Goal: Task Accomplishment & Management: Manage account settings

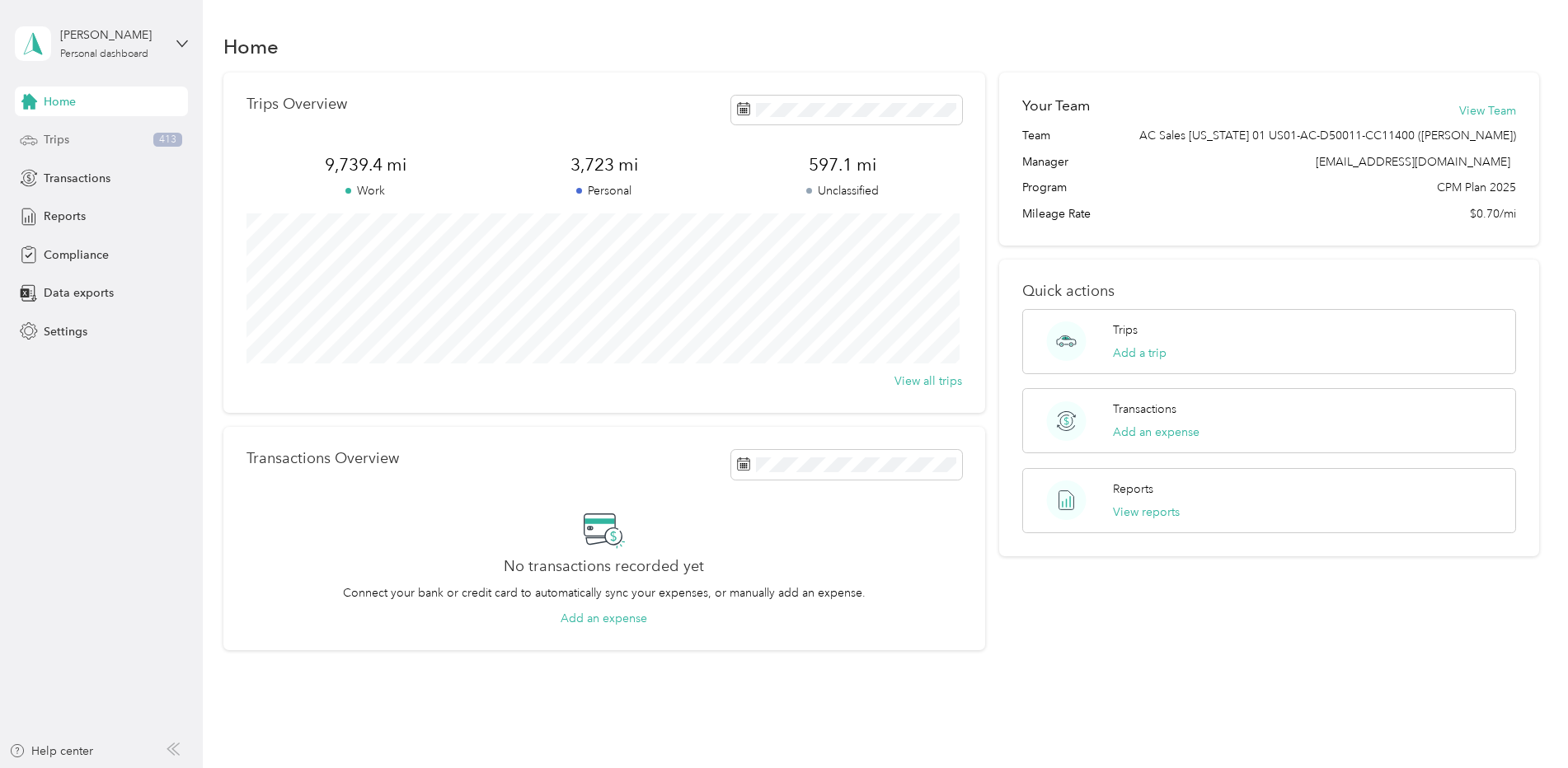
click at [66, 134] on span "Trips" at bounding box center [56, 139] width 25 height 18
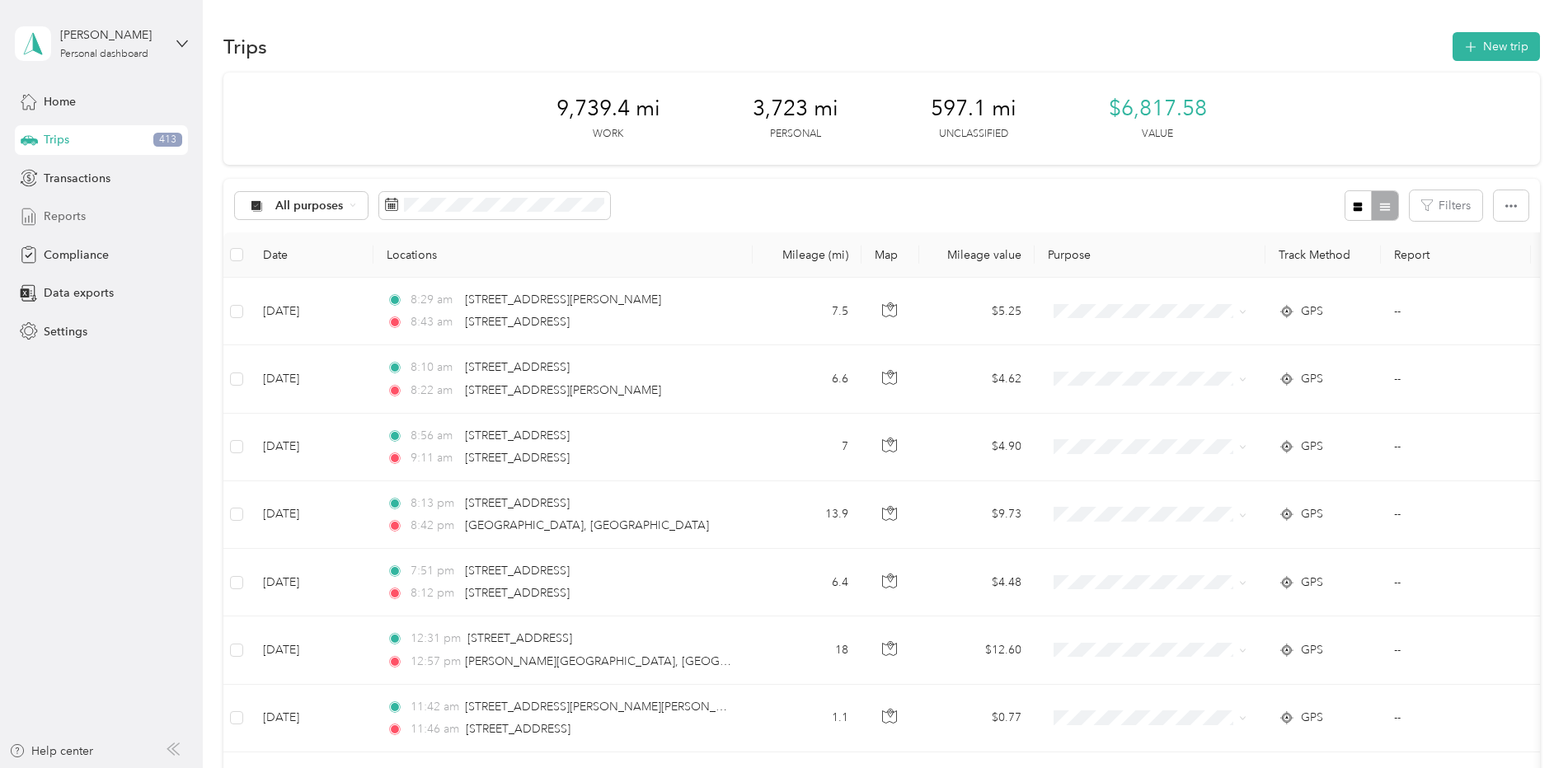
click at [72, 213] on span "Reports" at bounding box center [65, 216] width 42 height 18
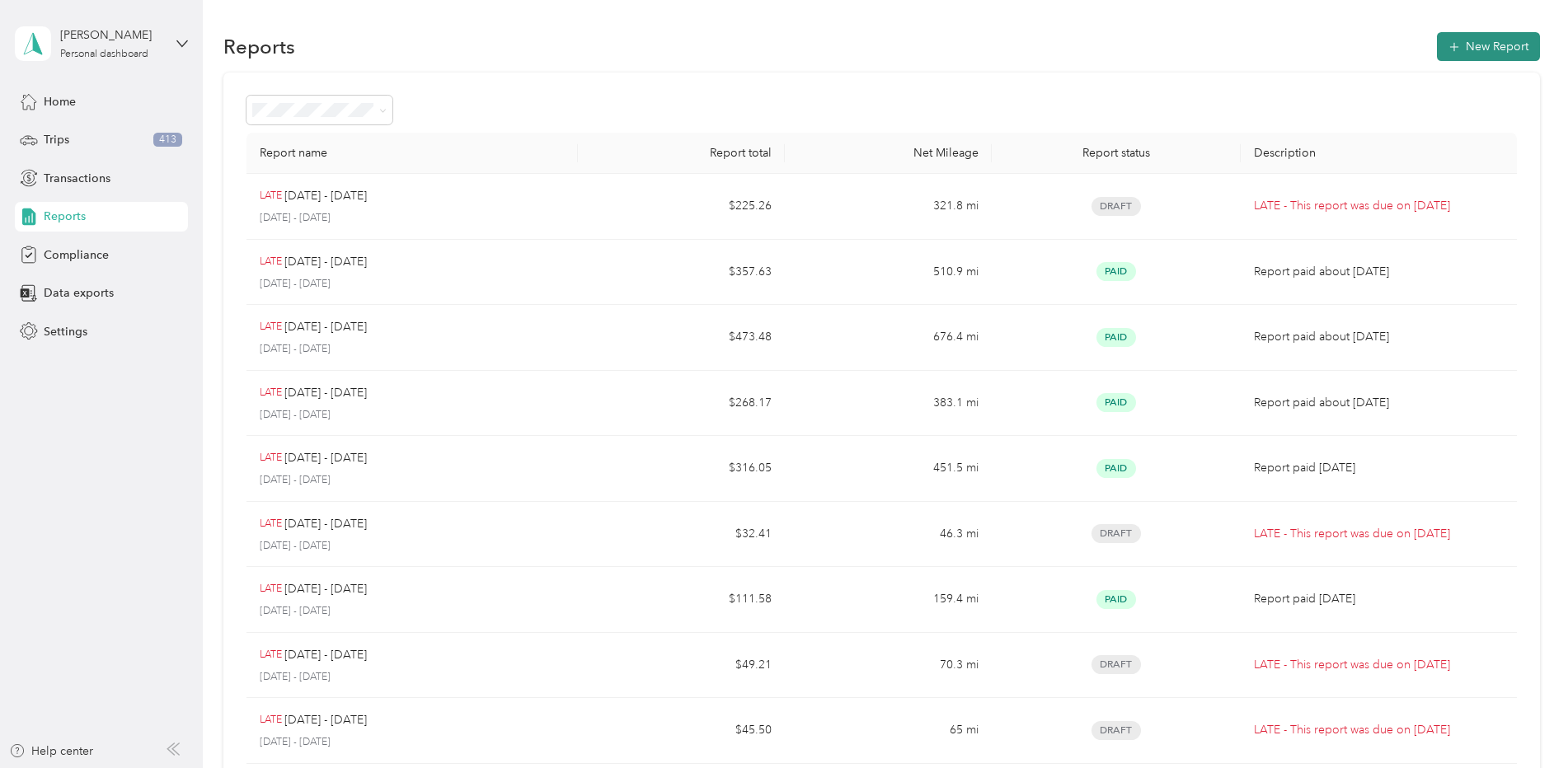
click at [1479, 45] on button "New Report" at bounding box center [1488, 46] width 103 height 29
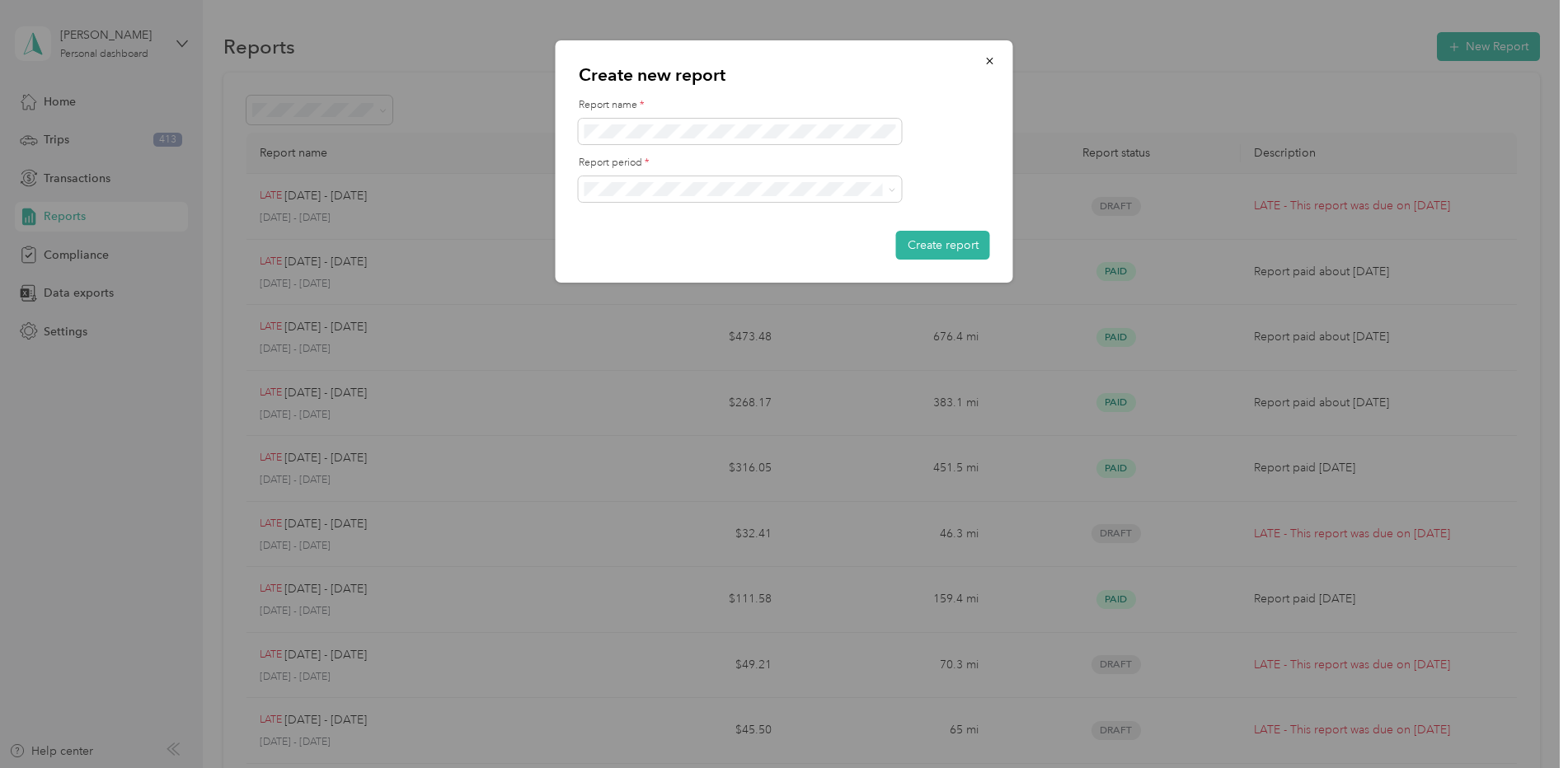
click at [688, 362] on li "[DATE] - [DATE]" at bounding box center [740, 357] width 323 height 29
click at [668, 767] on div "Create new report Report name * Report period * Create report [DATE] - [DATE] […" at bounding box center [779, 768] width 1560 height 0
click at [952, 171] on div "Report period *" at bounding box center [784, 178] width 411 height 46
click at [955, 148] on form "Report name * Report period * Create report" at bounding box center [784, 179] width 411 height 161
click at [982, 125] on div at bounding box center [784, 131] width 411 height 26
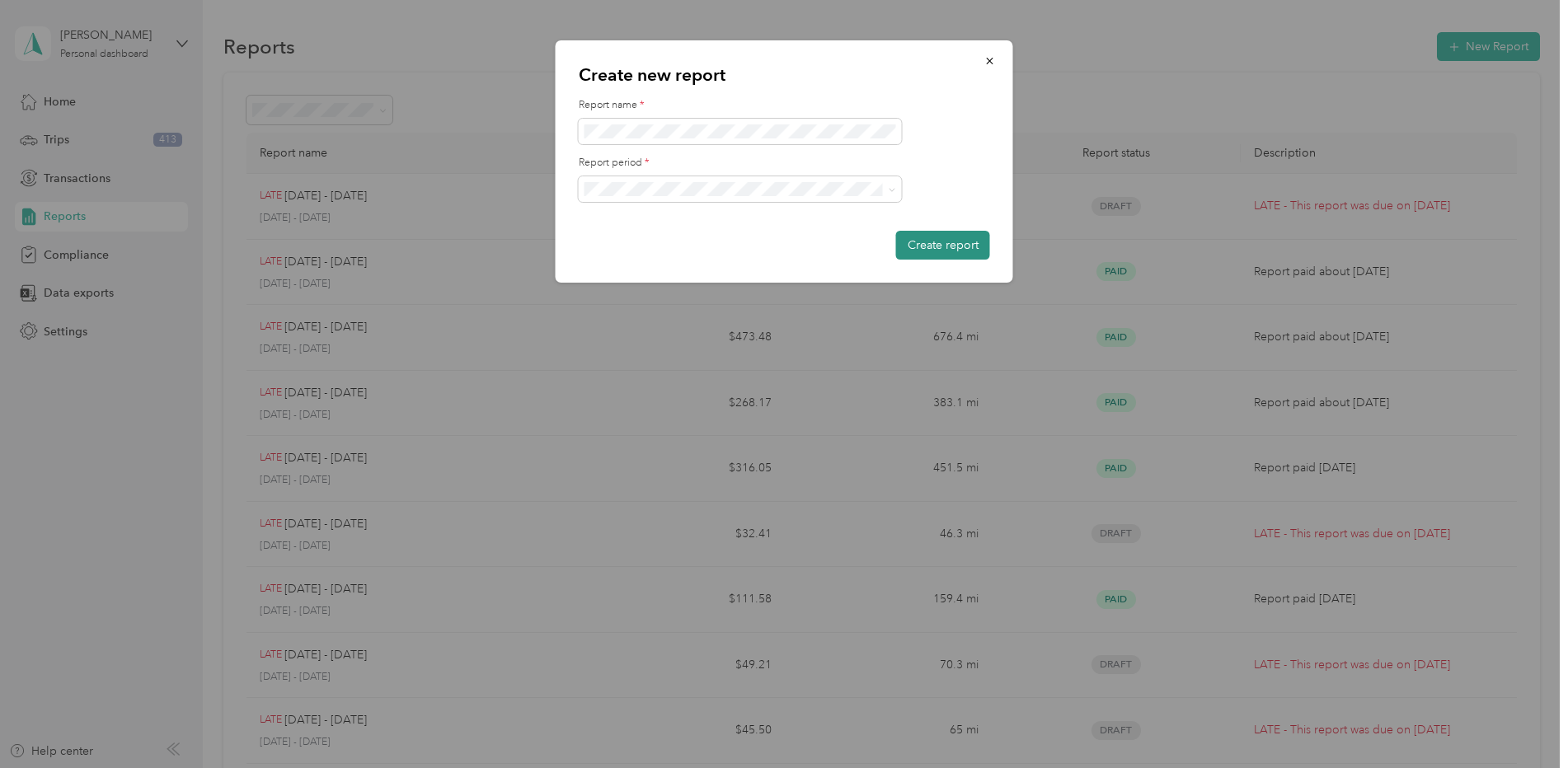
click at [956, 245] on button "Create report" at bounding box center [943, 245] width 94 height 29
click at [937, 247] on button "Create report" at bounding box center [943, 245] width 94 height 29
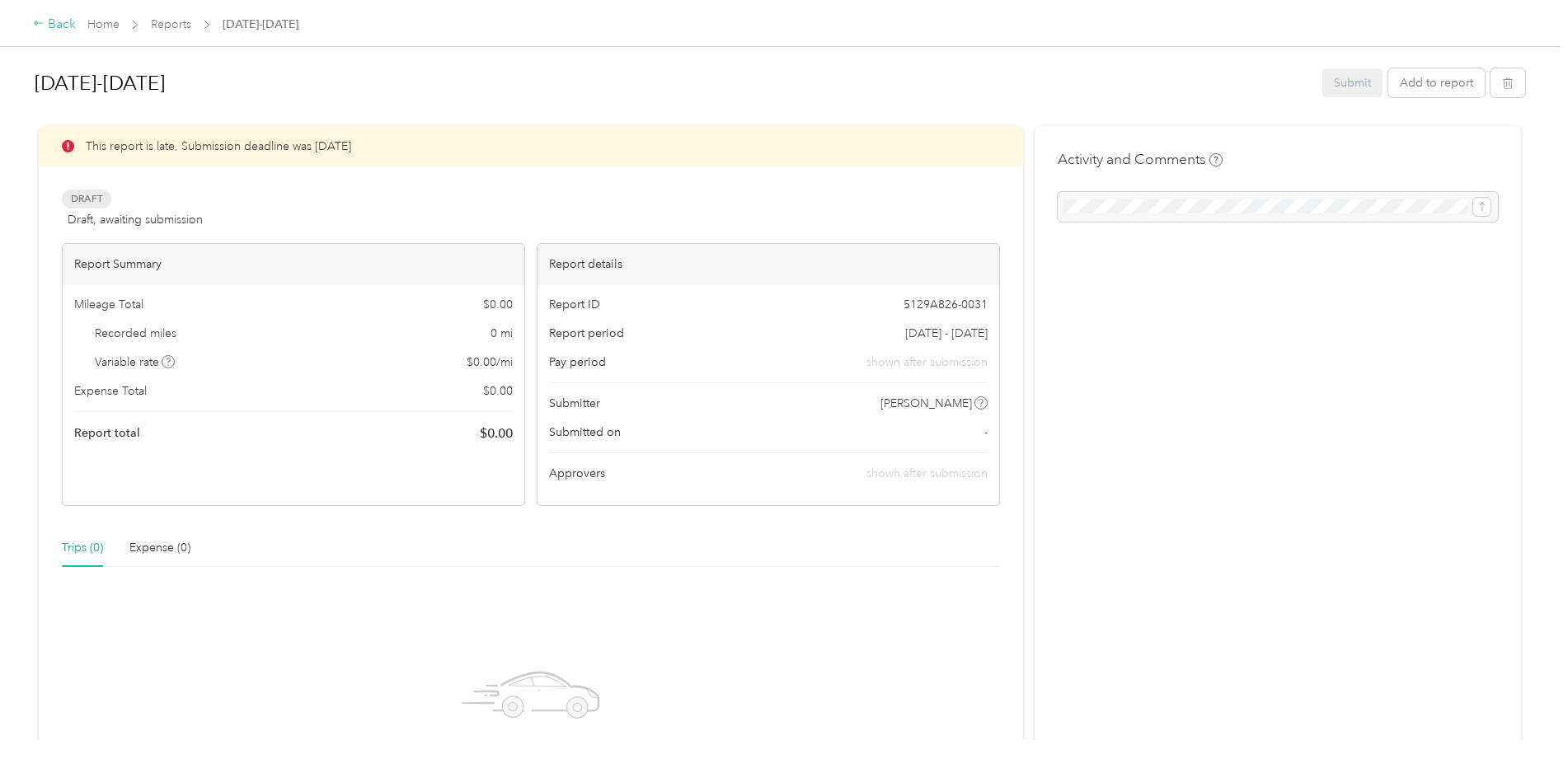
click at [56, 29] on div "Back" at bounding box center [54, 25] width 43 height 20
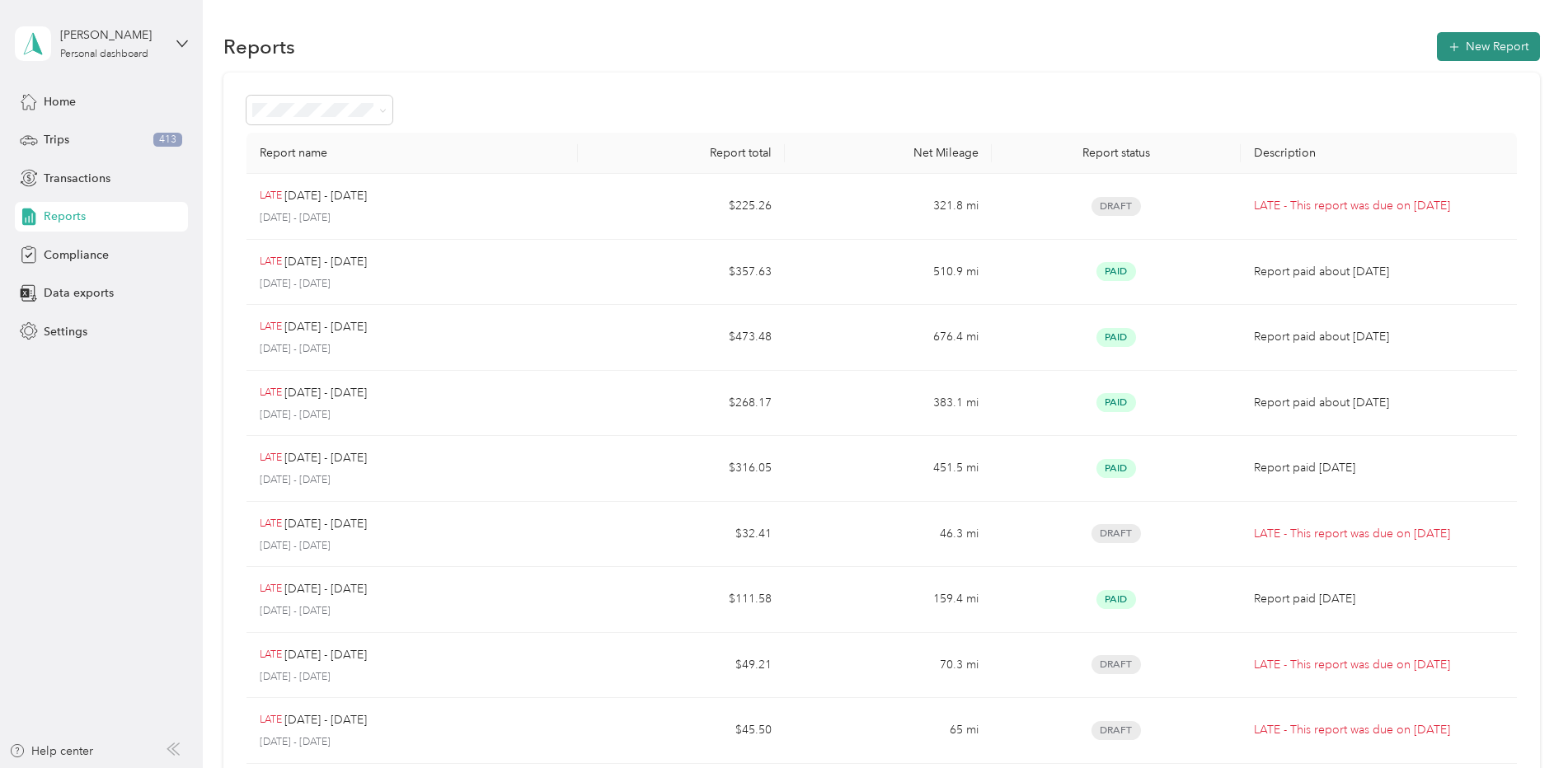
click at [1477, 36] on button "New Report" at bounding box center [1488, 46] width 103 height 29
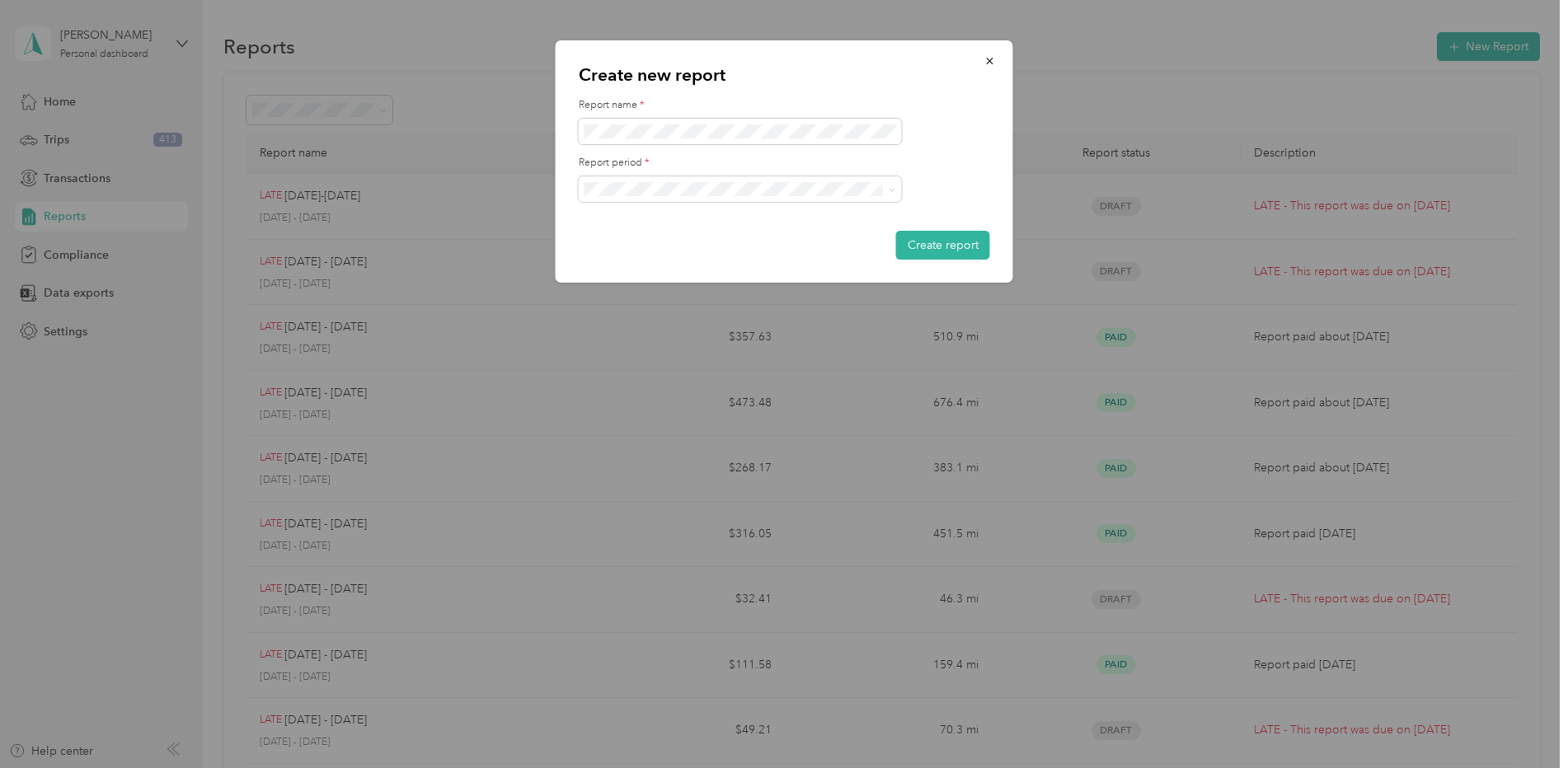
click at [753, 329] on div "[DATE] - [DATE]" at bounding box center [740, 332] width 300 height 18
drag, startPoint x: 926, startPoint y: 243, endPoint x: 957, endPoint y: 154, distance: 94.2
click at [957, 154] on form "Report name * Report period * Create report" at bounding box center [784, 179] width 411 height 161
click at [946, 236] on button "Create report" at bounding box center [943, 245] width 94 height 29
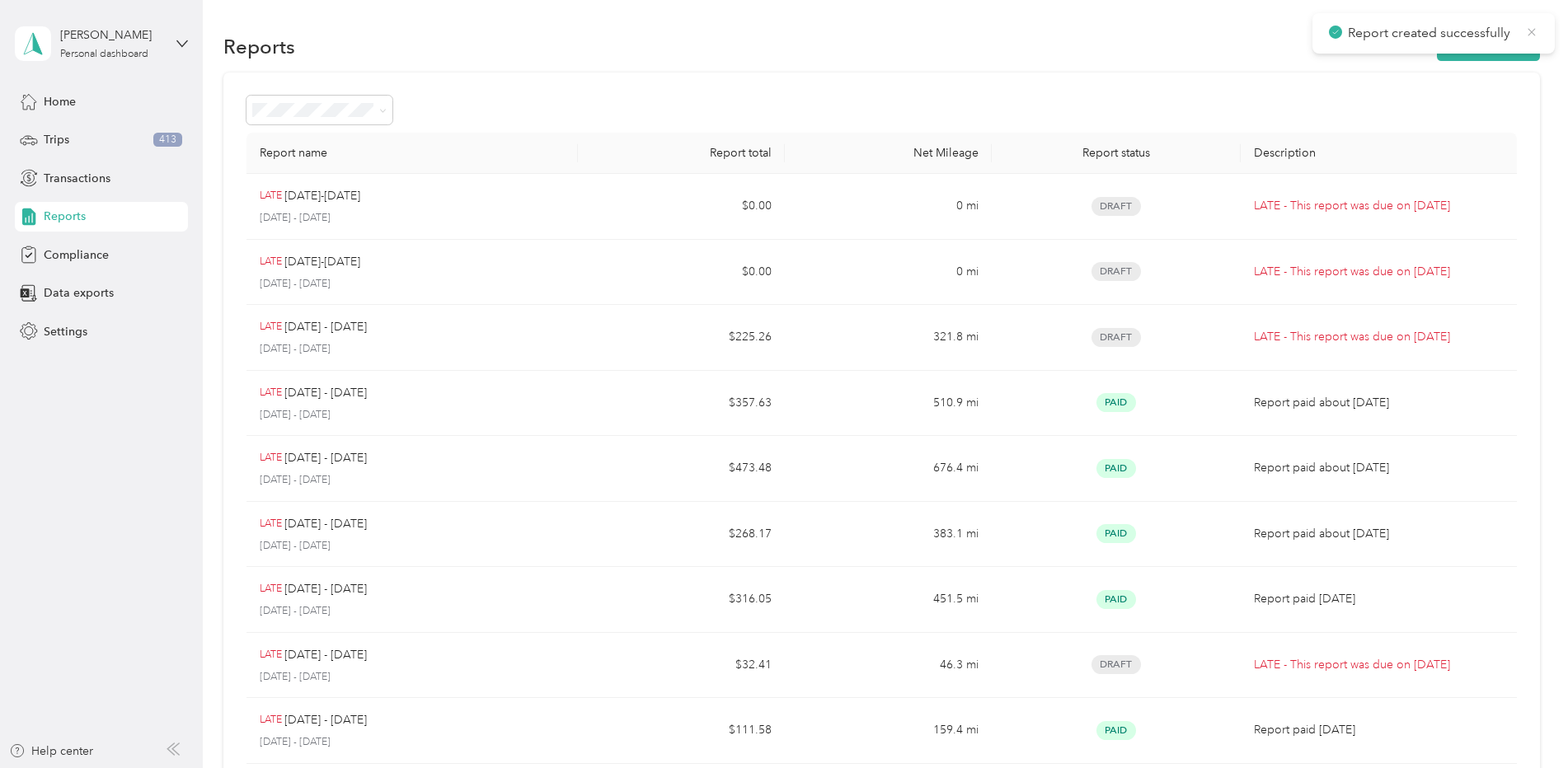
click at [1537, 33] on icon at bounding box center [1532, 32] width 13 height 15
click at [1469, 52] on button "New Report" at bounding box center [1488, 46] width 103 height 29
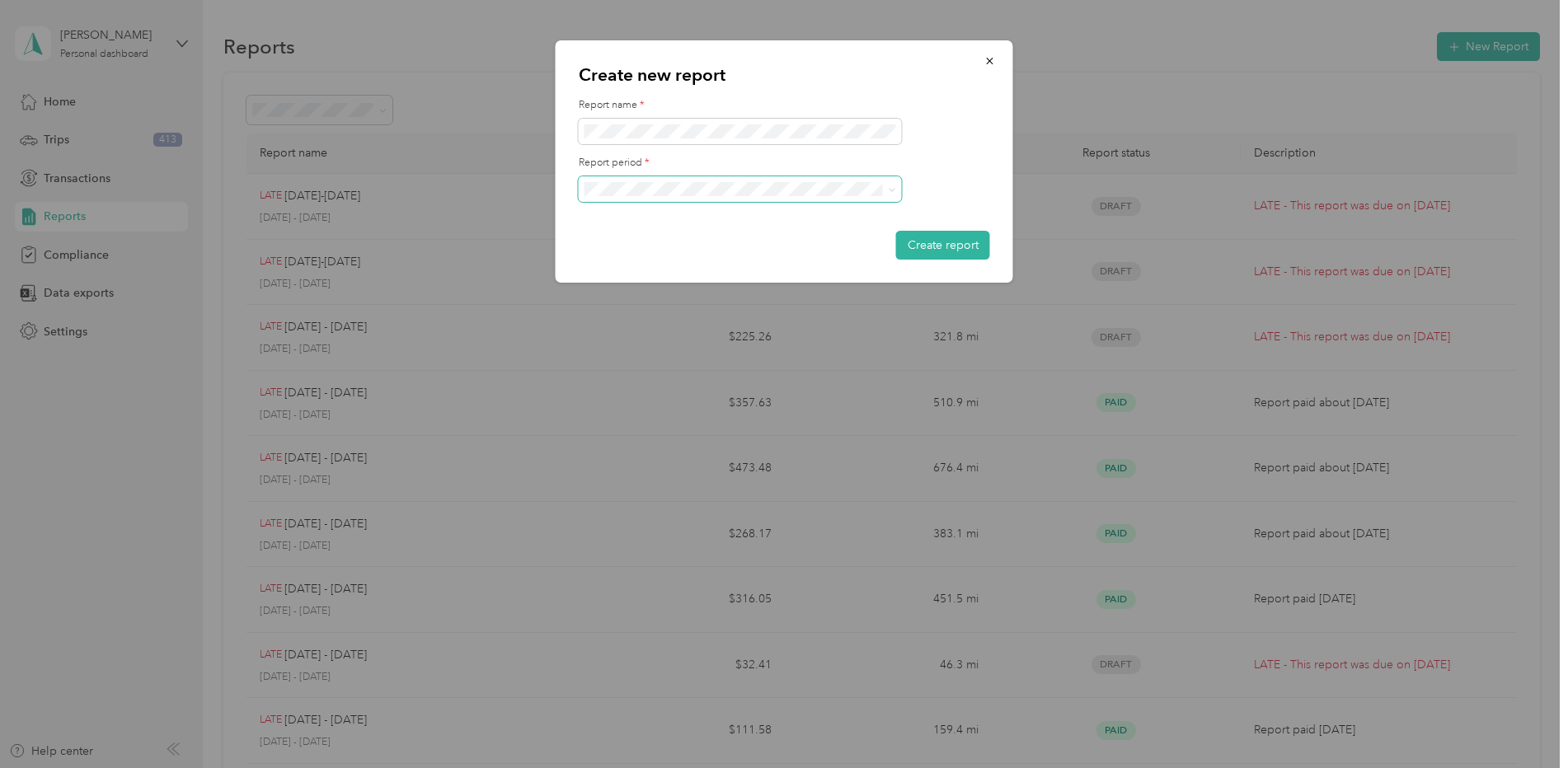
click at [771, 196] on span at bounding box center [740, 189] width 323 height 26
click at [703, 172] on div "Report period *" at bounding box center [784, 178] width 411 height 46
click at [707, 311] on li "[DATE] - [DATE]" at bounding box center [740, 304] width 323 height 29
click at [948, 255] on button "Create report" at bounding box center [943, 245] width 94 height 29
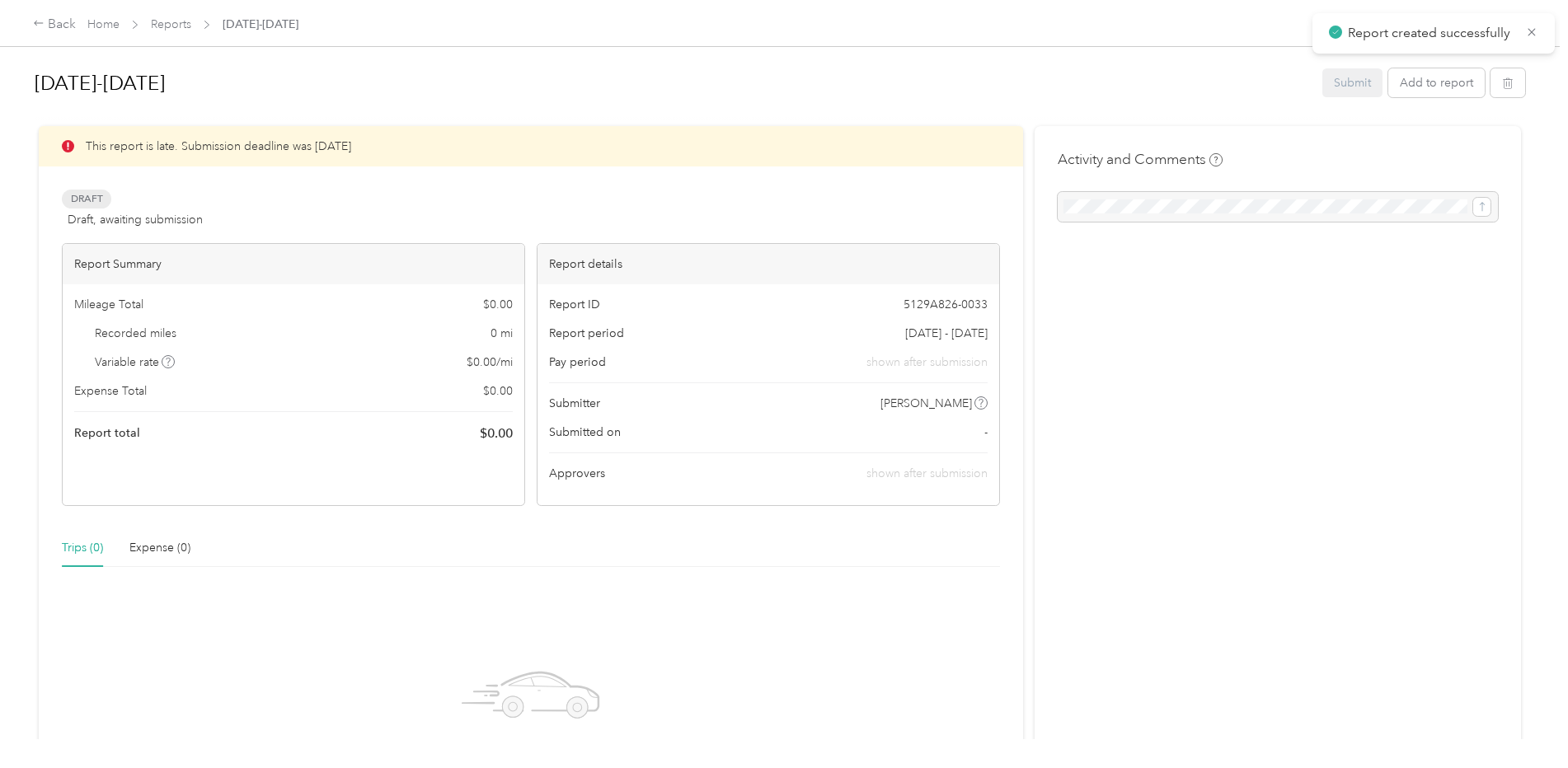
click at [50, 13] on div "Back Home Reports [DATE]-[DATE]" at bounding box center [784, 23] width 1568 height 46
click at [62, 34] on div "Back Home Reports [DATE]-[DATE]" at bounding box center [784, 23] width 1568 height 46
click at [52, 21] on div "Back" at bounding box center [54, 25] width 43 height 20
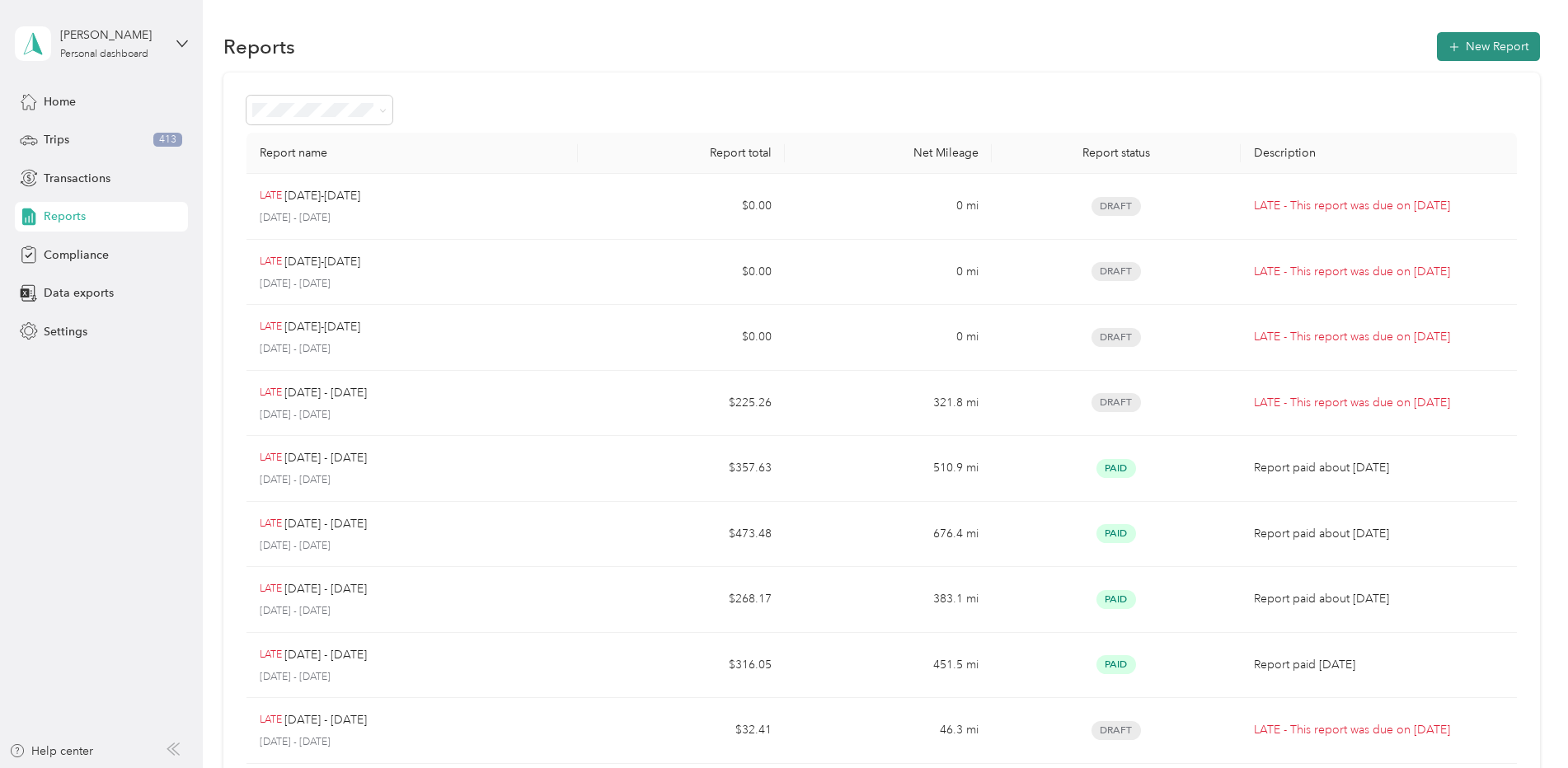
click at [1475, 48] on button "New Report" at bounding box center [1488, 46] width 103 height 29
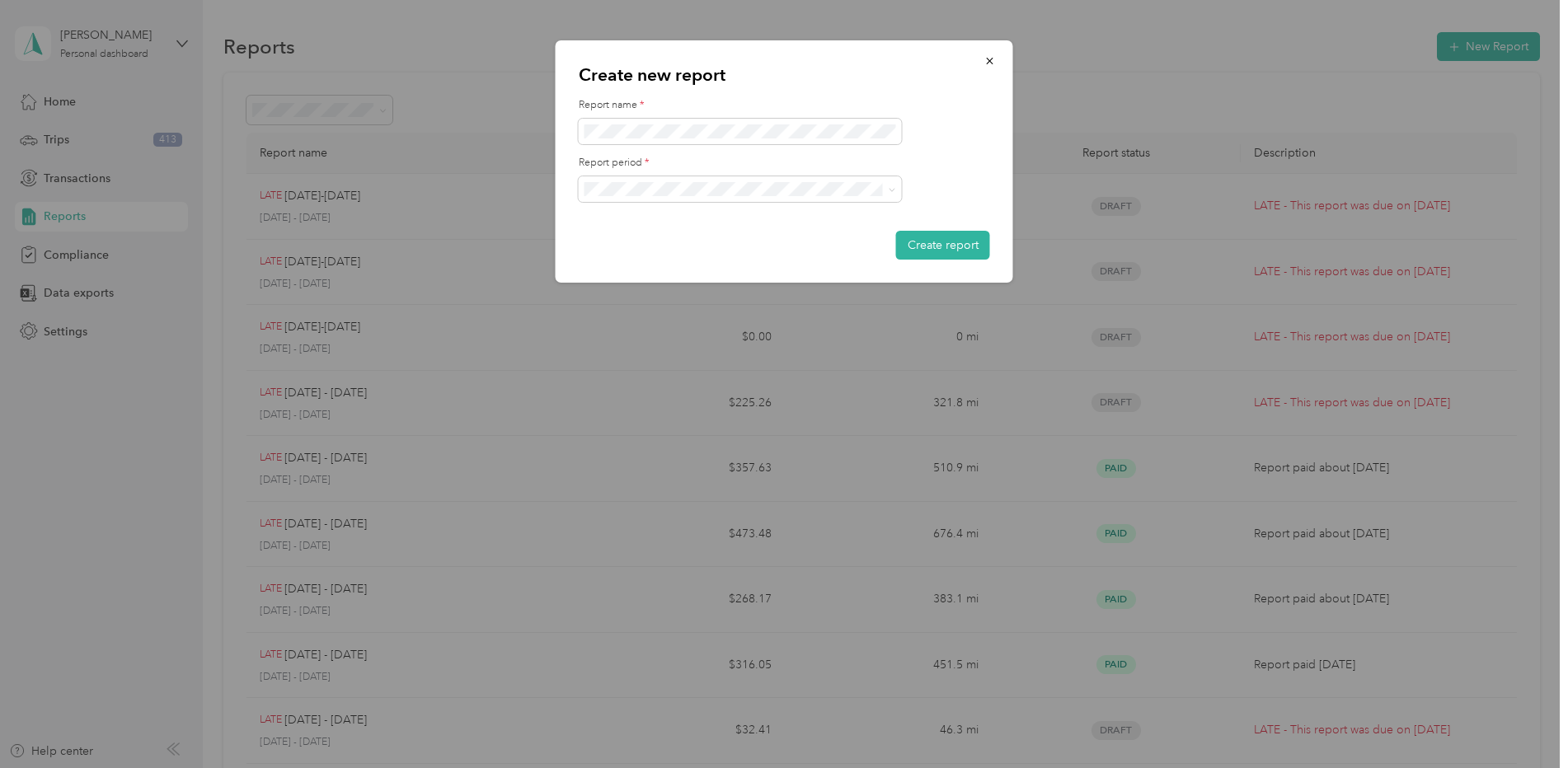
click at [740, 271] on div "[DATE] - [DATE]" at bounding box center [740, 275] width 300 height 18
click at [921, 244] on button "Create report" at bounding box center [943, 245] width 94 height 29
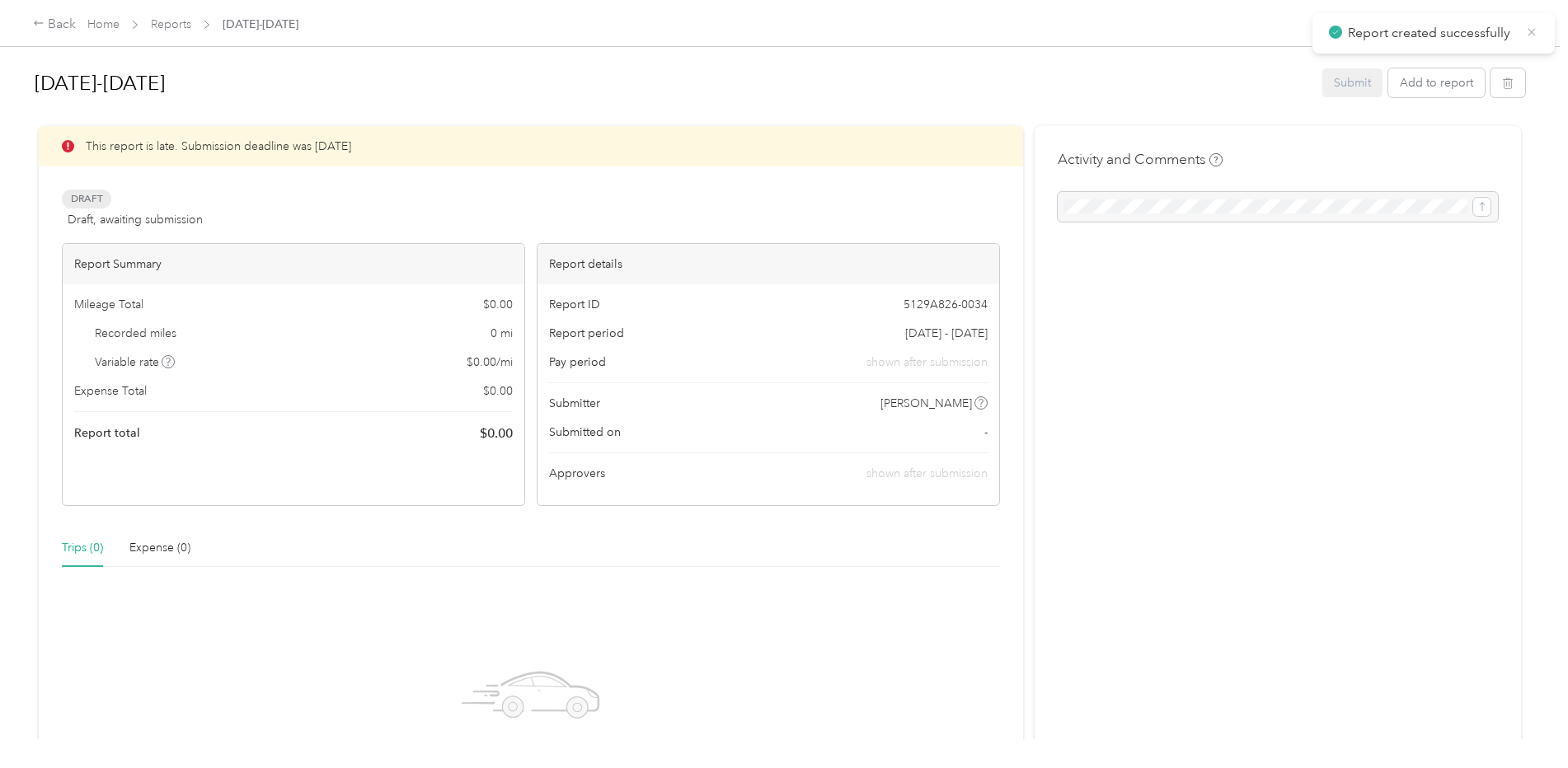
click at [1535, 29] on icon at bounding box center [1532, 32] width 13 height 15
click at [56, 22] on div "Back" at bounding box center [54, 25] width 43 height 20
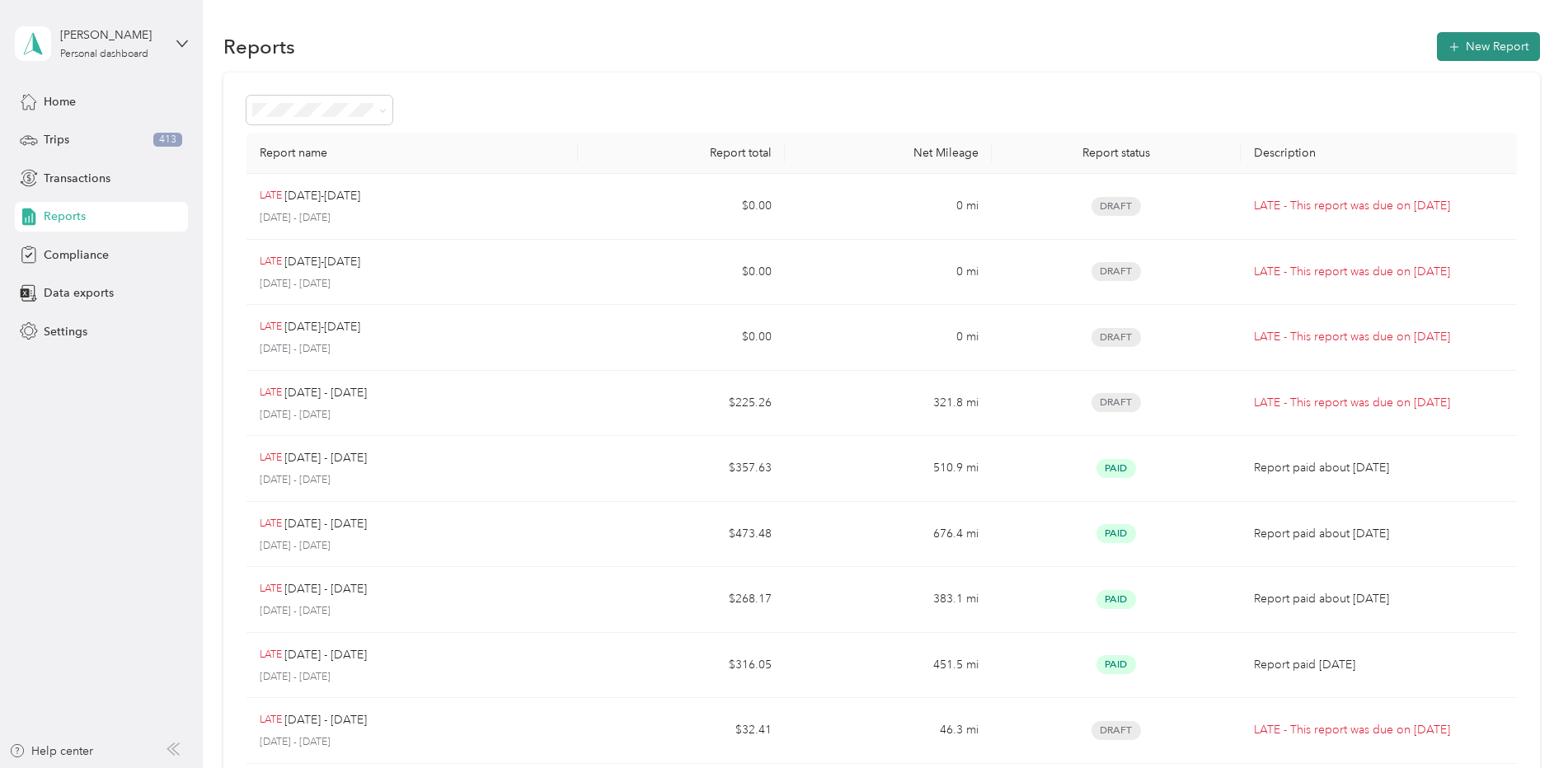
click at [1487, 44] on button "New Report" at bounding box center [1488, 46] width 103 height 29
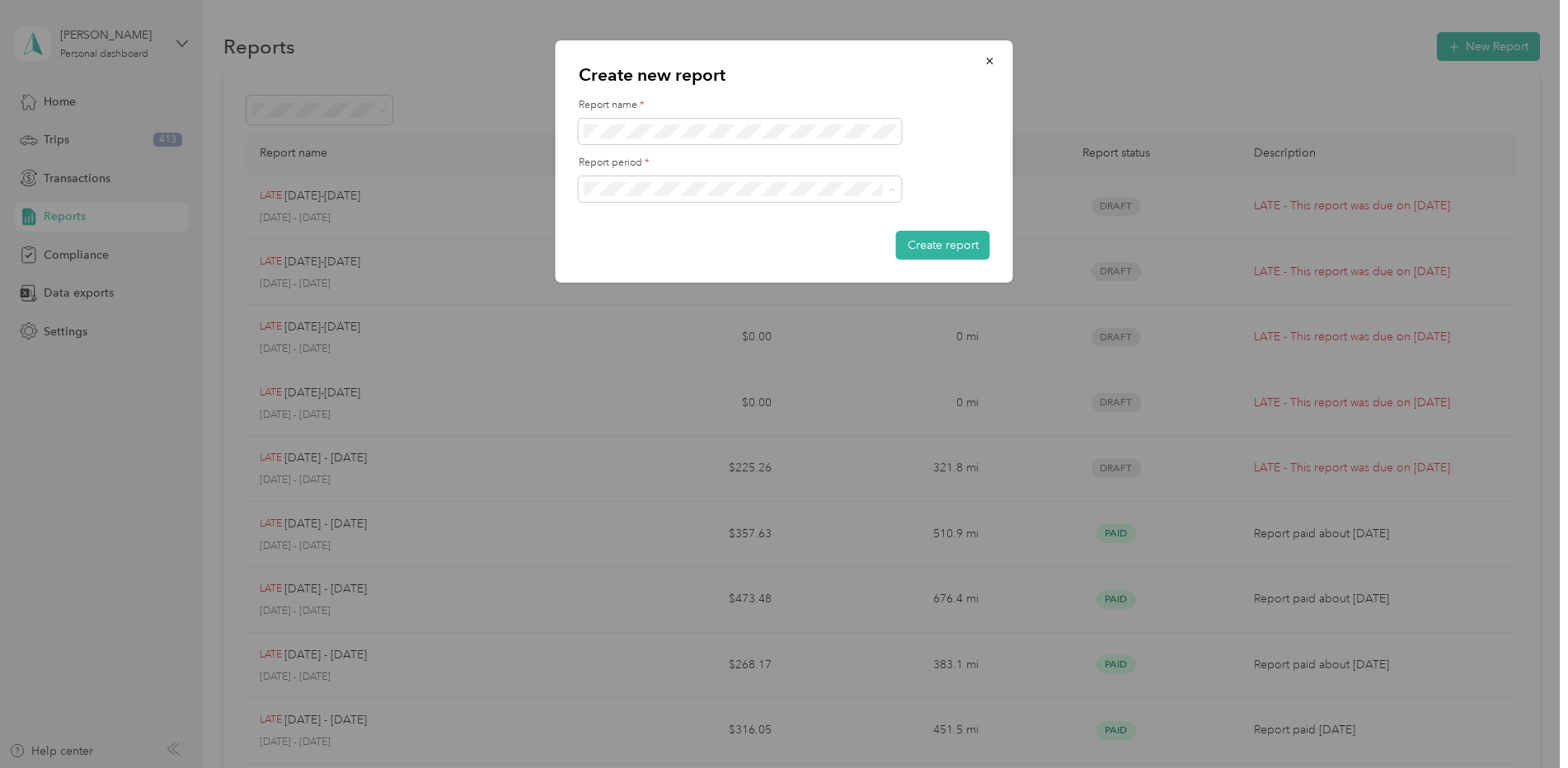
click at [683, 245] on div "[DATE] - [DATE]" at bounding box center [740, 246] width 300 height 18
click at [957, 241] on button "Create report" at bounding box center [943, 245] width 94 height 29
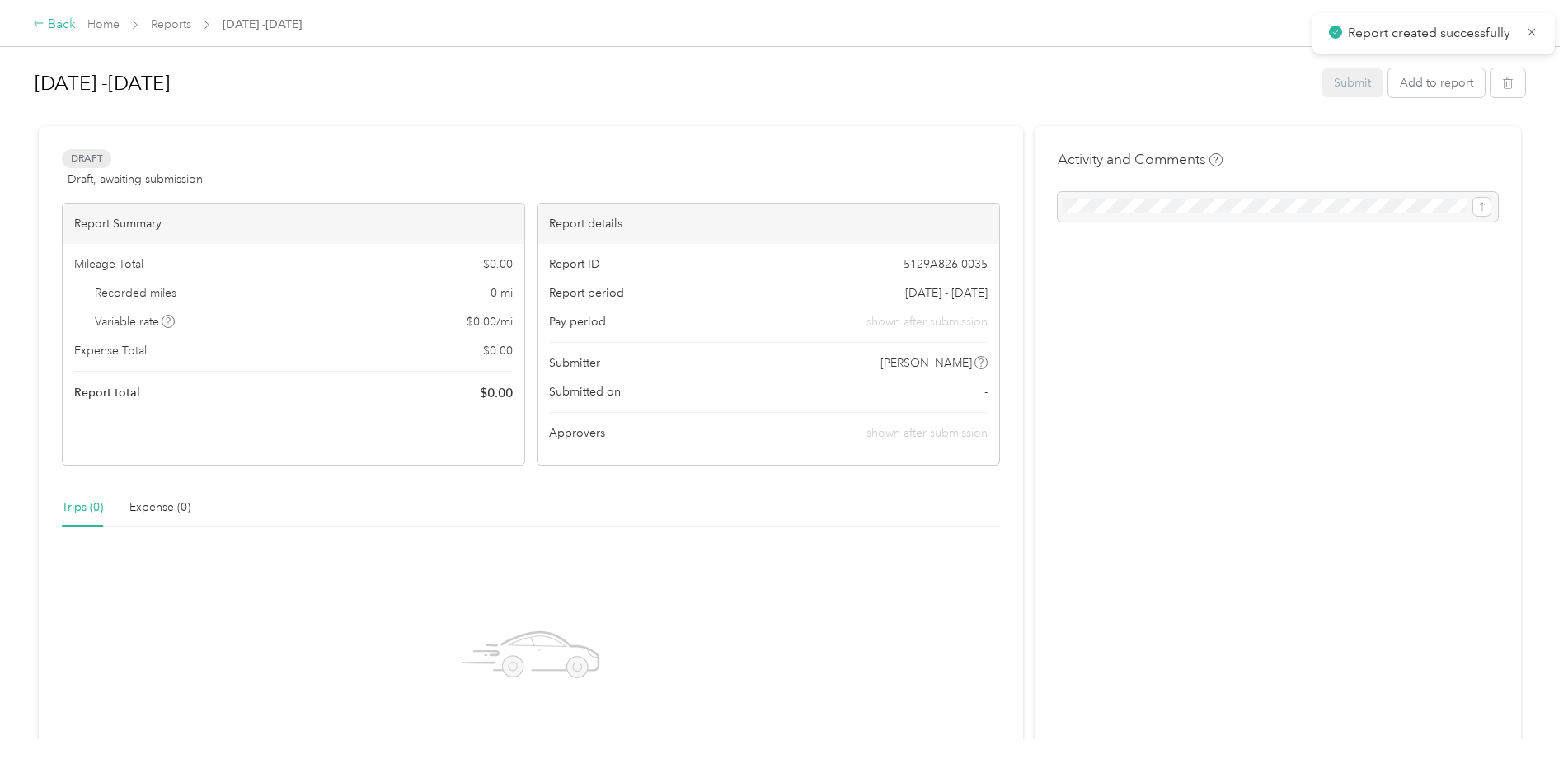
click at [43, 28] on icon at bounding box center [39, 24] width 12 height 12
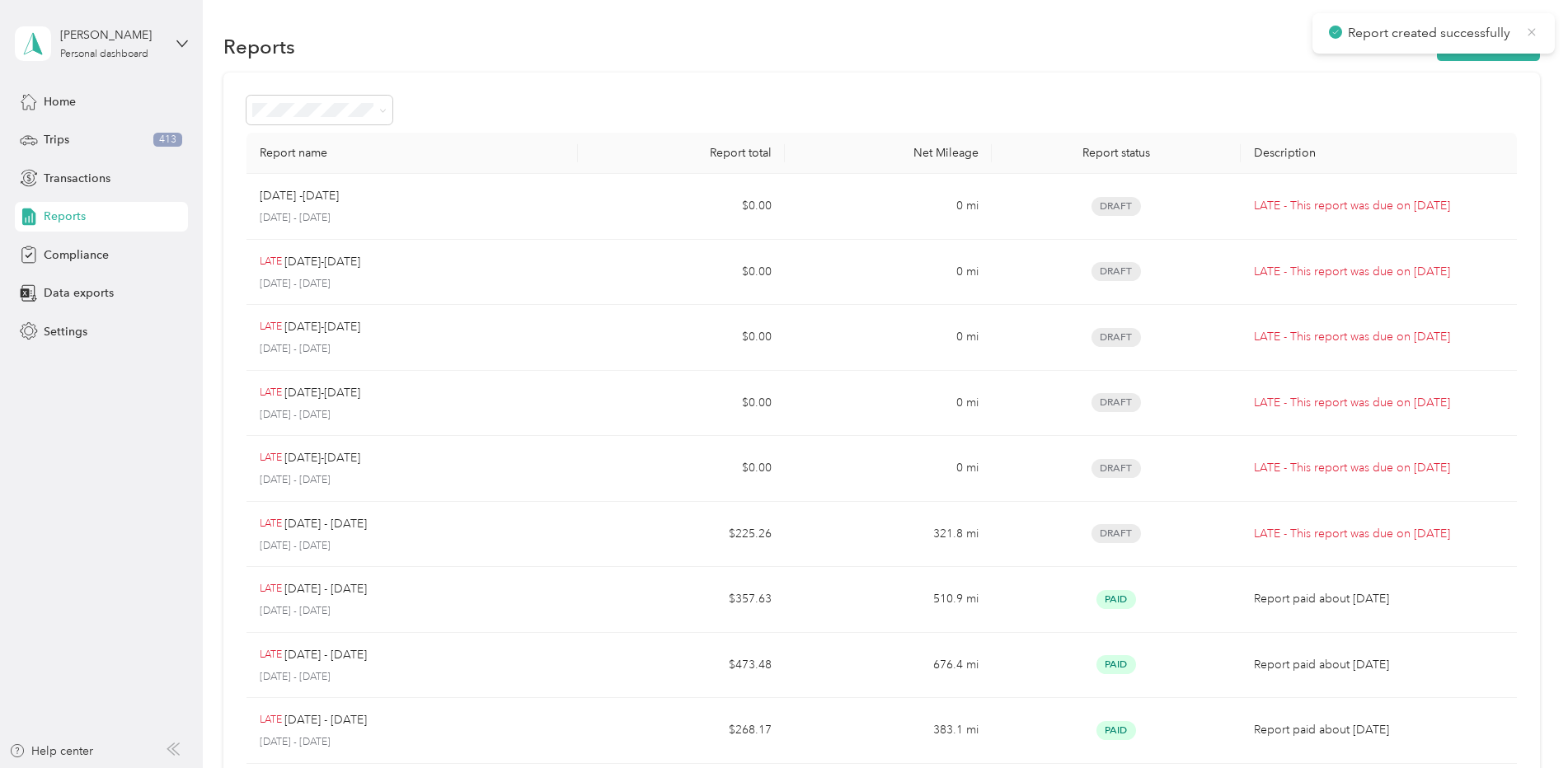
click at [1532, 29] on icon at bounding box center [1532, 32] width 13 height 15
click at [1471, 48] on button "New Report" at bounding box center [1488, 46] width 103 height 29
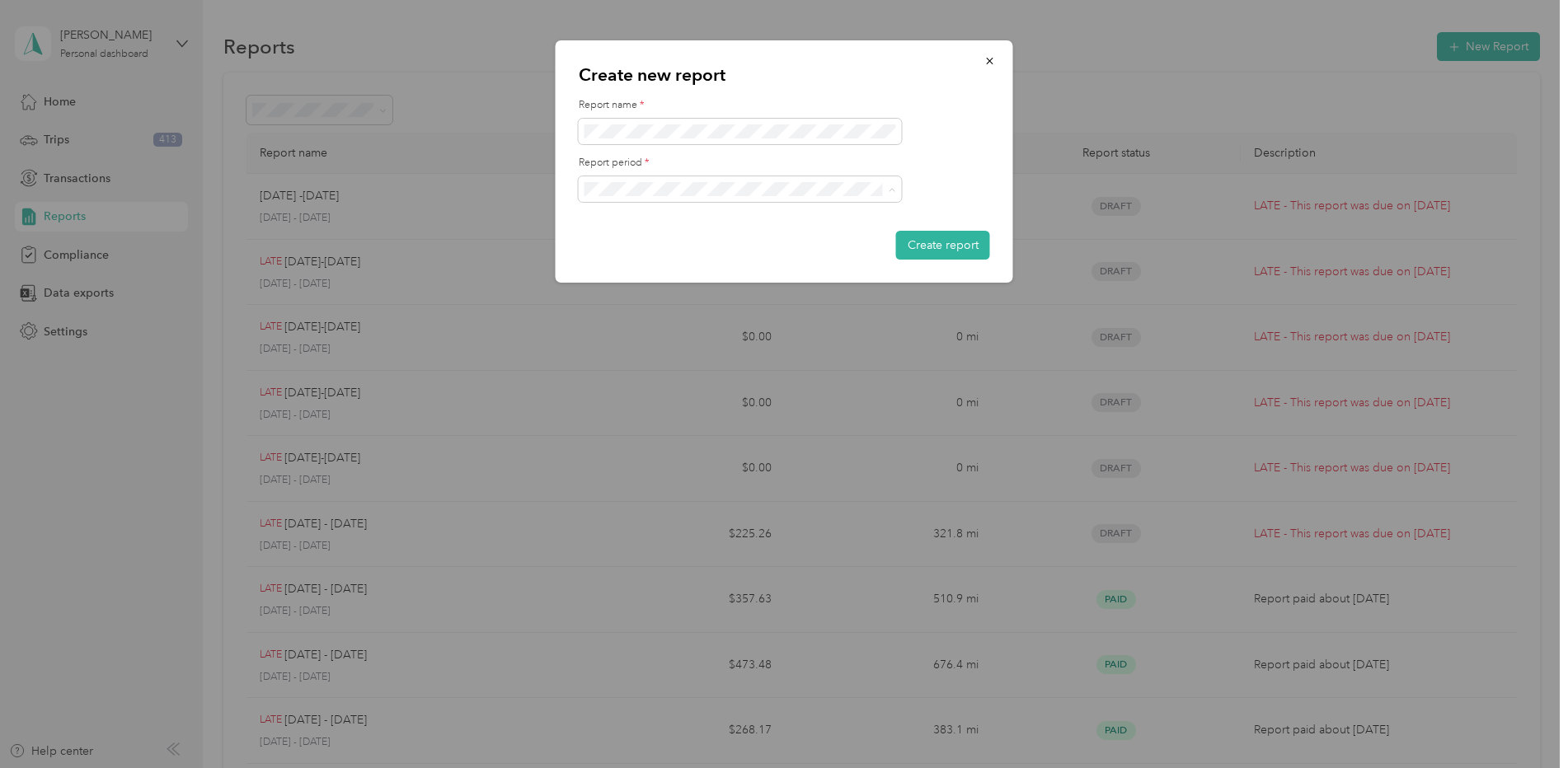
click at [652, 227] on ol "[DATE] - [DATE] [DATE] - [DATE] [DATE] - [DATE] [DATE] - [DATE] [DATE] - [DATE]…" at bounding box center [740, 290] width 323 height 173
click at [654, 151] on form "Report name * Report period * Create report" at bounding box center [784, 179] width 411 height 161
click at [672, 118] on span at bounding box center [740, 131] width 323 height 26
click at [913, 245] on button "Create report" at bounding box center [943, 245] width 94 height 29
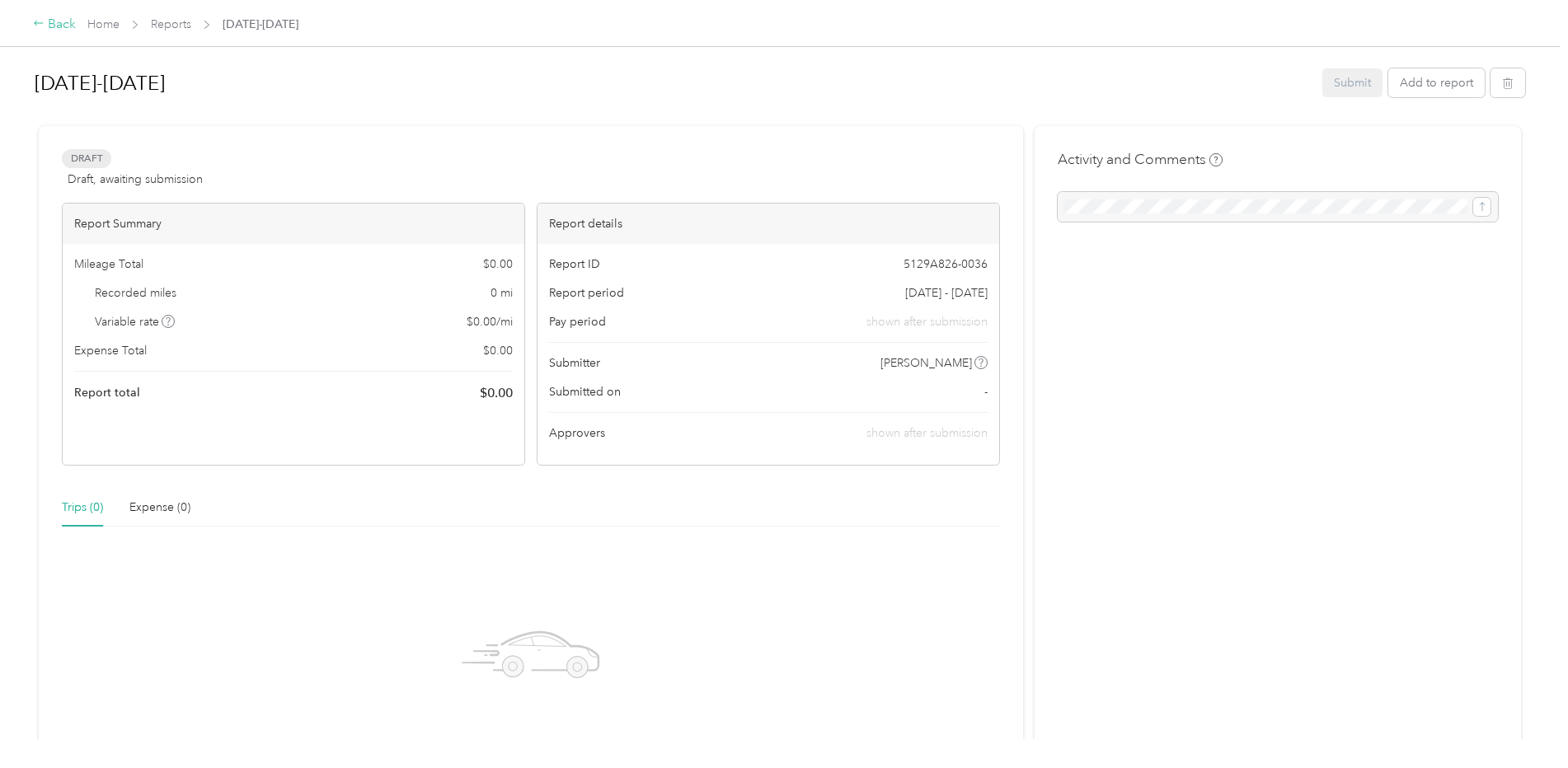
click at [56, 19] on div "Back" at bounding box center [54, 25] width 43 height 20
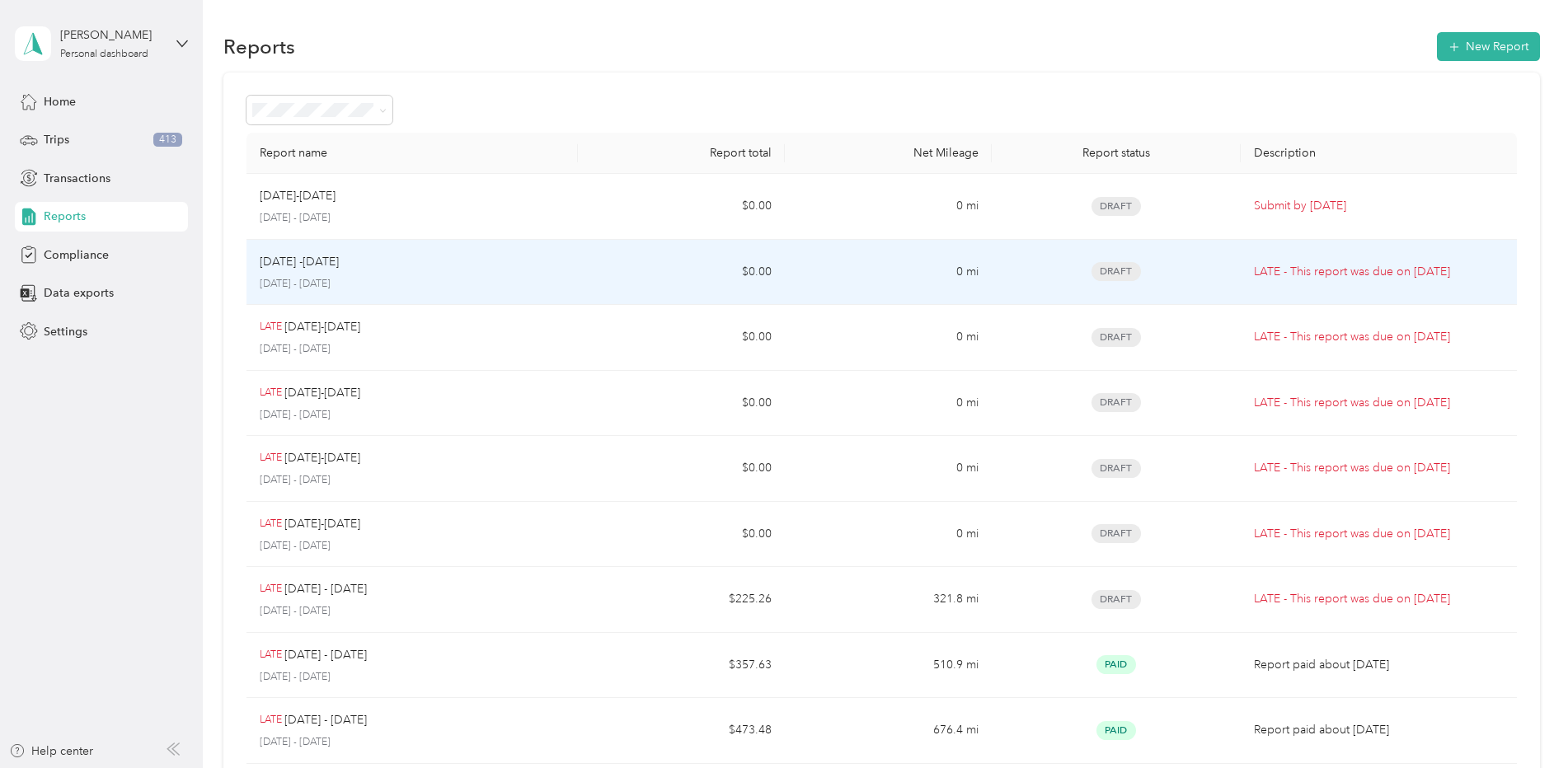
click at [470, 276] on p "[DATE] - [DATE]" at bounding box center [412, 284] width 305 height 15
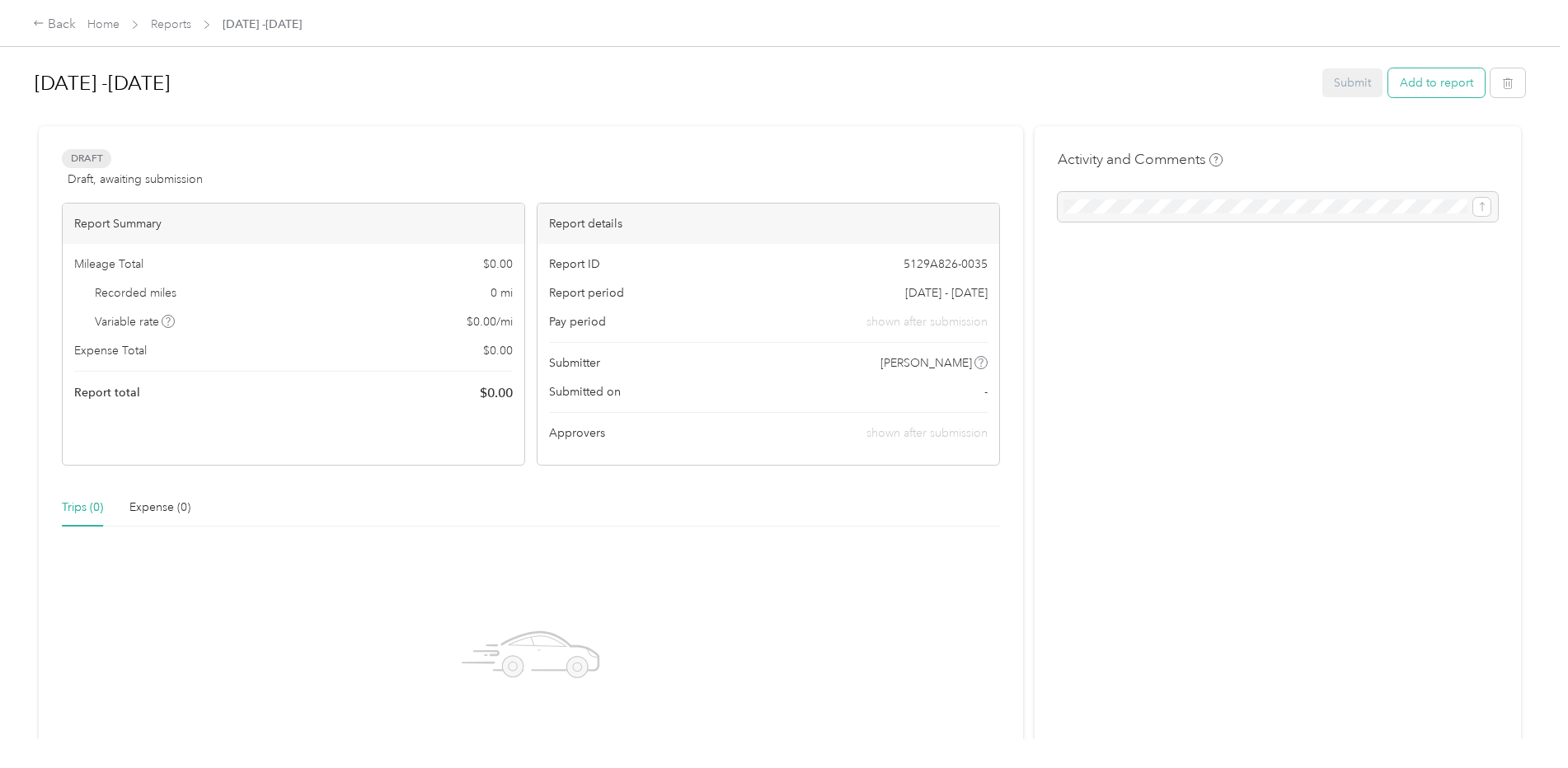
click at [1437, 73] on button "Add to report" at bounding box center [1436, 82] width 97 height 29
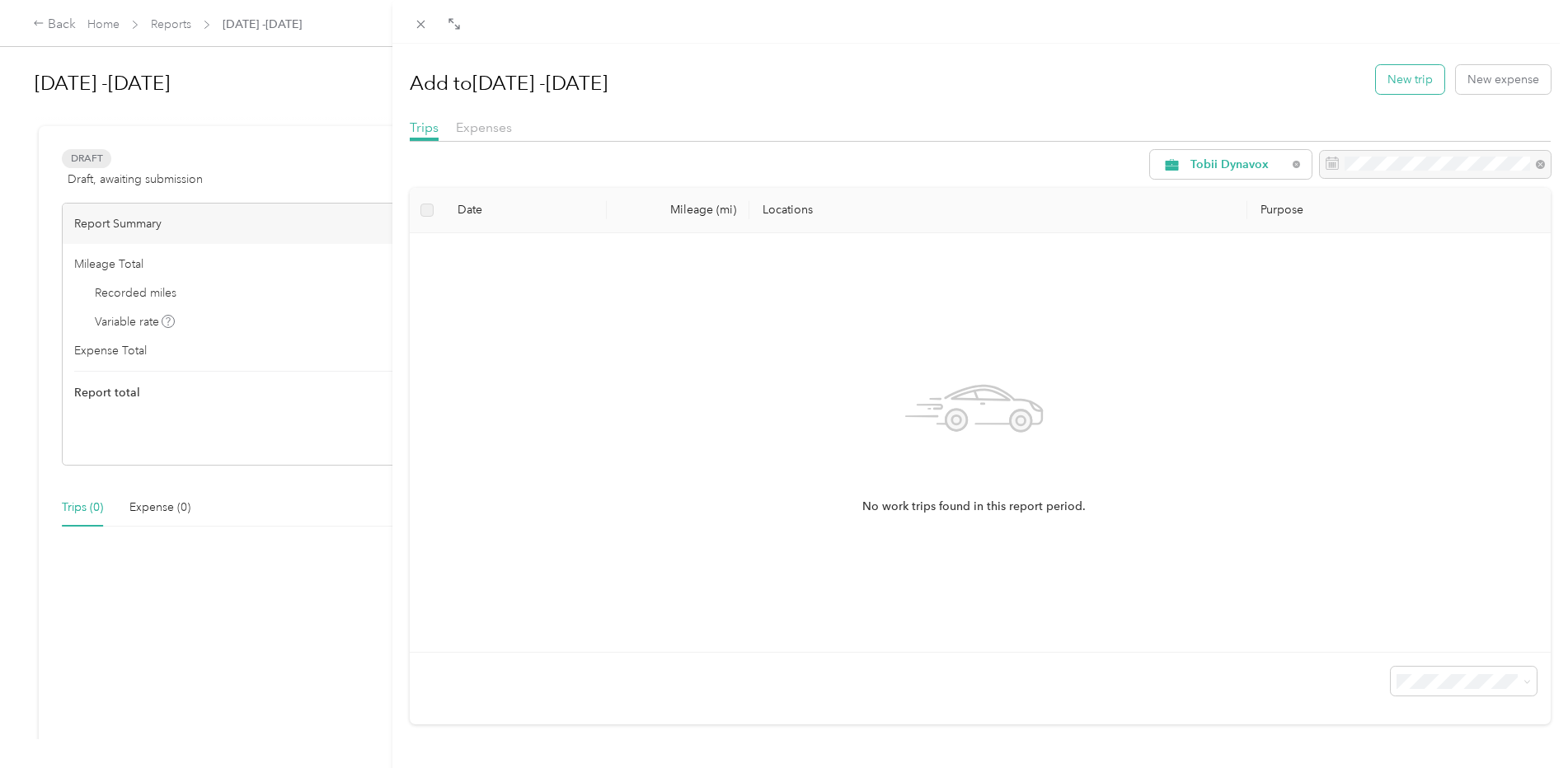
click at [1391, 77] on button "New trip" at bounding box center [1409, 79] width 68 height 29
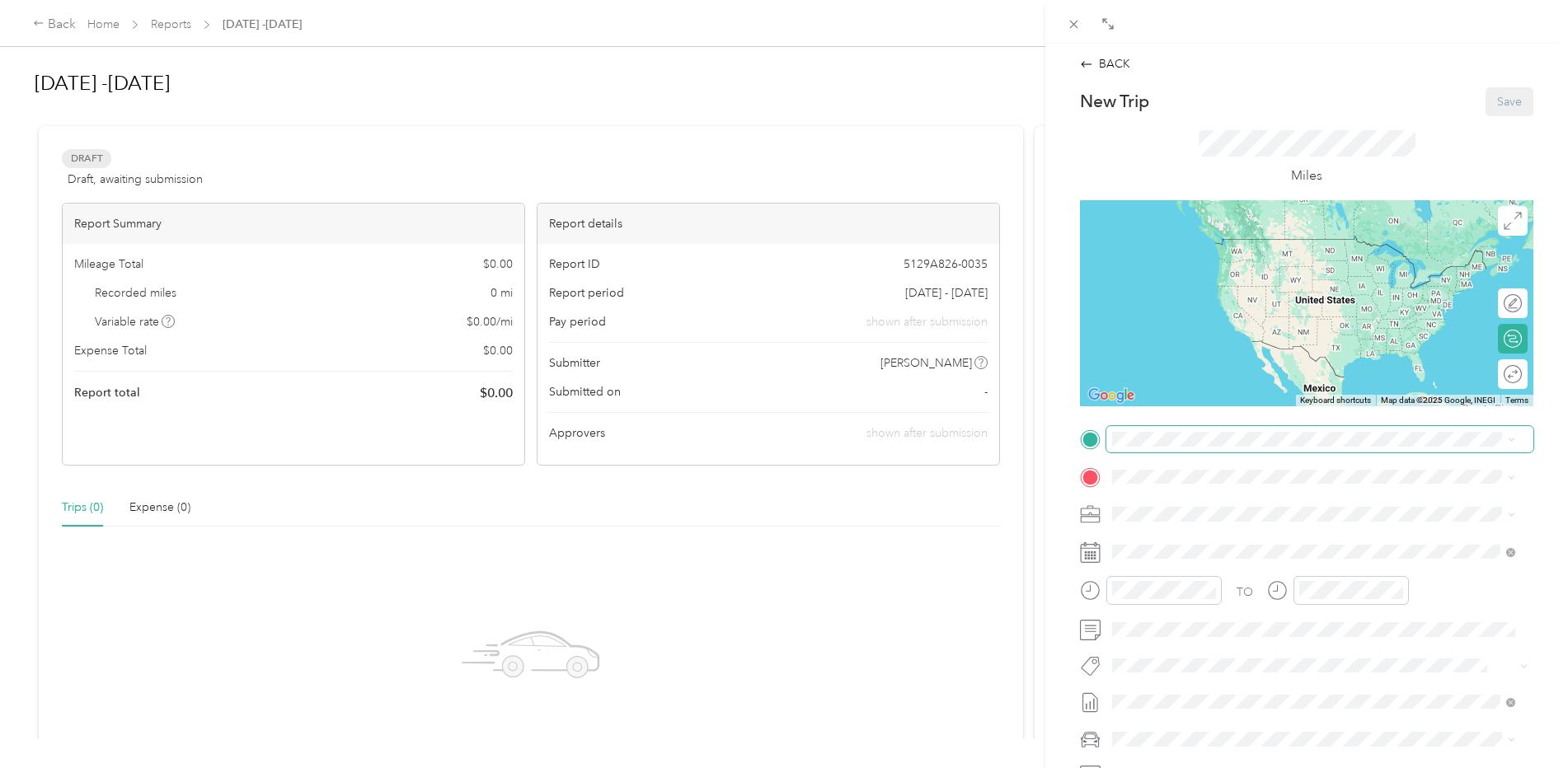
scroll to position [82, 0]
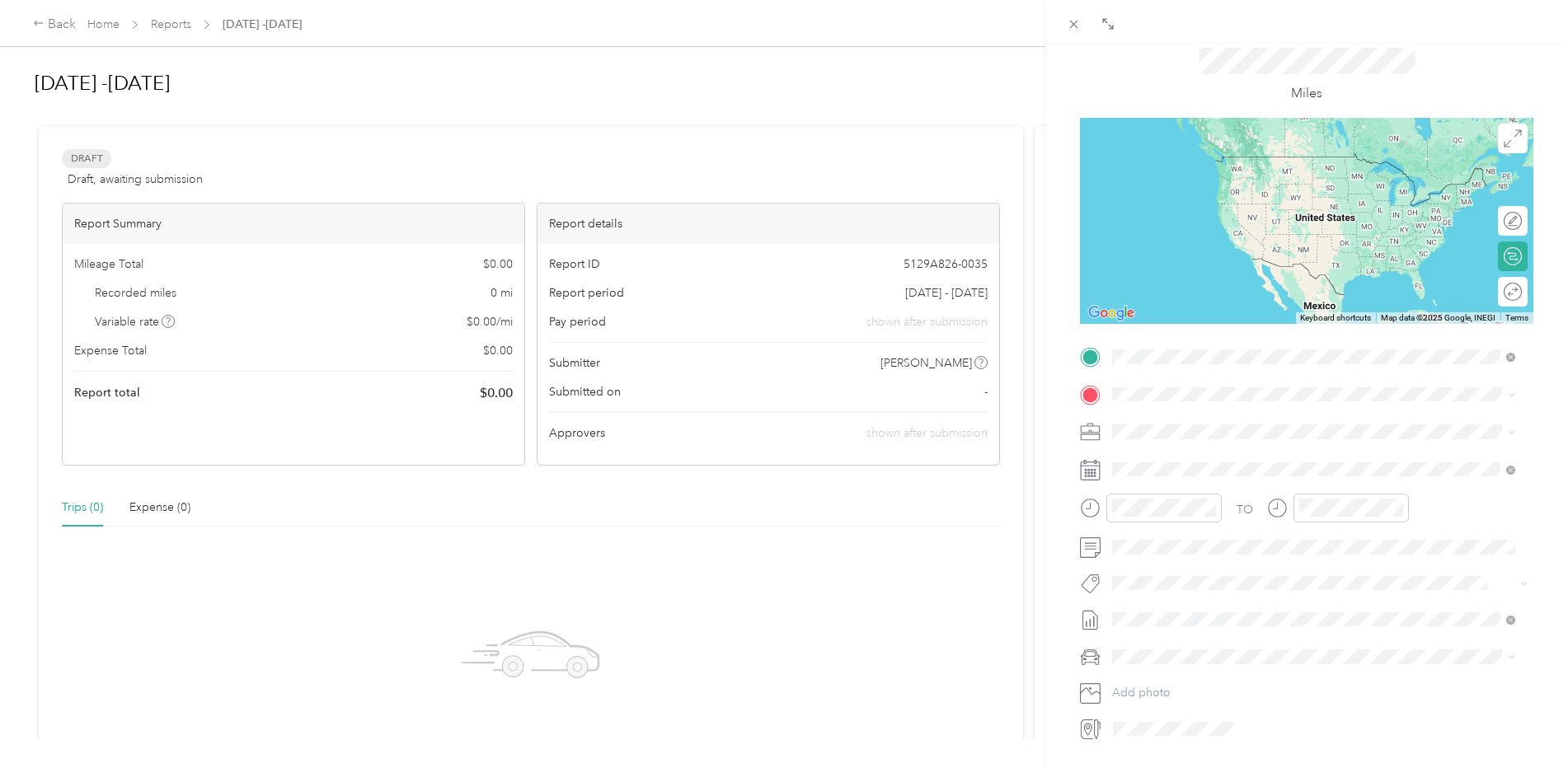
click at [1276, 423] on span "[STREET_ADDRESS][US_STATE]" at bounding box center [1226, 416] width 165 height 15
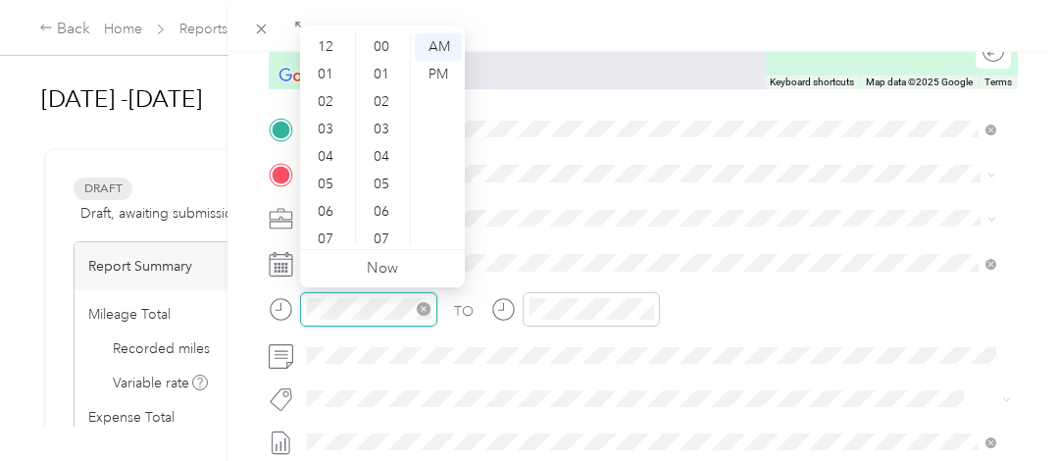
scroll to position [118, 0]
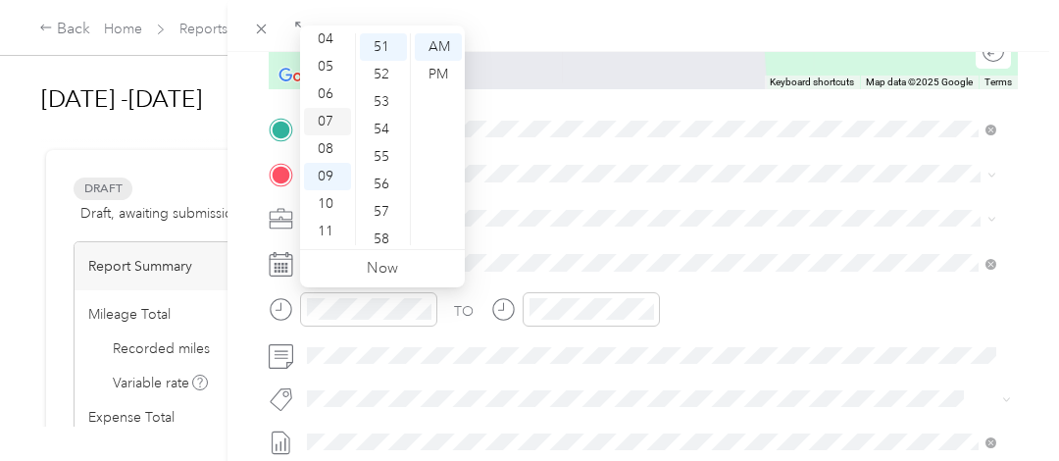
click at [332, 123] on div "07" at bounding box center [327, 121] width 47 height 27
click at [382, 59] on div "30" at bounding box center [383, 58] width 47 height 27
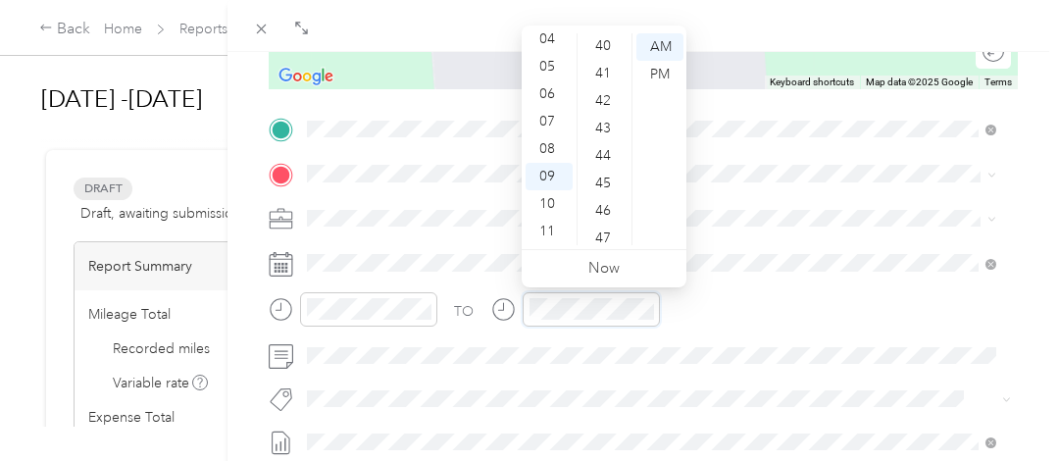
scroll to position [1204, 0]
click at [604, 217] on div "50" at bounding box center [604, 215] width 47 height 27
click at [555, 374] on div "TO Add photo" at bounding box center [643, 351] width 749 height 474
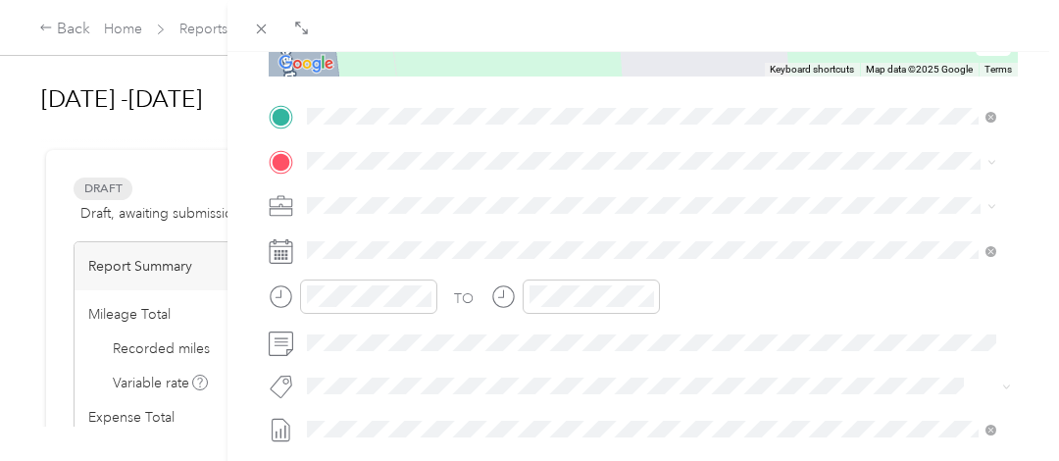
scroll to position [377, 0]
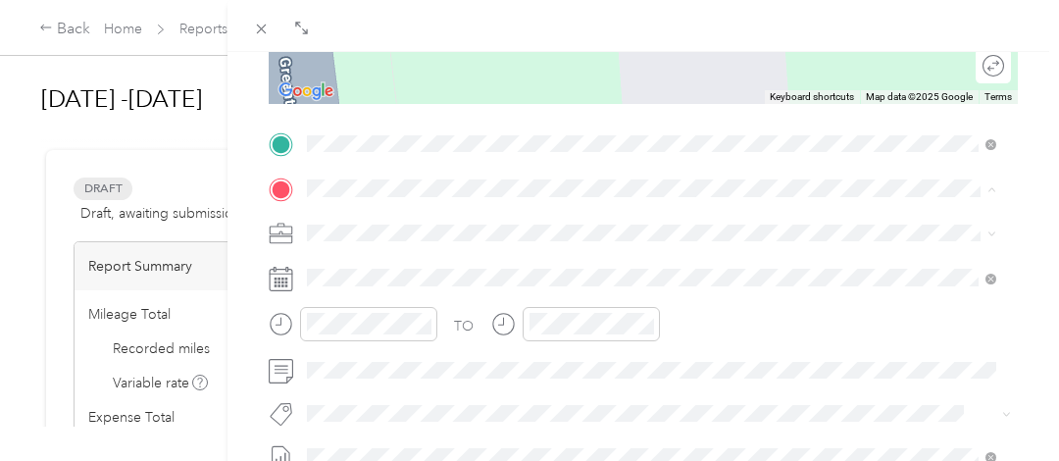
click at [473, 267] on span "[STREET_ADDRESS][PERSON_NAME][US_STATE]" at bounding box center [495, 258] width 305 height 18
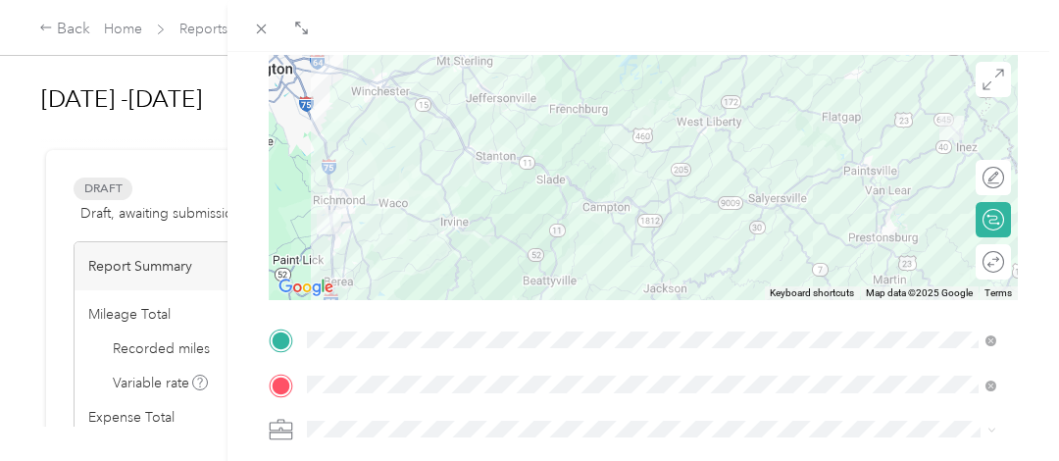
scroll to position [0, 0]
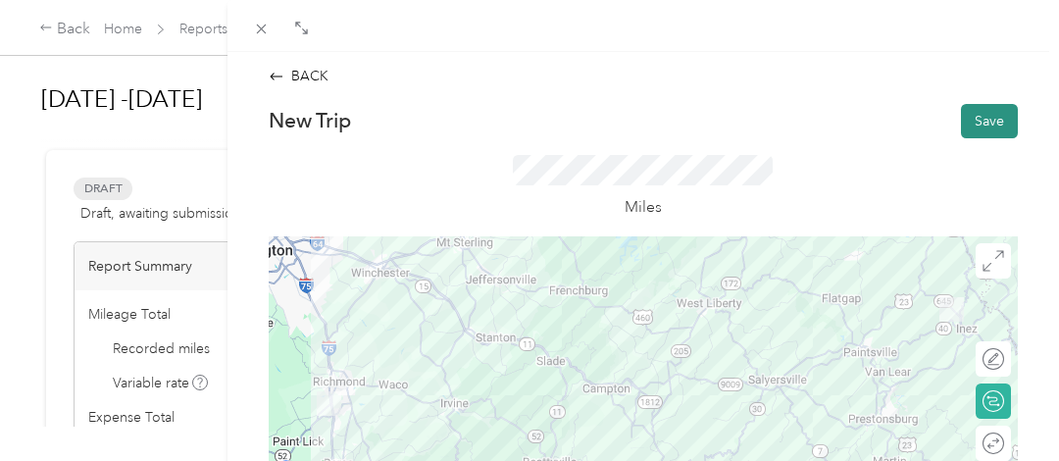
click at [972, 126] on button "Save" at bounding box center [989, 121] width 57 height 34
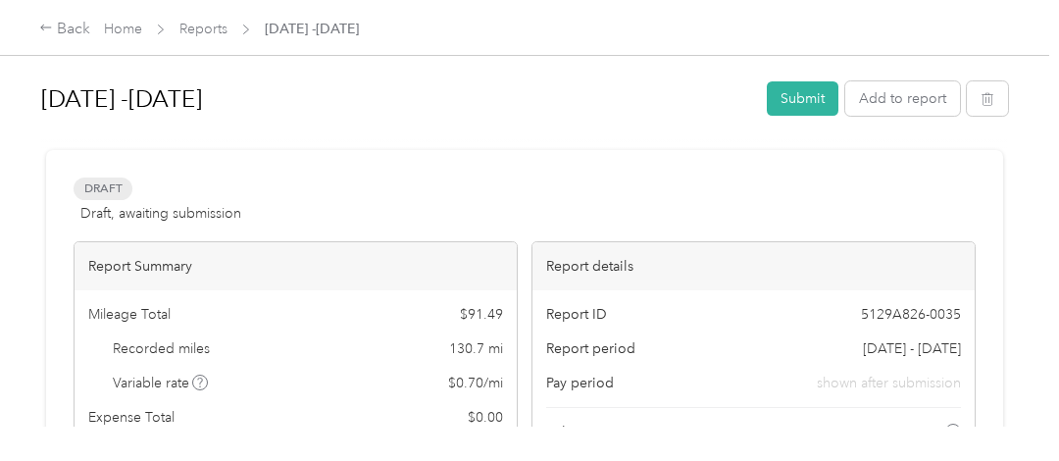
scroll to position [98, 0]
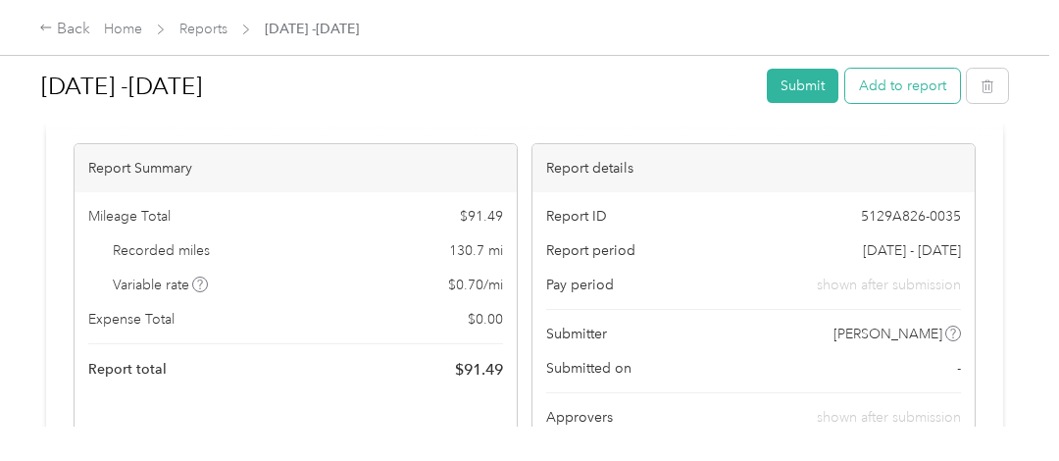
click at [903, 78] on button "Add to report" at bounding box center [902, 86] width 115 height 34
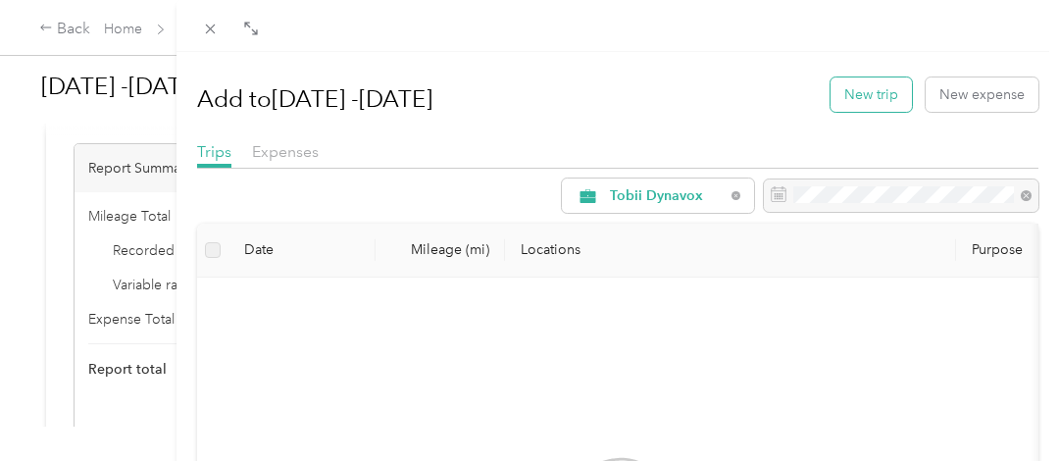
click at [839, 93] on button "New trip" at bounding box center [870, 94] width 81 height 34
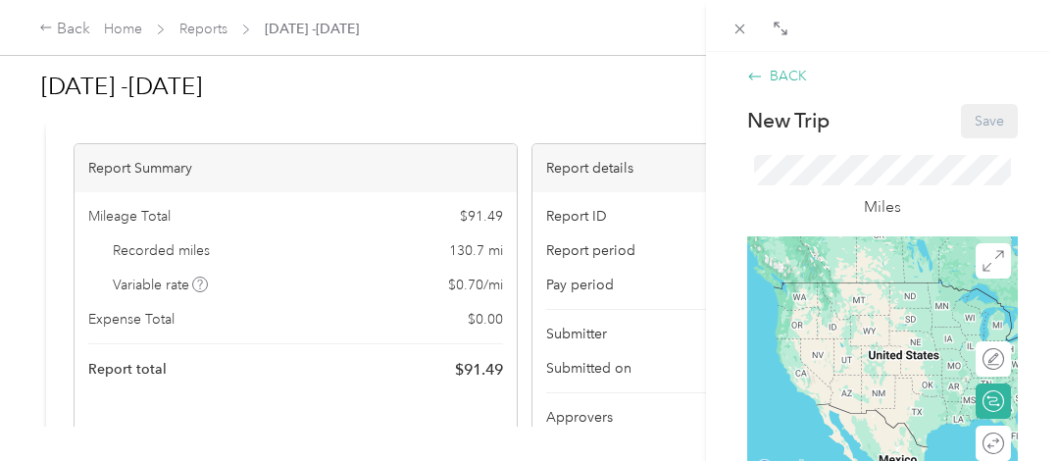
click at [753, 72] on icon at bounding box center [755, 77] width 16 height 16
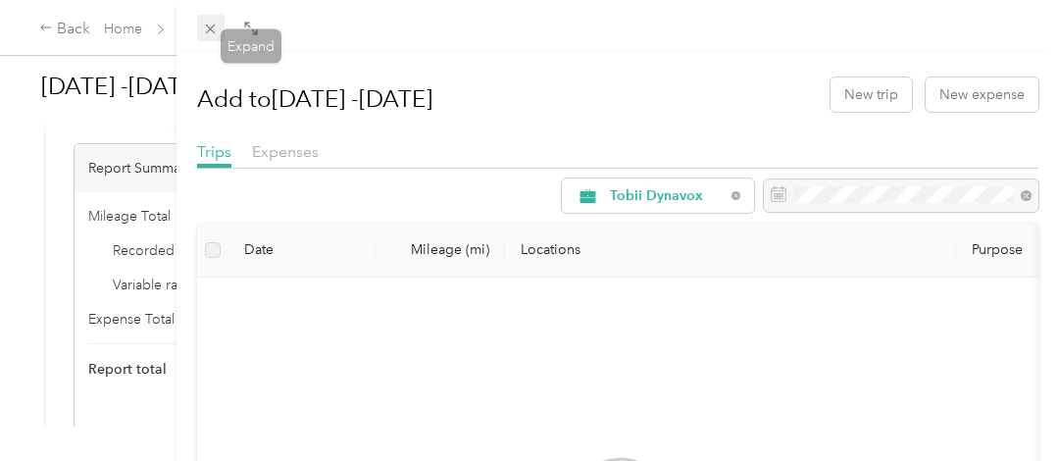
click at [200, 26] on span at bounding box center [210, 28] width 27 height 27
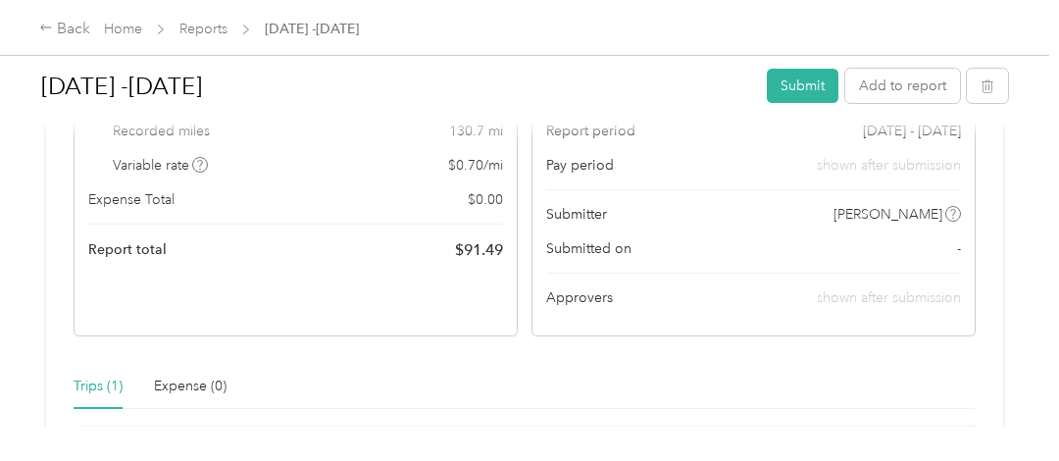
scroll to position [392, 0]
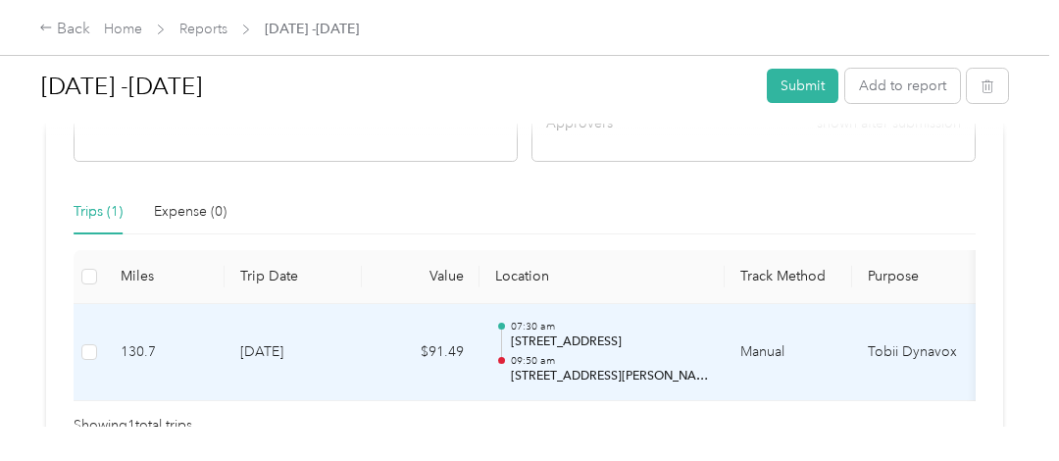
click at [683, 347] on p "[STREET_ADDRESS]" at bounding box center [610, 342] width 198 height 18
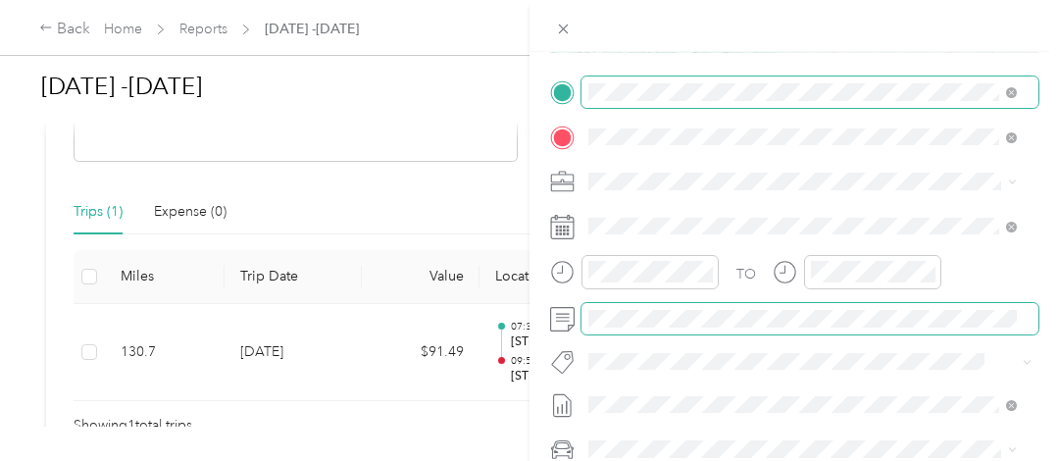
scroll to position [0, 0]
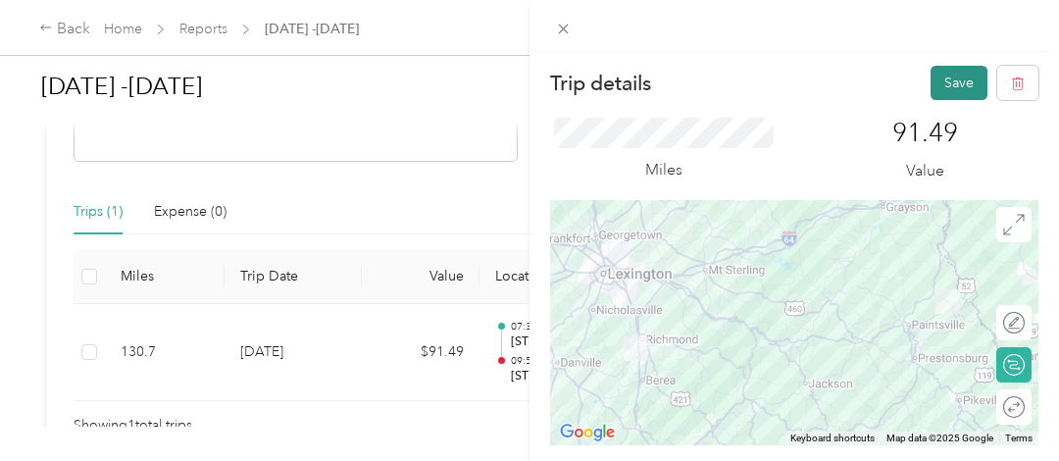
click at [945, 79] on button "Save" at bounding box center [959, 83] width 57 height 34
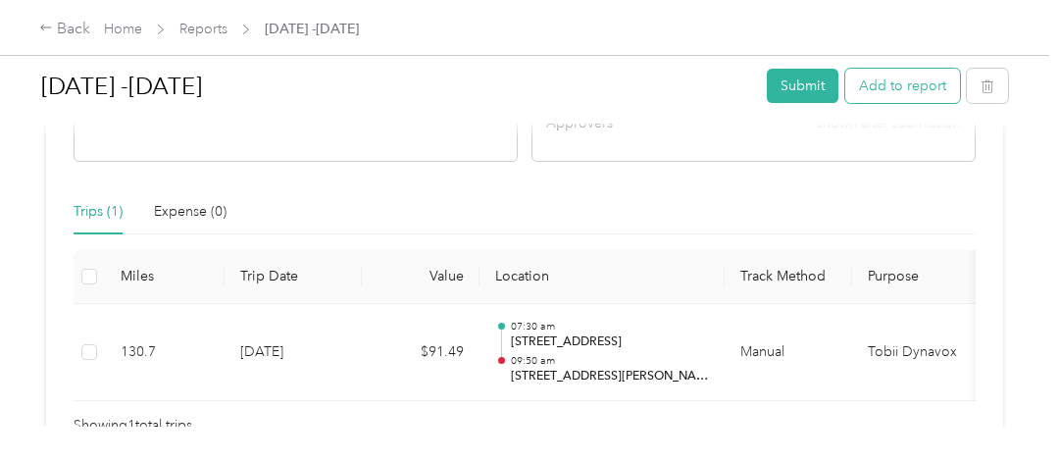
click at [912, 79] on button "Add to report" at bounding box center [902, 86] width 115 height 34
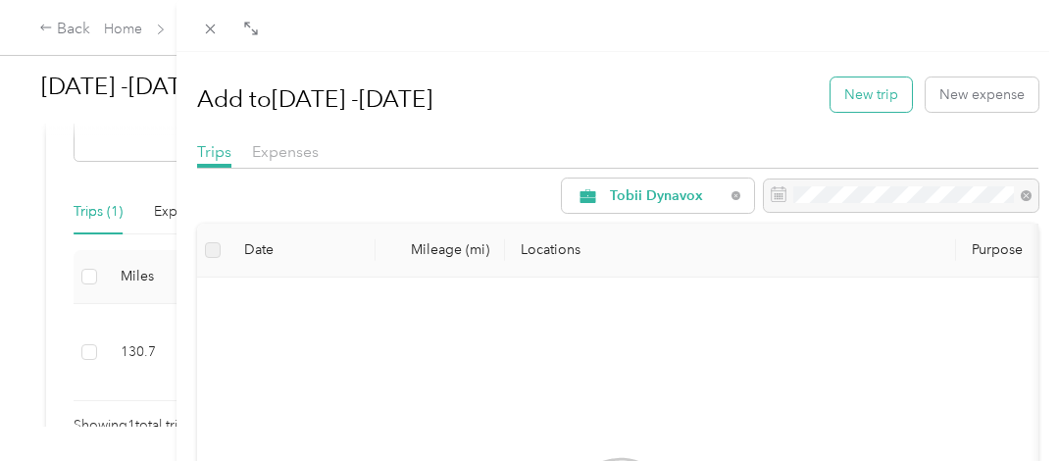
click at [852, 86] on button "New trip" at bounding box center [870, 94] width 81 height 34
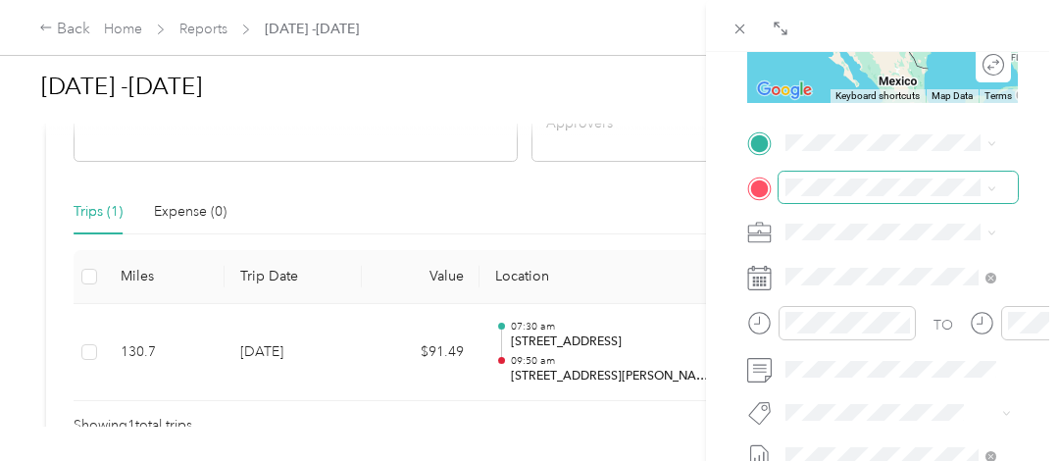
scroll to position [392, 0]
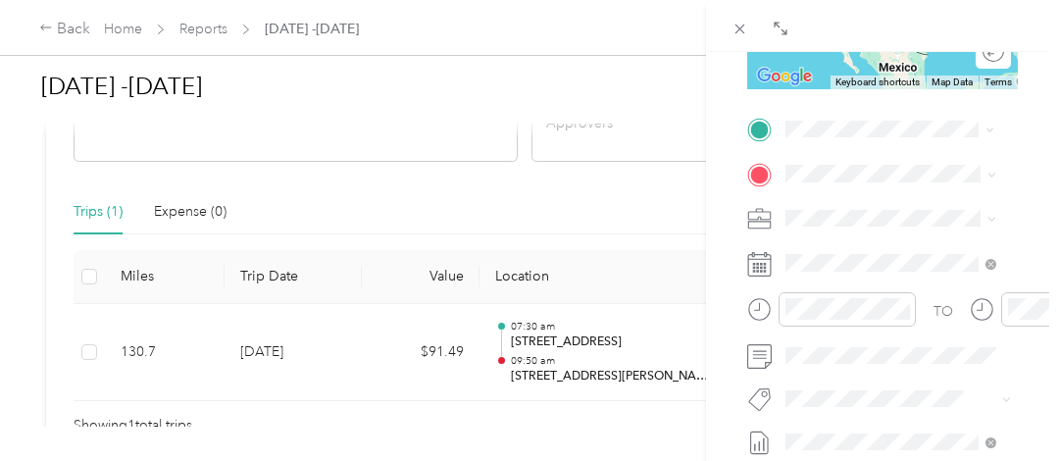
click at [887, 194] on span "[STREET_ADDRESS][PERSON_NAME][US_STATE]" at bounding box center [907, 216] width 168 height 52
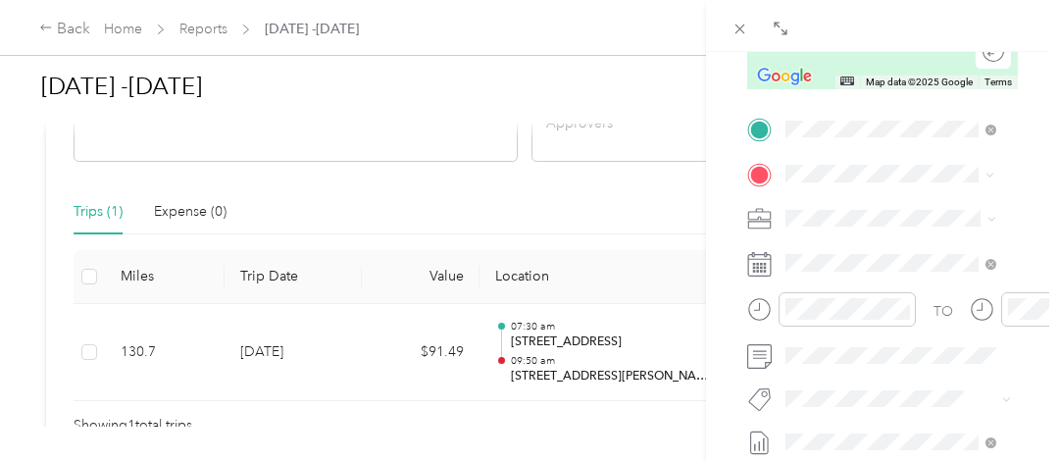
click at [864, 253] on span "[STREET_ADDRESS][US_STATE]" at bounding box center [907, 251] width 168 height 34
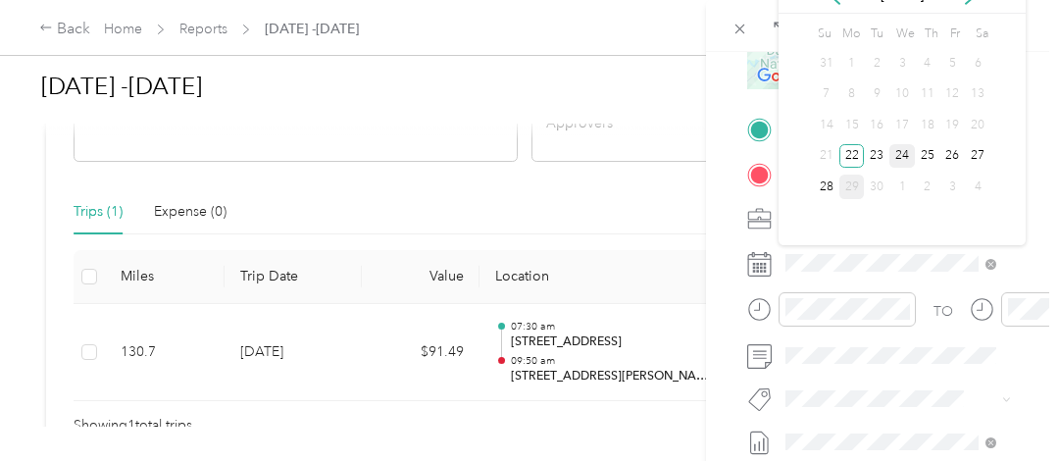
click at [905, 152] on div "24" at bounding box center [901, 156] width 25 height 25
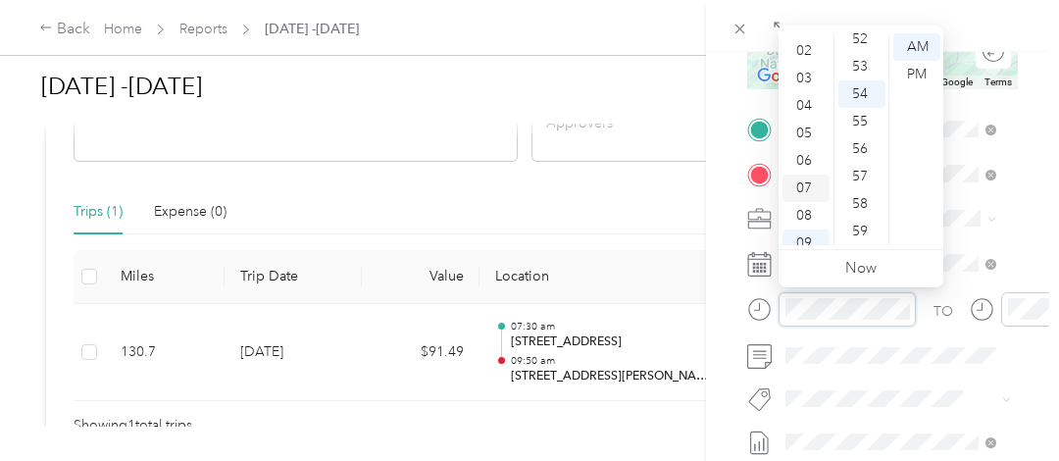
scroll to position [0, 0]
click at [807, 45] on div "12" at bounding box center [805, 46] width 47 height 27
click at [857, 48] on div "00" at bounding box center [861, 46] width 47 height 27
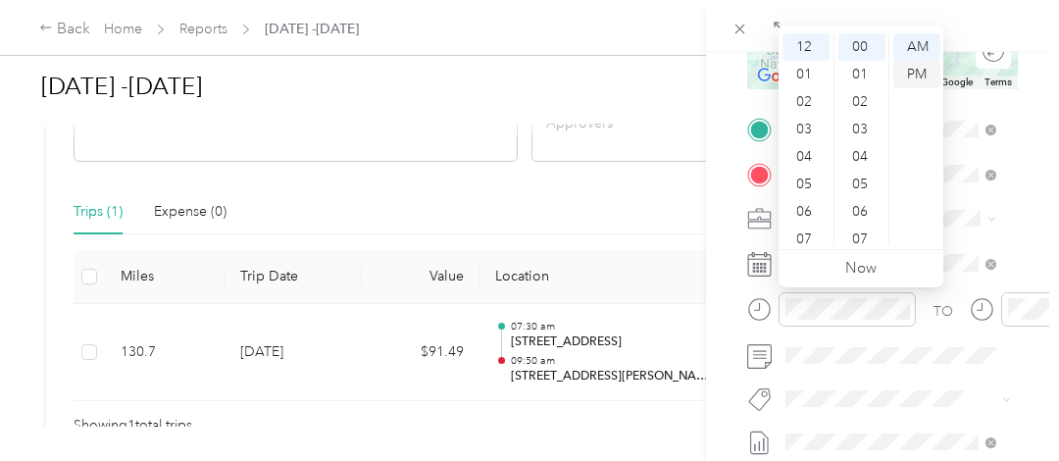
click at [921, 72] on div "PM" at bounding box center [916, 74] width 47 height 27
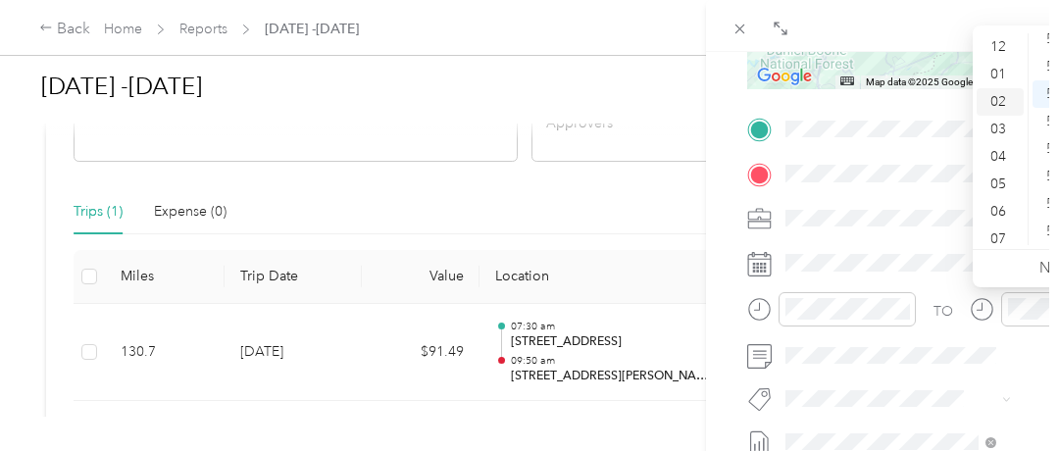
click at [993, 106] on div "02" at bounding box center [1000, 101] width 47 height 27
click at [1052, 43] on div "27" at bounding box center [1055, 38] width 47 height 27
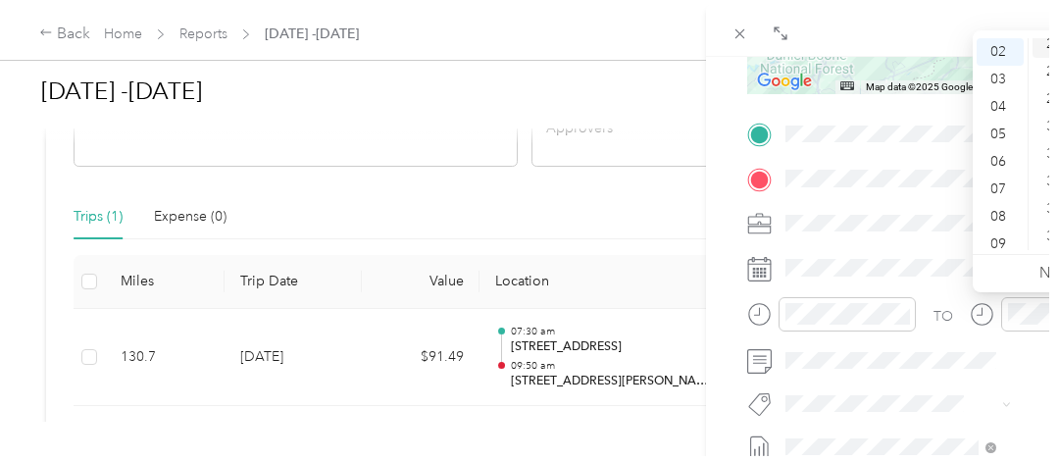
scroll to position [741, 0]
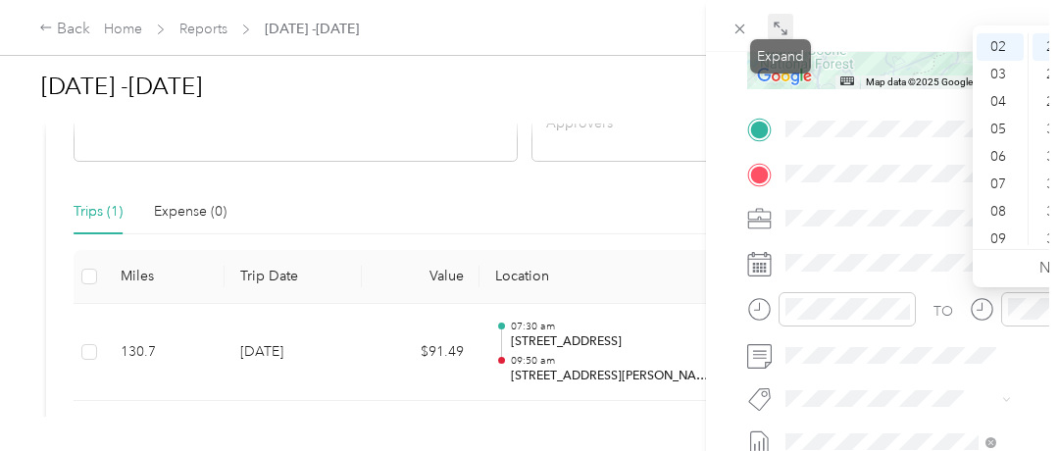
click at [781, 28] on icon at bounding box center [781, 29] width 16 height 16
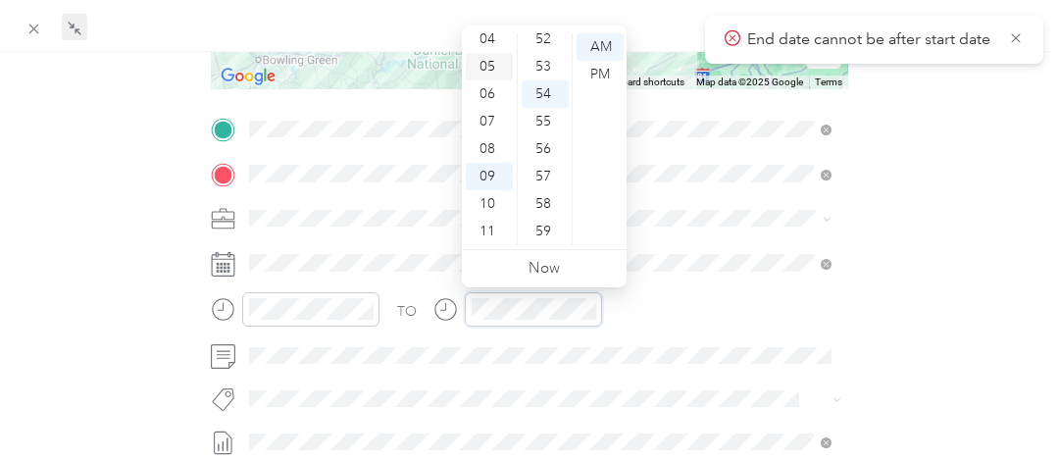
scroll to position [0, 0]
click at [489, 103] on div "02" at bounding box center [489, 101] width 47 height 27
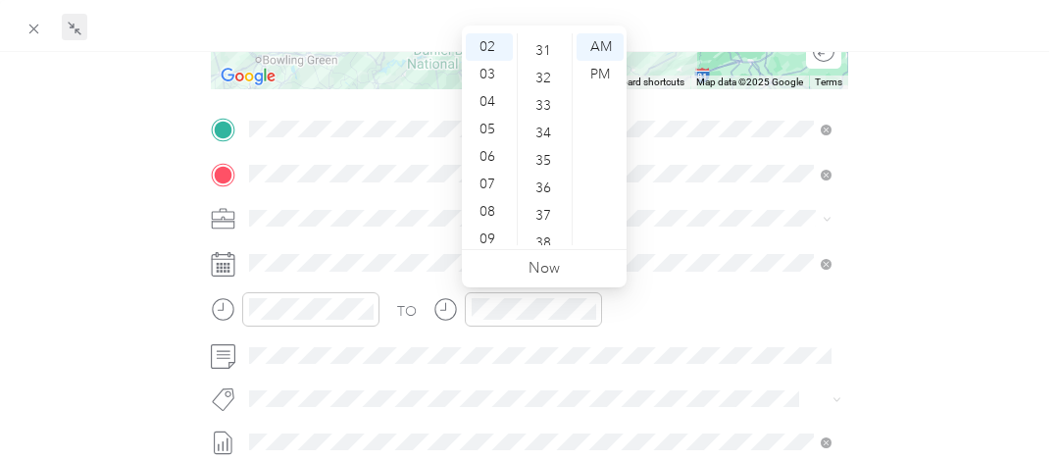
scroll to position [553, 0]
click at [541, 204] on div "26" at bounding box center [545, 207] width 47 height 27
click at [601, 75] on div "PM" at bounding box center [600, 74] width 47 height 27
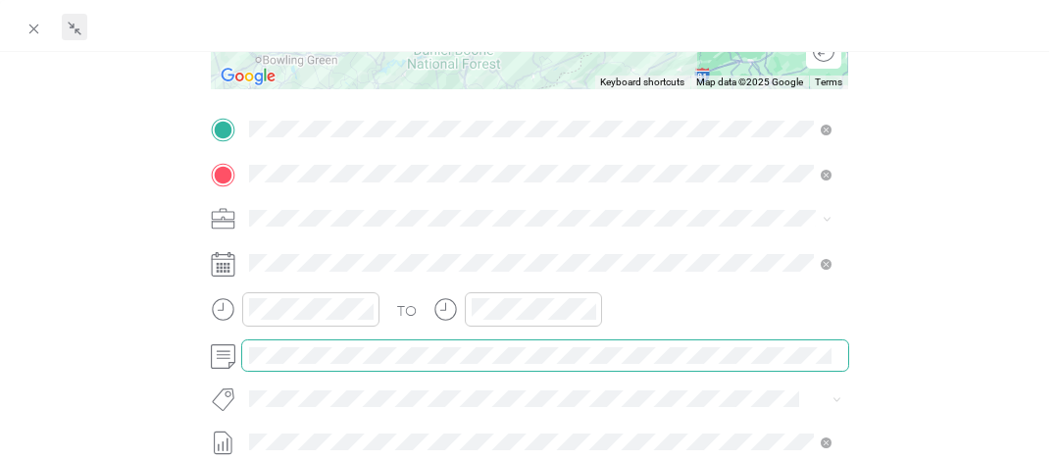
click at [524, 365] on span at bounding box center [545, 355] width 606 height 31
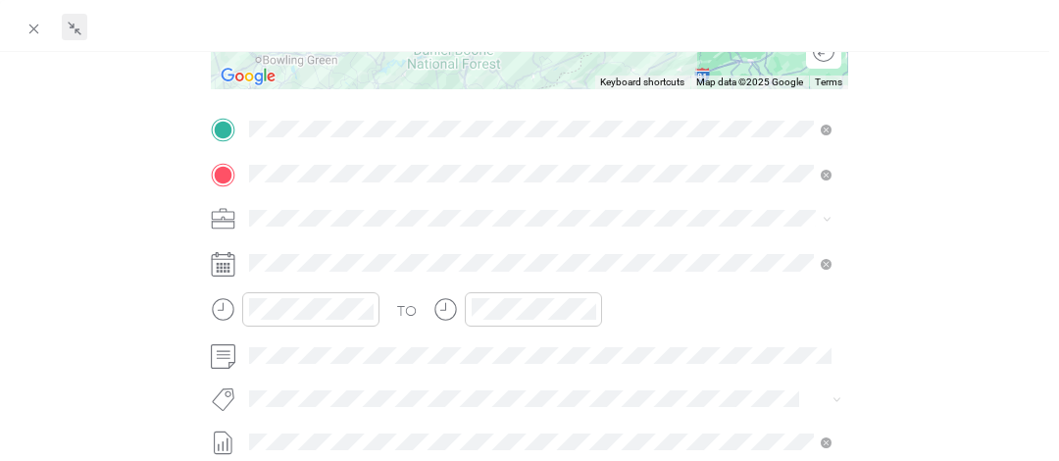
click at [957, 163] on div "BACK New Trip Save This trip cannot be edited because it is either under review…" at bounding box center [530, 191] width 1018 height 1037
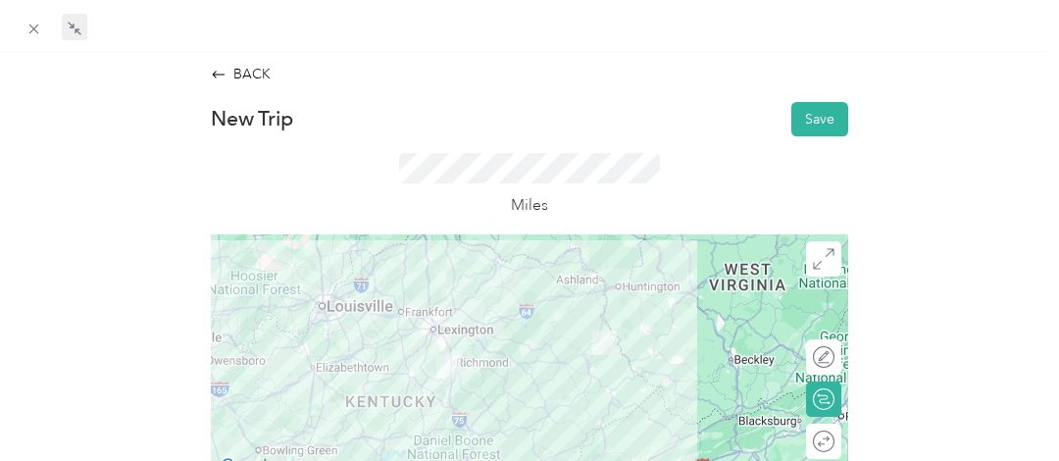
scroll to position [0, 0]
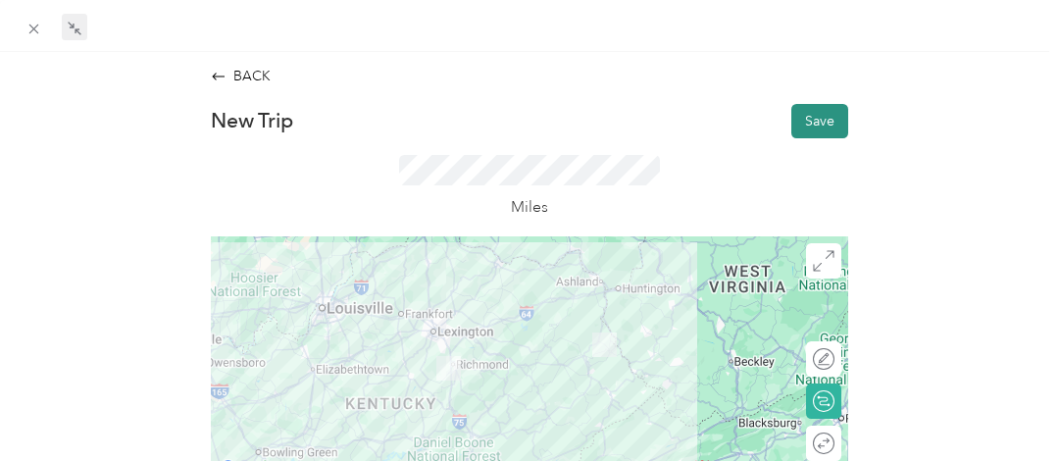
click at [802, 120] on button "Save" at bounding box center [819, 121] width 57 height 34
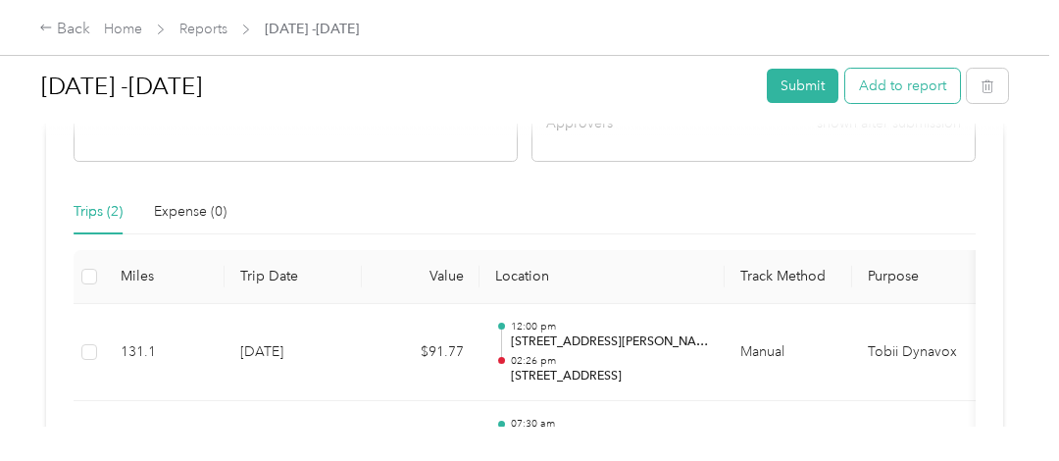
click at [896, 83] on button "Add to report" at bounding box center [902, 86] width 115 height 34
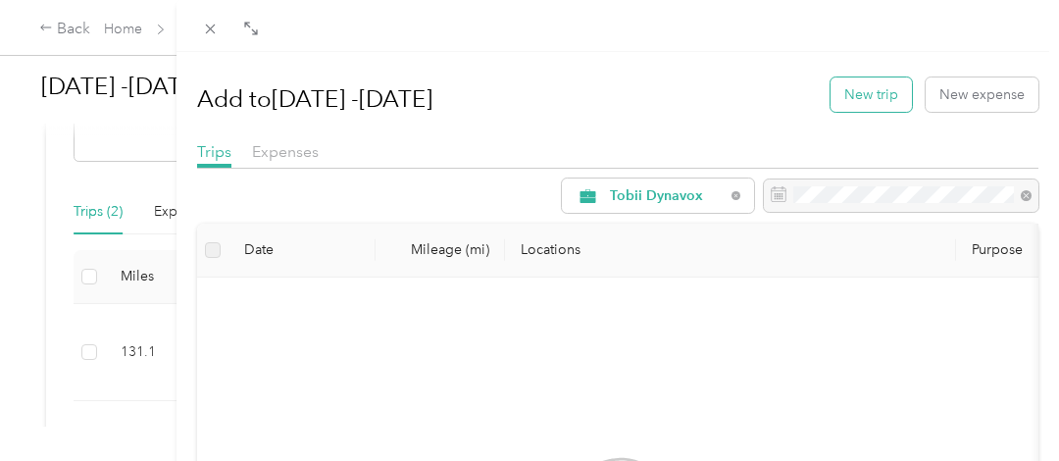
click at [855, 92] on button "New trip" at bounding box center [870, 94] width 81 height 34
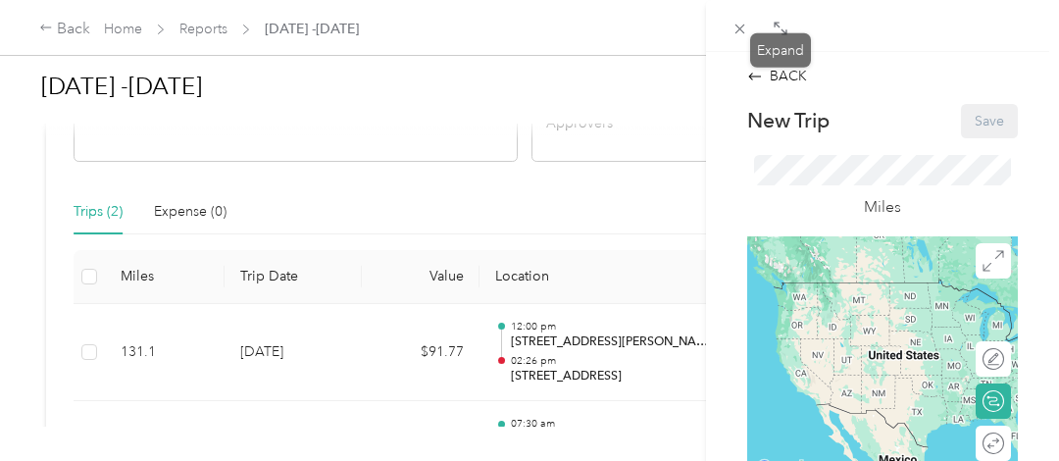
click at [792, 33] on div at bounding box center [780, 29] width 25 height 17
click at [778, 26] on icon at bounding box center [777, 25] width 6 height 6
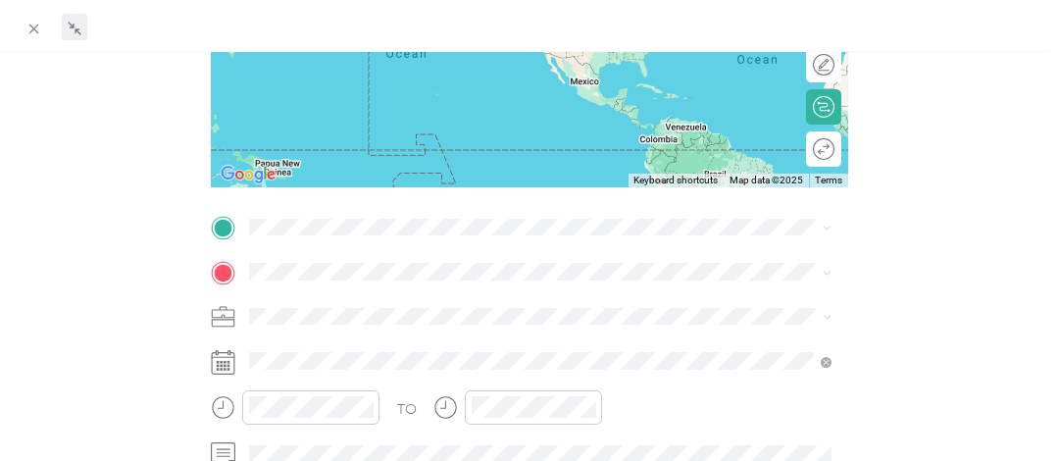
scroll to position [392, 0]
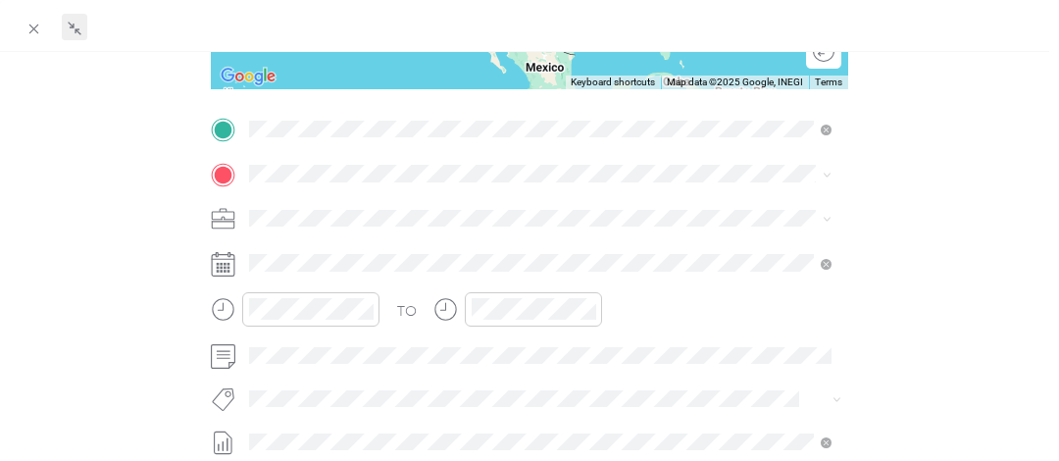
click at [374, 204] on span "[STREET_ADDRESS][US_STATE]" at bounding box center [381, 199] width 196 height 18
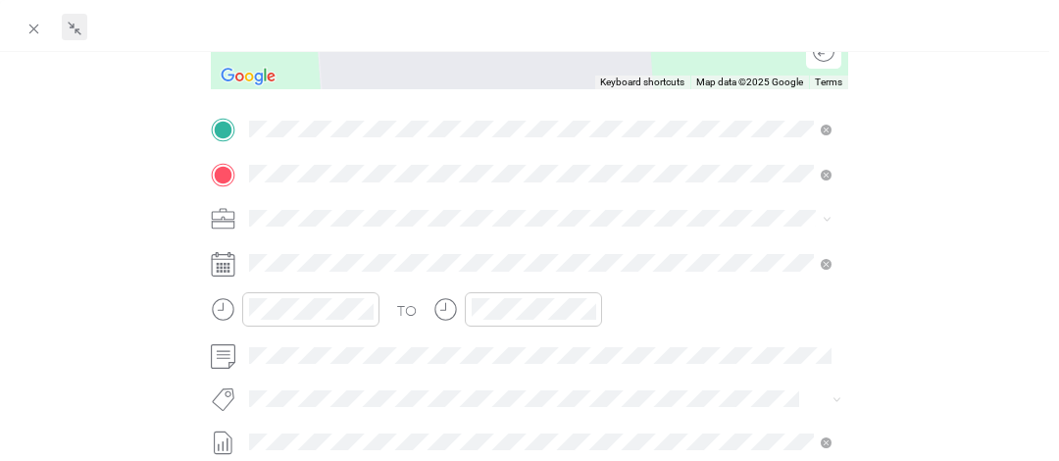
click at [442, 258] on div "[STREET_ADDRESS][US_STATE]" at bounding box center [538, 244] width 569 height 26
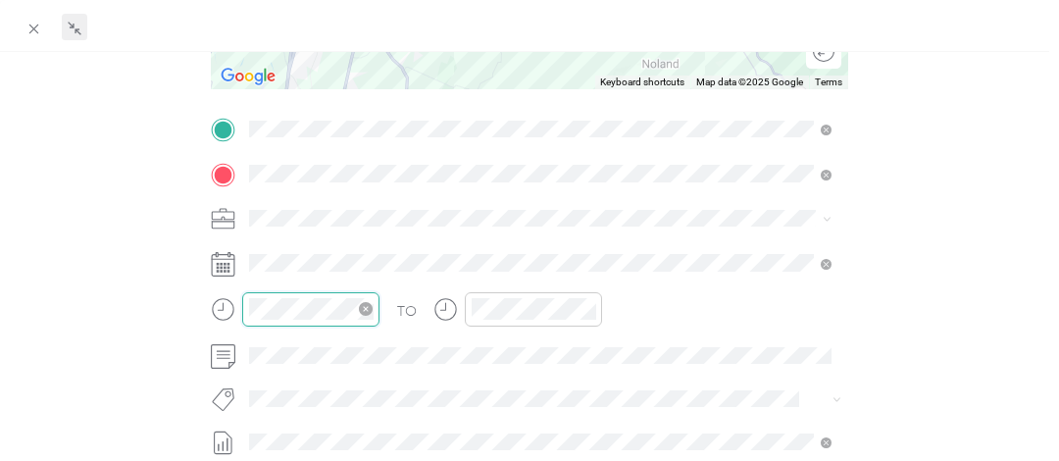
scroll to position [118, 0]
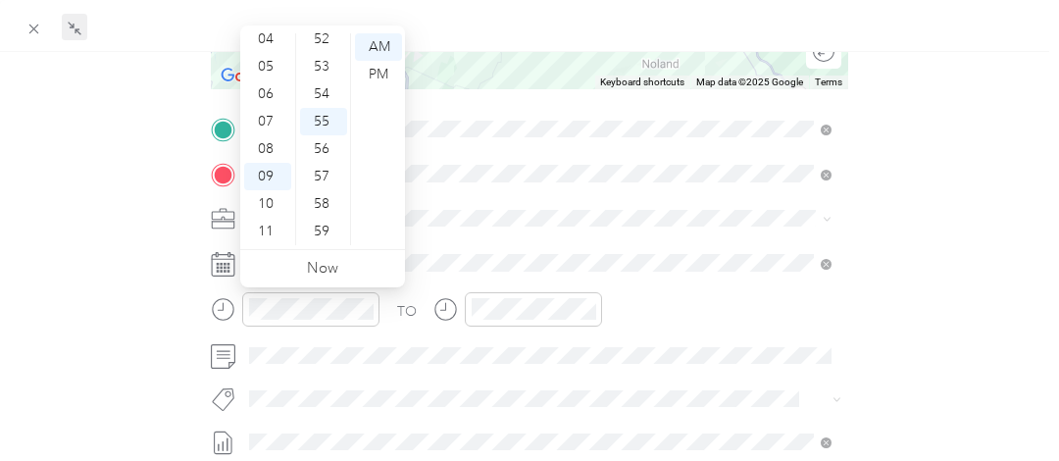
click at [963, 234] on div "BACK New Trip Save This trip cannot be edited because it is either under review…" at bounding box center [530, 191] width 1018 height 1037
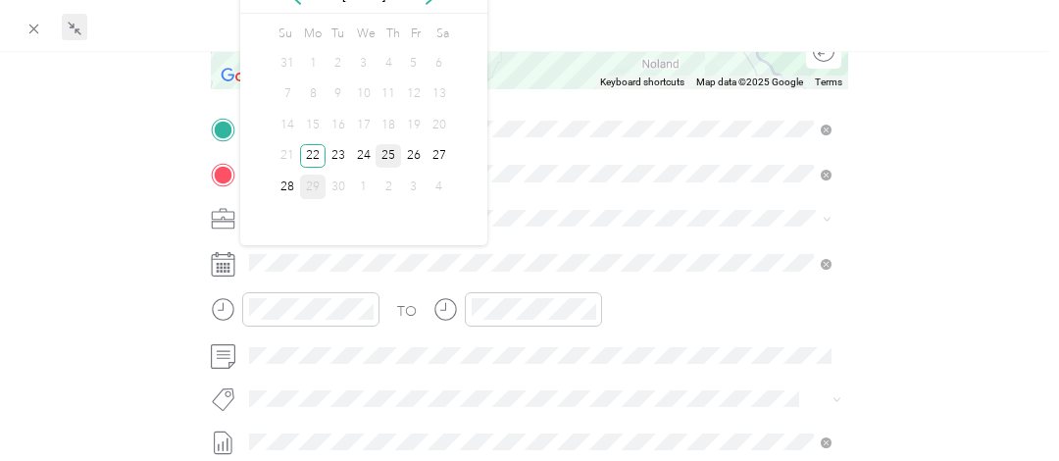
click at [381, 159] on div "25" at bounding box center [388, 156] width 25 height 25
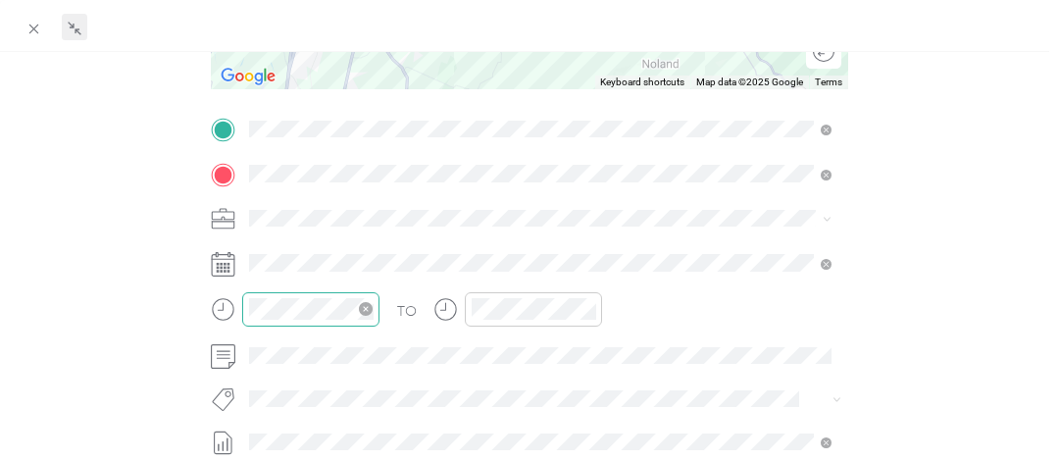
click at [284, 323] on div at bounding box center [310, 309] width 137 height 34
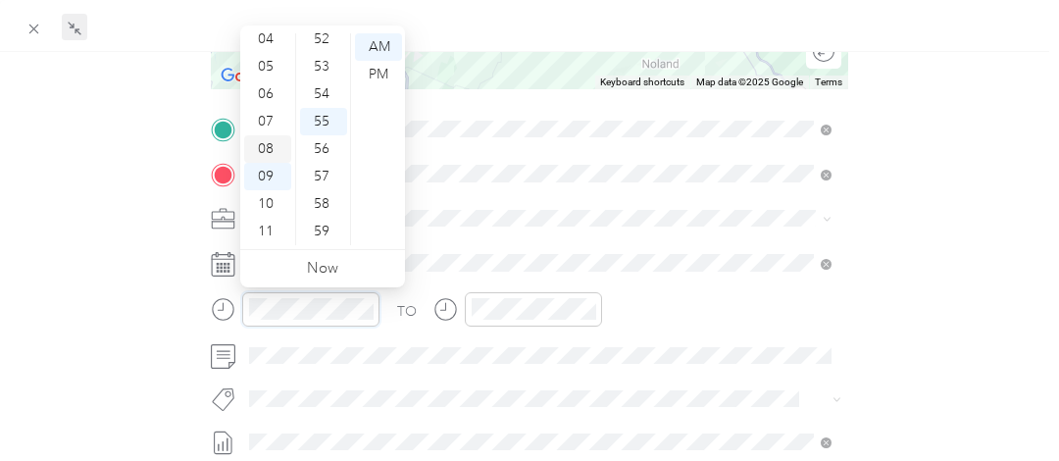
scroll to position [20, 0]
click at [269, 82] on div "02" at bounding box center [267, 82] width 47 height 27
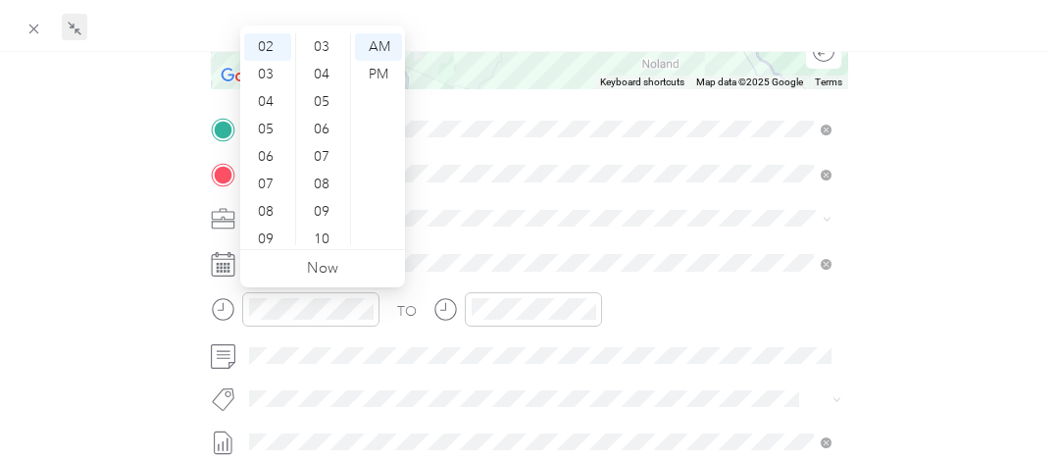
scroll to position [0, 0]
click at [318, 44] on div "00" at bounding box center [323, 46] width 47 height 27
click at [385, 79] on div "PM" at bounding box center [378, 74] width 47 height 27
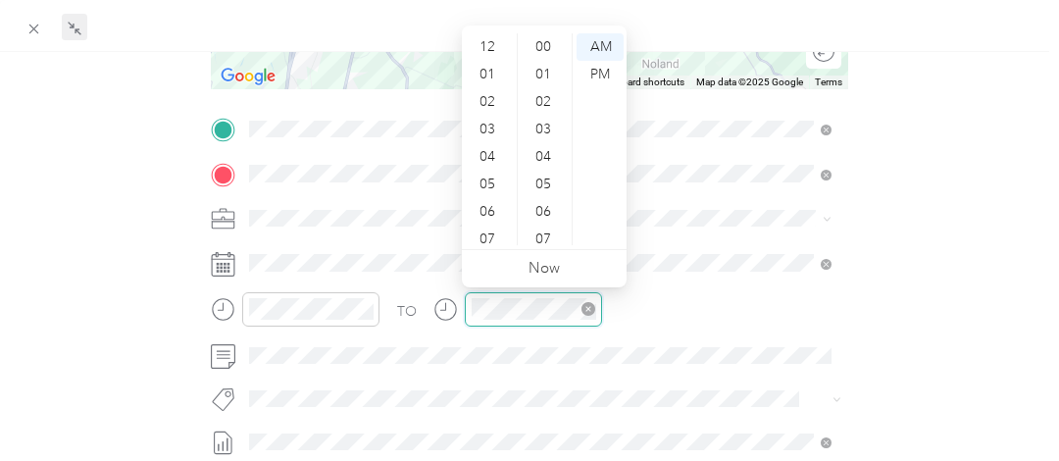
scroll to position [1435, 0]
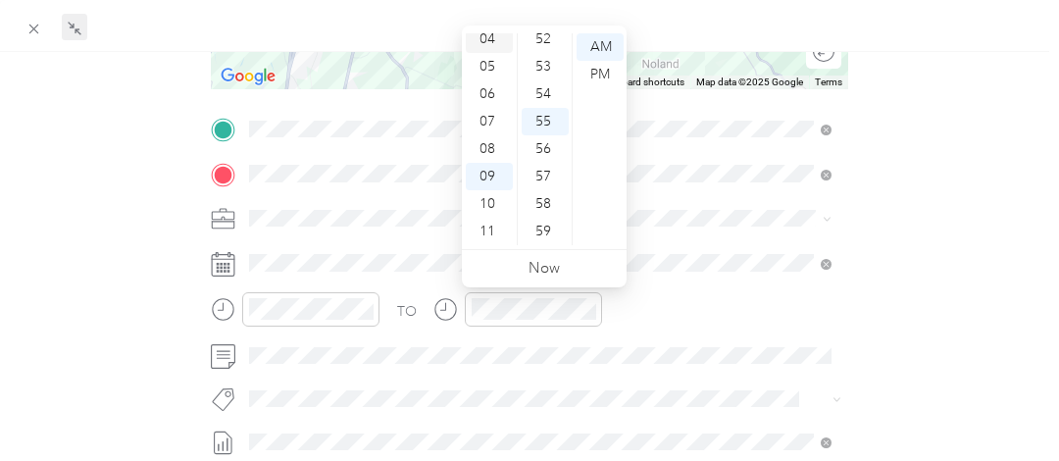
click at [490, 35] on div "04" at bounding box center [489, 38] width 47 height 27
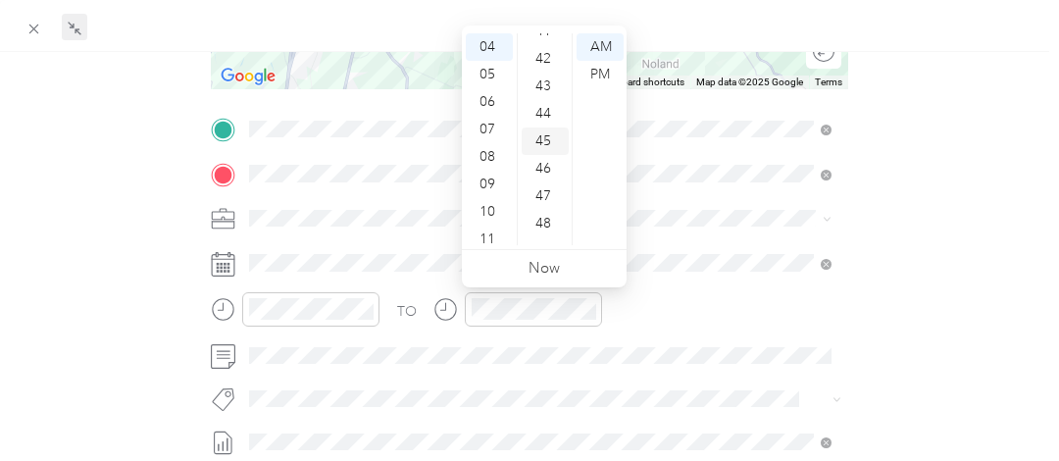
click at [549, 138] on div "45" at bounding box center [545, 140] width 47 height 27
click at [604, 68] on div "PM" at bounding box center [600, 74] width 47 height 27
click at [988, 196] on div "BACK New Trip Save This trip cannot be edited because it is either under review…" at bounding box center [530, 191] width 1018 height 1037
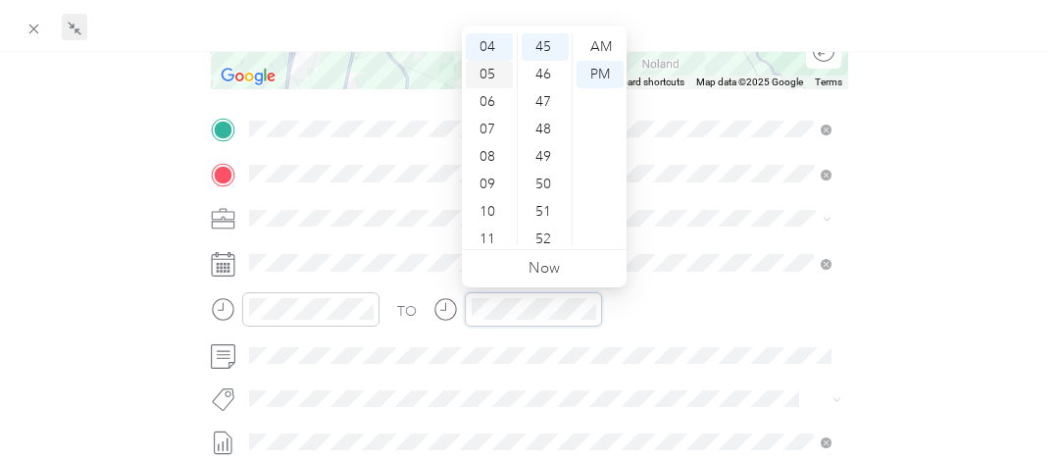
scroll to position [0, 0]
click at [488, 128] on div "03" at bounding box center [489, 129] width 47 height 27
click at [549, 44] on div "00" at bounding box center [545, 46] width 47 height 27
click at [733, 374] on div "TO Add photo" at bounding box center [529, 351] width 637 height 474
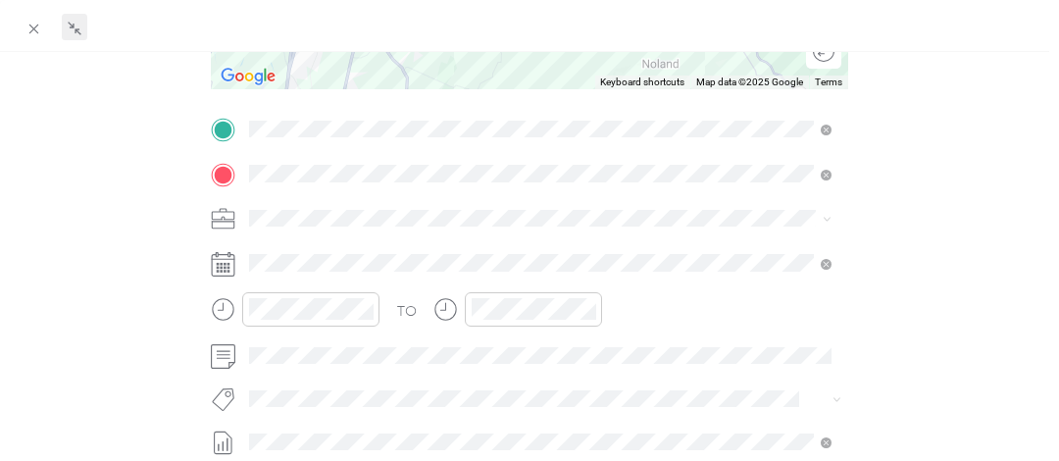
click at [960, 226] on div "BACK New Trip Save This trip cannot be edited because it is either under review…" at bounding box center [530, 191] width 1018 height 1037
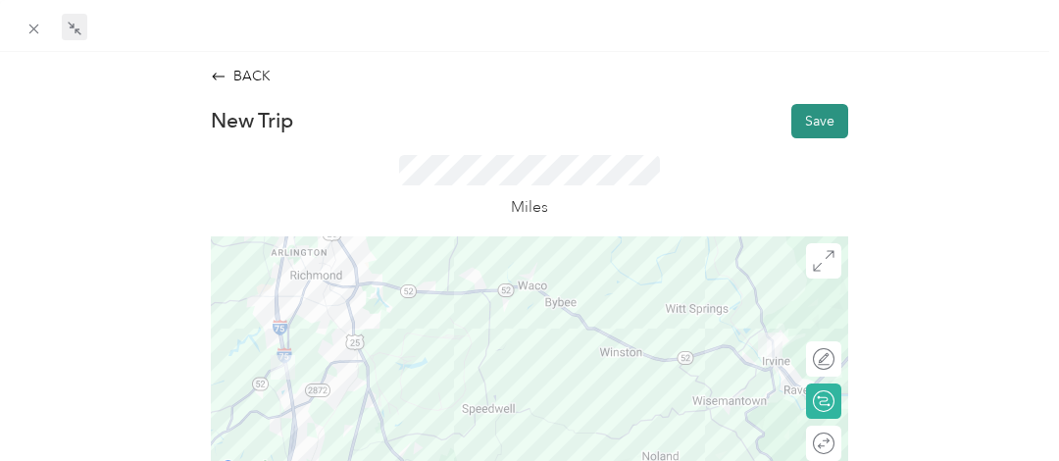
click at [816, 126] on button "Save" at bounding box center [819, 121] width 57 height 34
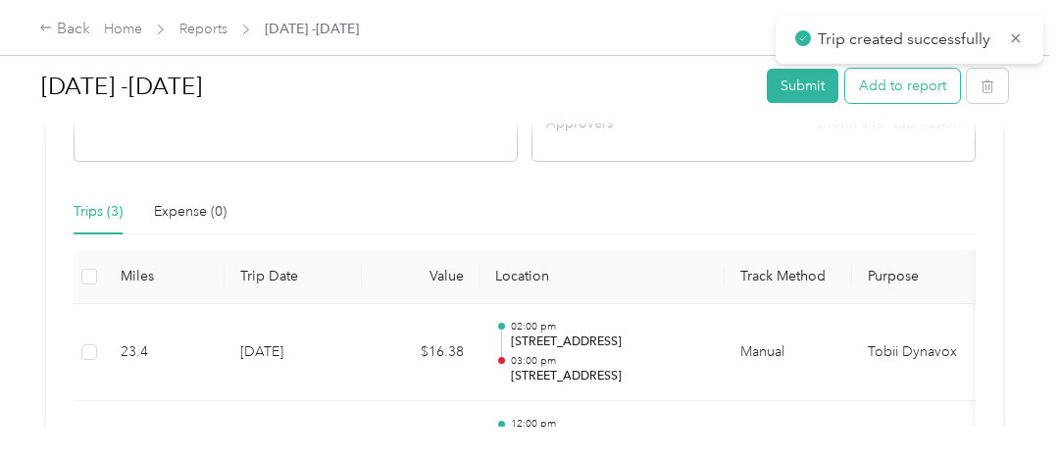
click at [914, 90] on button "Add to report" at bounding box center [902, 86] width 115 height 34
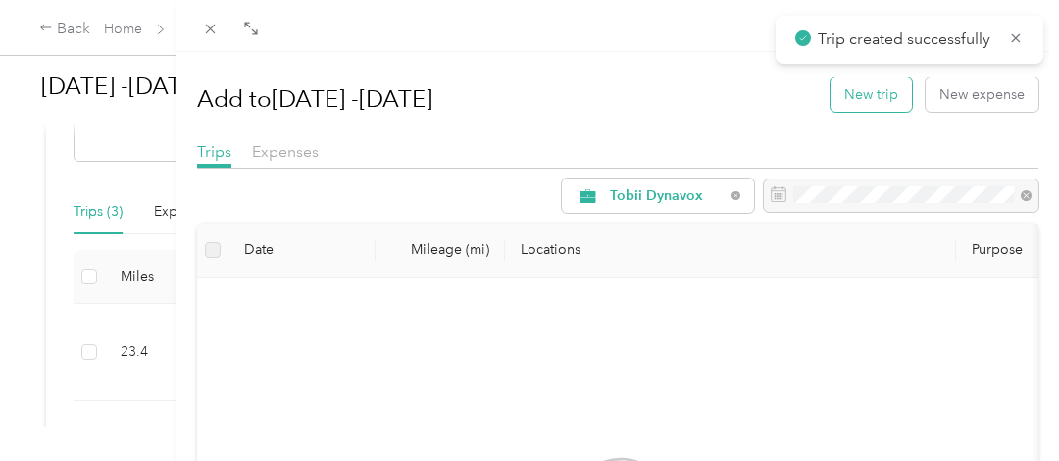
click at [871, 102] on button "New trip" at bounding box center [870, 94] width 81 height 34
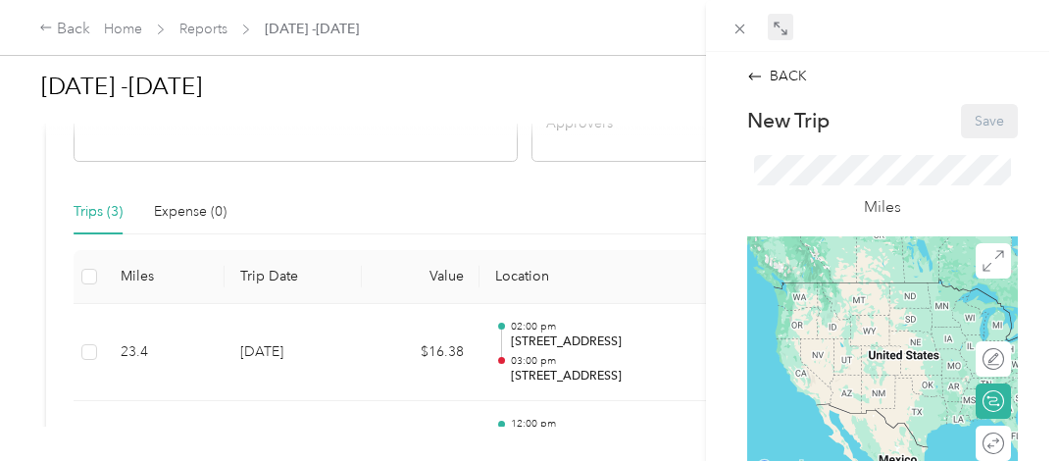
click at [781, 26] on icon at bounding box center [781, 29] width 16 height 16
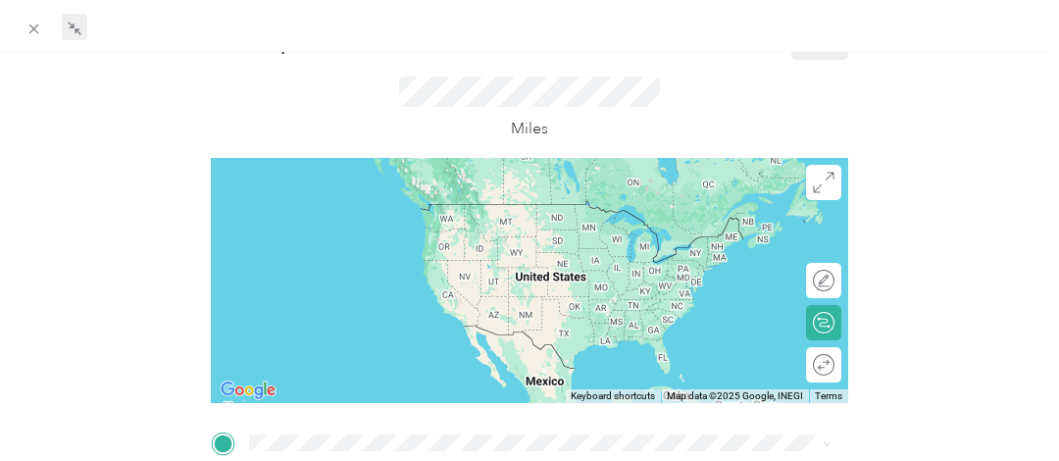
scroll to position [294, 0]
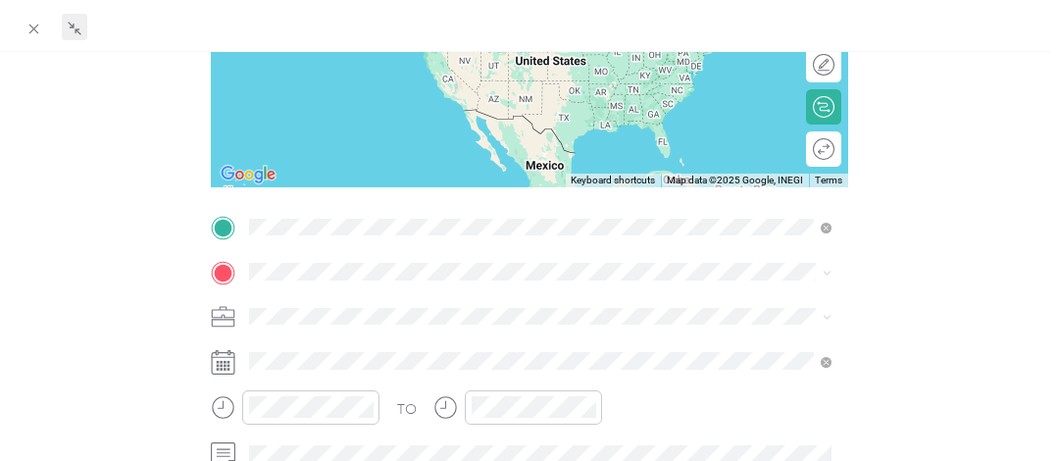
click at [347, 306] on span "[STREET_ADDRESS][US_STATE]" at bounding box center [381, 297] width 196 height 18
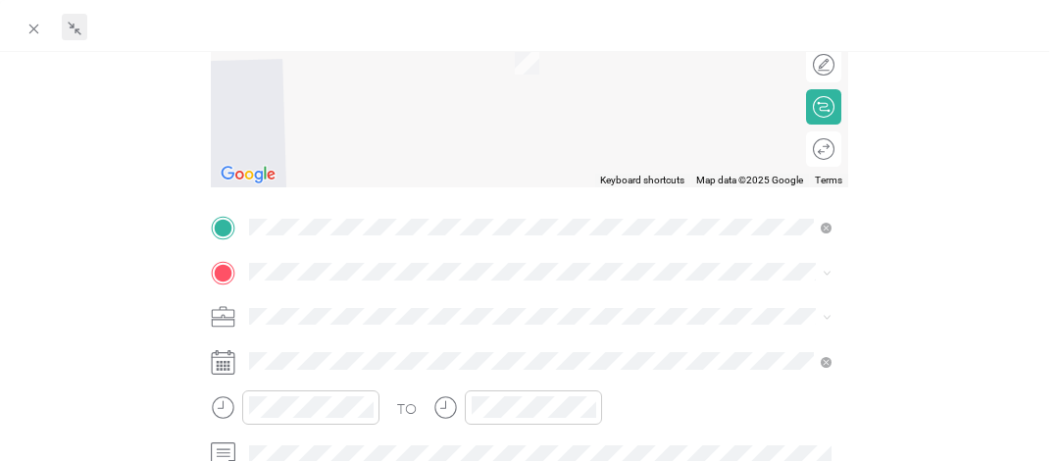
click at [300, 254] on div "TO Add photo" at bounding box center [529, 449] width 637 height 474
click at [378, 31] on span "[STREET_ADDRESS][US_STATE]" at bounding box center [381, 23] width 196 height 18
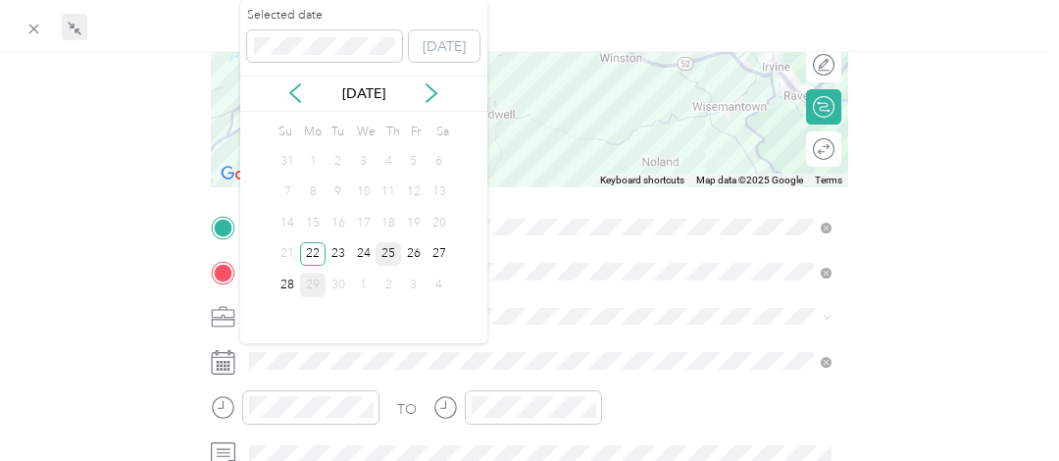
click at [389, 252] on div "25" at bounding box center [388, 254] width 25 height 25
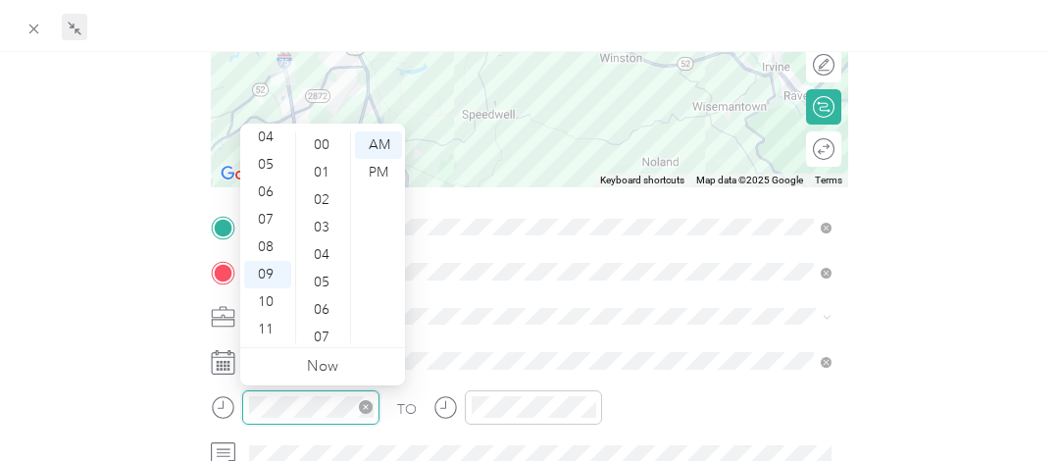
scroll to position [1435, 0]
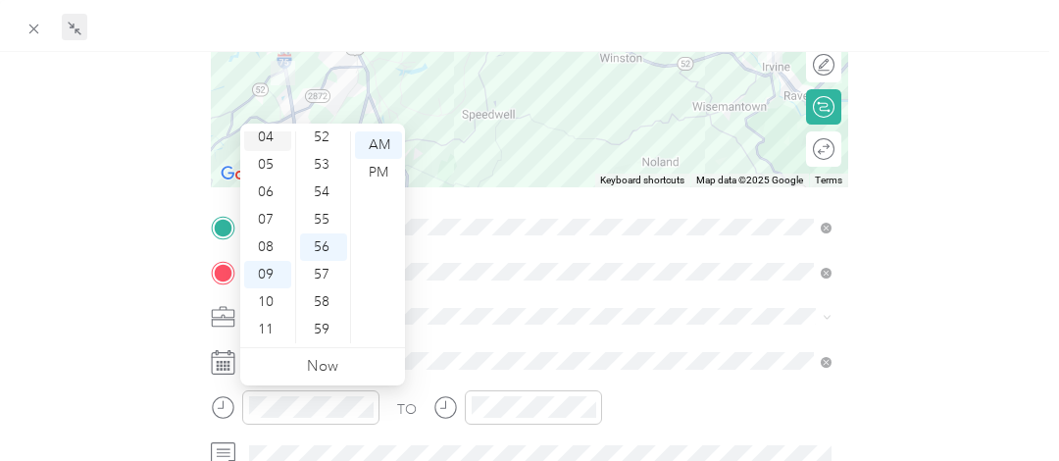
click at [271, 146] on div "04" at bounding box center [267, 137] width 47 height 27
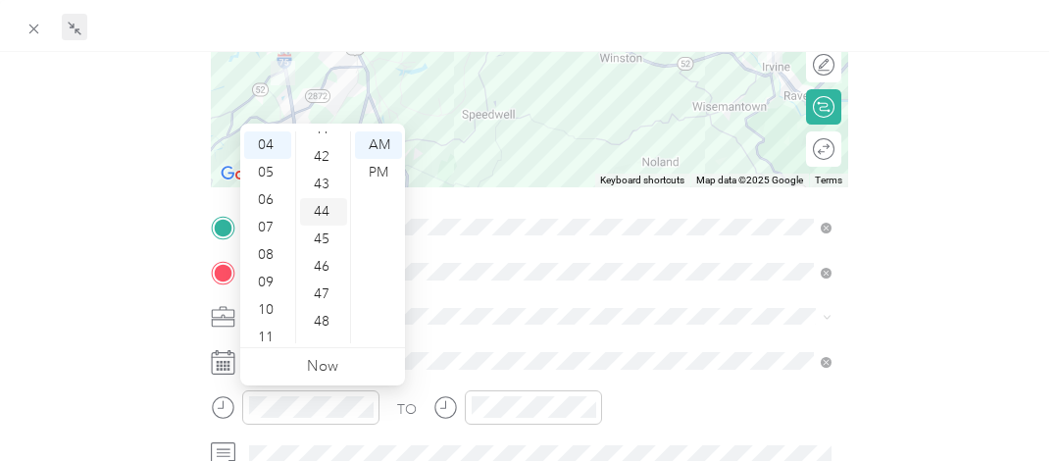
scroll to position [1239, 0]
click at [321, 278] on div "50" at bounding box center [323, 278] width 47 height 27
click at [378, 166] on div "PM" at bounding box center [378, 172] width 47 height 27
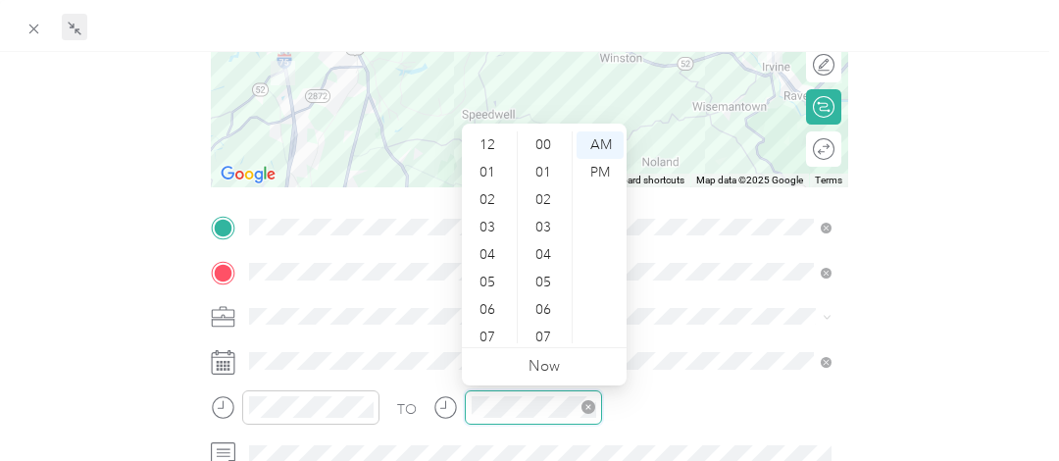
scroll to position [1435, 0]
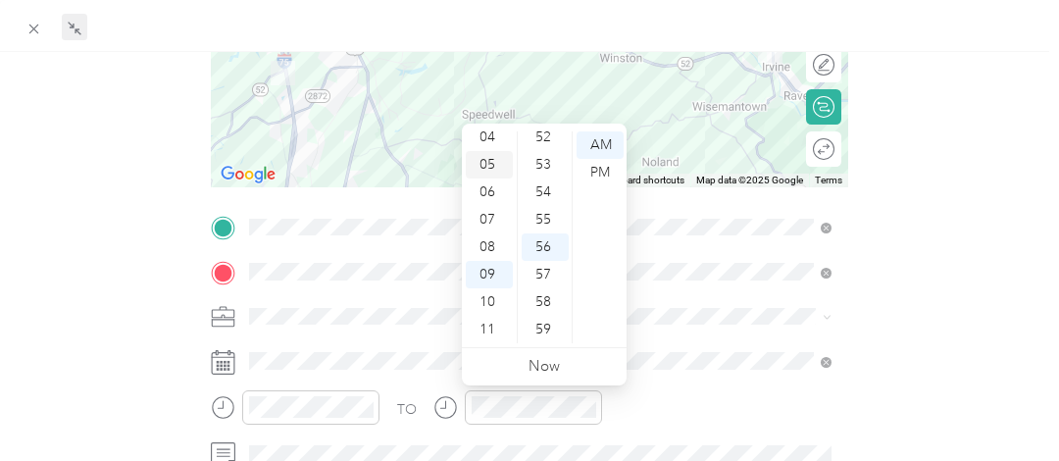
click at [485, 168] on div "05" at bounding box center [489, 164] width 47 height 27
click at [544, 176] on div "25" at bounding box center [545, 180] width 47 height 27
click at [598, 166] on div "PM" at bounding box center [600, 172] width 47 height 27
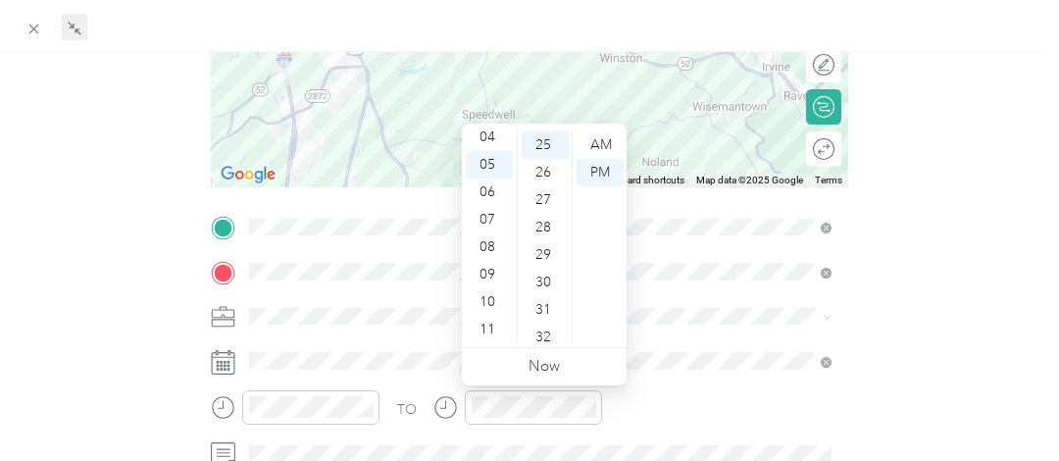
click at [668, 414] on div "TO" at bounding box center [529, 414] width 637 height 48
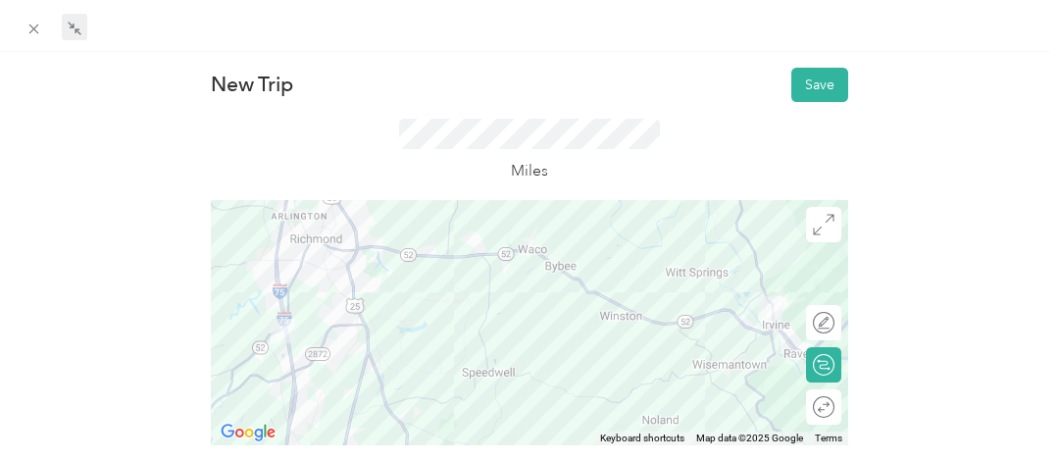
scroll to position [0, 0]
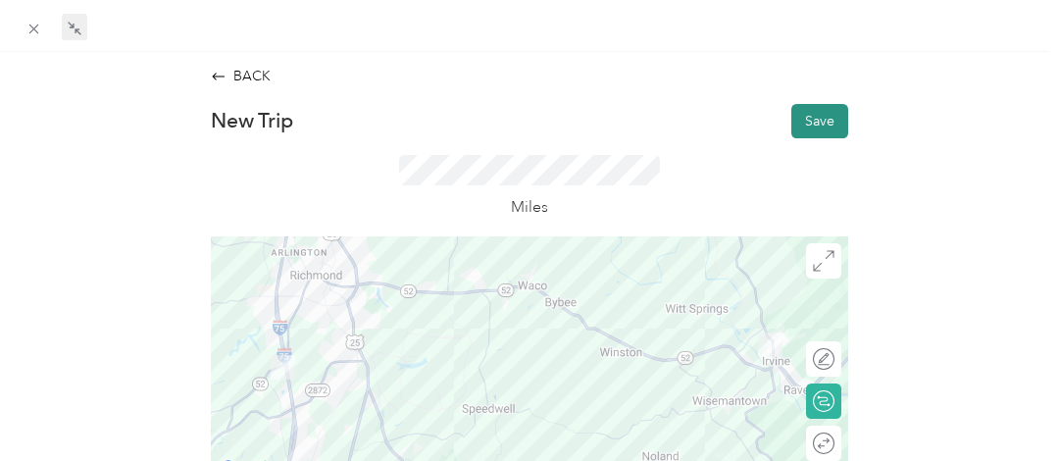
click at [801, 114] on button "Save" at bounding box center [819, 121] width 57 height 34
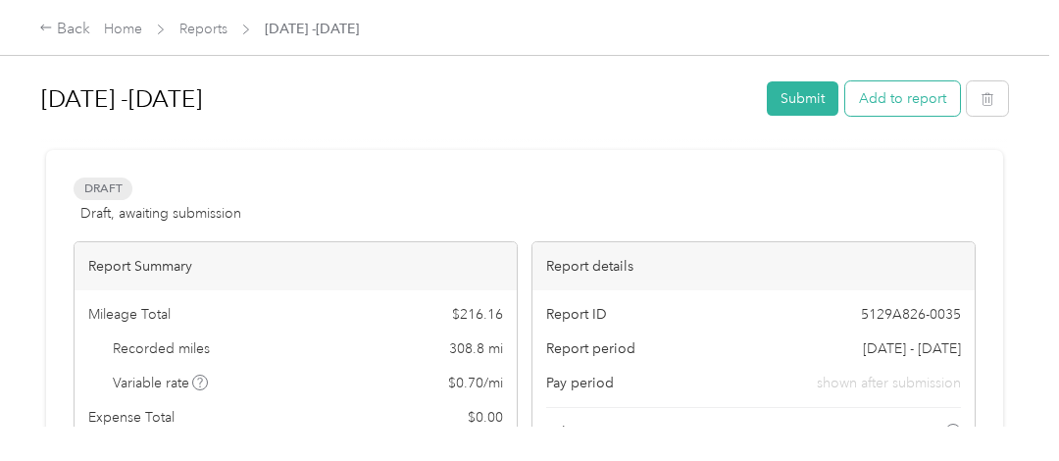
click at [894, 105] on button "Add to report" at bounding box center [902, 98] width 115 height 34
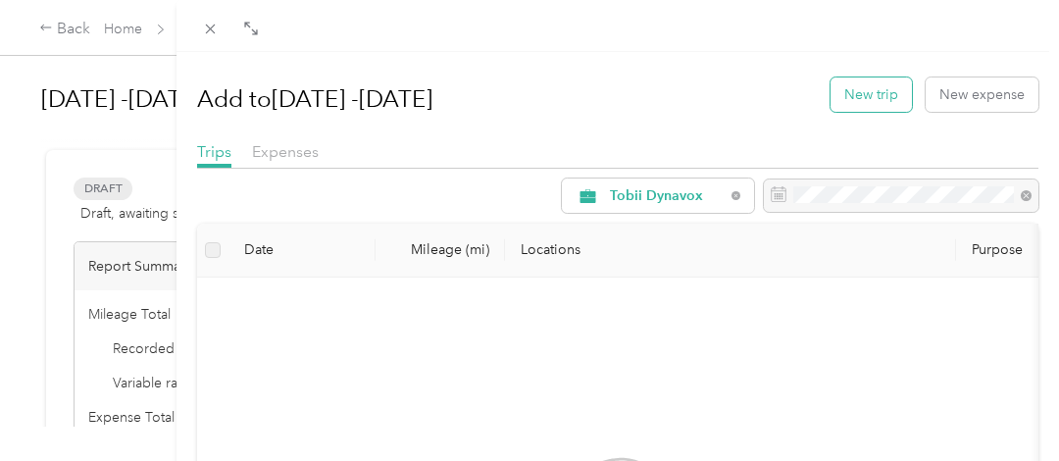
click at [875, 85] on button "New trip" at bounding box center [870, 94] width 81 height 34
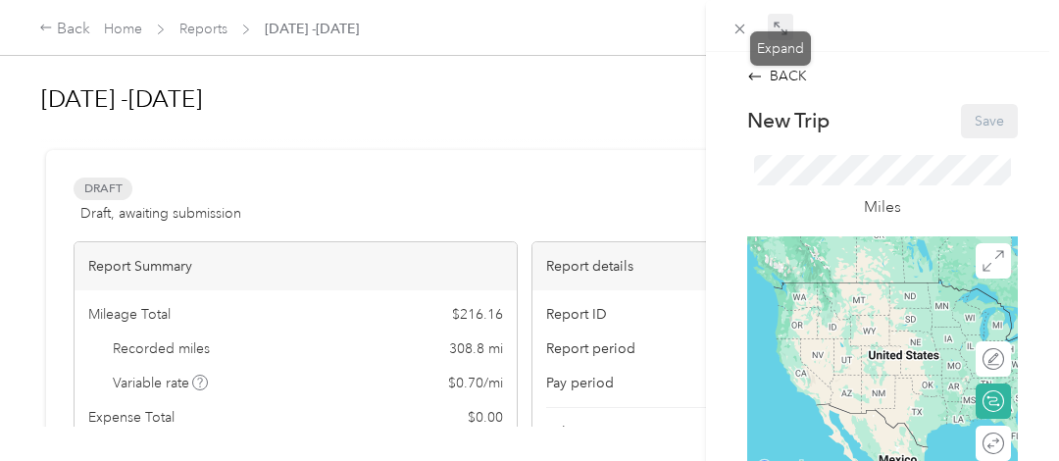
click at [773, 25] on icon at bounding box center [781, 29] width 16 height 16
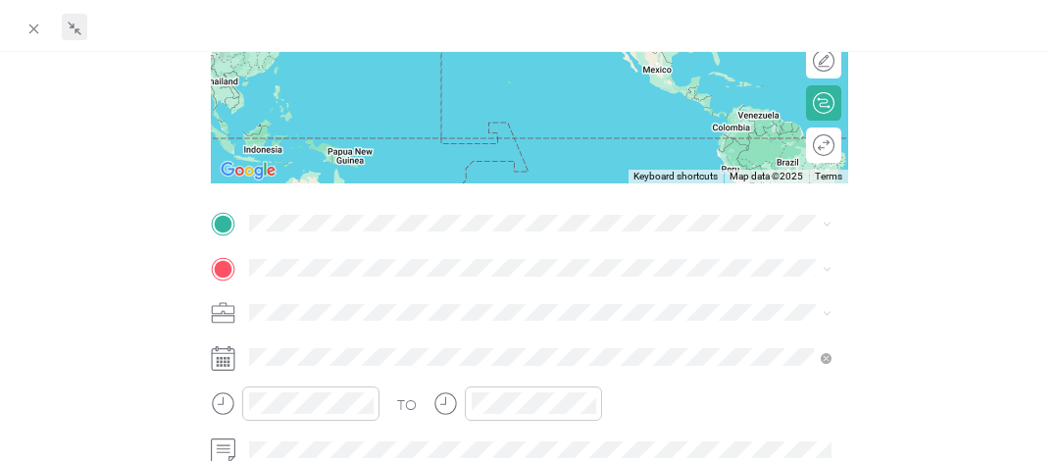
scroll to position [294, 0]
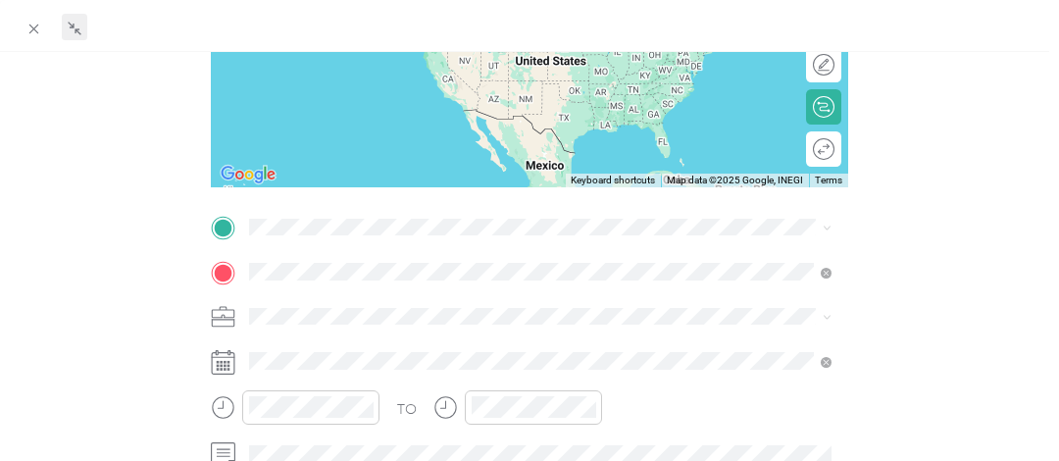
click at [378, 41] on span "[STREET_ADDRESS][PERSON_NAME][US_STATE]" at bounding box center [435, 33] width 305 height 18
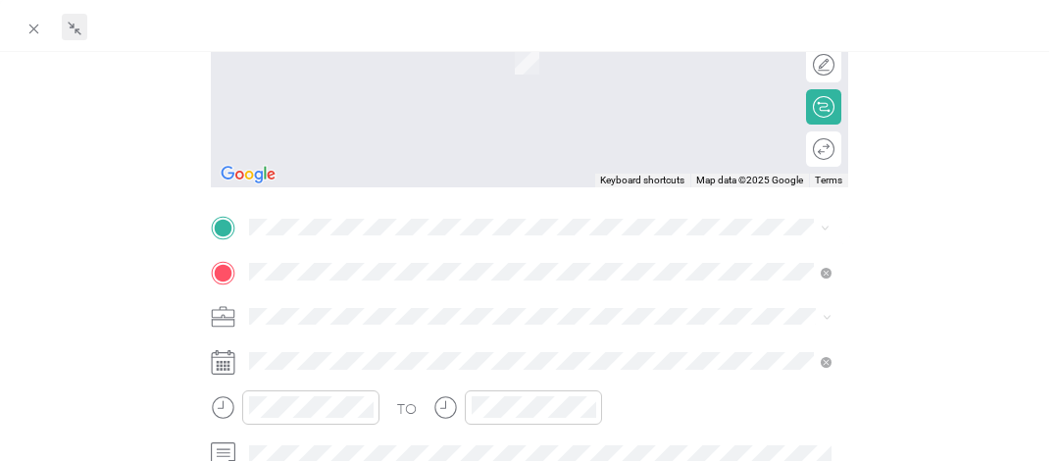
click at [350, 305] on span "[STREET_ADDRESS][US_STATE]" at bounding box center [381, 297] width 196 height 18
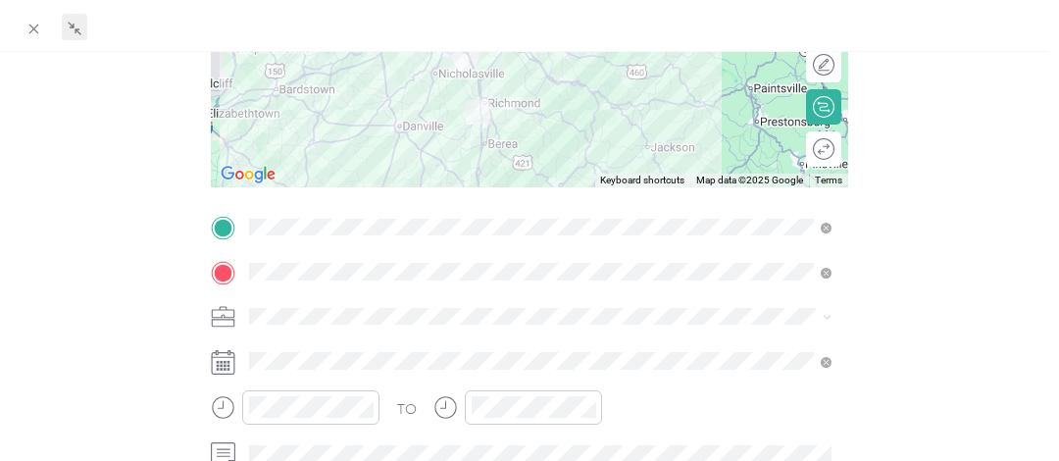
click at [963, 231] on div "BACK New Trip Save This trip cannot be edited because it is either under review…" at bounding box center [530, 290] width 1018 height 1037
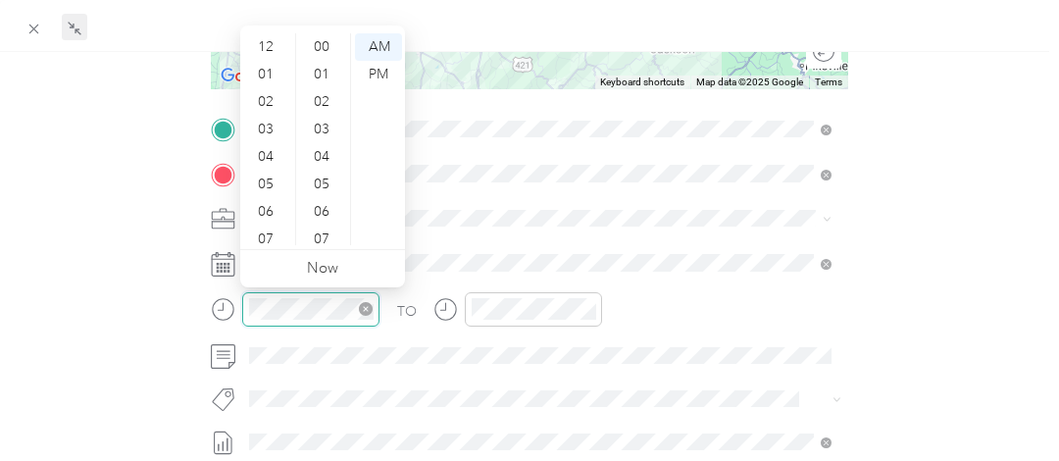
scroll to position [1435, 0]
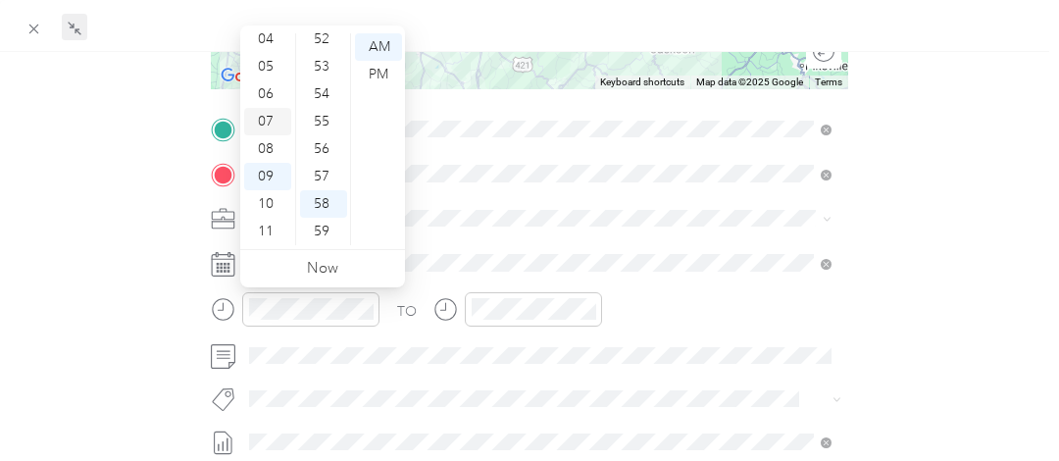
click at [271, 114] on div "07" at bounding box center [267, 121] width 47 height 27
click at [319, 51] on div "00" at bounding box center [323, 46] width 47 height 27
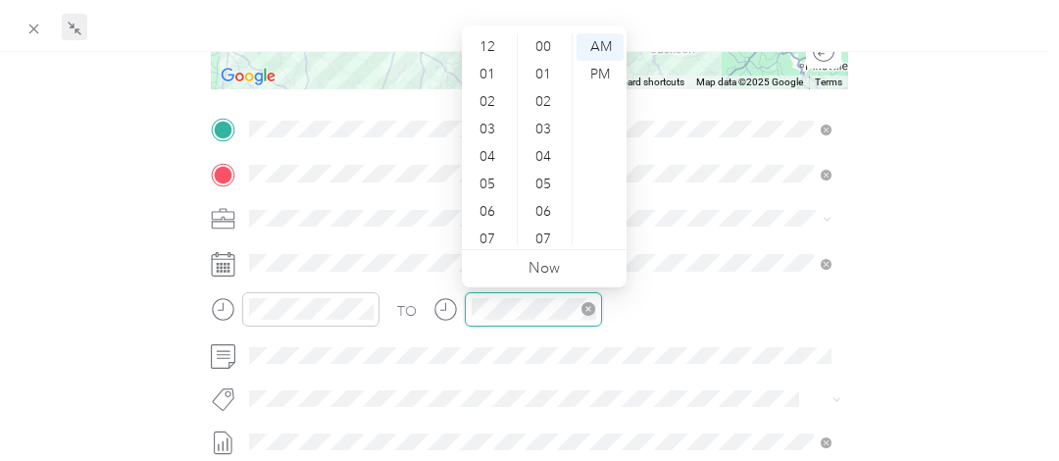
scroll to position [1435, 0]
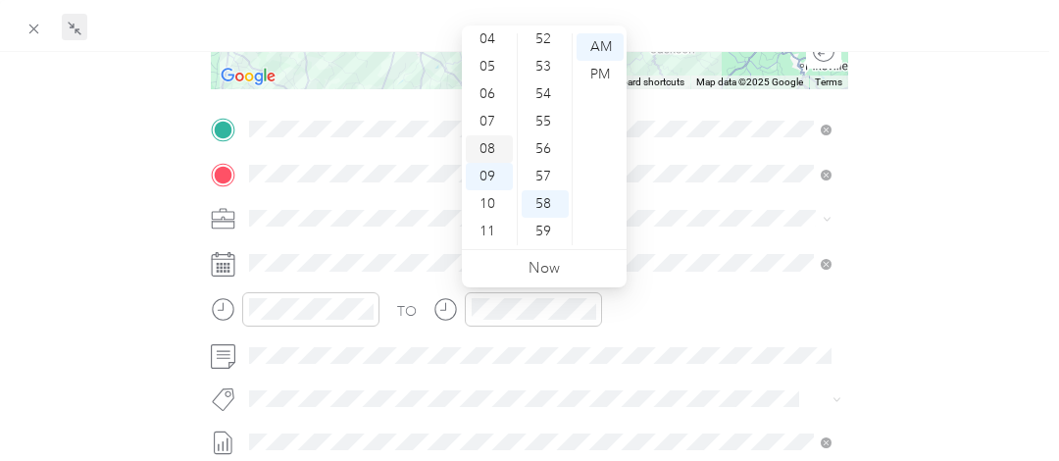
click at [487, 146] on div "08" at bounding box center [489, 148] width 47 height 27
click at [539, 82] on div "30" at bounding box center [545, 86] width 47 height 27
click at [982, 176] on div "BACK New Trip Save This trip cannot be edited because it is either under review…" at bounding box center [530, 191] width 1018 height 1037
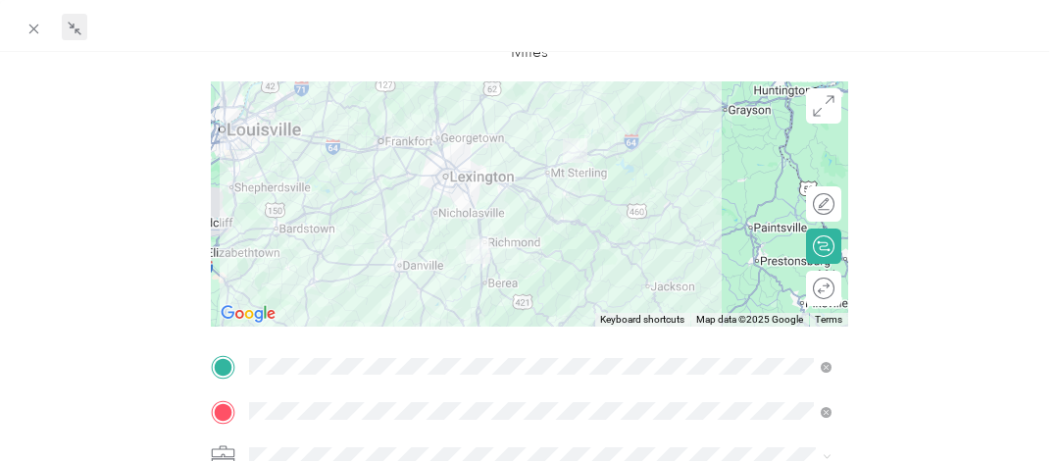
scroll to position [0, 0]
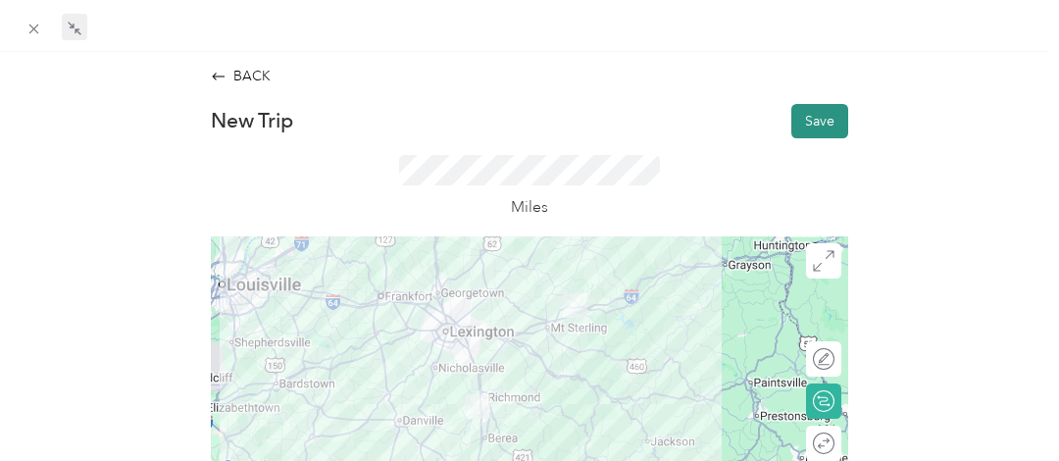
click at [812, 119] on button "Save" at bounding box center [819, 121] width 57 height 34
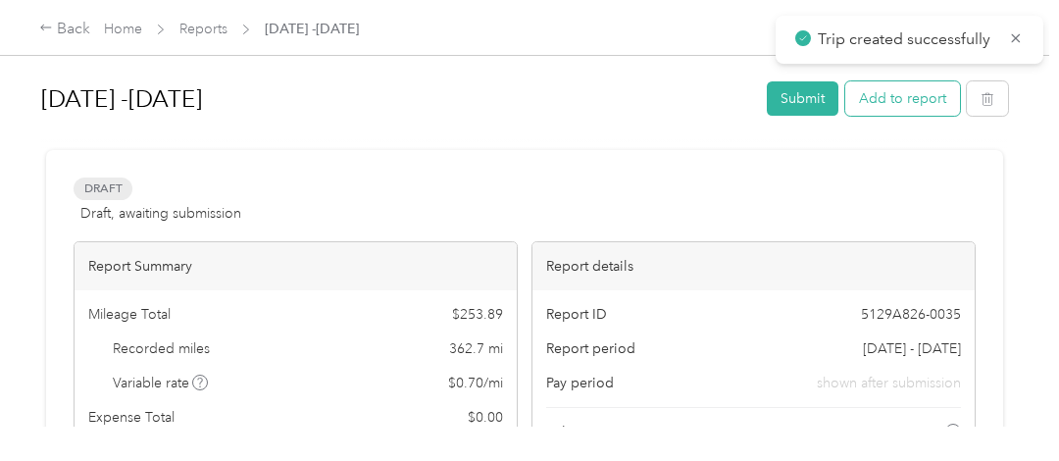
click at [907, 86] on button "Add to report" at bounding box center [902, 98] width 115 height 34
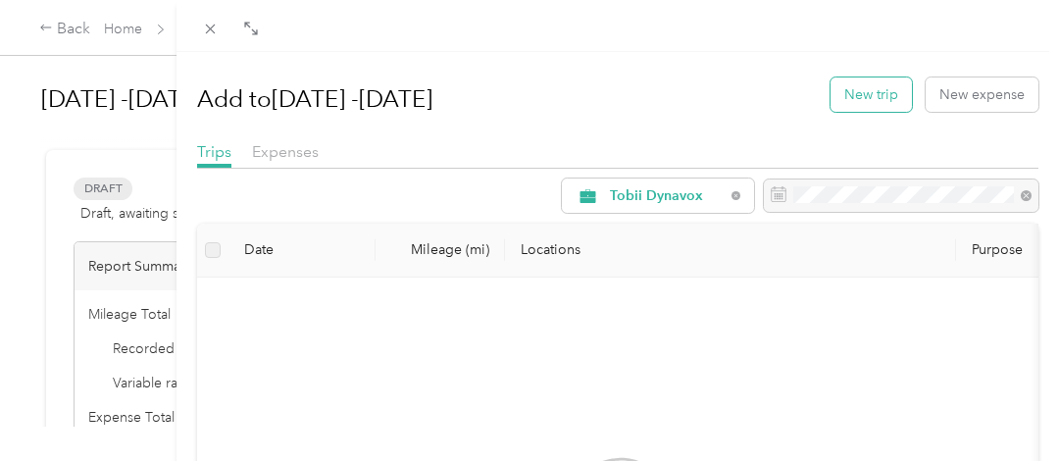
click at [856, 90] on button "New trip" at bounding box center [870, 94] width 81 height 34
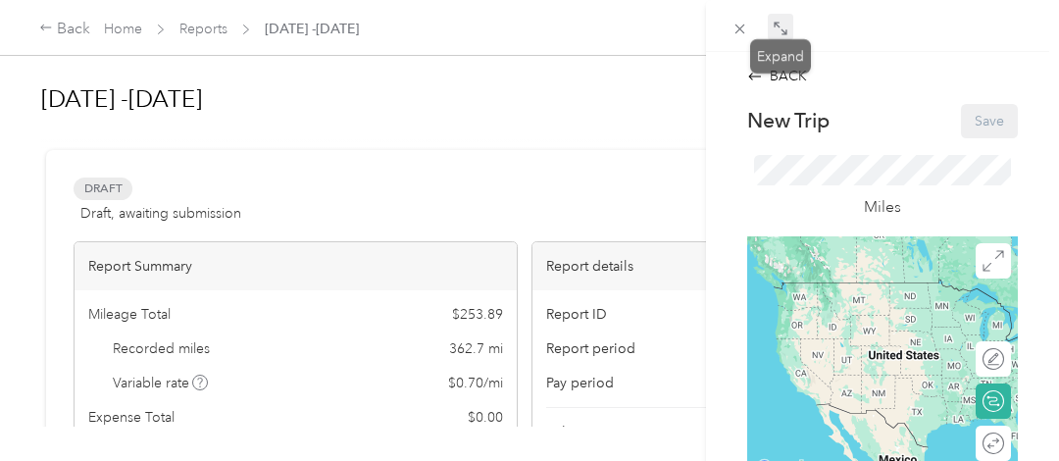
click at [785, 14] on span at bounding box center [780, 27] width 25 height 27
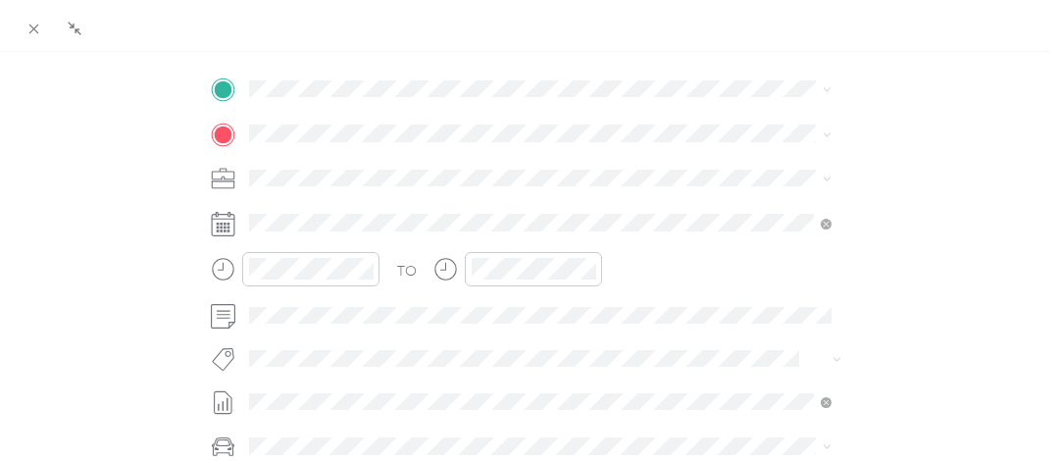
scroll to position [392, 0]
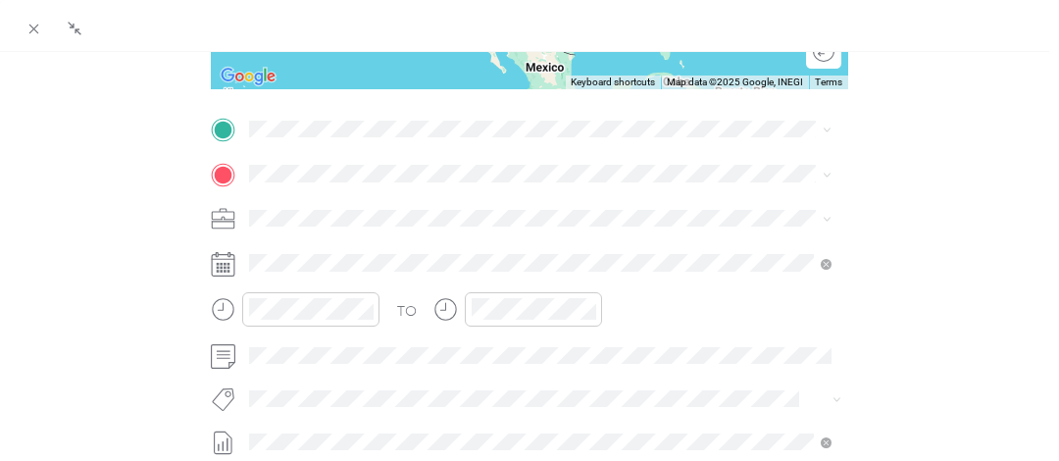
click at [357, 195] on span "[STREET_ADDRESS][PERSON_NAME][US_STATE]" at bounding box center [435, 197] width 305 height 18
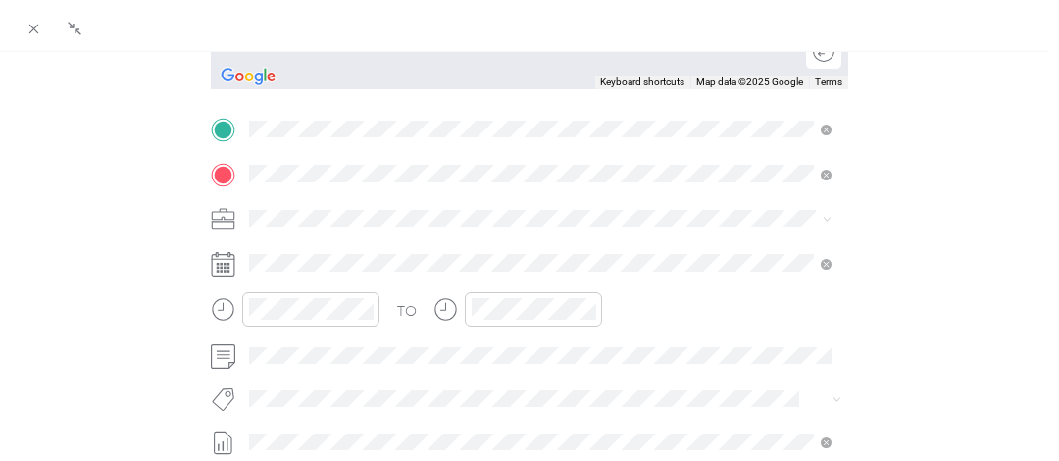
click at [429, 236] on div "[GEOGRAPHIC_DATA] [US_STATE], [GEOGRAPHIC_DATA]" at bounding box center [538, 251] width 569 height 41
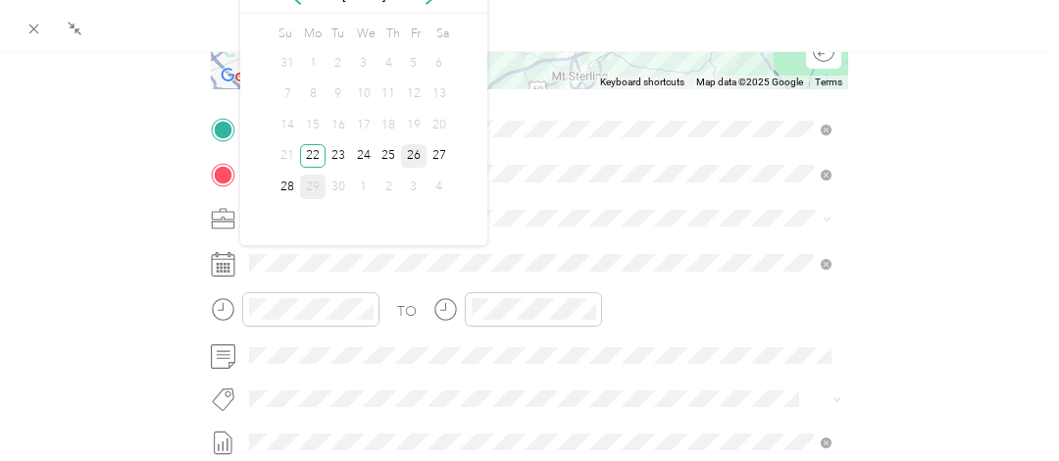
click at [418, 151] on div "26" at bounding box center [413, 156] width 25 height 25
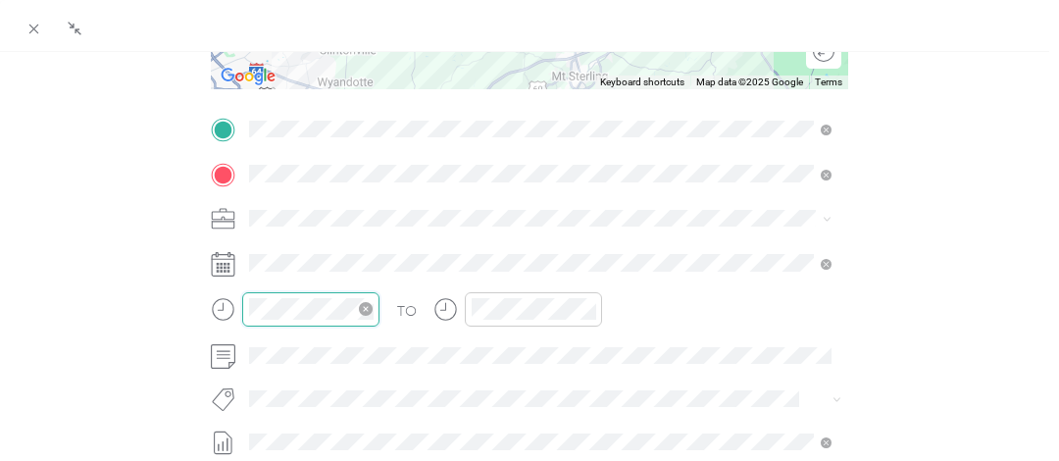
scroll to position [1435, 0]
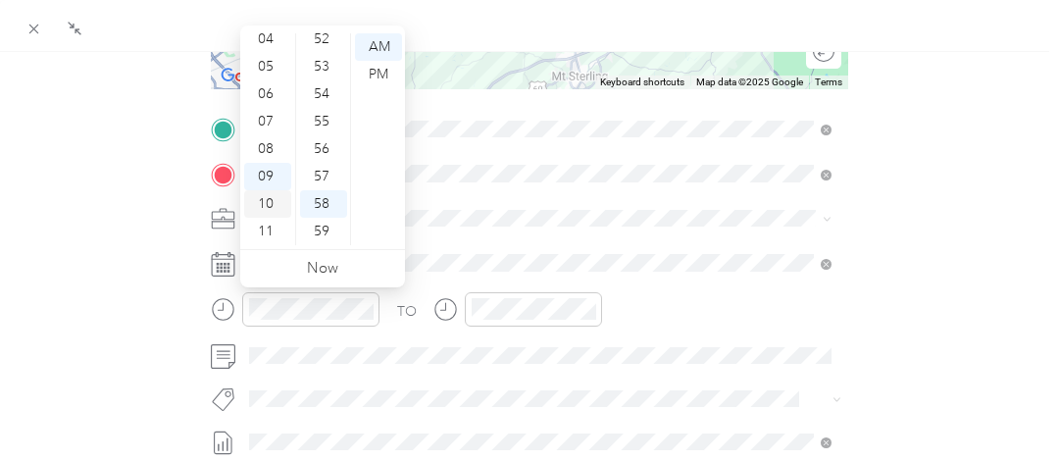
click at [257, 202] on div "10" at bounding box center [267, 203] width 47 height 27
click at [325, 49] on div "00" at bounding box center [323, 46] width 47 height 27
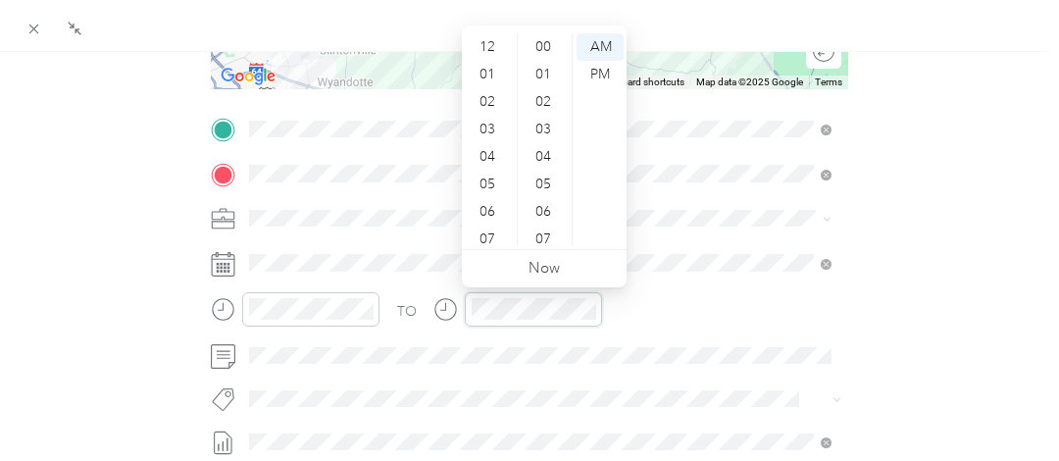
scroll to position [1435, 0]
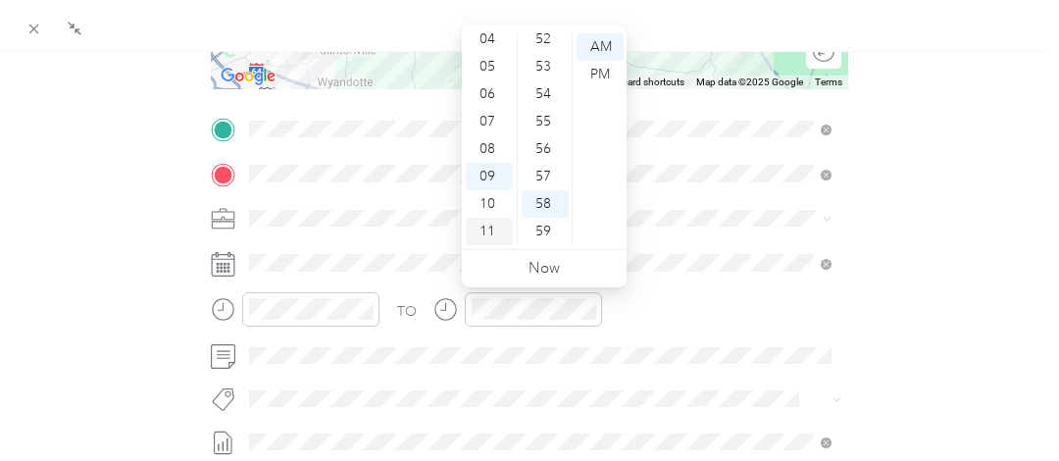
click at [489, 226] on div "11" at bounding box center [489, 231] width 47 height 27
click at [543, 37] on div "00" at bounding box center [545, 46] width 47 height 27
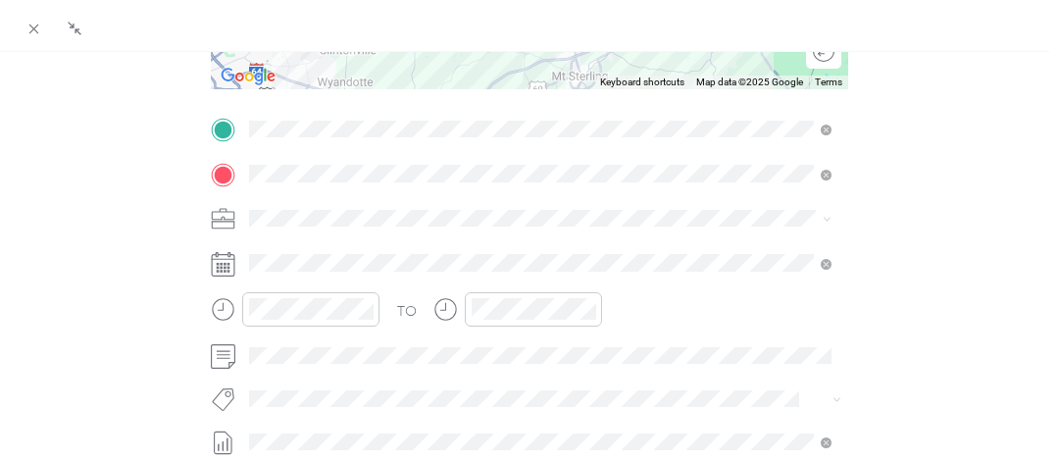
click at [969, 196] on div "BACK New Trip Save This trip cannot be edited because it is either under review…" at bounding box center [530, 191] width 1018 height 1037
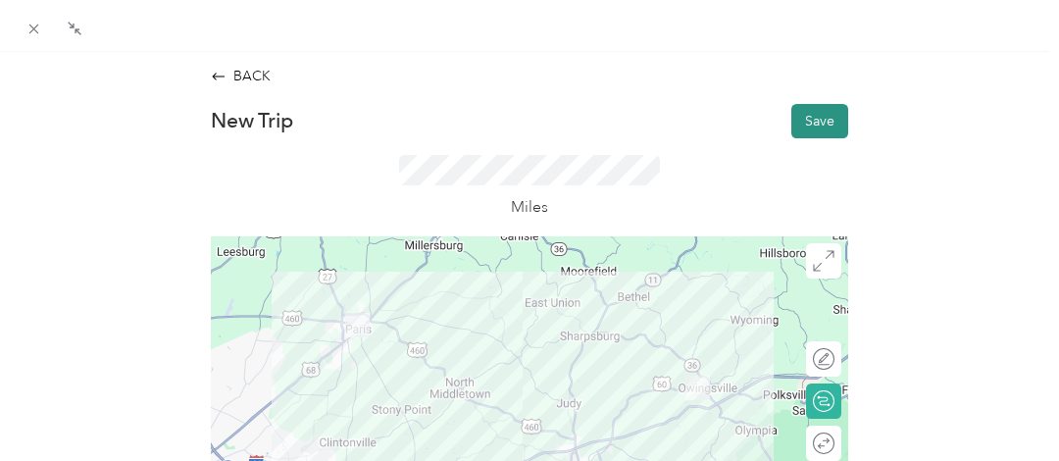
click at [808, 126] on button "Save" at bounding box center [819, 121] width 57 height 34
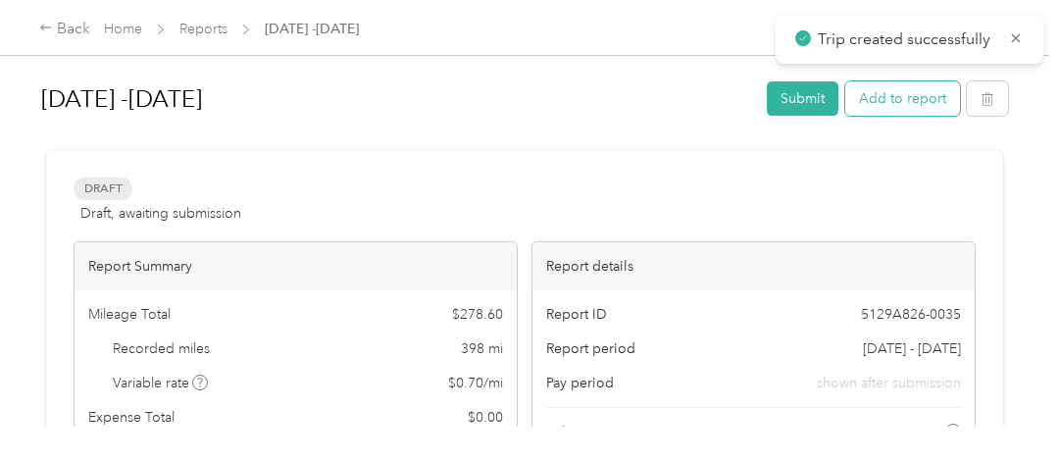
click at [899, 107] on button "Add to report" at bounding box center [902, 98] width 115 height 34
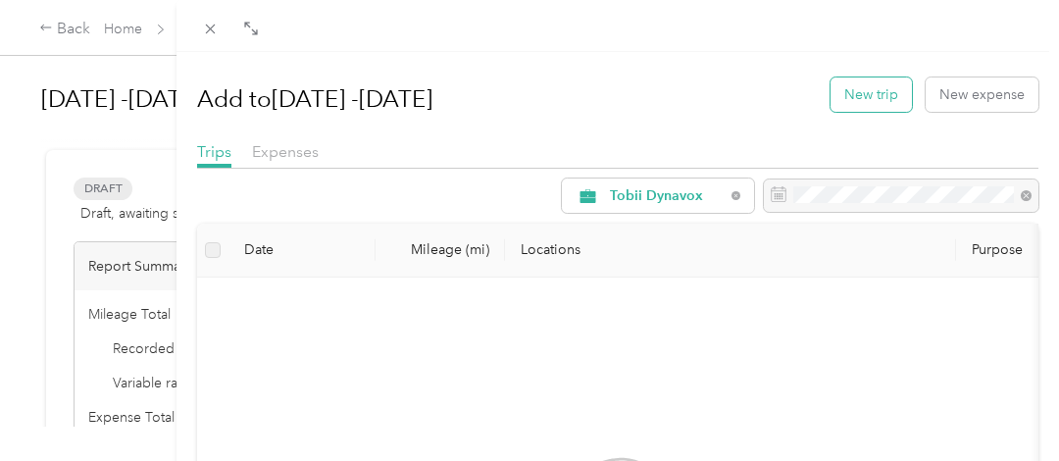
click at [878, 93] on button "New trip" at bounding box center [870, 94] width 81 height 34
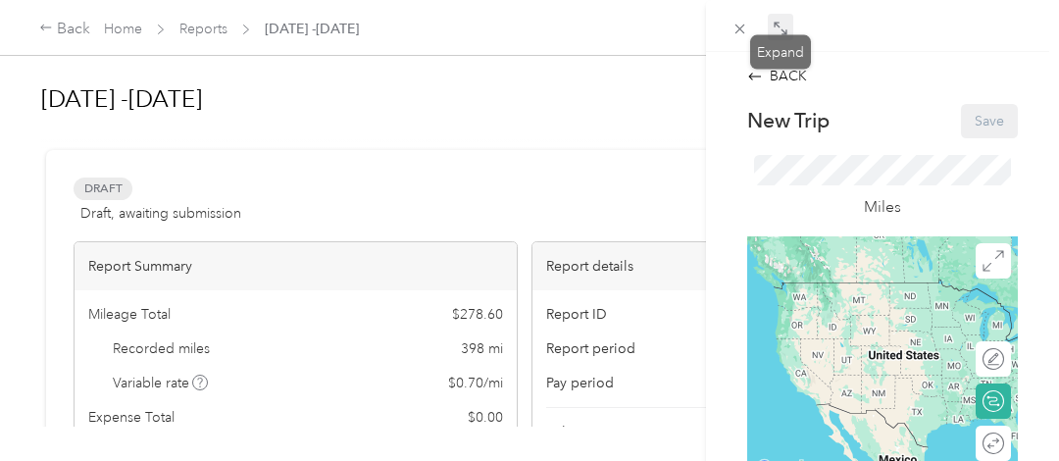
click at [778, 26] on icon at bounding box center [777, 25] width 6 height 6
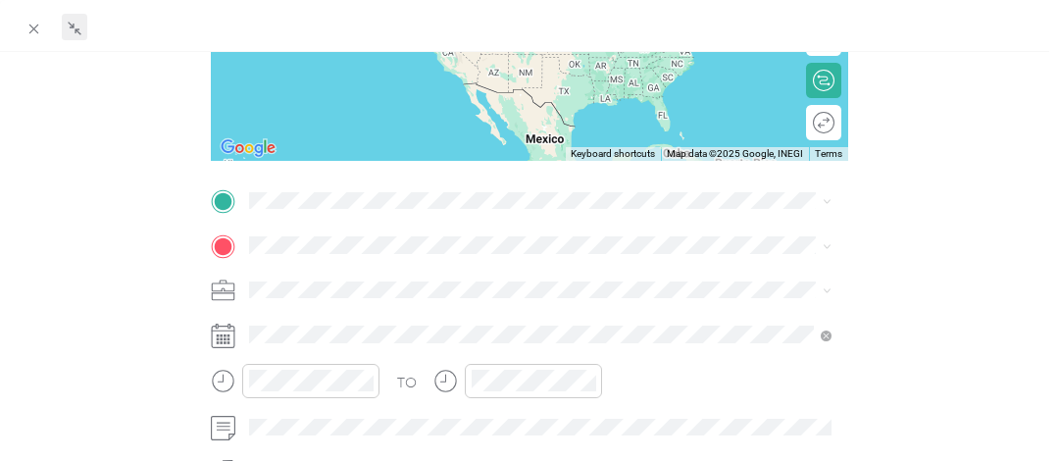
scroll to position [392, 0]
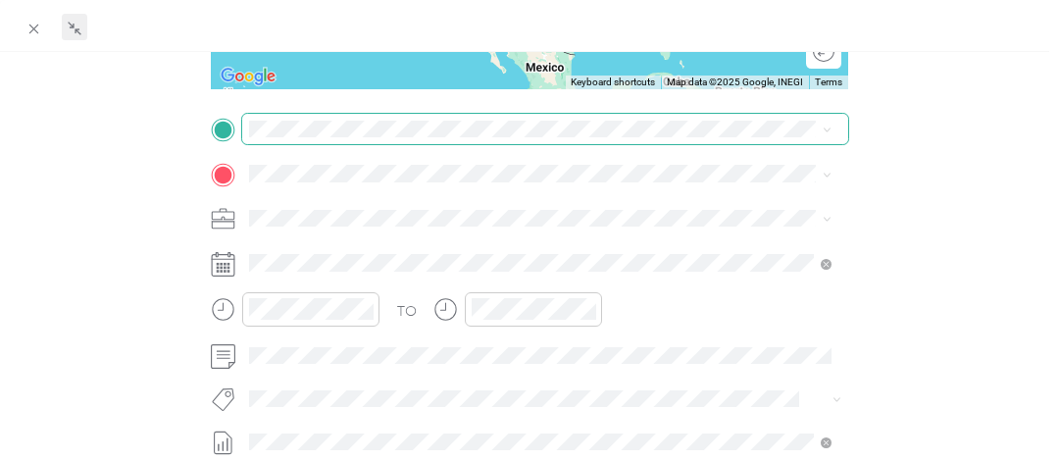
click at [303, 116] on span at bounding box center [545, 129] width 606 height 31
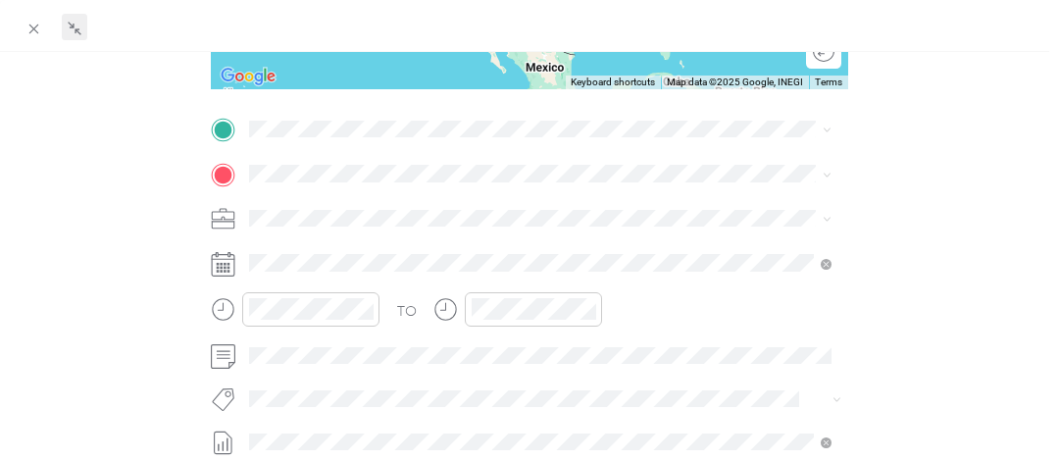
click at [311, 146] on div "TO Add photo" at bounding box center [529, 351] width 637 height 474
click at [341, 212] on span "[GEOGRAPHIC_DATA] [US_STATE], [GEOGRAPHIC_DATA]" at bounding box center [393, 207] width 221 height 34
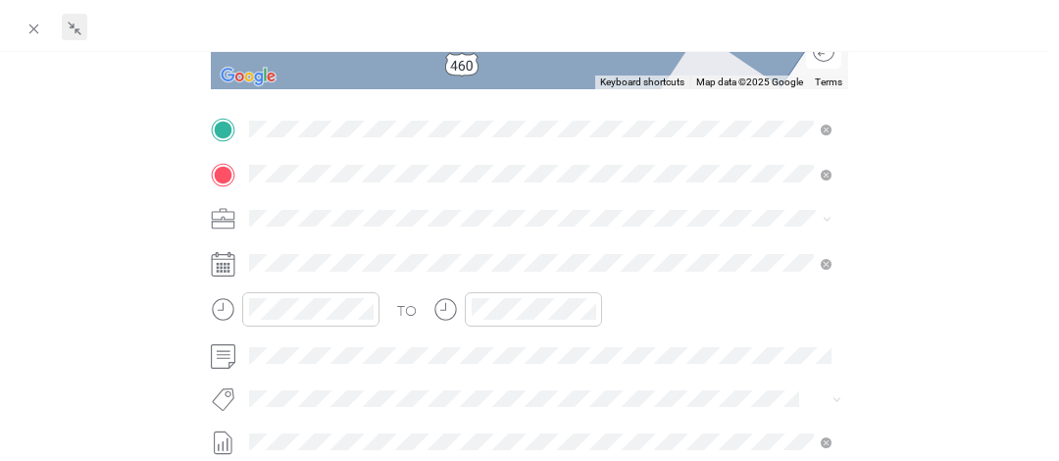
click at [372, 238] on span "[STREET_ADDRESS][US_STATE]" at bounding box center [381, 244] width 196 height 18
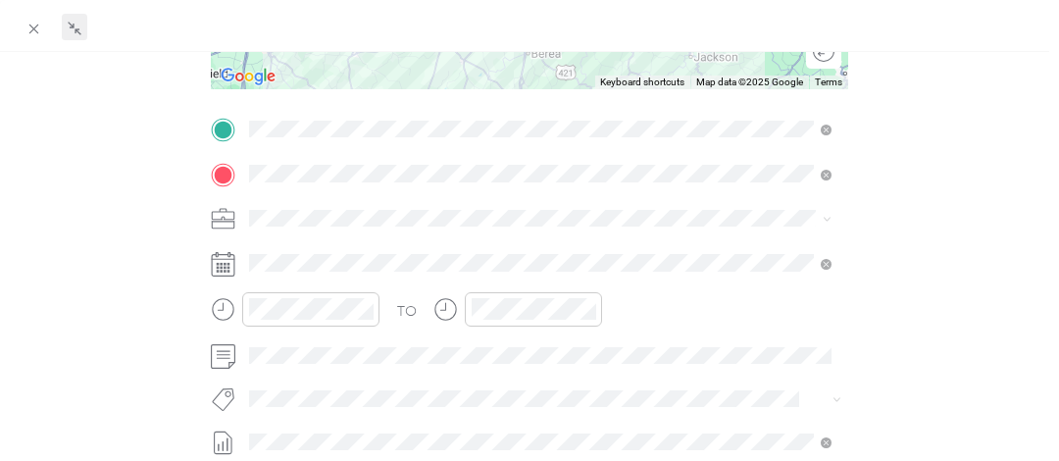
scroll to position [98, 0]
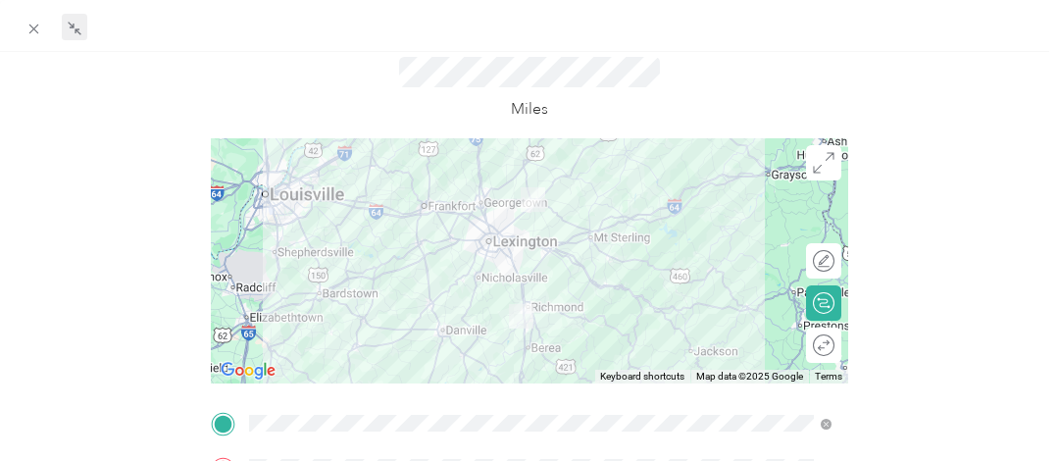
click at [539, 253] on div at bounding box center [529, 260] width 637 height 245
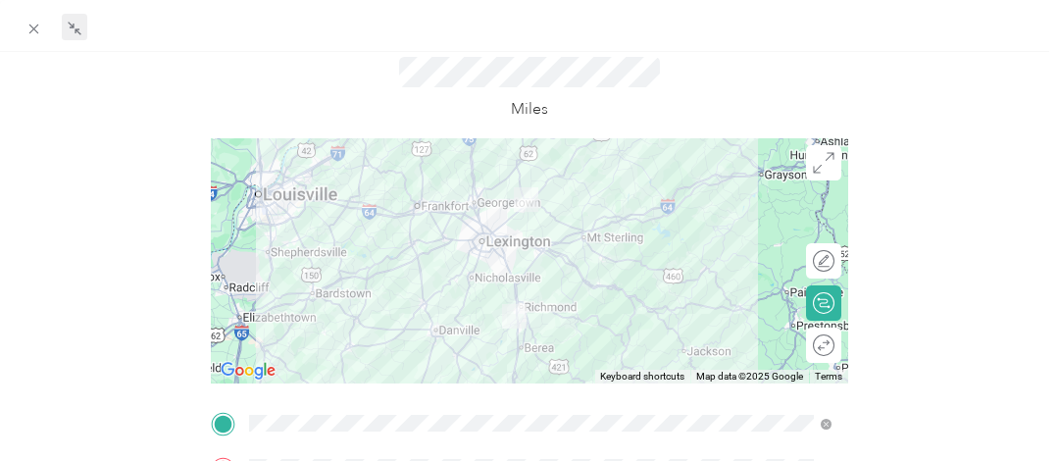
click at [497, 258] on div at bounding box center [529, 260] width 637 height 245
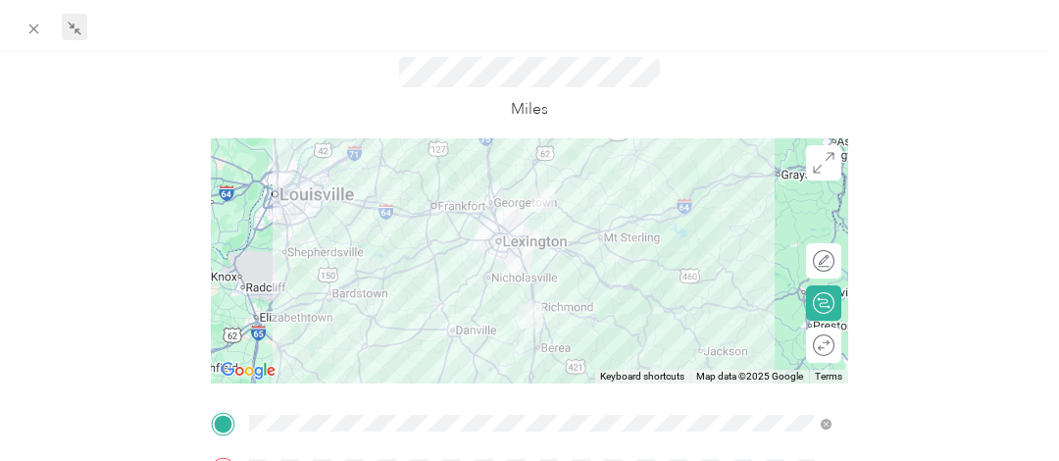
click at [516, 222] on div at bounding box center [529, 260] width 637 height 245
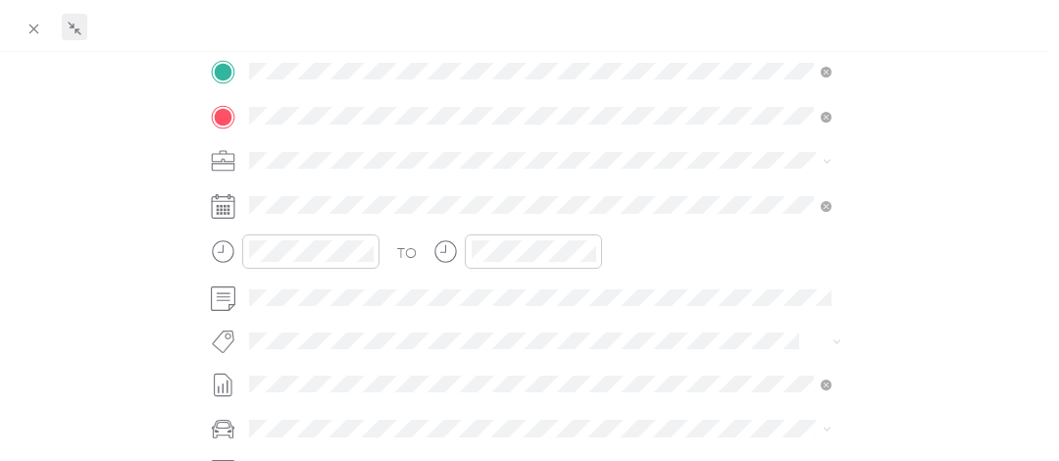
scroll to position [490, 0]
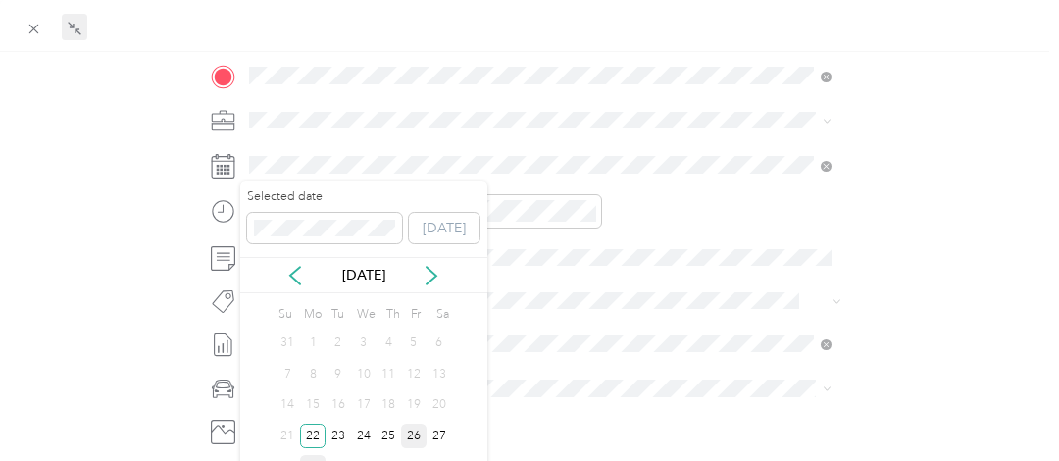
click at [414, 433] on div "26" at bounding box center [413, 436] width 25 height 25
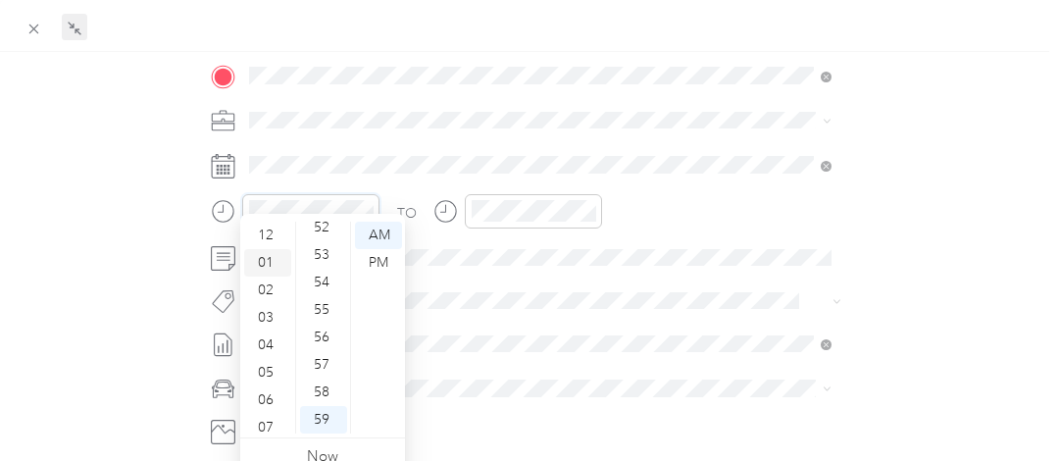
scroll to position [0, 0]
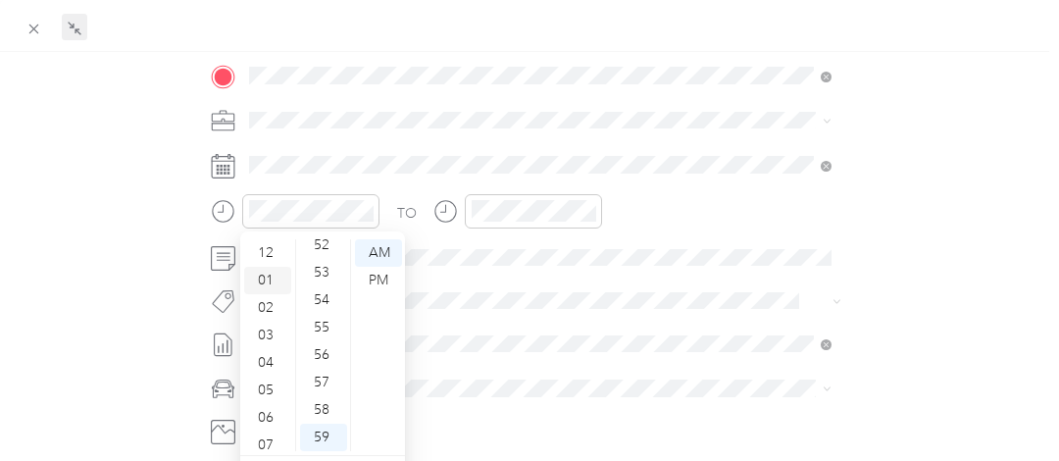
click at [260, 280] on div "01" at bounding box center [267, 280] width 47 height 27
click at [320, 285] on div "30" at bounding box center [323, 291] width 47 height 27
click at [377, 272] on div "PM" at bounding box center [378, 280] width 47 height 27
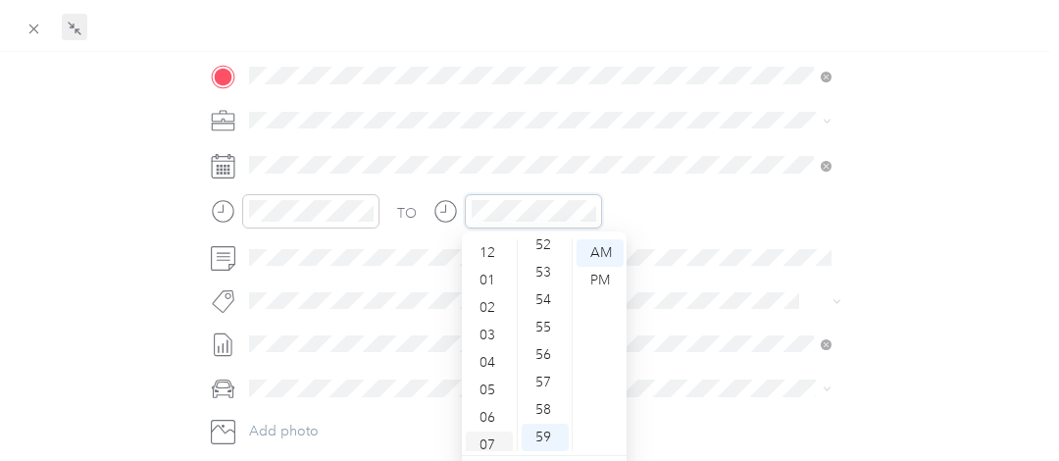
scroll to position [0, 0]
click at [483, 325] on div "03" at bounding box center [489, 335] width 47 height 27
click at [539, 327] on div "30" at bounding box center [545, 327] width 47 height 27
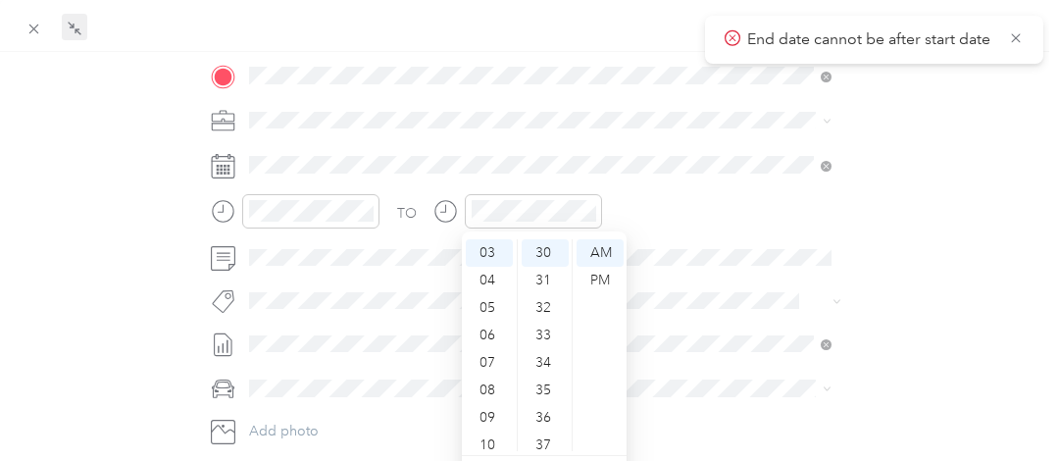
click at [708, 324] on div "TO Add photo" at bounding box center [529, 253] width 637 height 474
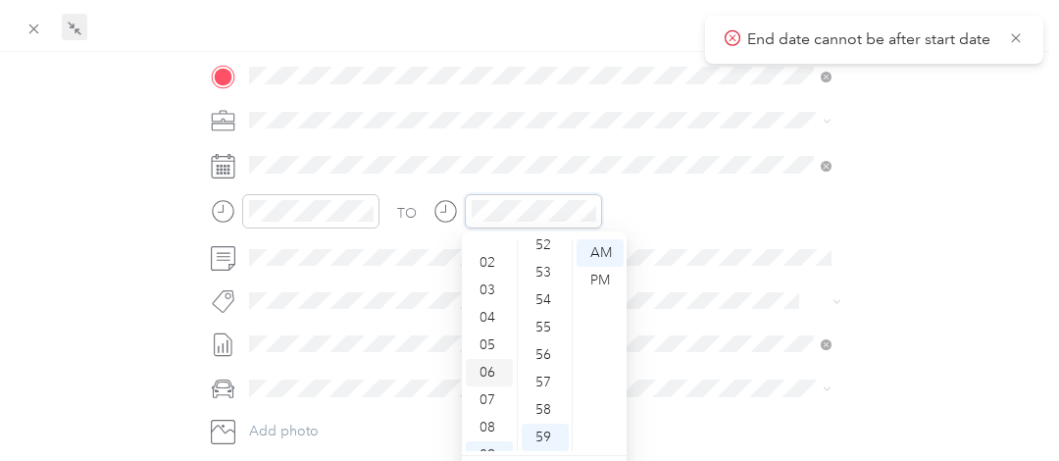
scroll to position [0, 0]
click at [486, 333] on div "03" at bounding box center [489, 335] width 47 height 27
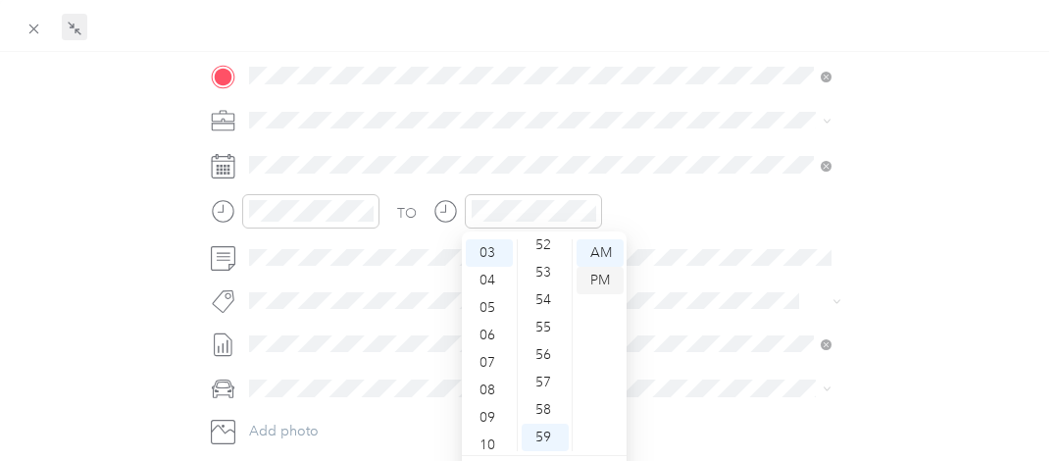
click at [598, 280] on div "PM" at bounding box center [600, 280] width 47 height 27
click at [548, 370] on div "10" at bounding box center [545, 366] width 47 height 27
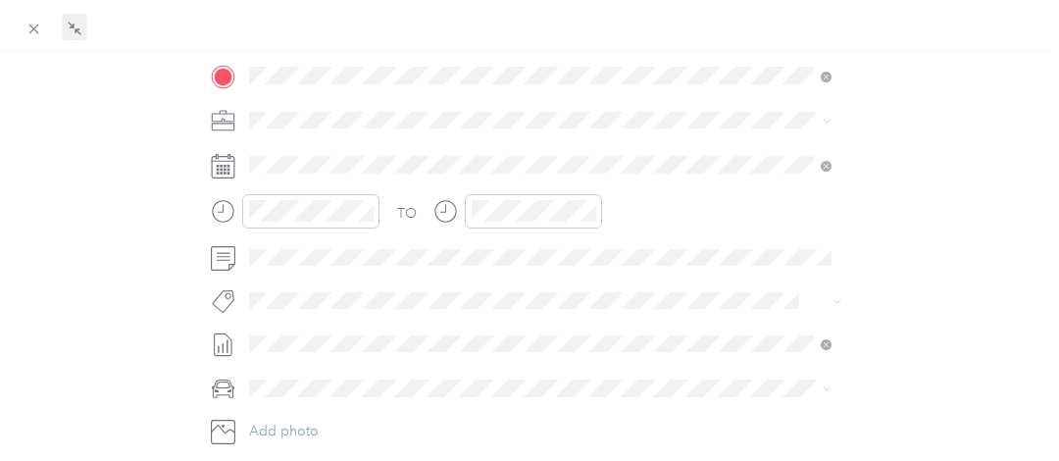
click at [942, 277] on div "BACK New Trip Save This trip cannot be edited because it is either under review…" at bounding box center [530, 93] width 1018 height 1037
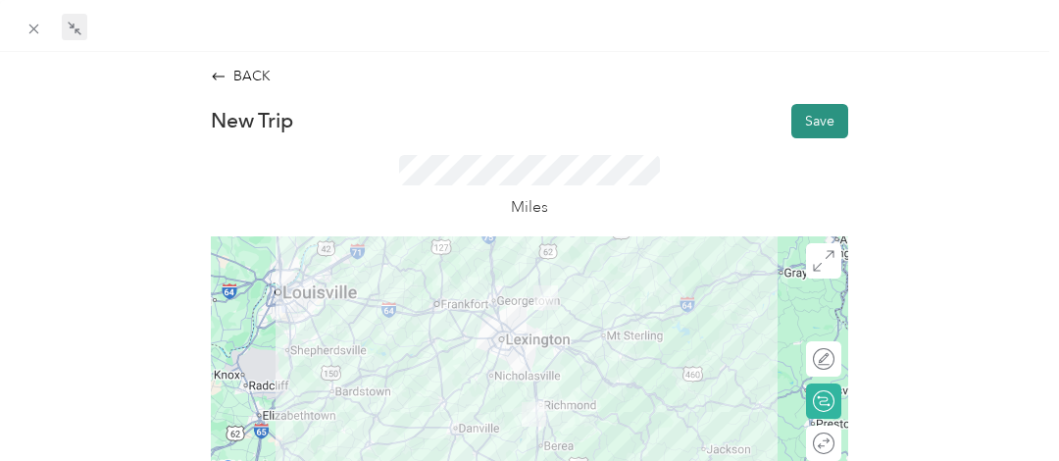
click at [808, 122] on button "Save" at bounding box center [819, 121] width 57 height 34
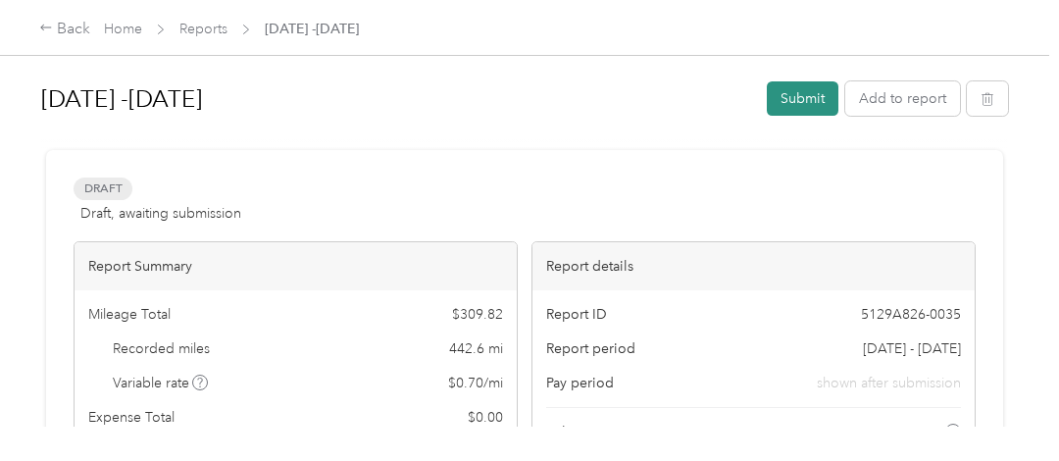
click at [809, 104] on button "Submit" at bounding box center [803, 98] width 72 height 34
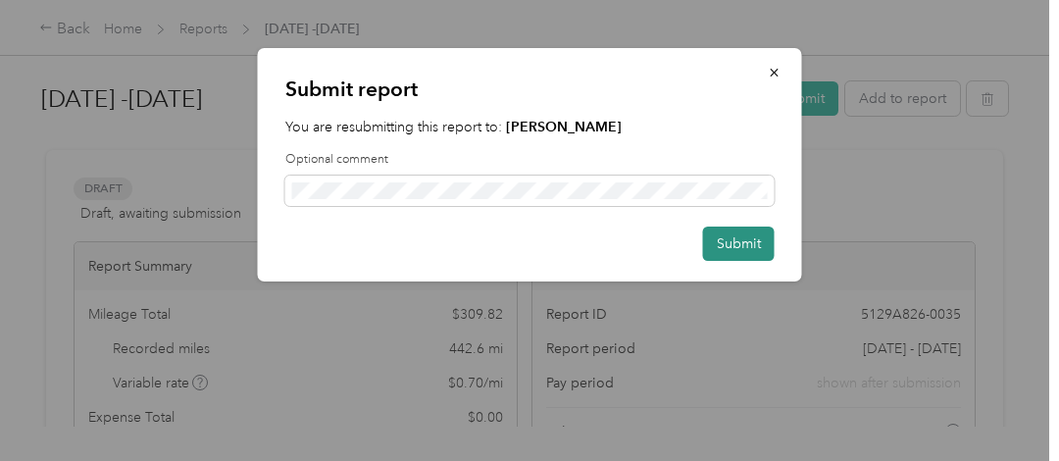
click at [738, 236] on button "Submit" at bounding box center [739, 243] width 72 height 34
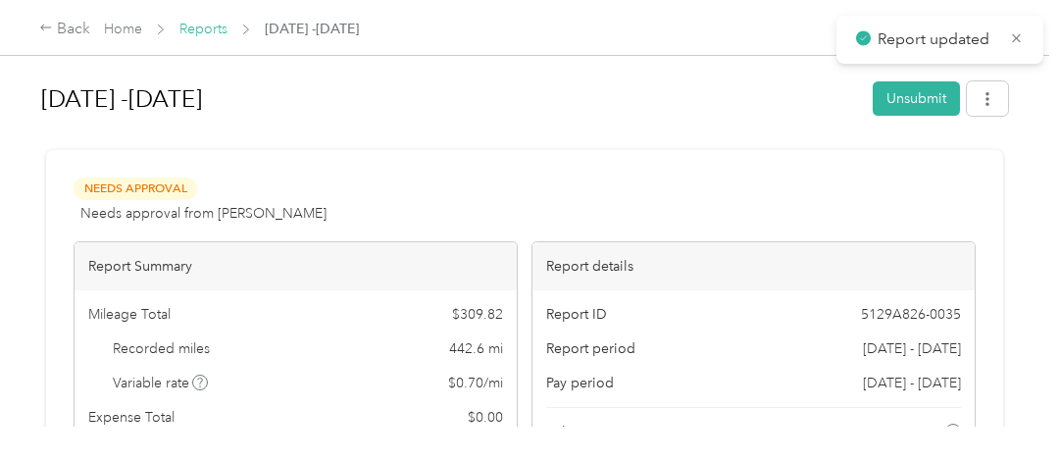
click at [205, 30] on link "Reports" at bounding box center [203, 29] width 48 height 17
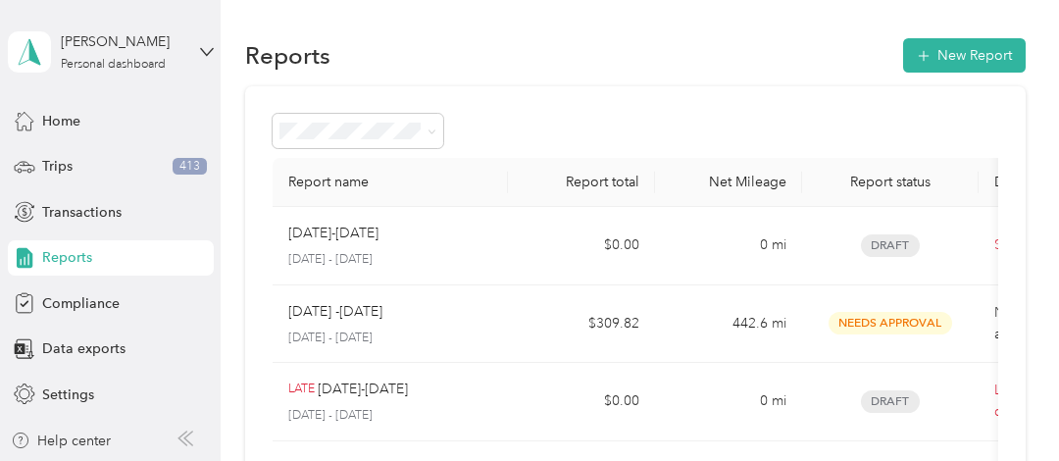
scroll to position [98, 0]
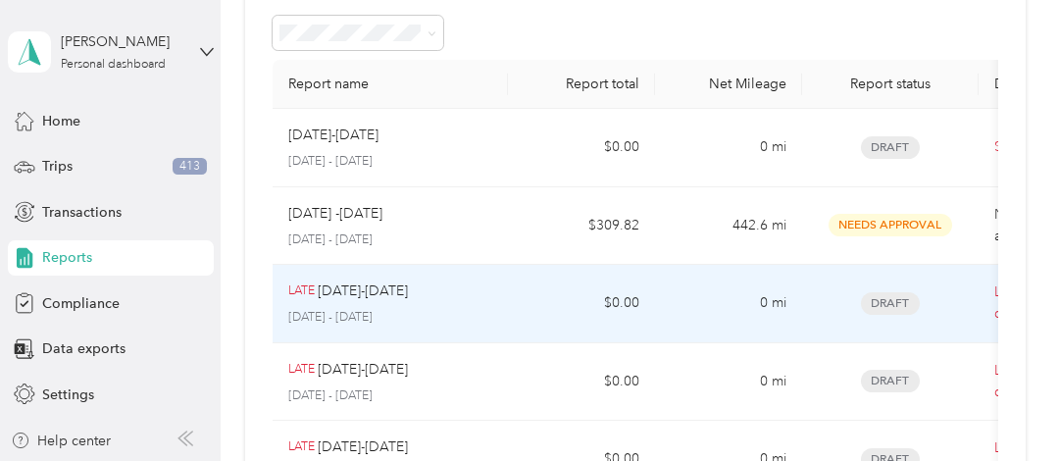
click at [449, 310] on p "[DATE] - [DATE]" at bounding box center [390, 318] width 204 height 18
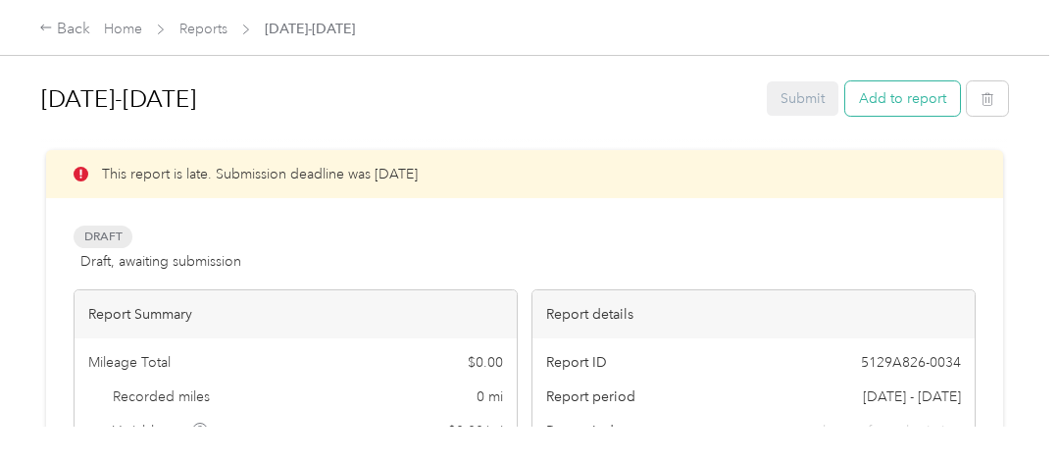
click at [889, 99] on button "Add to report" at bounding box center [902, 98] width 115 height 34
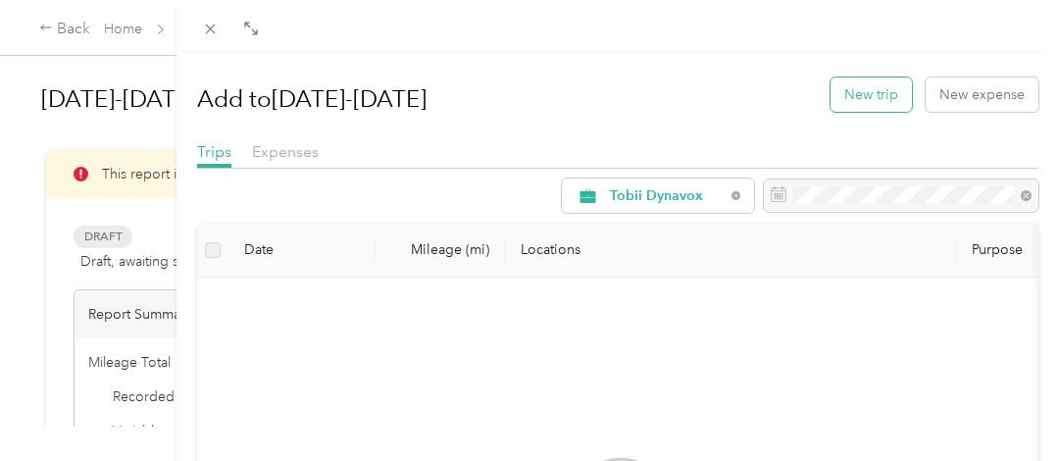
click at [872, 96] on button "New trip" at bounding box center [870, 94] width 81 height 34
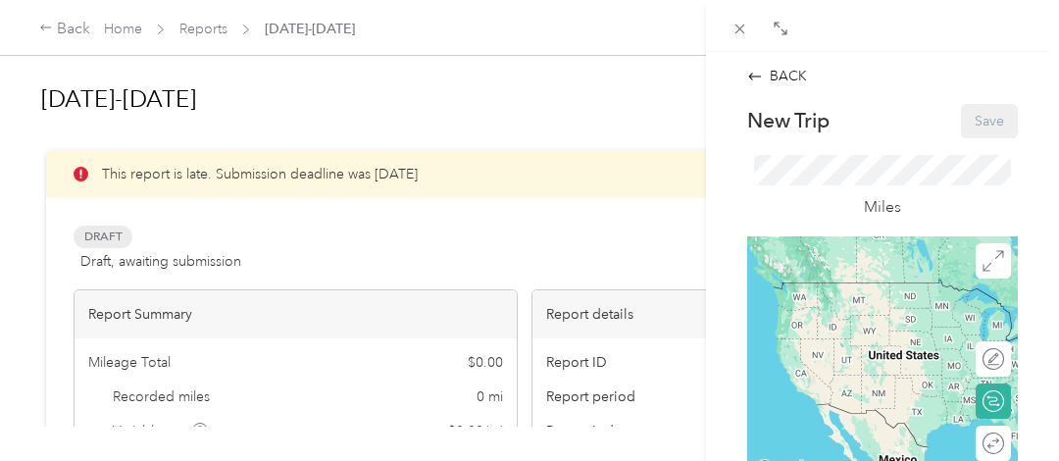
scroll to position [196, 0]
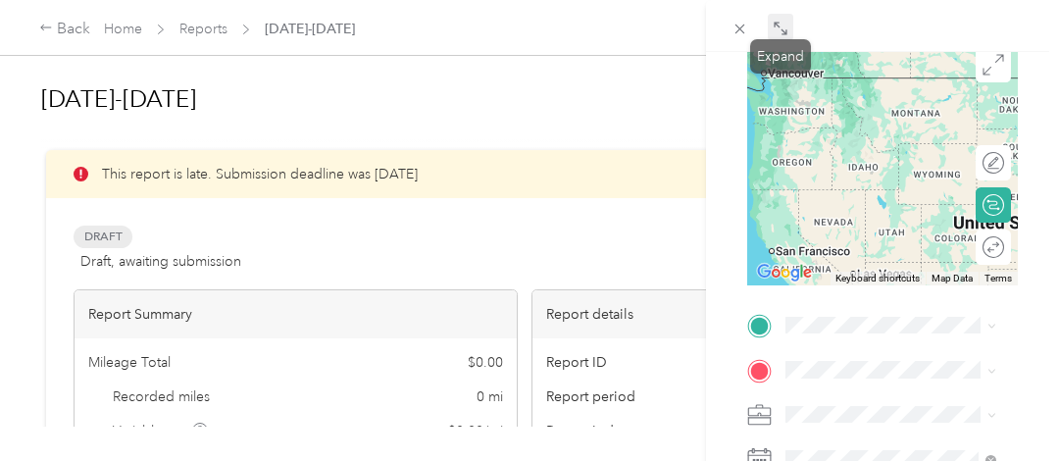
click at [784, 23] on icon at bounding box center [781, 29] width 16 height 16
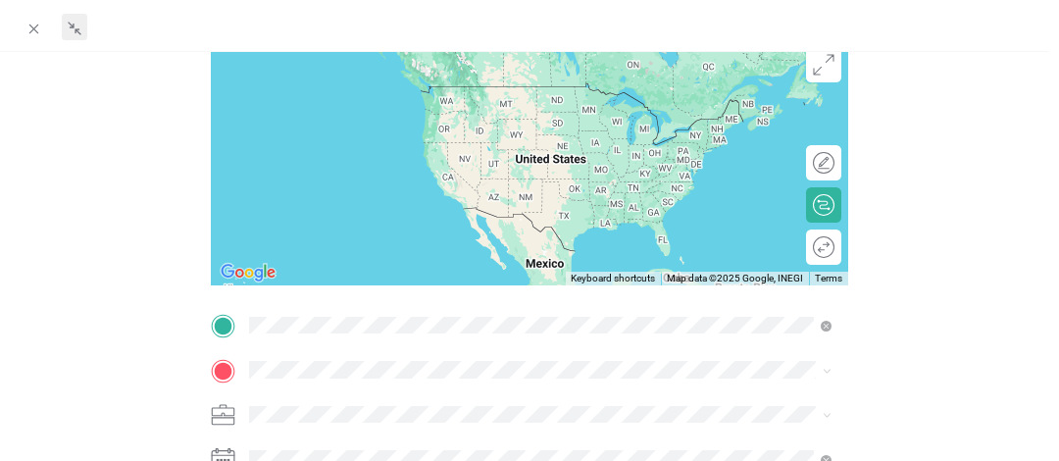
click at [447, 115] on ol "From search results [STREET_ADDRESS][US_STATE] [STREET_ADDRESS][US_STATE] [GEOG…" at bounding box center [538, 149] width 596 height 235
click at [349, 84] on span "[STREET_ADDRESS][US_STATE]" at bounding box center [381, 86] width 196 height 18
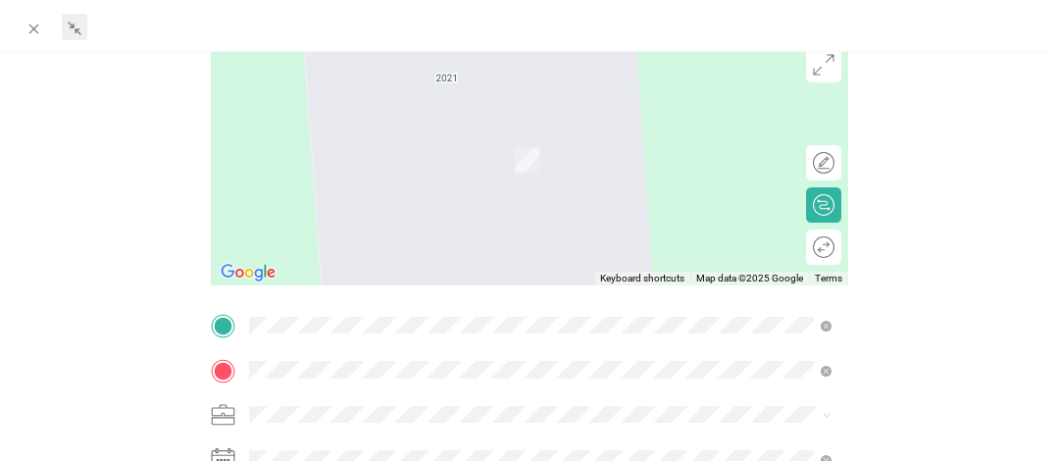
click at [429, 227] on li "[STREET_ADDRESS][US_STATE]" at bounding box center [538, 207] width 596 height 40
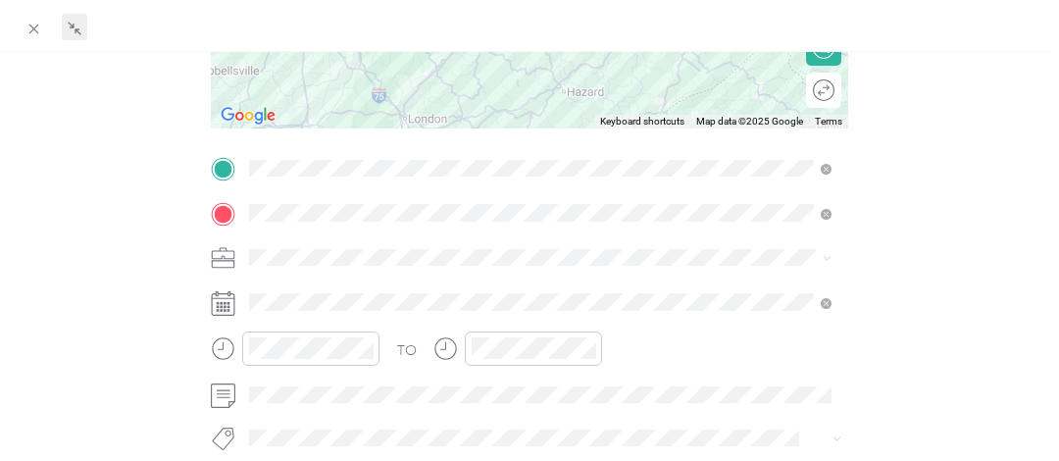
scroll to position [392, 0]
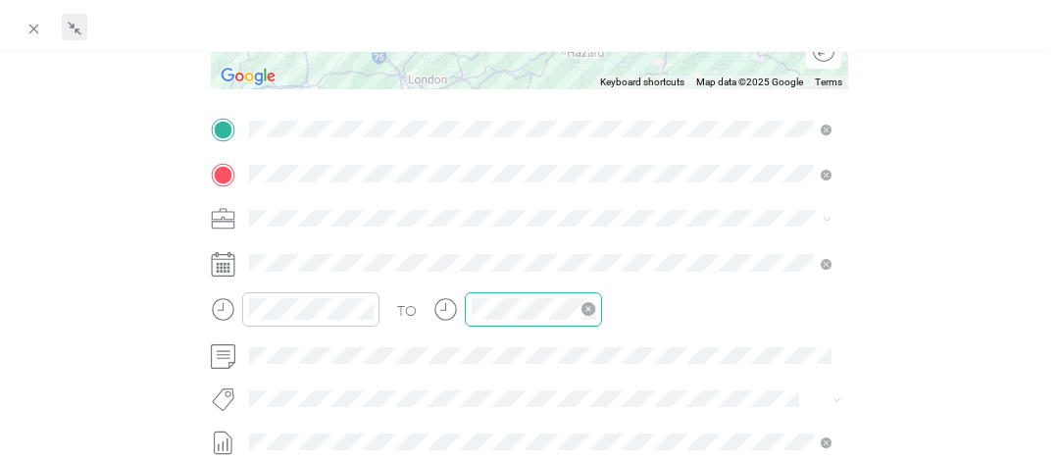
click at [477, 319] on div at bounding box center [533, 309] width 137 height 34
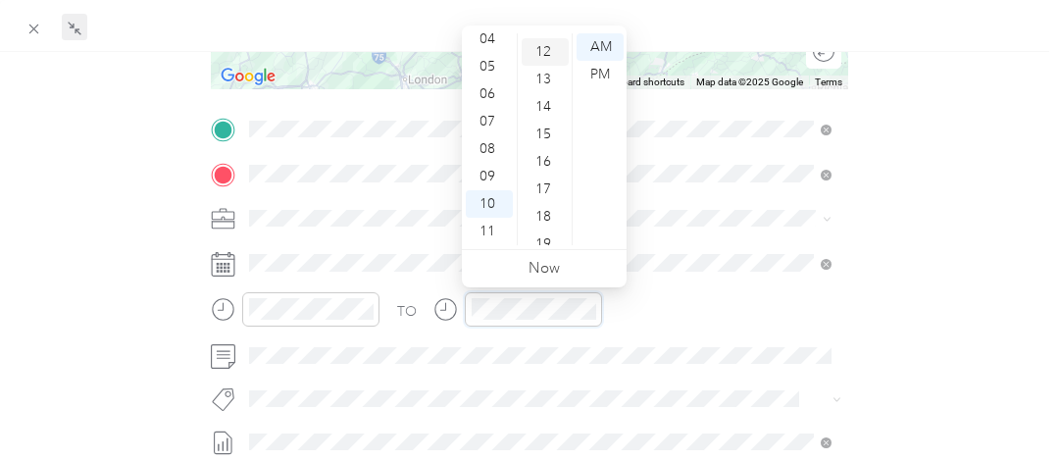
scroll to position [377, 0]
click at [550, 85] on div "15" at bounding box center [545, 82] width 47 height 27
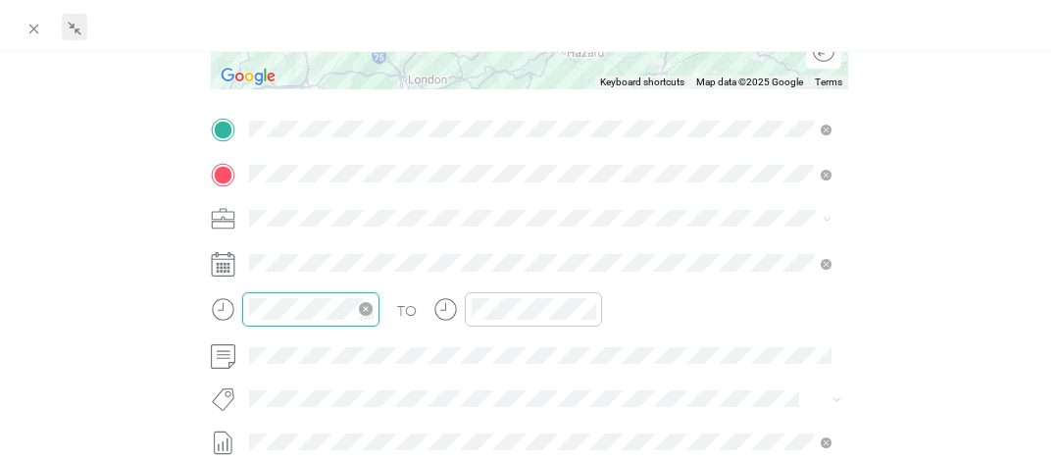
scroll to position [118, 0]
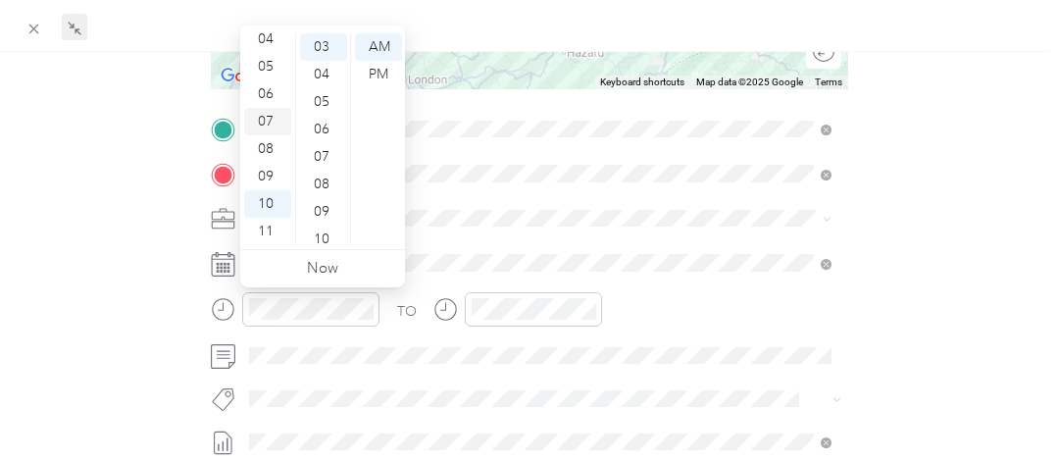
click at [264, 124] on div "07" at bounding box center [267, 121] width 47 height 27
click at [327, 236] on div "10" at bounding box center [323, 239] width 47 height 27
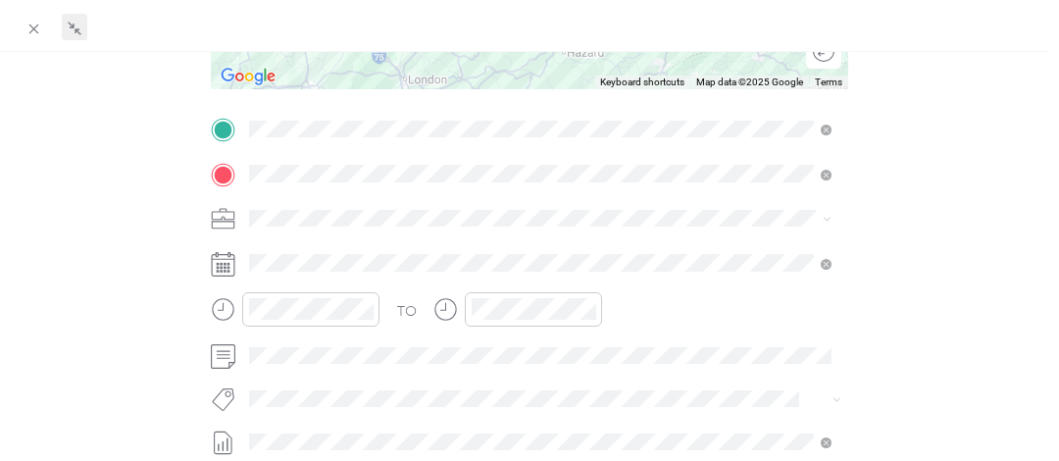
click at [920, 276] on div "BACK New Trip Save This trip cannot be edited because it is either under review…" at bounding box center [530, 191] width 1018 height 1037
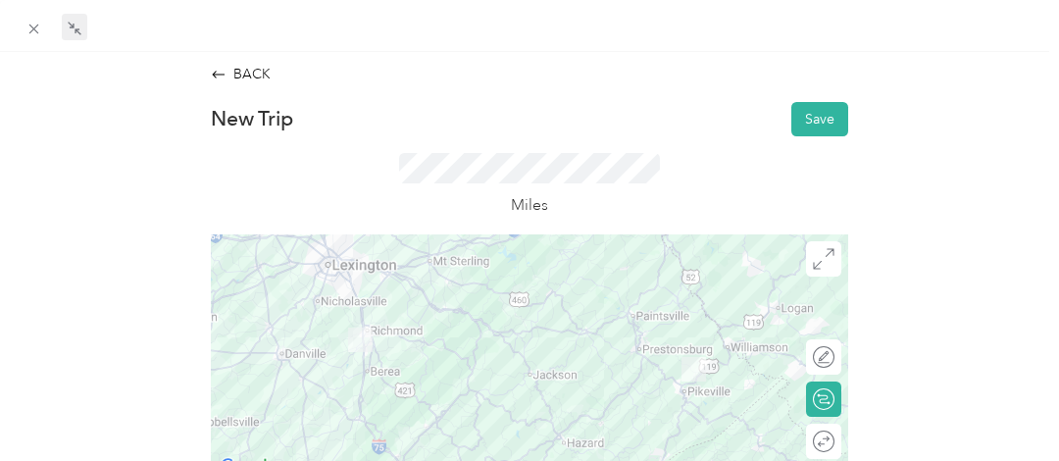
scroll to position [0, 0]
click at [818, 122] on button "Save" at bounding box center [819, 121] width 57 height 34
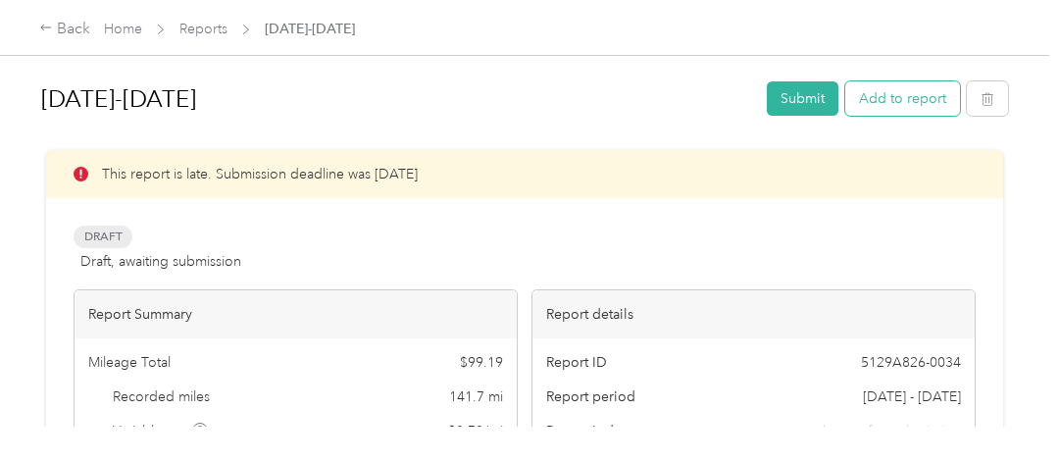
click at [880, 93] on button "Add to report" at bounding box center [902, 98] width 115 height 34
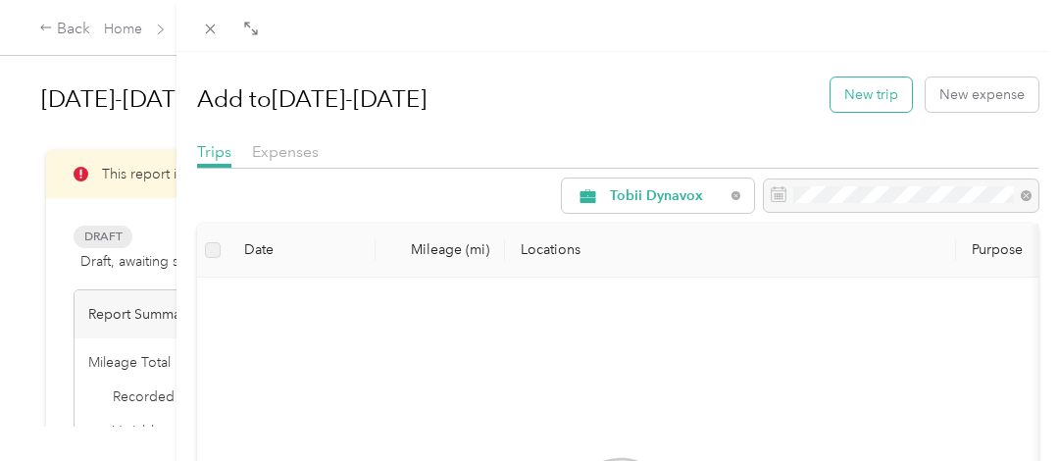
click at [863, 88] on button "New trip" at bounding box center [870, 94] width 81 height 34
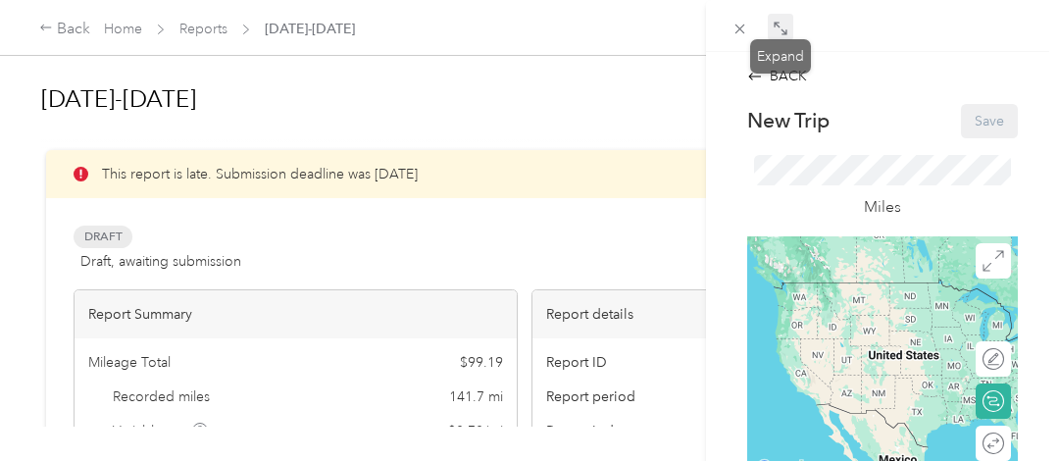
click at [780, 37] on span at bounding box center [780, 27] width 25 height 27
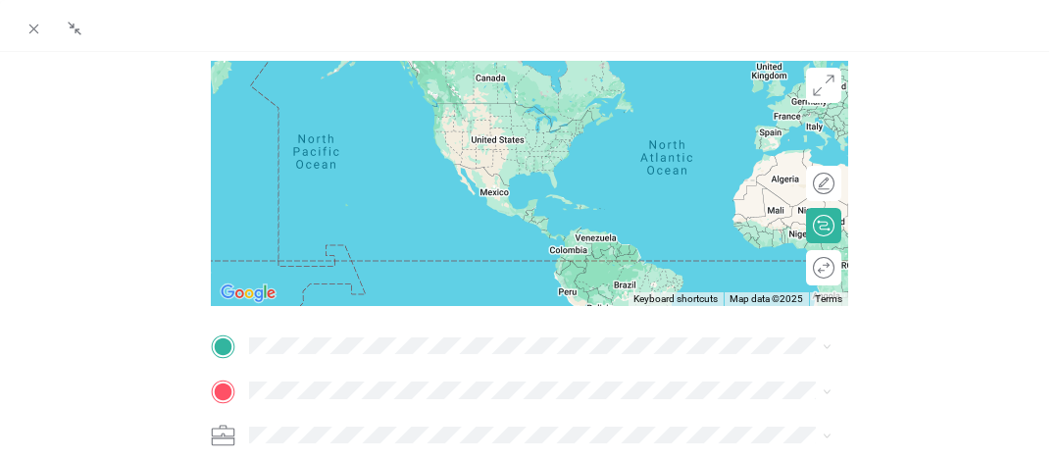
scroll to position [392, 0]
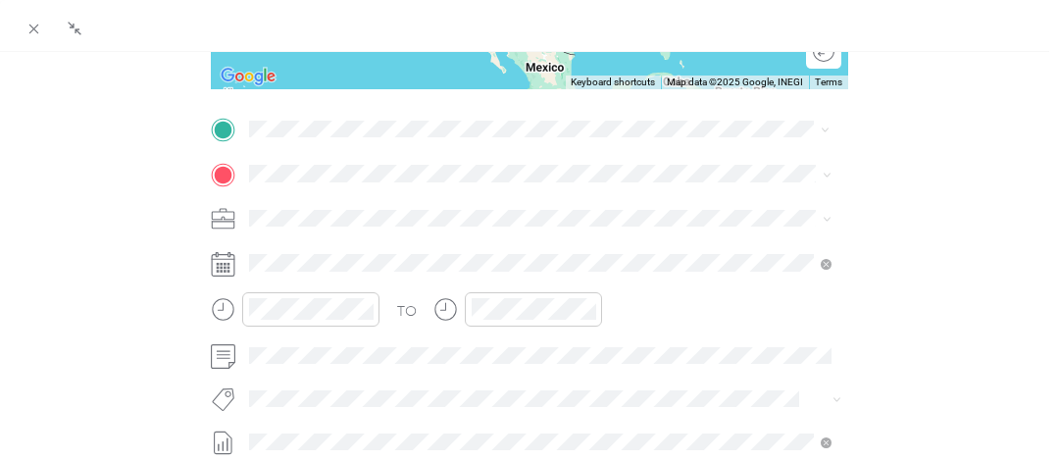
click at [361, 201] on span "[STREET_ADDRESS][US_STATE]" at bounding box center [381, 199] width 196 height 18
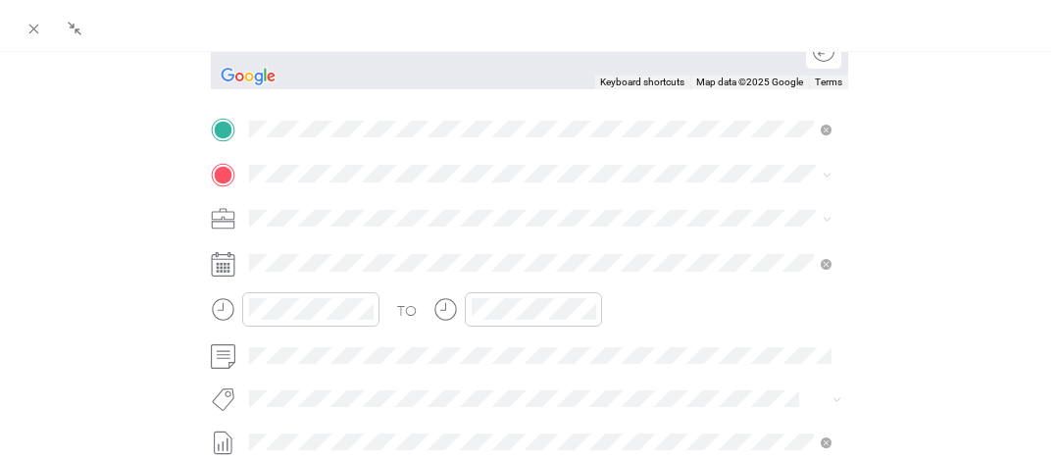
click at [380, 247] on span "[STREET_ADDRESS][PERSON_NAME][US_STATE]" at bounding box center [435, 238] width 305 height 18
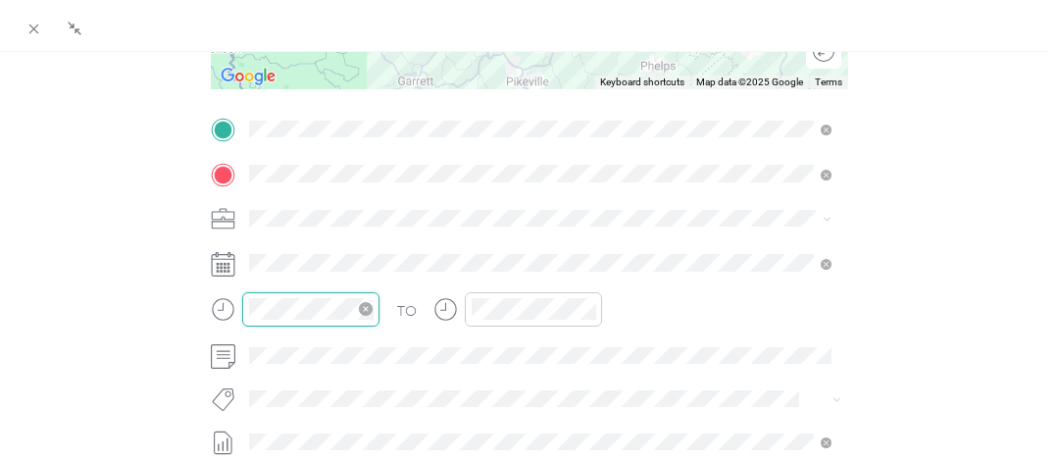
scroll to position [118, 0]
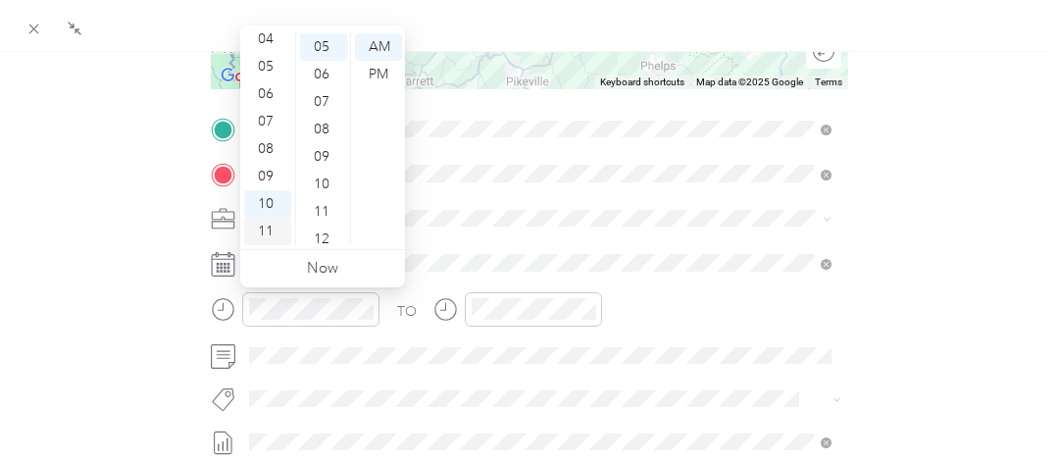
click at [269, 225] on div "11" at bounding box center [267, 231] width 47 height 27
click at [323, 217] on div "15" at bounding box center [323, 223] width 47 height 27
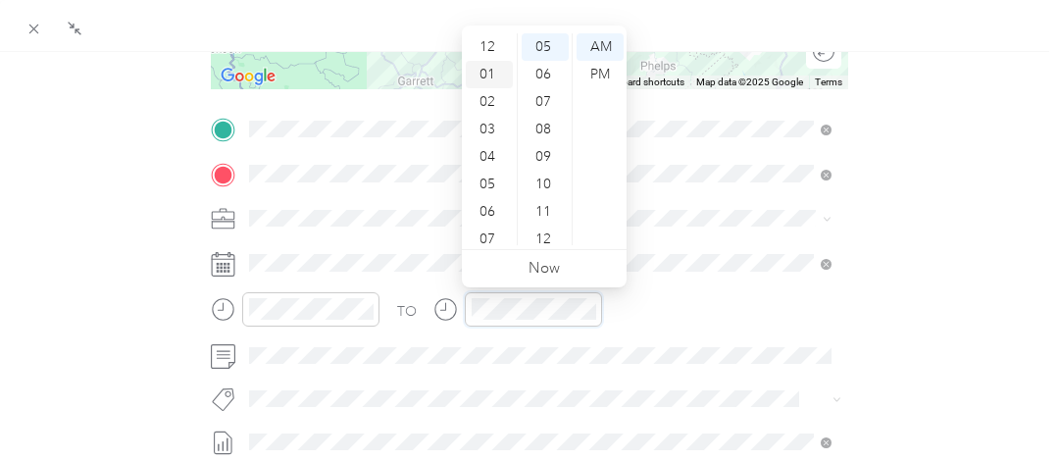
scroll to position [0, 0]
click at [484, 51] on div "12" at bounding box center [489, 46] width 47 height 27
click at [589, 77] on div "PM" at bounding box center [600, 74] width 47 height 27
click at [939, 264] on div "BACK New Trip Save This trip cannot be edited because it is either under review…" at bounding box center [530, 191] width 1018 height 1037
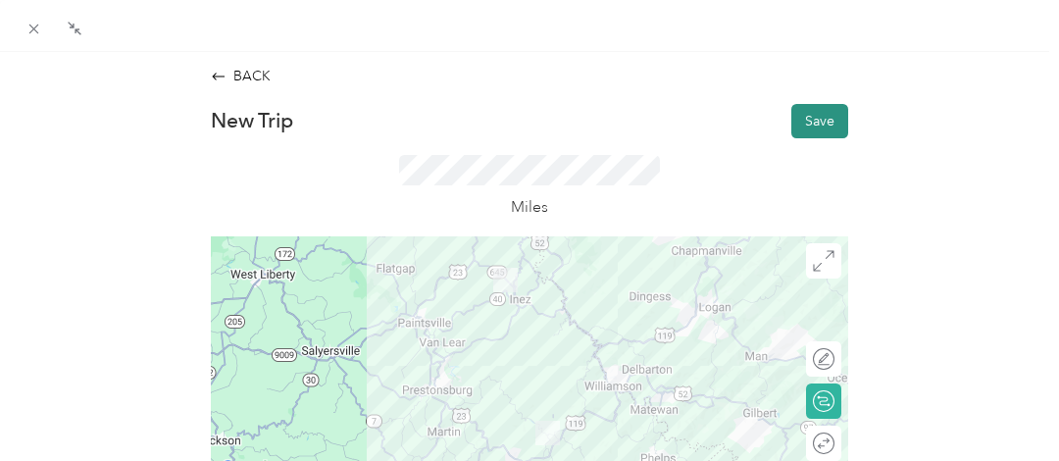
click at [804, 118] on button "Save" at bounding box center [819, 121] width 57 height 34
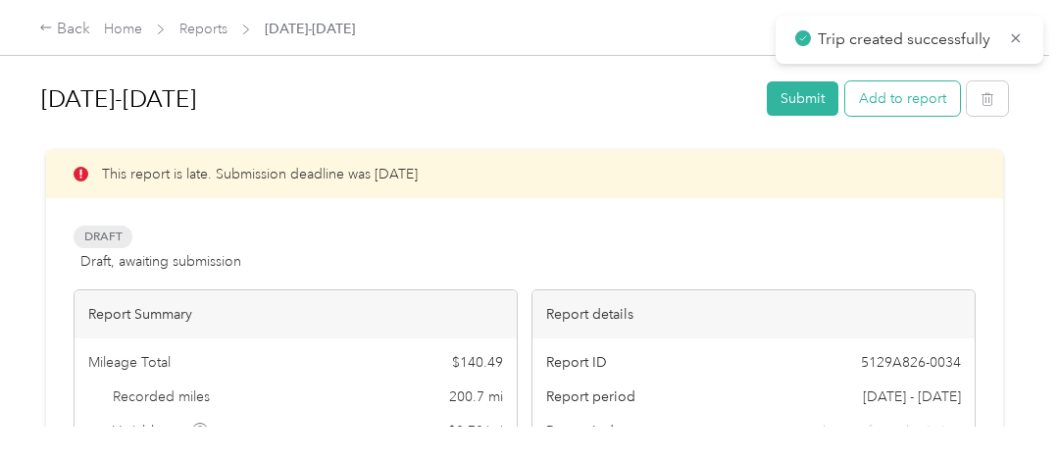
click at [873, 103] on button "Add to report" at bounding box center [902, 98] width 115 height 34
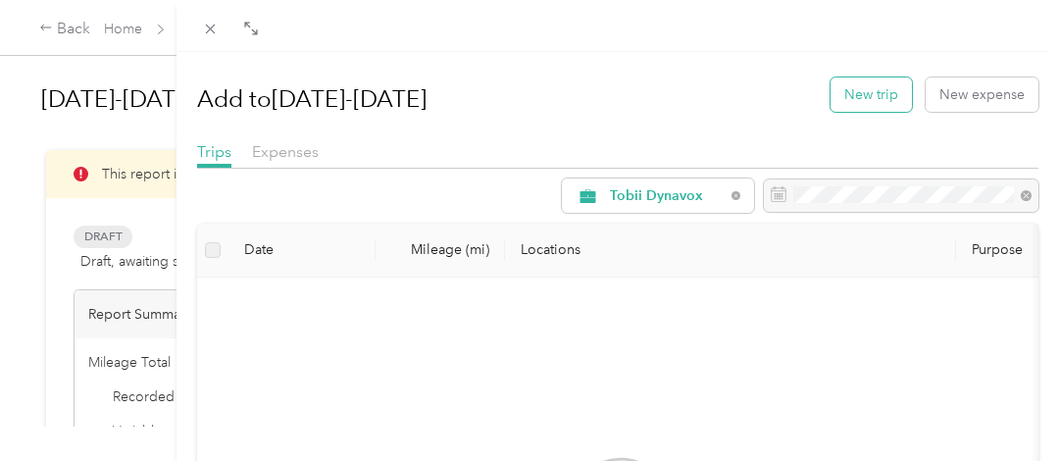
click at [872, 96] on button "New trip" at bounding box center [870, 94] width 81 height 34
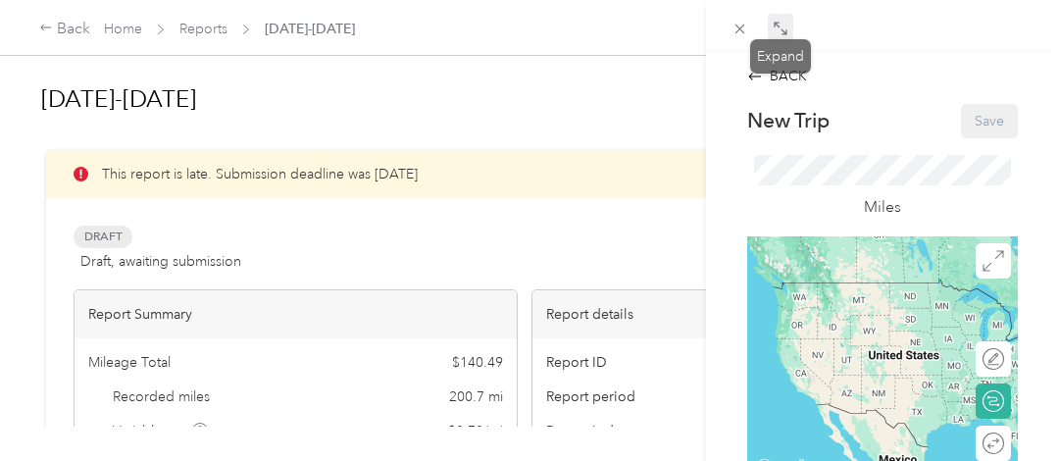
click at [789, 31] on span at bounding box center [780, 27] width 25 height 27
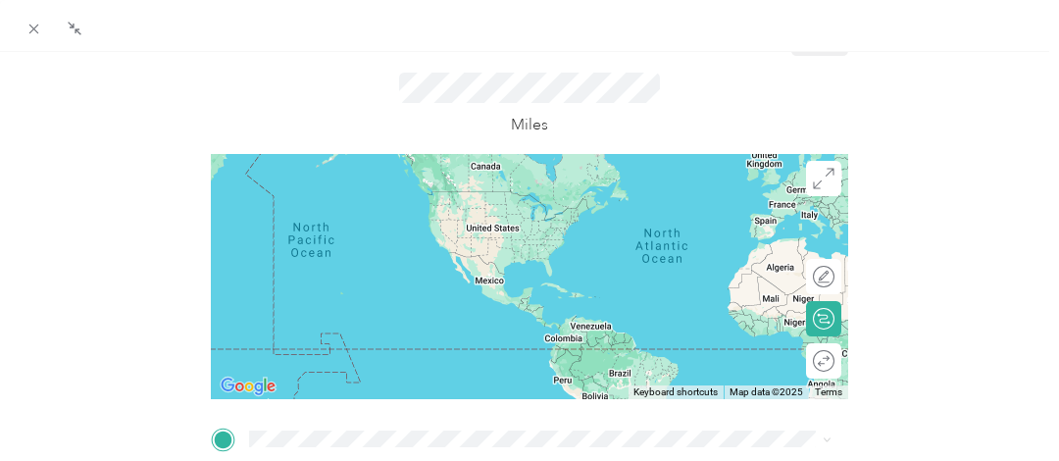
scroll to position [196, 0]
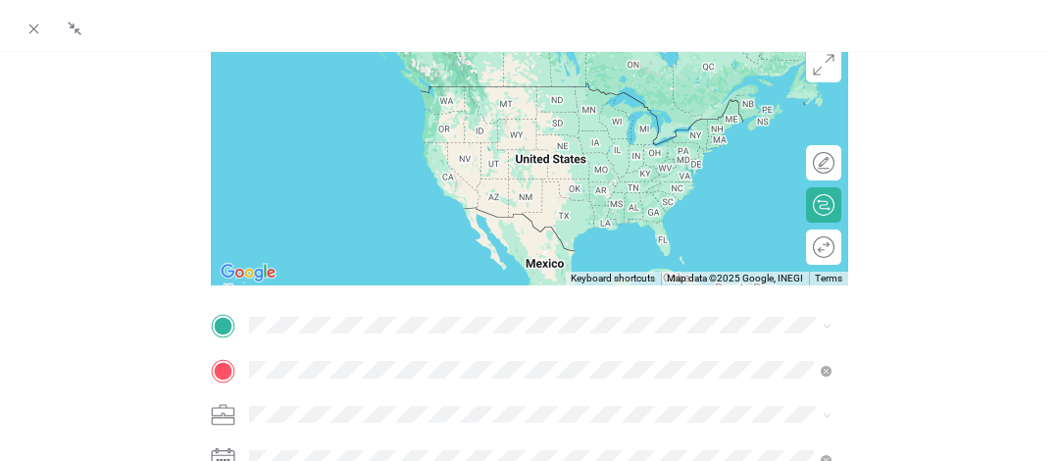
click at [454, 146] on span "[PERSON_NAME][GEOGRAPHIC_DATA][PERSON_NAME][US_STATE], [GEOGRAPHIC_DATA]" at bounding box center [552, 139] width 539 height 34
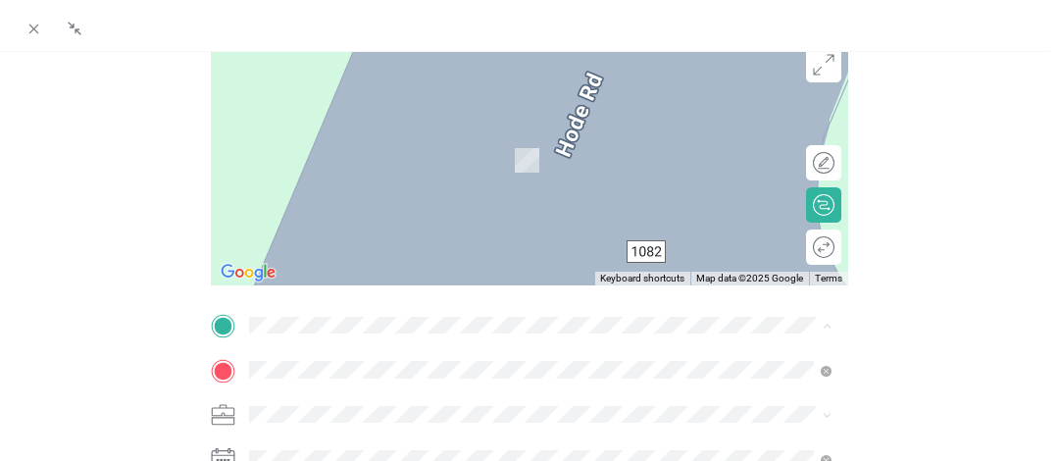
click at [363, 166] on span "[STREET_ADDRESS][PERSON_NAME][US_STATE]" at bounding box center [435, 162] width 305 height 18
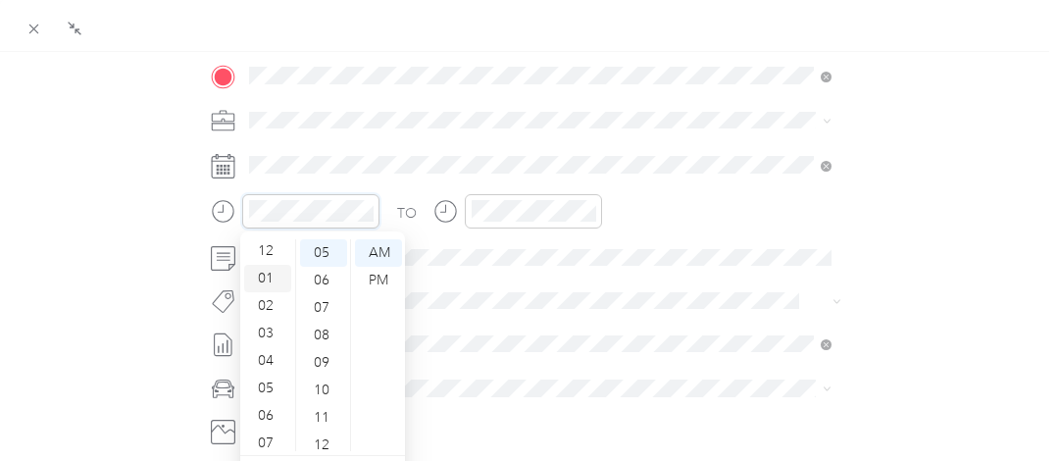
scroll to position [0, 0]
click at [267, 255] on div "12" at bounding box center [267, 252] width 47 height 27
click at [322, 354] on div "30" at bounding box center [323, 350] width 47 height 27
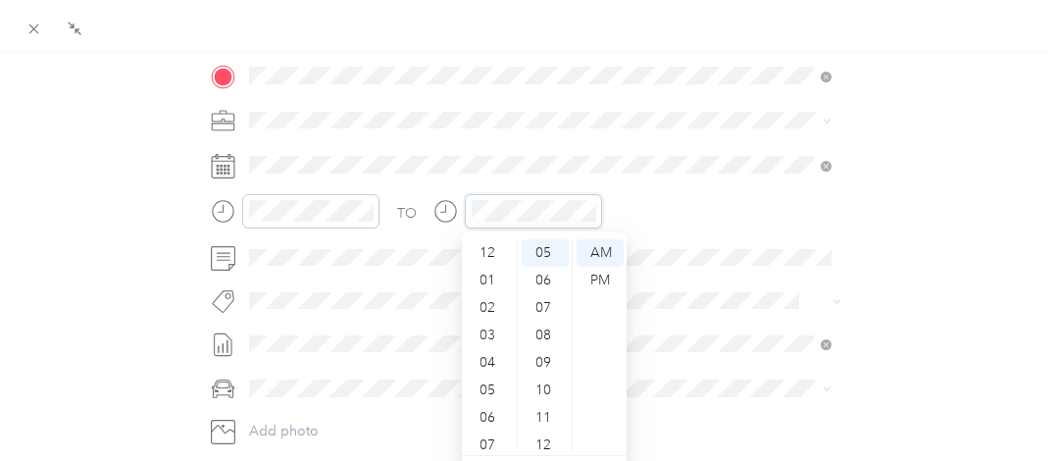
scroll to position [0, 0]
click at [484, 271] on div "01" at bounding box center [489, 280] width 47 height 27
click at [543, 327] on div "15" at bounding box center [545, 331] width 47 height 27
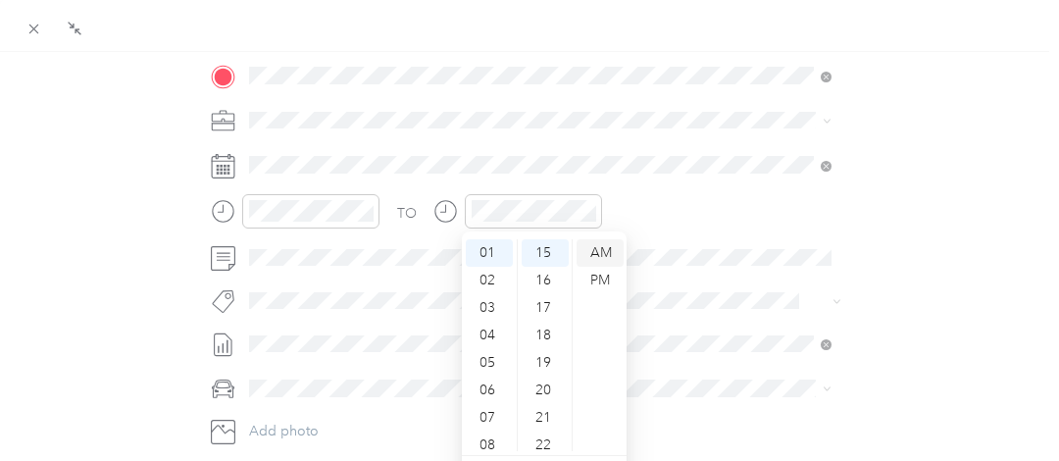
click at [599, 266] on div "AM" at bounding box center [600, 252] width 47 height 27
click at [601, 279] on div "PM" at bounding box center [600, 280] width 47 height 27
click at [951, 244] on div "BACK New Trip Save This trip cannot be edited because it is either under review…" at bounding box center [530, 93] width 1018 height 1037
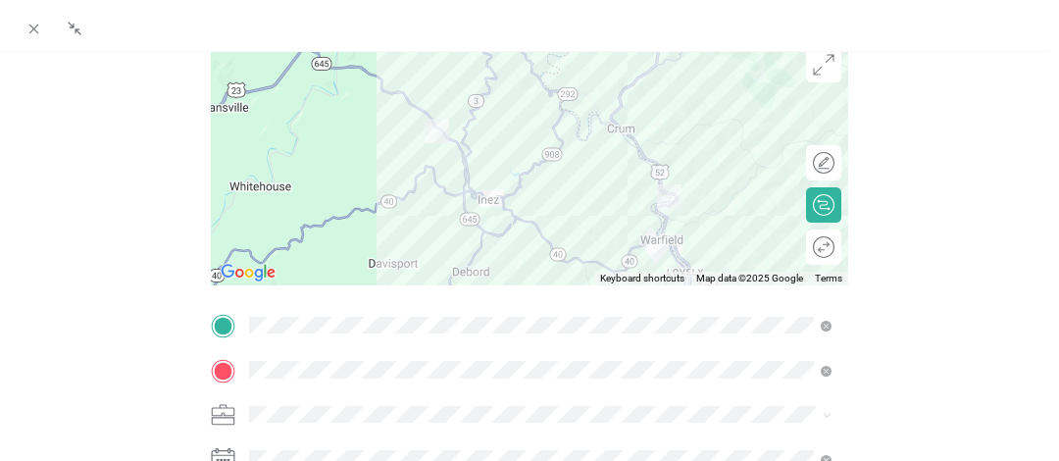
scroll to position [0, 0]
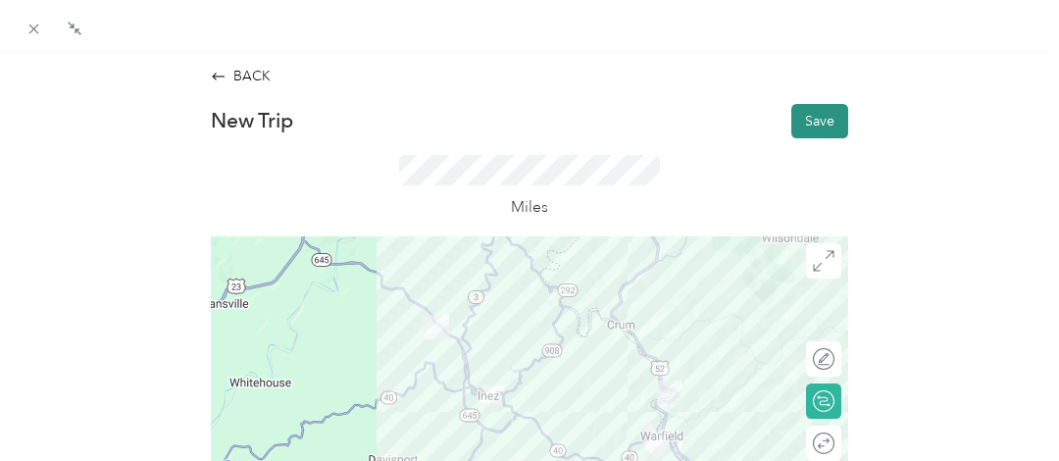
click at [809, 118] on button "Save" at bounding box center [819, 121] width 57 height 34
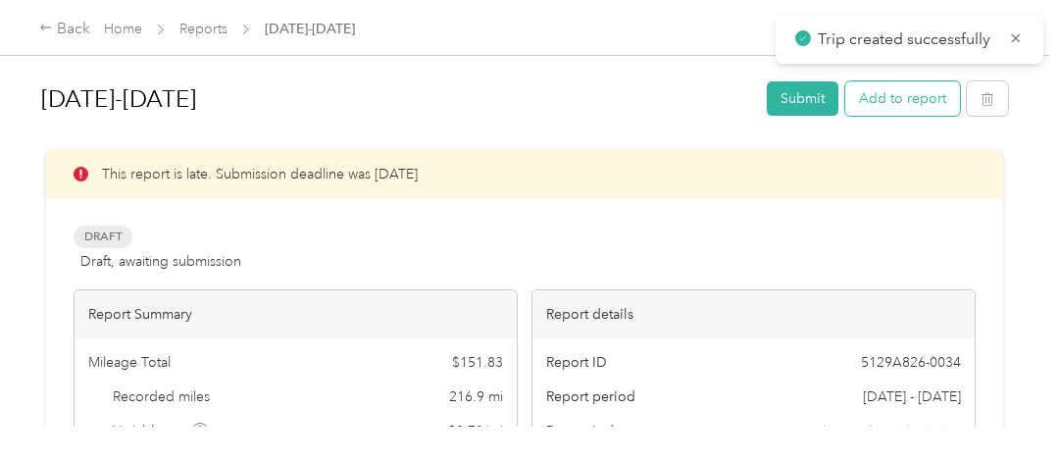
click at [904, 106] on button "Add to report" at bounding box center [902, 98] width 115 height 34
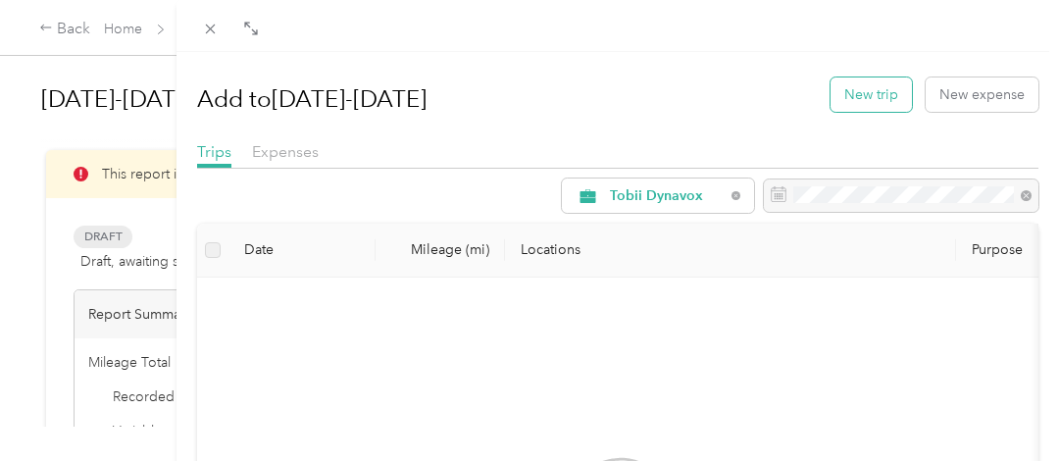
click at [852, 88] on button "New trip" at bounding box center [870, 94] width 81 height 34
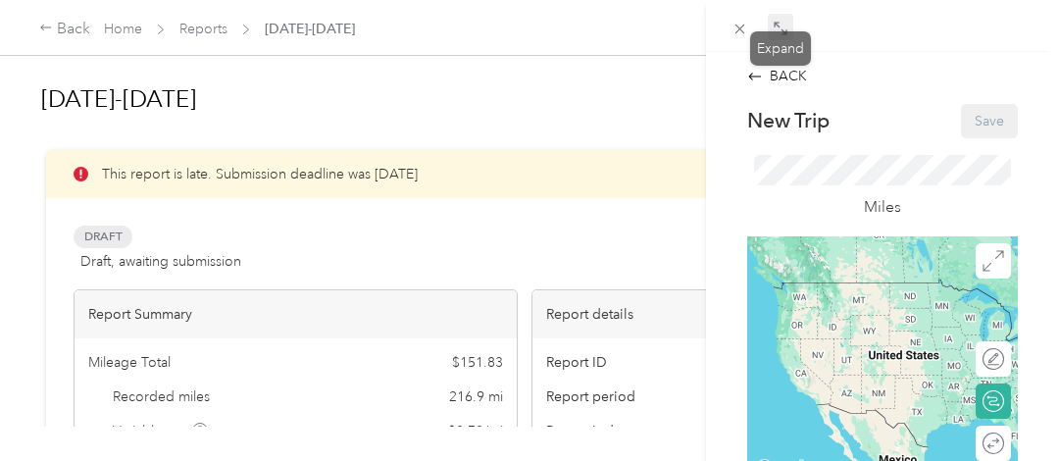
click at [781, 35] on icon at bounding box center [781, 29] width 16 height 16
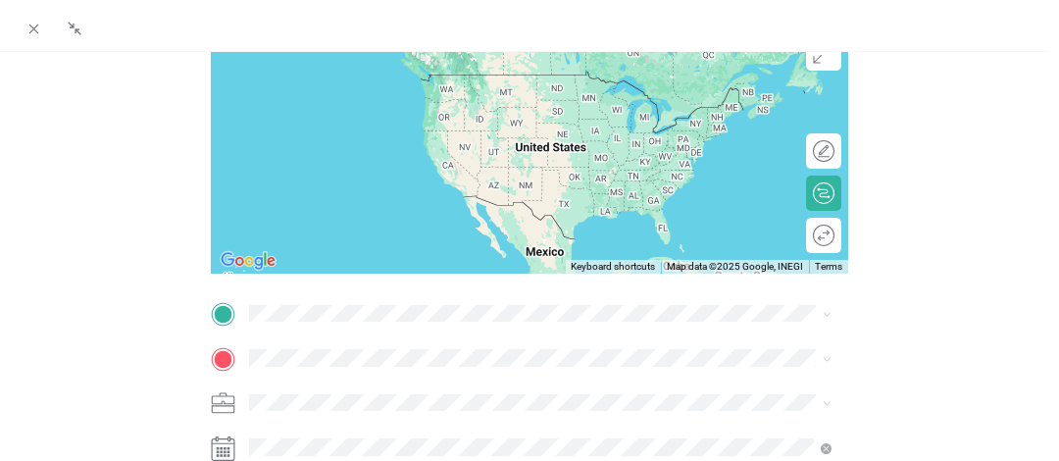
scroll to position [392, 0]
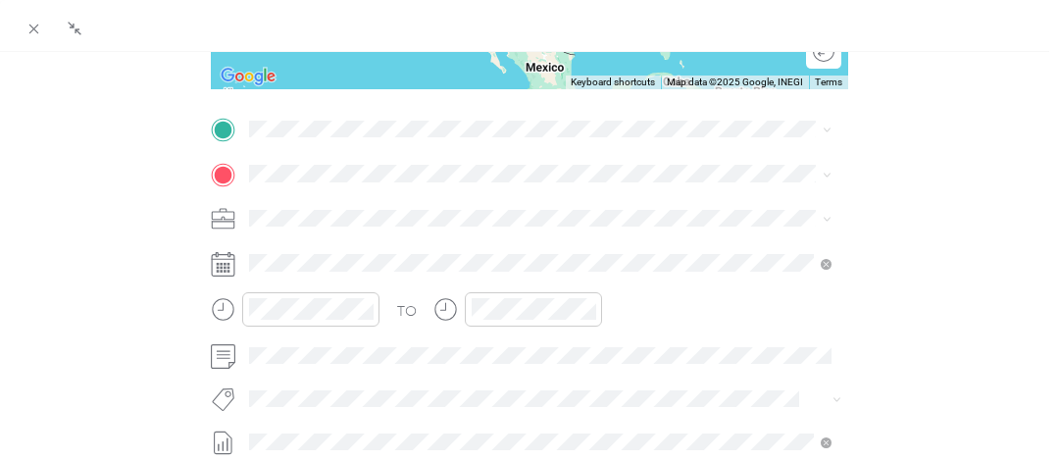
click at [363, 196] on span "[STREET_ADDRESS][PERSON_NAME][US_STATE]" at bounding box center [435, 198] width 305 height 18
click at [362, 192] on span "[PERSON_NAME][GEOGRAPHIC_DATA][PERSON_NAME][US_STATE], [GEOGRAPHIC_DATA]" at bounding box center [552, 200] width 539 height 34
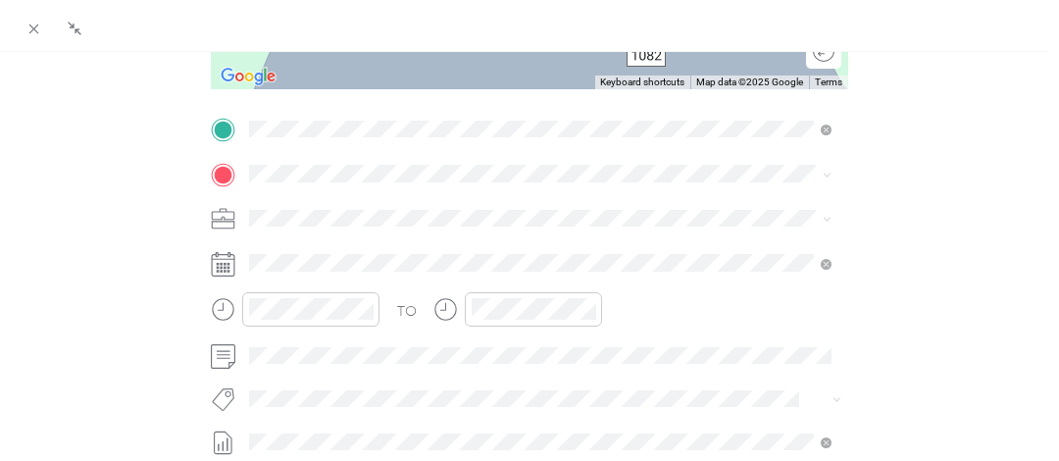
click at [347, 247] on span "[STREET_ADDRESS][US_STATE]" at bounding box center [381, 240] width 196 height 18
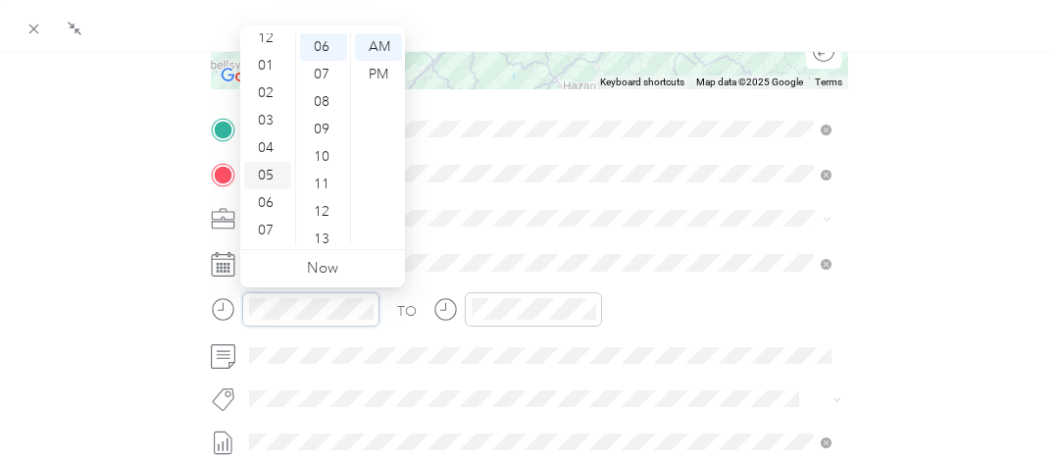
scroll to position [0, 0]
click at [269, 106] on div "02" at bounding box center [267, 101] width 47 height 27
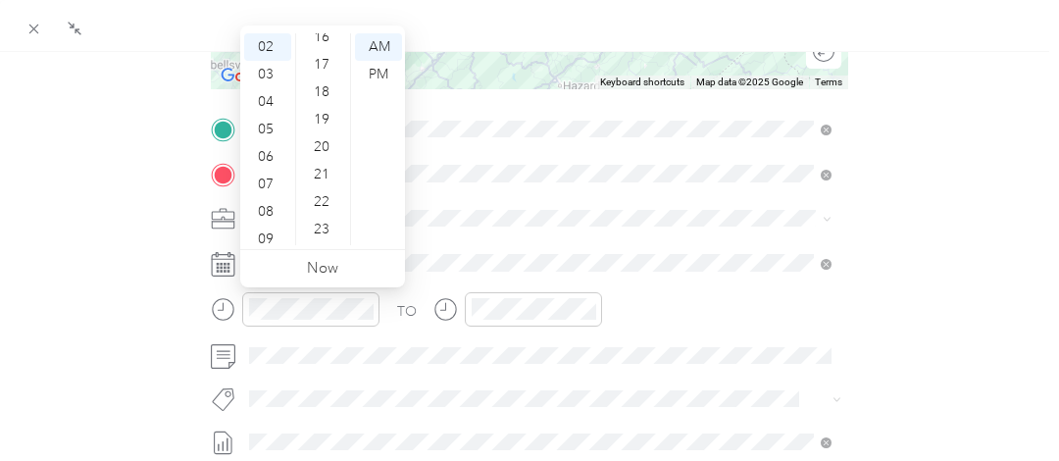
scroll to position [459, 0]
drag, startPoint x: 327, startPoint y: 141, endPoint x: 338, endPoint y: 120, distance: 24.6
click at [327, 141] on div "20" at bounding box center [323, 137] width 47 height 27
click at [373, 73] on div "PM" at bounding box center [378, 74] width 47 height 27
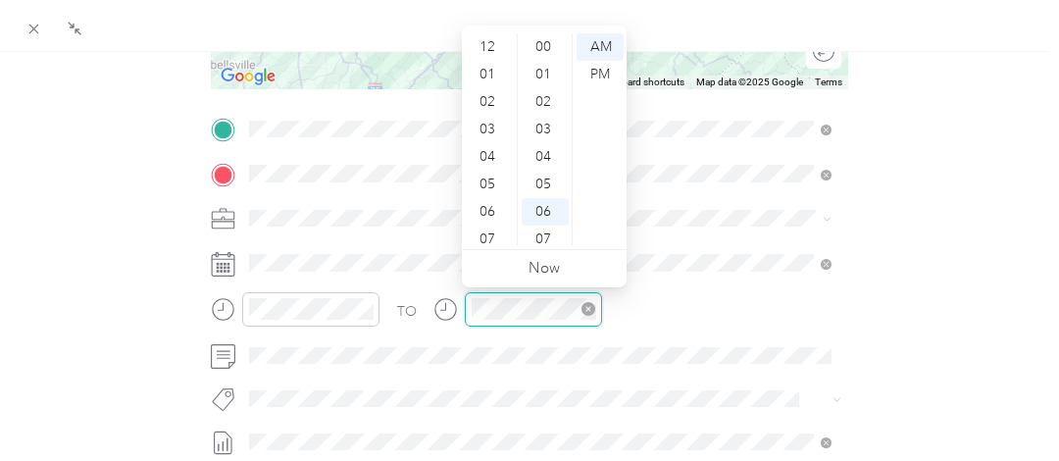
scroll to position [118, 0]
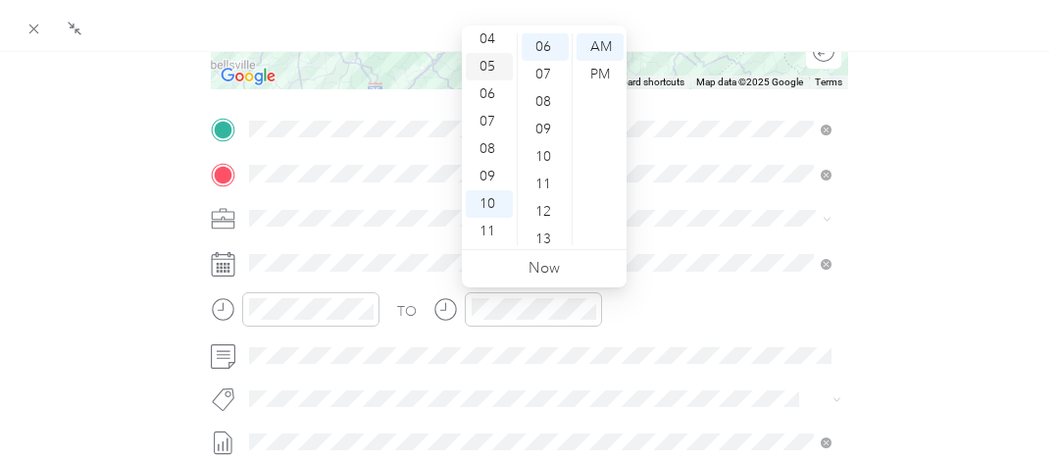
click at [493, 63] on div "05" at bounding box center [489, 66] width 47 height 27
click at [547, 157] on div "10" at bounding box center [545, 156] width 47 height 27
click at [598, 76] on div "PM" at bounding box center [600, 74] width 47 height 27
click at [925, 259] on div "BACK New Trip Save This trip cannot be edited because it is either under review…" at bounding box center [530, 191] width 1018 height 1037
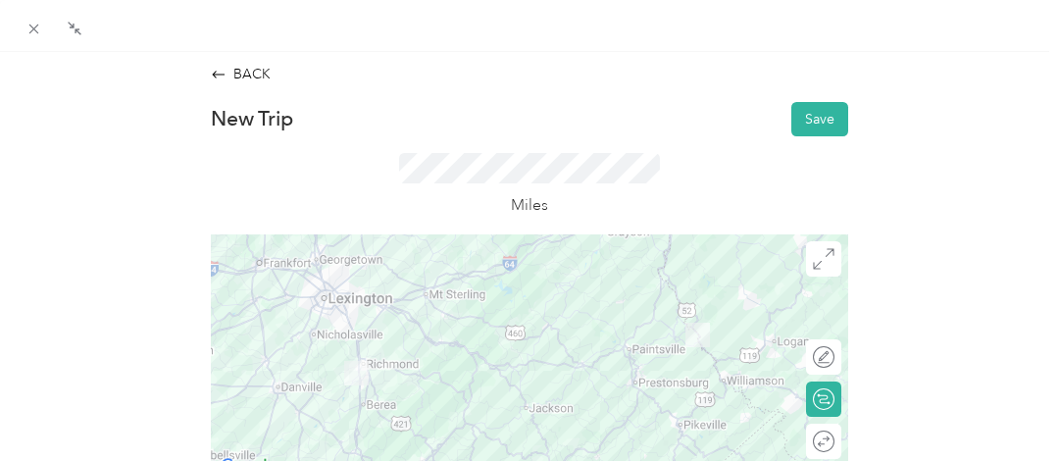
scroll to position [0, 0]
click at [814, 119] on button "Save" at bounding box center [819, 121] width 57 height 34
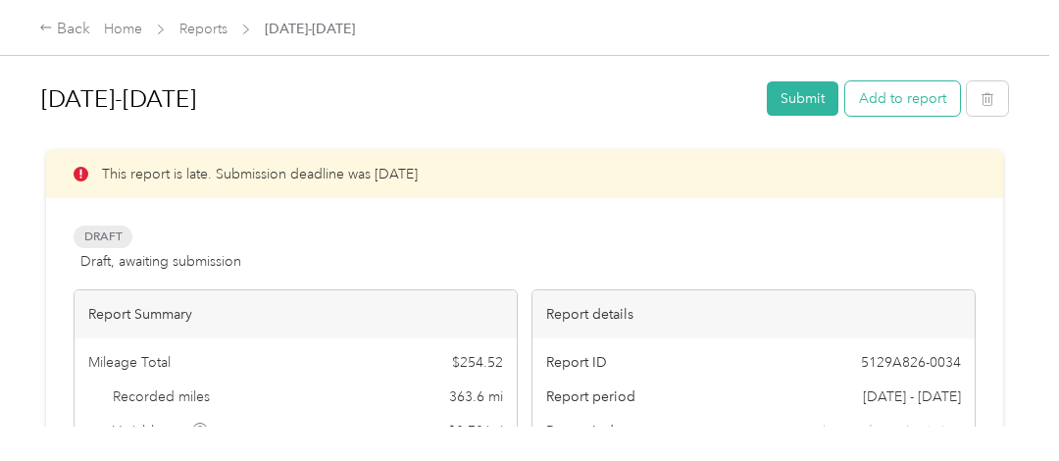
click at [879, 92] on button "Add to report" at bounding box center [902, 98] width 115 height 34
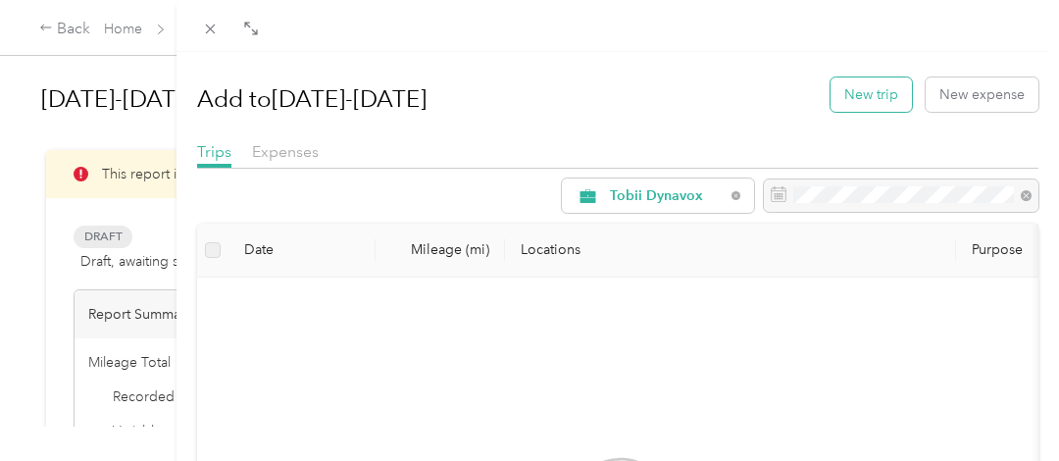
click at [879, 93] on button "New trip" at bounding box center [870, 94] width 81 height 34
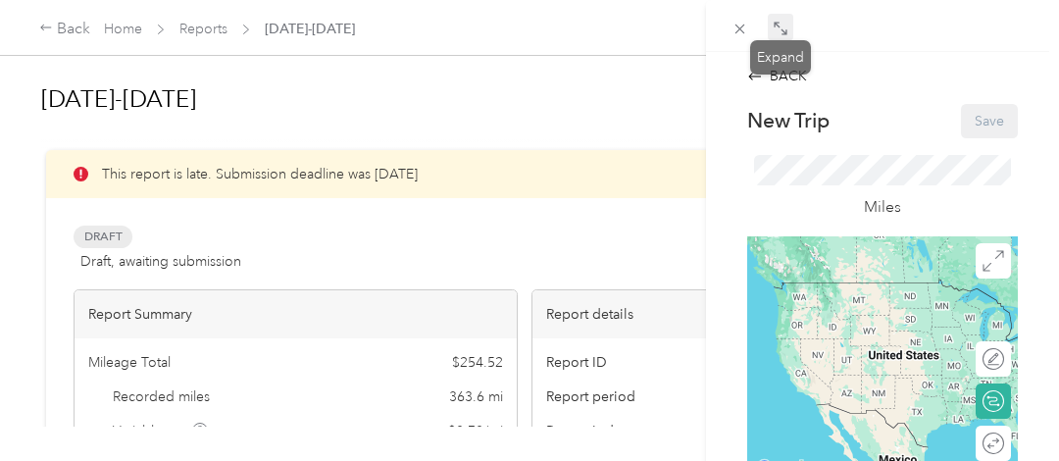
click at [788, 23] on span at bounding box center [780, 27] width 25 height 27
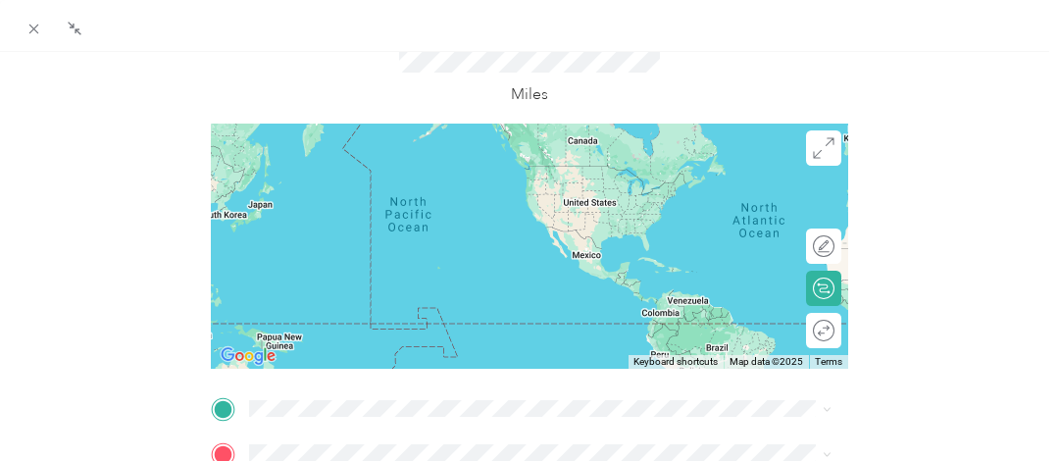
scroll to position [294, 0]
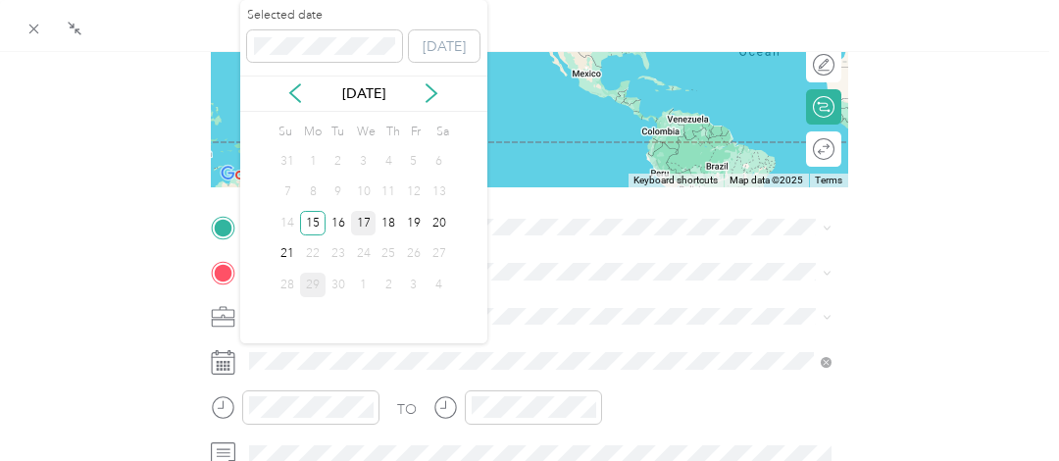
click at [370, 220] on div "17" at bounding box center [363, 223] width 25 height 25
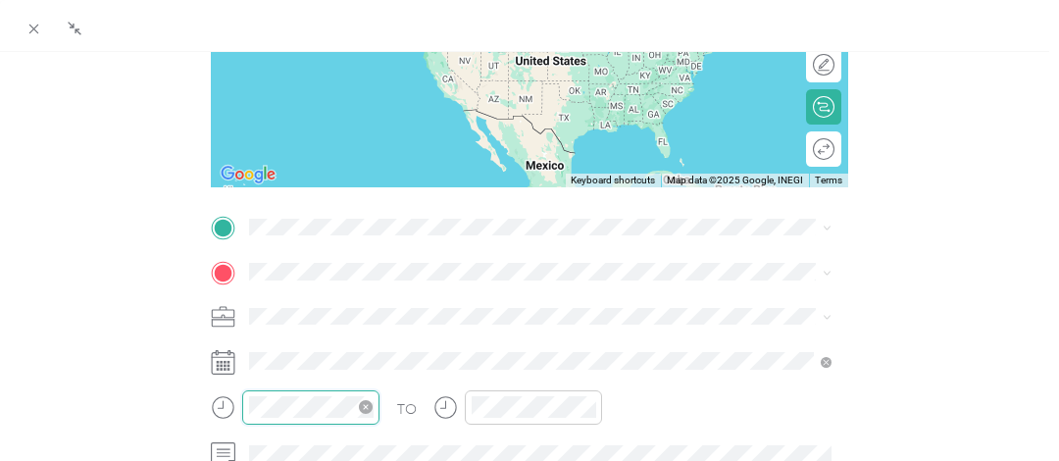
scroll to position [118, 0]
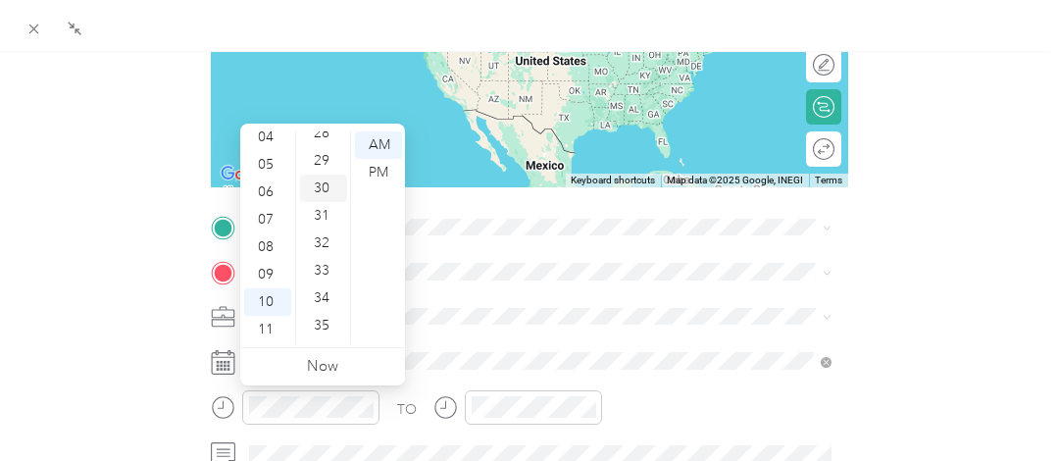
click at [322, 181] on div "30" at bounding box center [323, 188] width 47 height 27
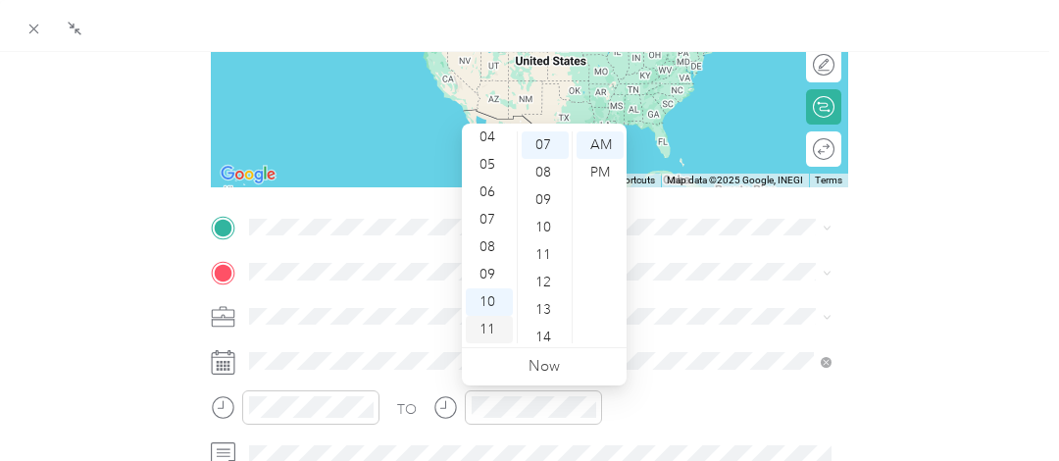
click at [492, 325] on div "11" at bounding box center [489, 329] width 47 height 27
click at [542, 273] on div "15" at bounding box center [545, 266] width 47 height 27
click at [896, 221] on div "BACK New Trip Save This trip cannot be edited because it is either under review…" at bounding box center [530, 290] width 1018 height 1037
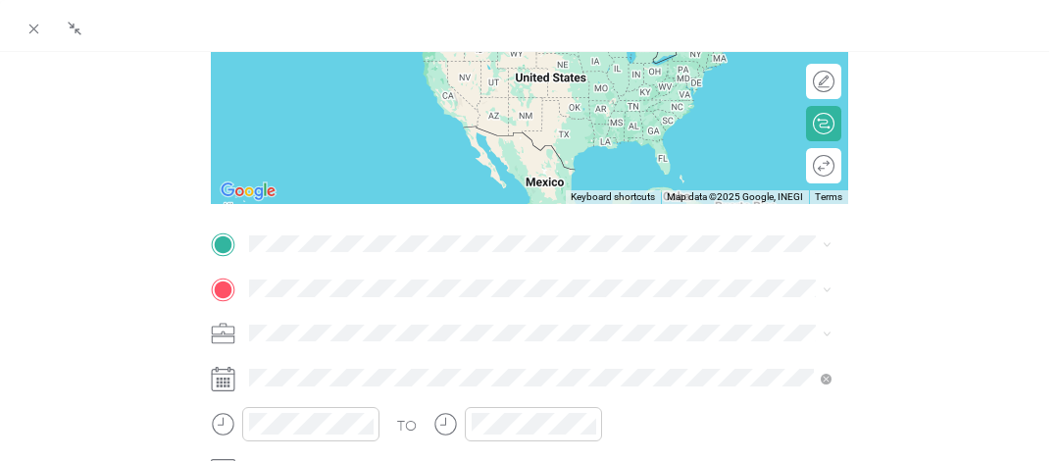
scroll to position [392, 0]
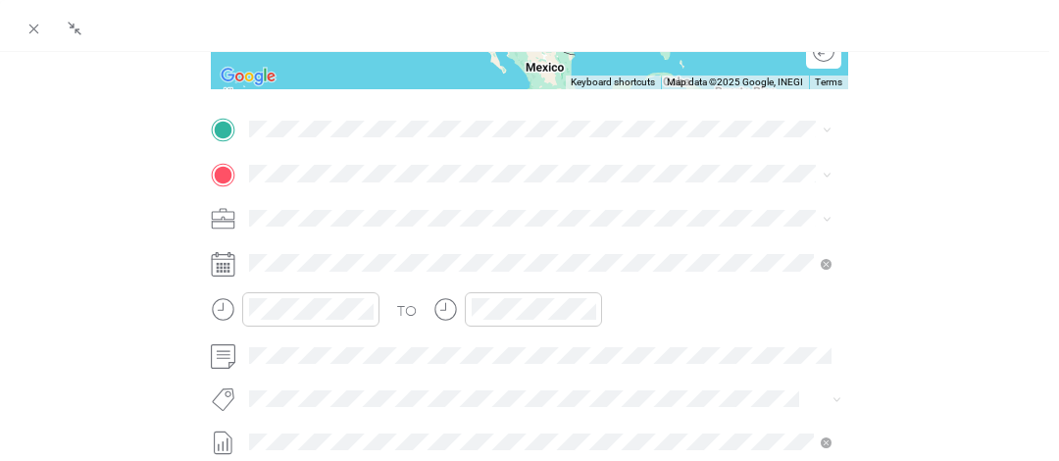
click at [380, 192] on span "[STREET_ADDRESS][US_STATE]" at bounding box center [381, 197] width 196 height 18
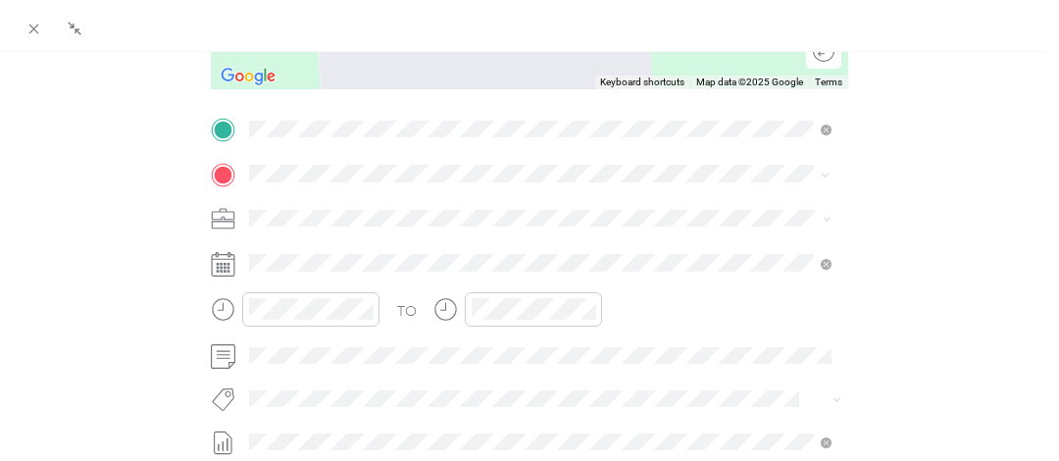
click at [393, 293] on span "[STREET_ADDRESS][US_STATE][PERSON_NAME][US_STATE]" at bounding box center [471, 285] width 377 height 18
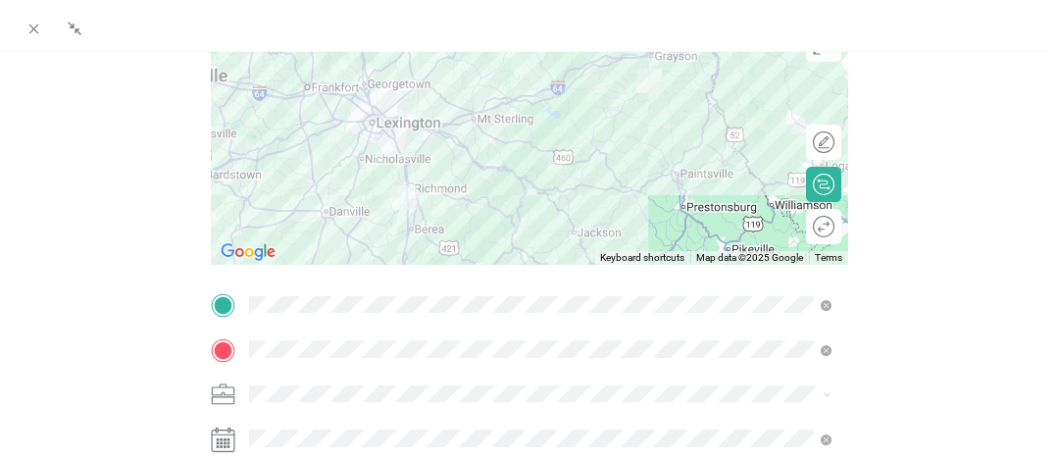
scroll to position [0, 0]
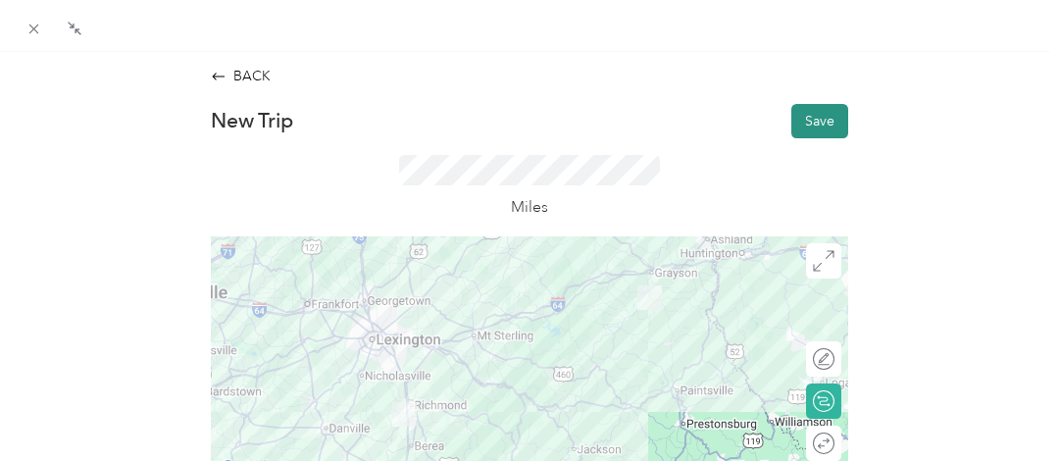
click at [808, 113] on button "Save" at bounding box center [819, 121] width 57 height 34
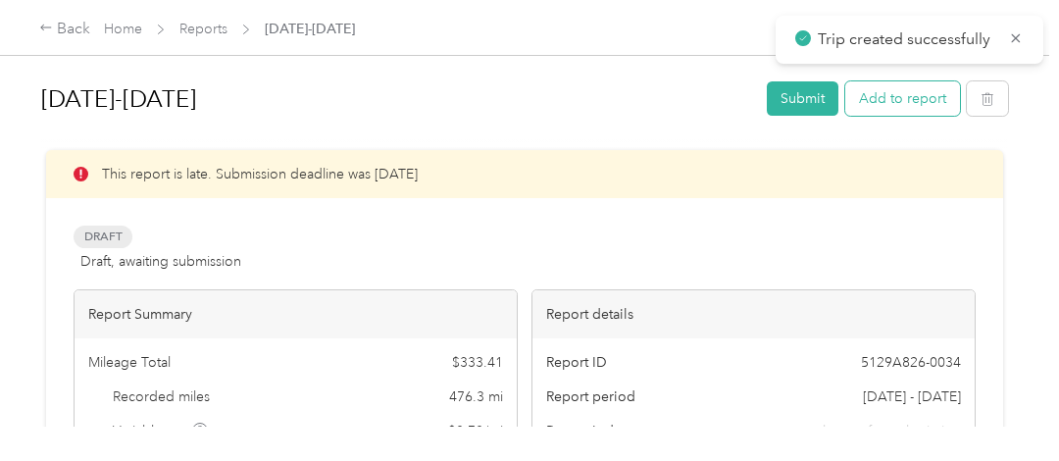
click at [917, 102] on button "Add to report" at bounding box center [902, 98] width 115 height 34
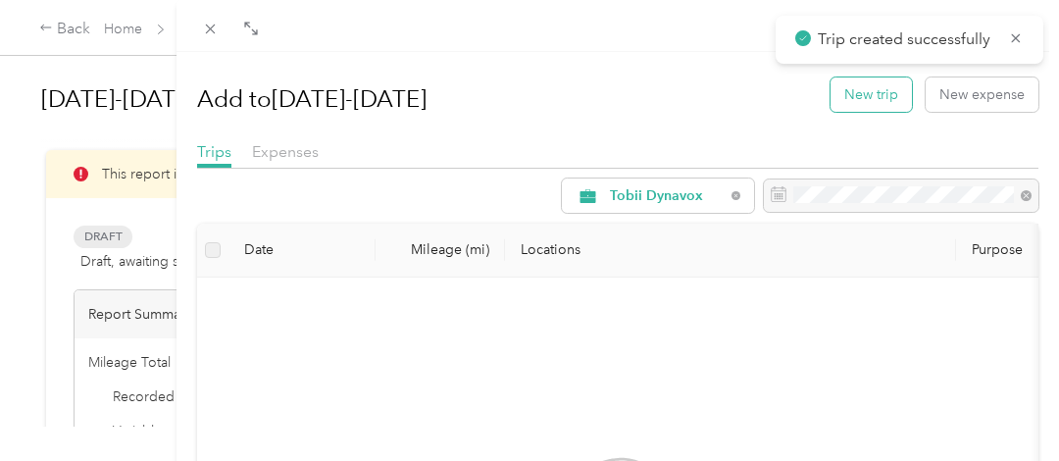
click at [861, 98] on button "New trip" at bounding box center [870, 94] width 81 height 34
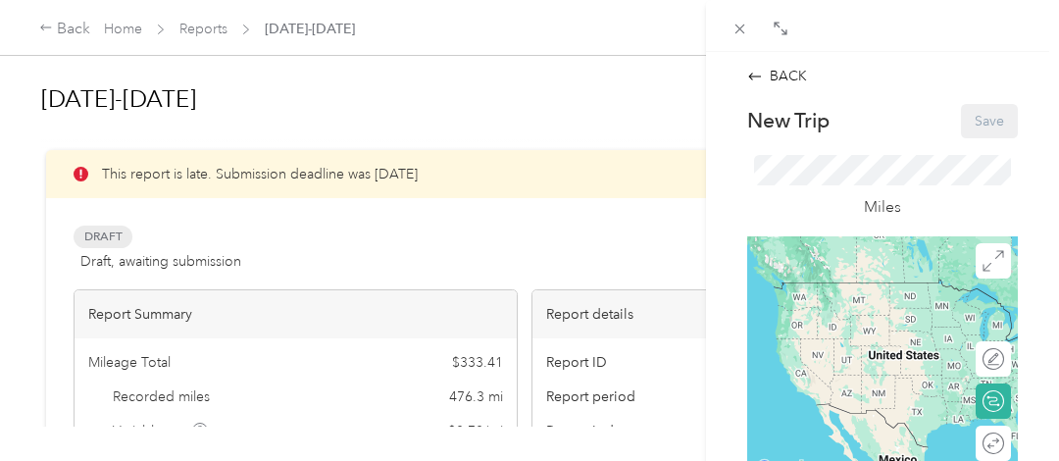
click at [793, 19] on div at bounding box center [882, 26] width 353 height 52
click at [785, 29] on icon at bounding box center [783, 31] width 6 height 6
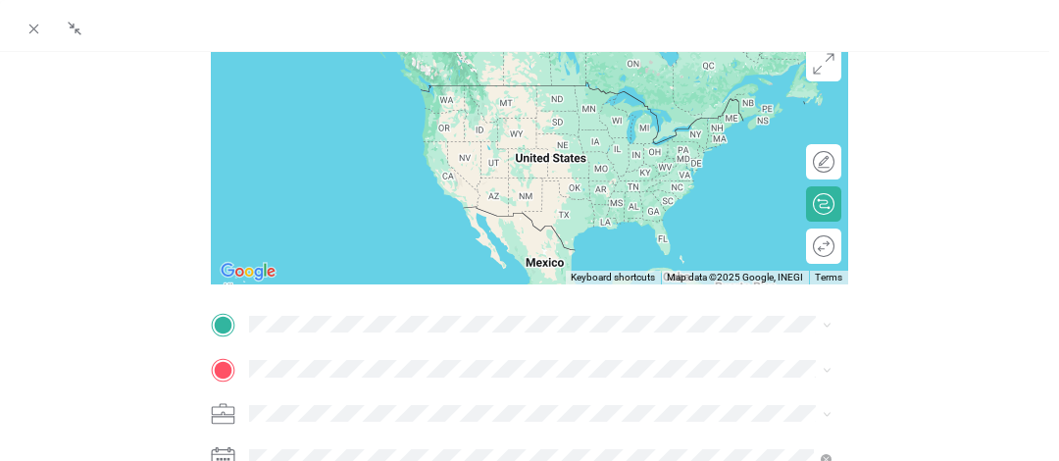
scroll to position [392, 0]
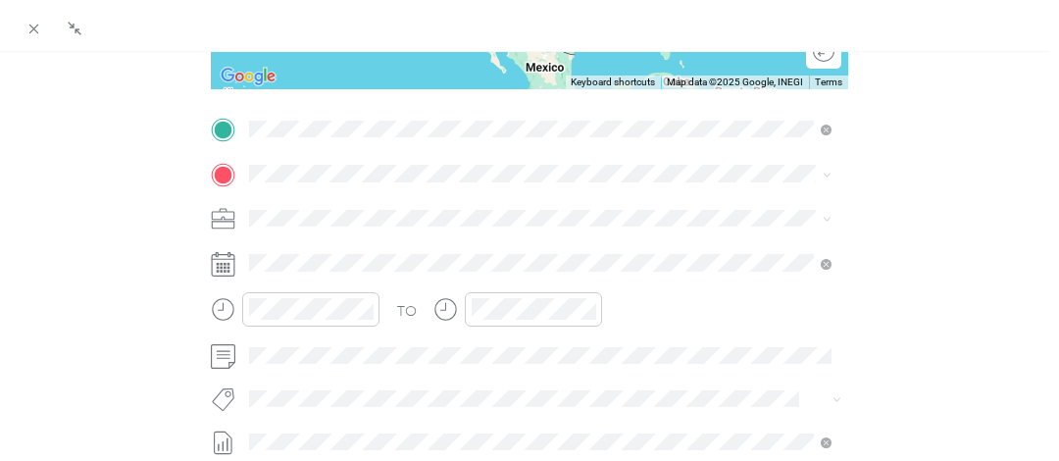
click at [435, 248] on span "[STREET_ADDRESS][US_STATE][PERSON_NAME][US_STATE]" at bounding box center [471, 239] width 377 height 18
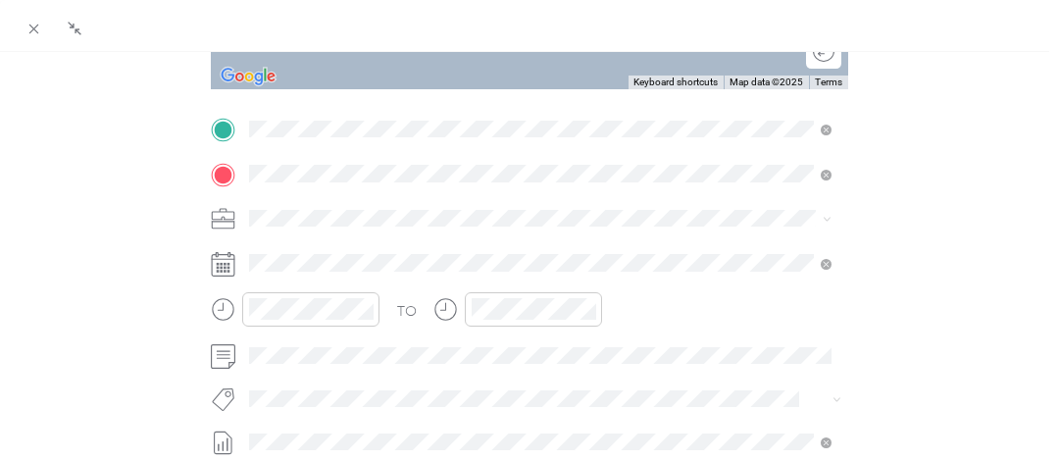
click at [349, 253] on span "[STREET_ADDRESS][PERSON_NAME][US_STATE]" at bounding box center [435, 244] width 305 height 18
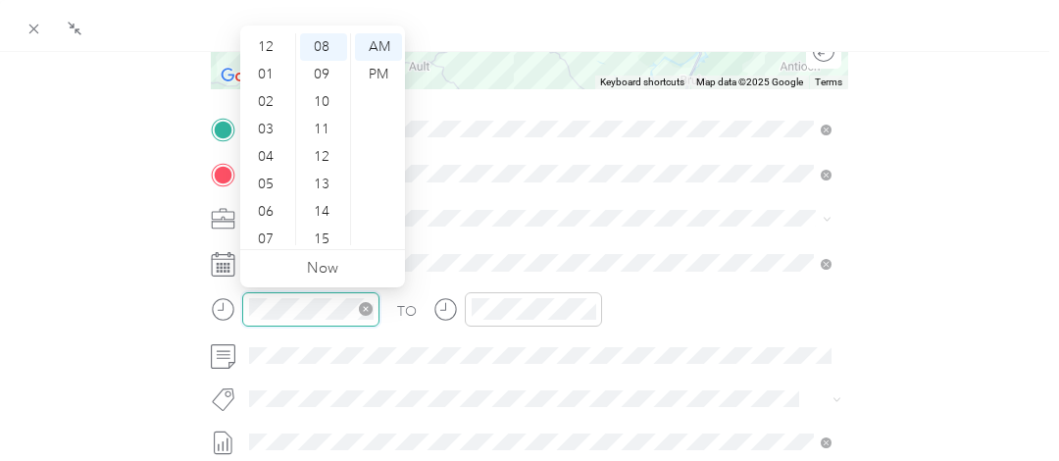
scroll to position [118, 0]
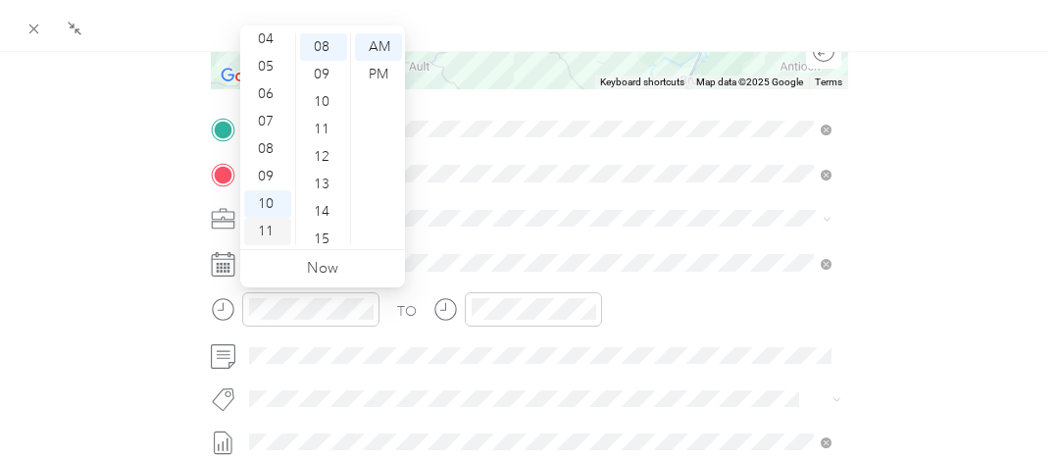
click at [273, 224] on div "11" at bounding box center [267, 231] width 47 height 27
click at [319, 180] on div "45" at bounding box center [323, 180] width 47 height 27
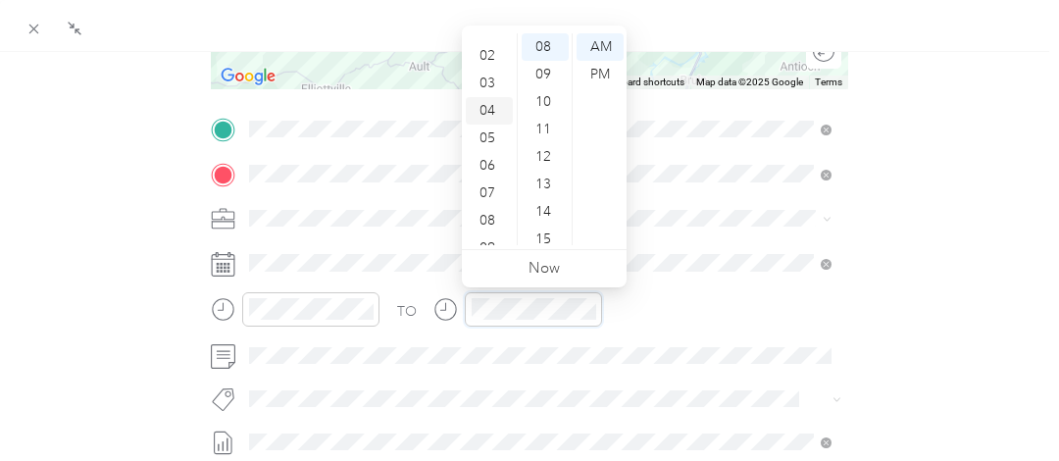
scroll to position [0, 0]
click at [485, 49] on div "12" at bounding box center [489, 46] width 47 height 27
click at [546, 166] on div "30" at bounding box center [545, 160] width 47 height 27
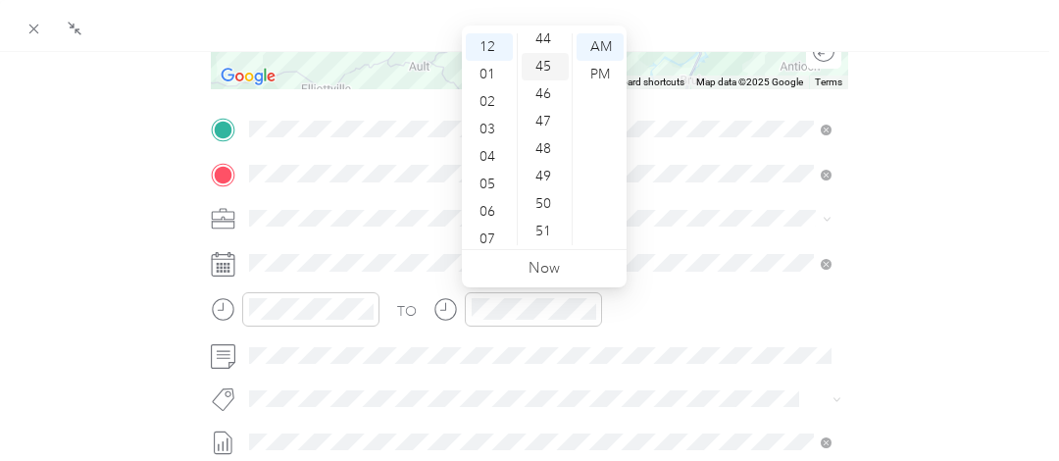
click at [545, 71] on div "45" at bounding box center [545, 66] width 47 height 27
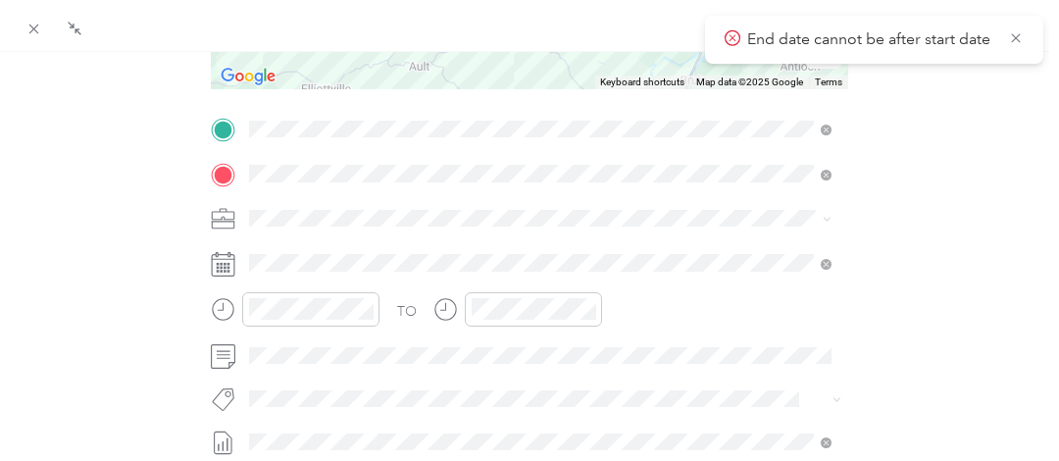
click at [938, 206] on div "BACK New Trip Save This trip cannot be edited because it is either under review…" at bounding box center [530, 191] width 1018 height 1037
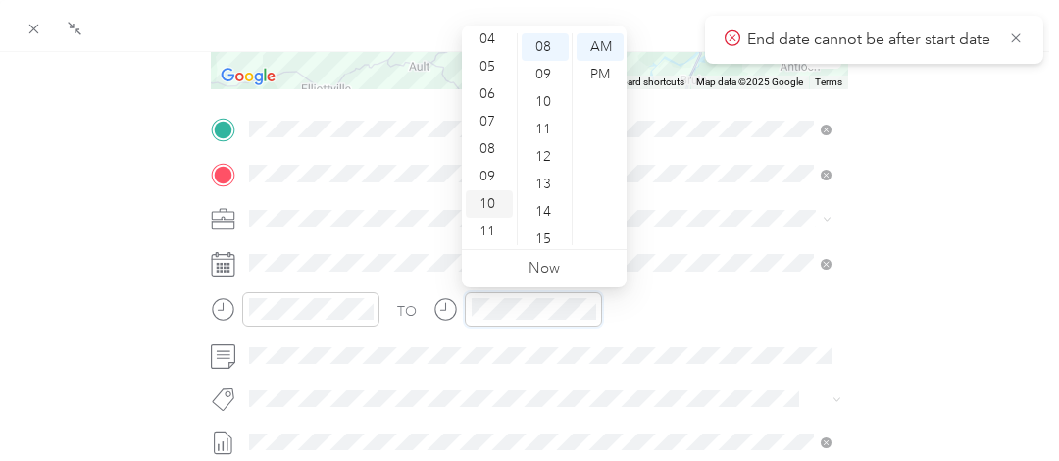
scroll to position [0, 0]
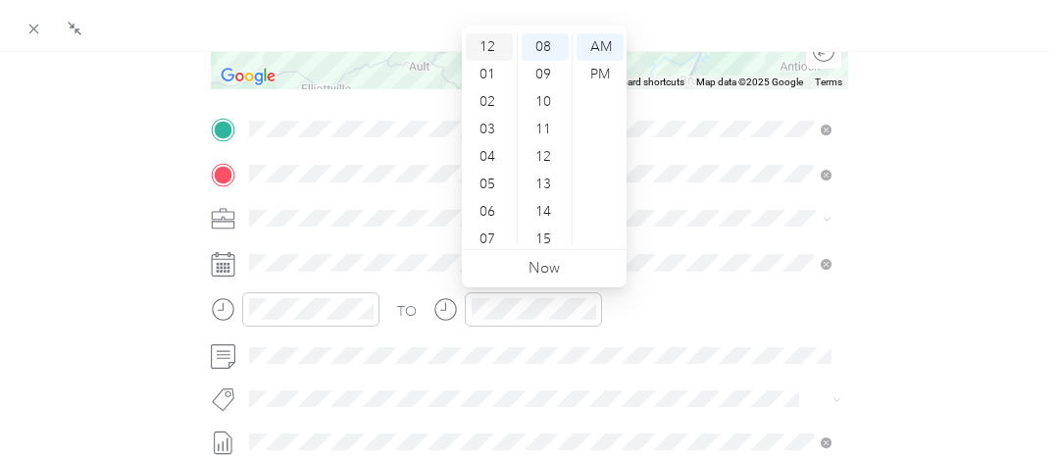
click at [490, 45] on div "12" at bounding box center [489, 46] width 47 height 27
click at [546, 217] on div "50" at bounding box center [545, 219] width 47 height 27
click at [598, 70] on div "PM" at bounding box center [600, 74] width 47 height 27
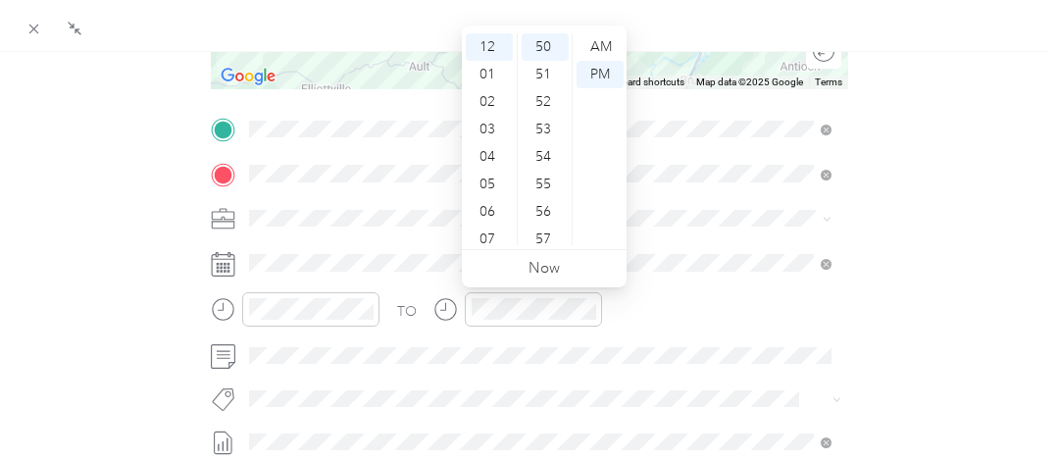
click at [930, 192] on div "BACK New Trip Save This trip cannot be edited because it is either under review…" at bounding box center [530, 191] width 1018 height 1037
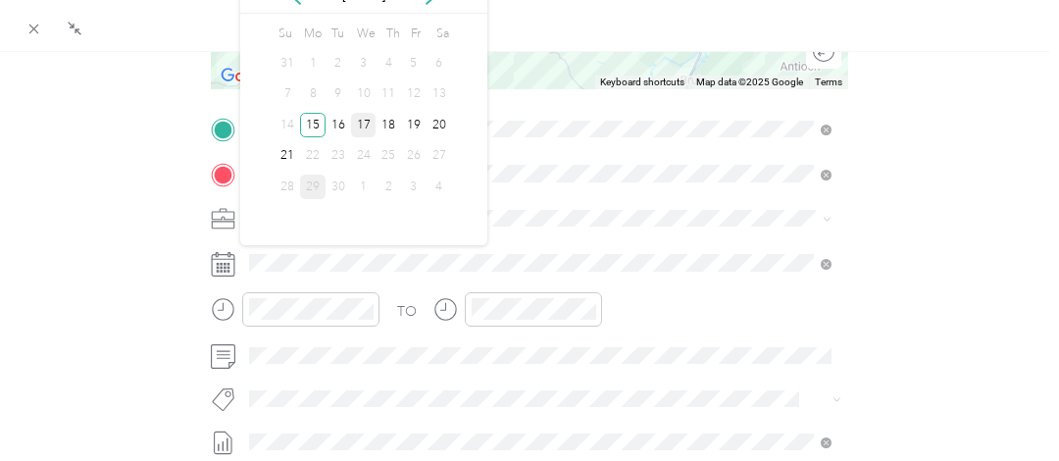
click at [369, 126] on div "17" at bounding box center [363, 125] width 25 height 25
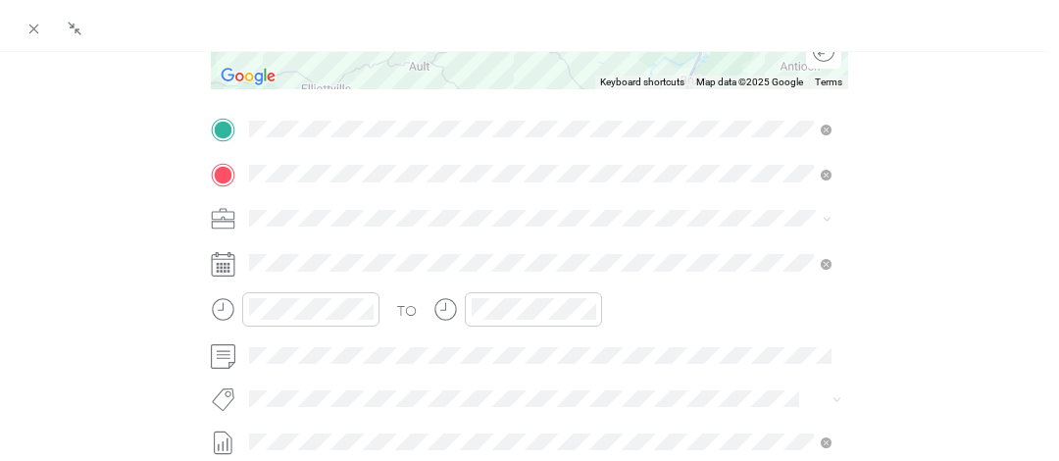
scroll to position [0, 0]
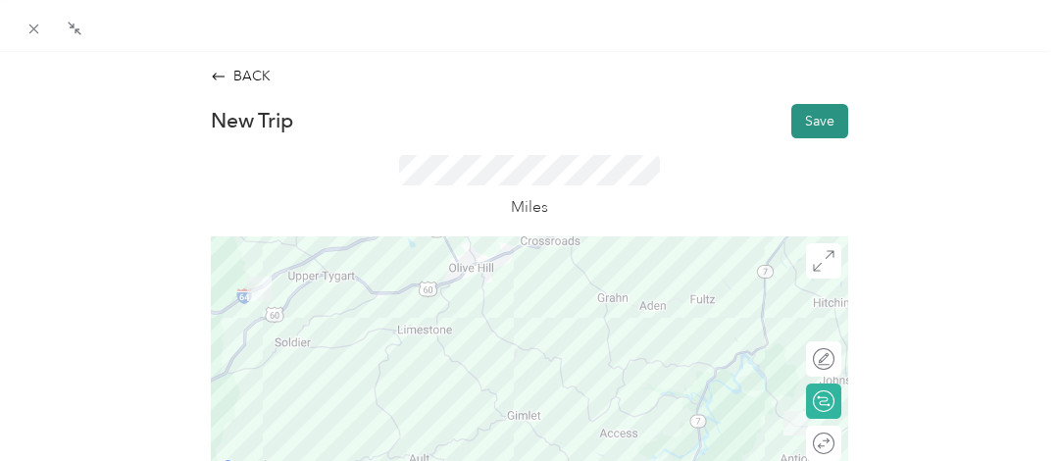
click at [804, 114] on button "Save" at bounding box center [819, 121] width 57 height 34
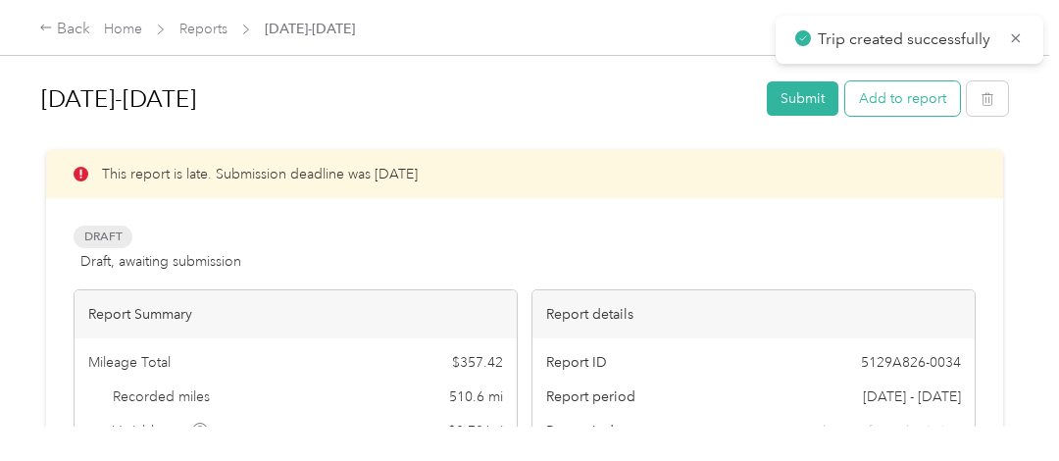
click at [872, 100] on button "Add to report" at bounding box center [902, 98] width 115 height 34
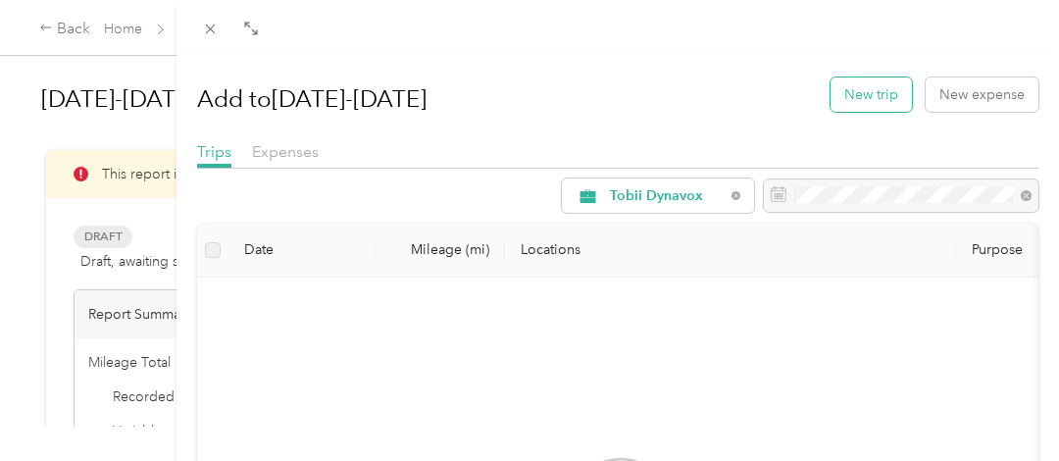
click at [863, 100] on button "New trip" at bounding box center [870, 94] width 81 height 34
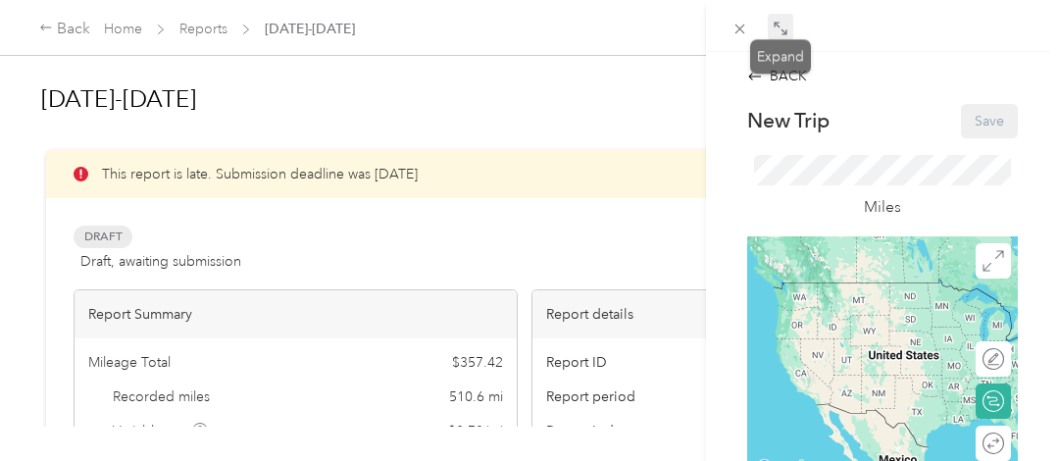
click at [781, 26] on icon at bounding box center [781, 29] width 16 height 16
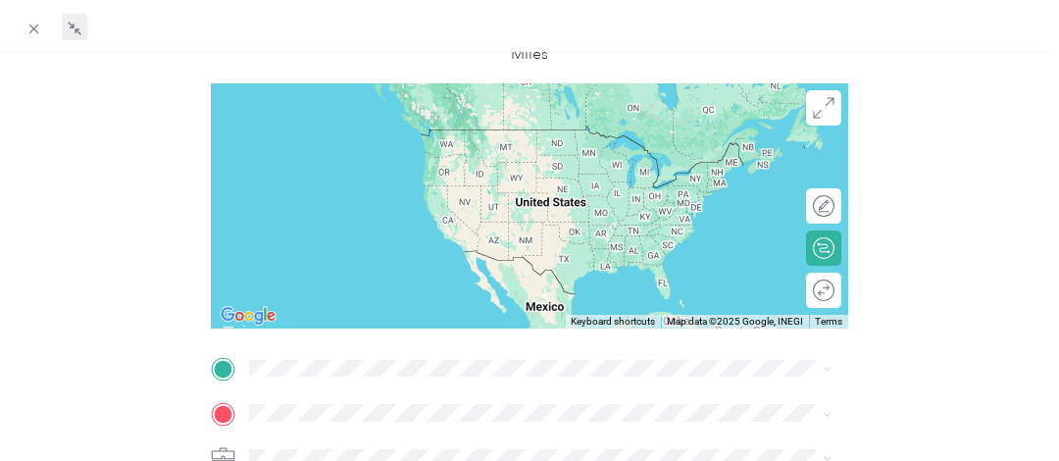
scroll to position [392, 0]
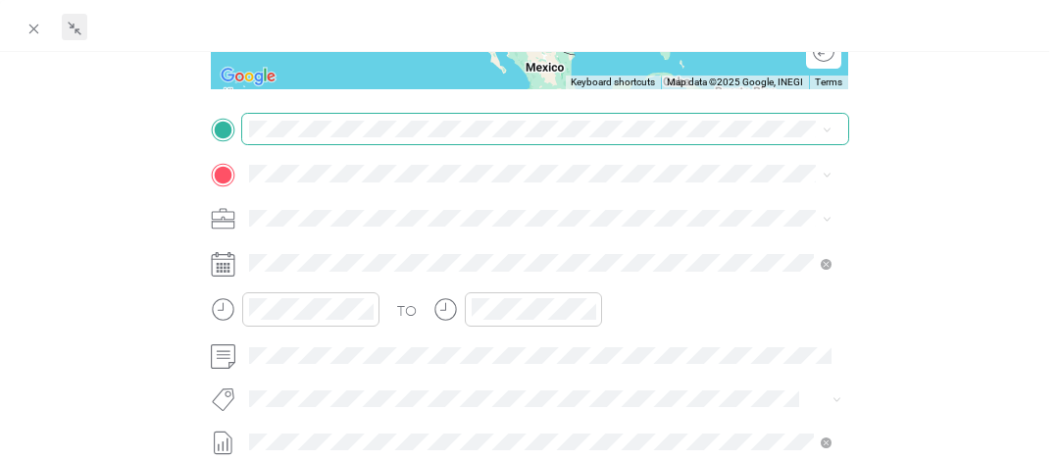
click at [330, 142] on span at bounding box center [545, 129] width 606 height 31
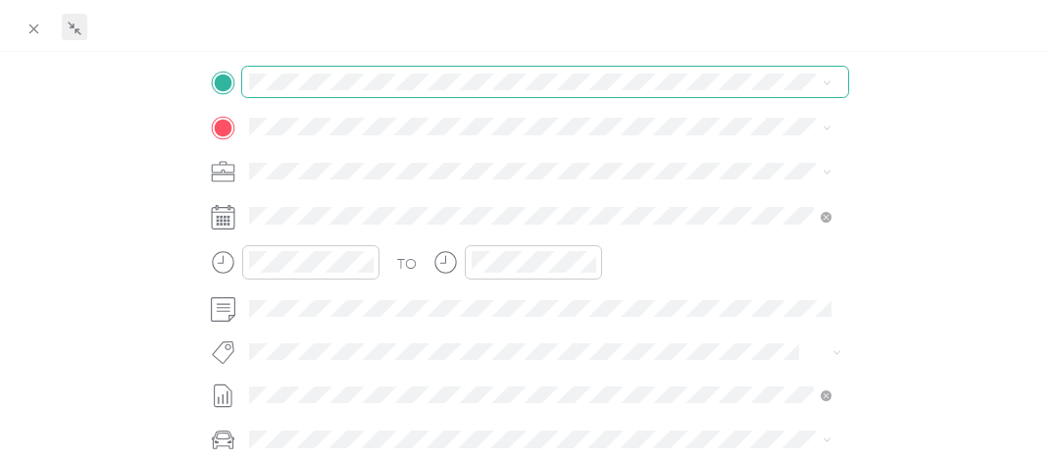
scroll to position [412, 0]
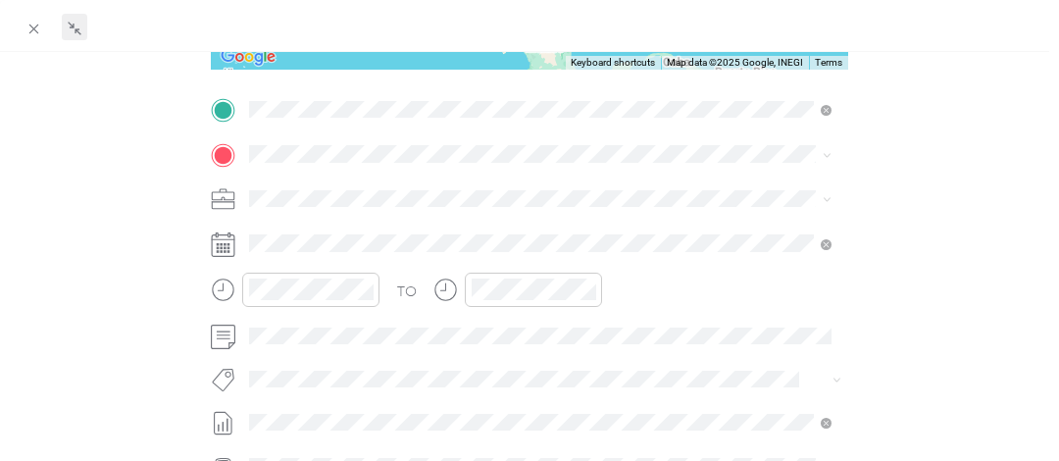
click at [334, 188] on span "[STREET_ADDRESS][PERSON_NAME][US_STATE]" at bounding box center [435, 180] width 305 height 18
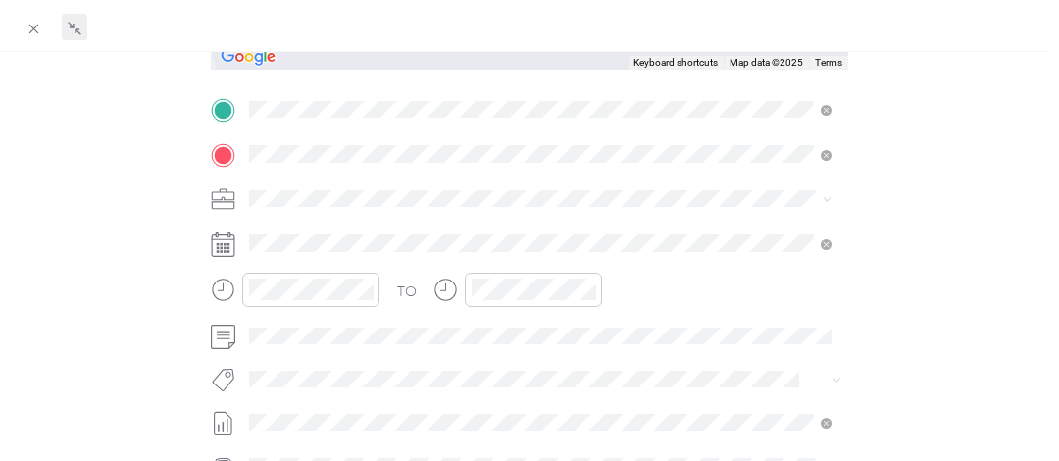
click at [371, 225] on span "[STREET_ADDRESS][US_STATE]" at bounding box center [381, 224] width 196 height 18
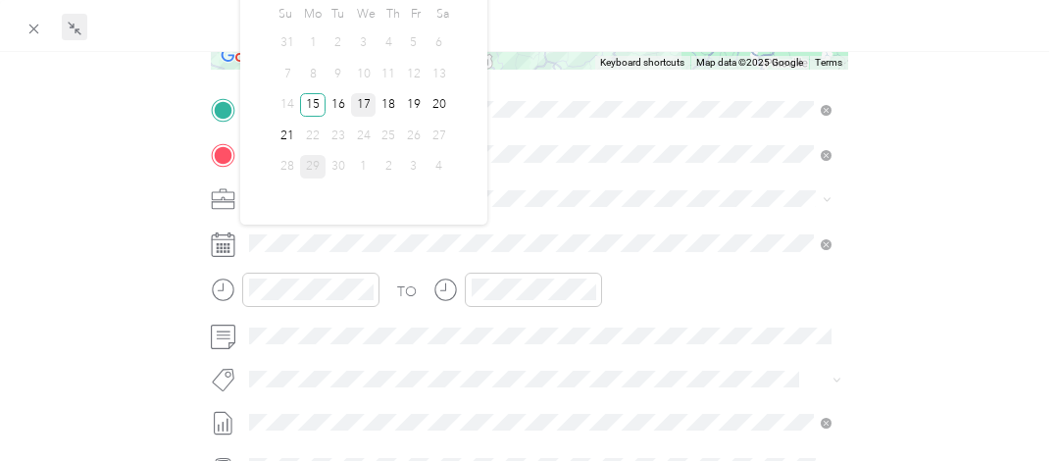
click at [368, 100] on div "17" at bounding box center [363, 105] width 25 height 25
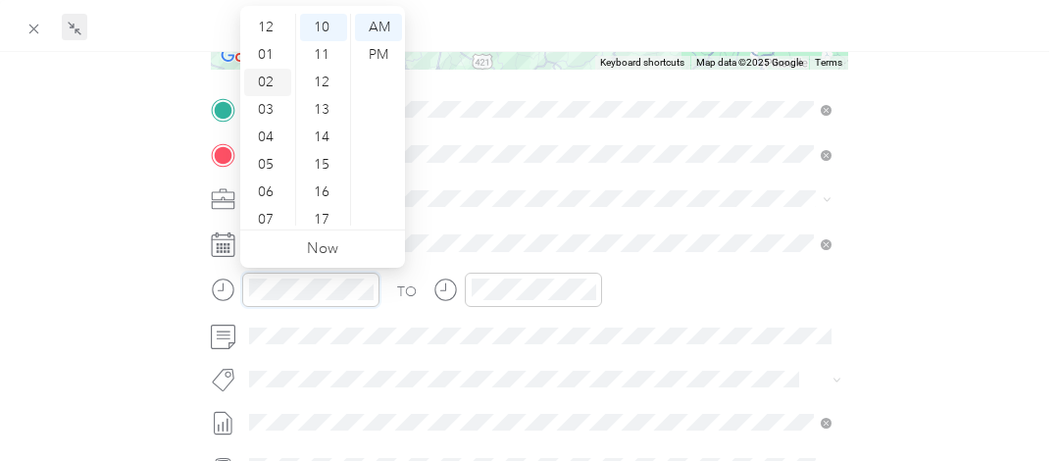
scroll to position [0, 0]
click at [263, 80] on div "02" at bounding box center [267, 82] width 47 height 27
click at [322, 170] on div "30" at bounding box center [323, 164] width 47 height 27
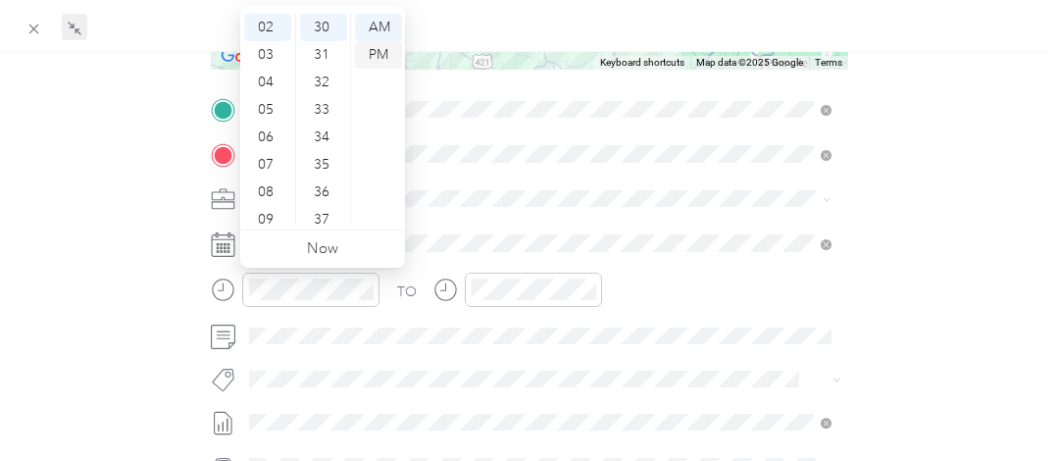
click at [381, 54] on div "PM" at bounding box center [378, 54] width 47 height 27
click at [491, 304] on div at bounding box center [533, 290] width 137 height 34
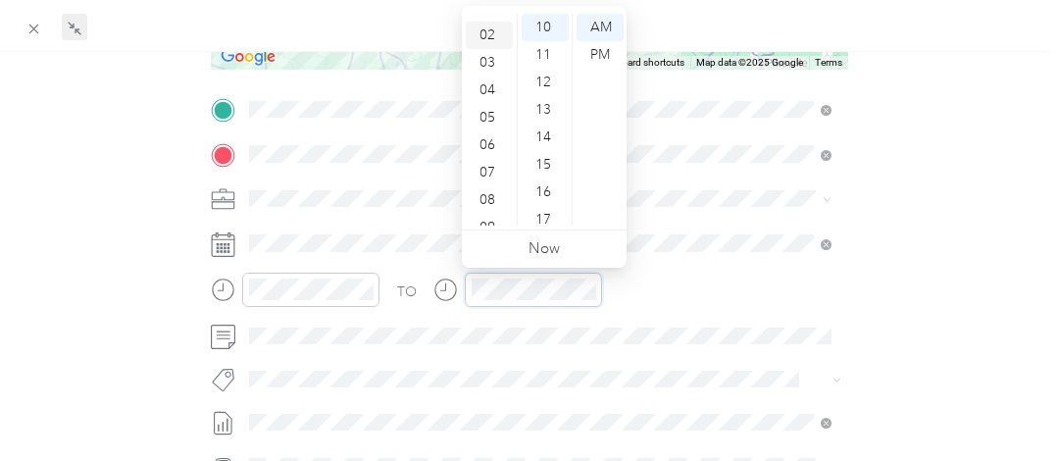
scroll to position [20, 0]
click at [489, 126] on div "04" at bounding box center [489, 117] width 47 height 27
click at [540, 178] on div "30" at bounding box center [545, 184] width 47 height 27
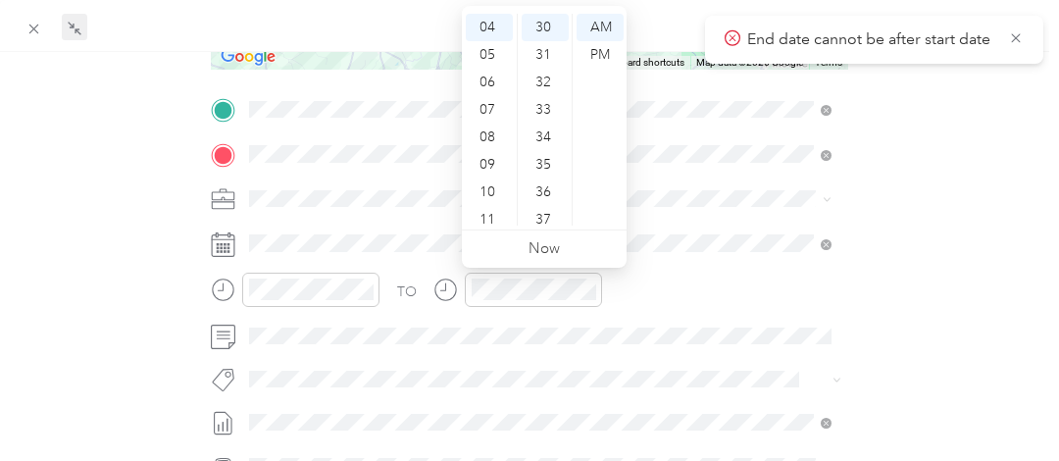
click at [894, 240] on div "BACK New Trip Save This trip cannot be edited because it is either under review…" at bounding box center [530, 172] width 1018 height 1037
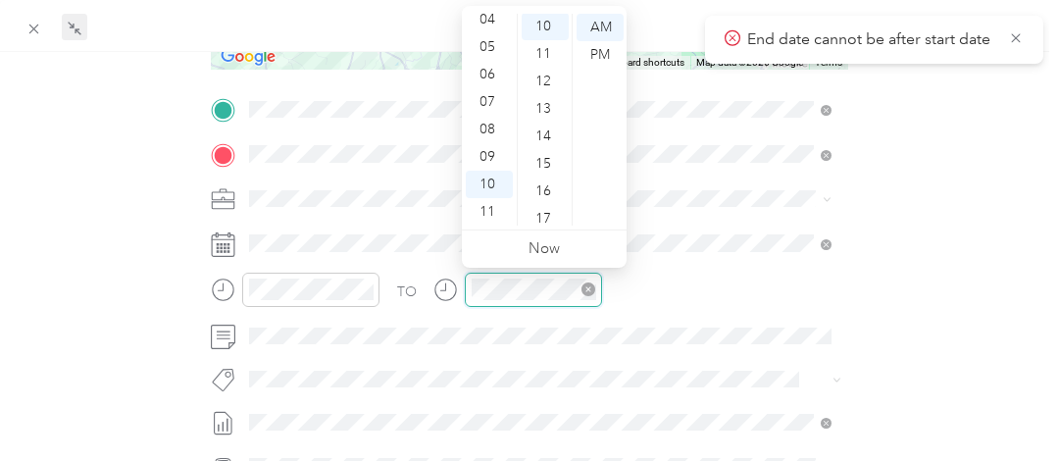
scroll to position [275, 0]
click at [488, 23] on div "04" at bounding box center [489, 19] width 47 height 27
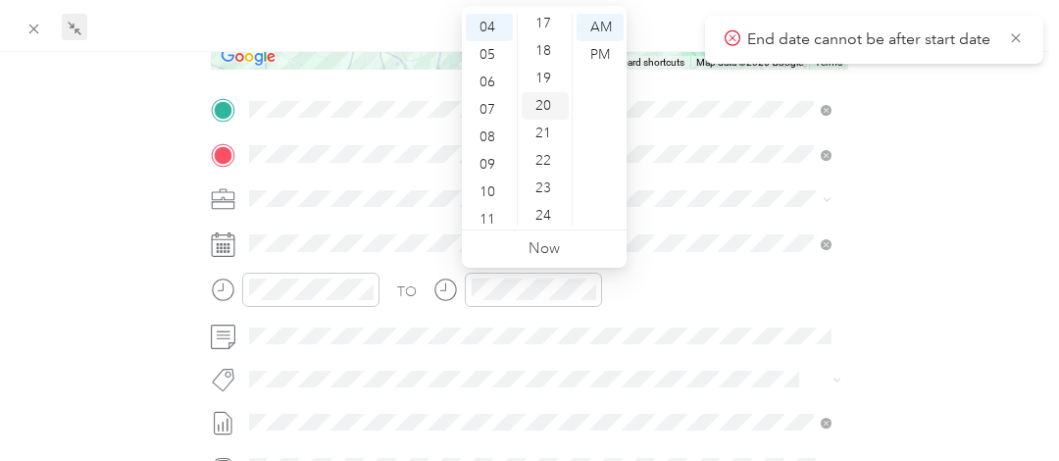
click at [538, 114] on div "20" at bounding box center [545, 105] width 47 height 27
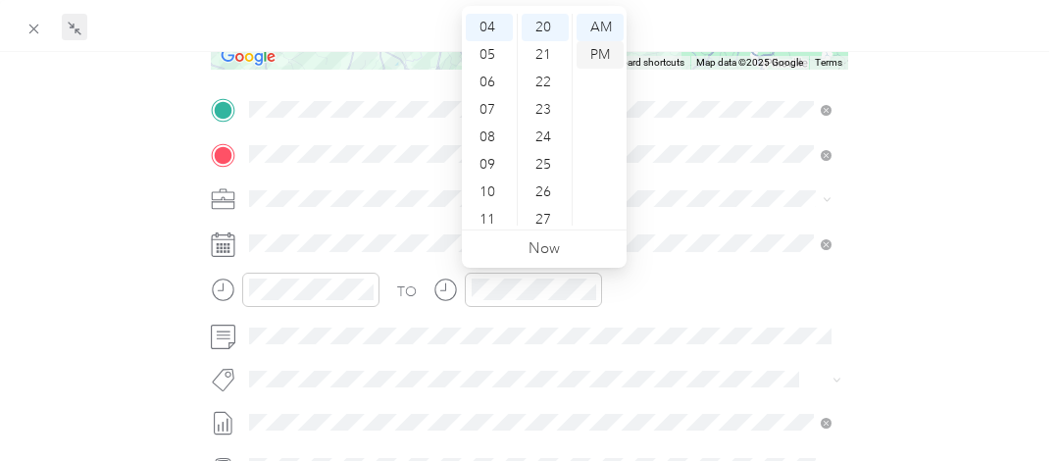
click at [601, 52] on div "PM" at bounding box center [600, 54] width 47 height 27
click at [941, 261] on div "BACK New Trip Save This trip cannot be edited because it is either under review…" at bounding box center [530, 172] width 1018 height 1037
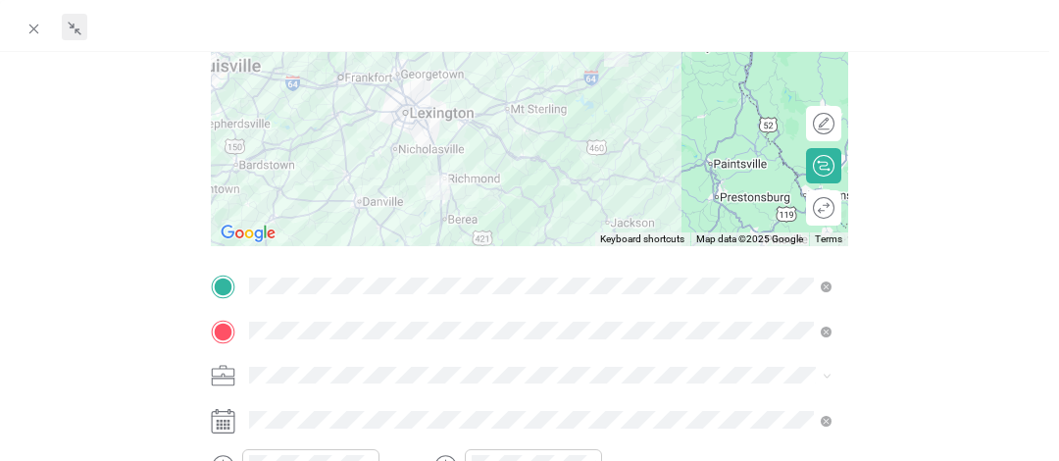
scroll to position [0, 0]
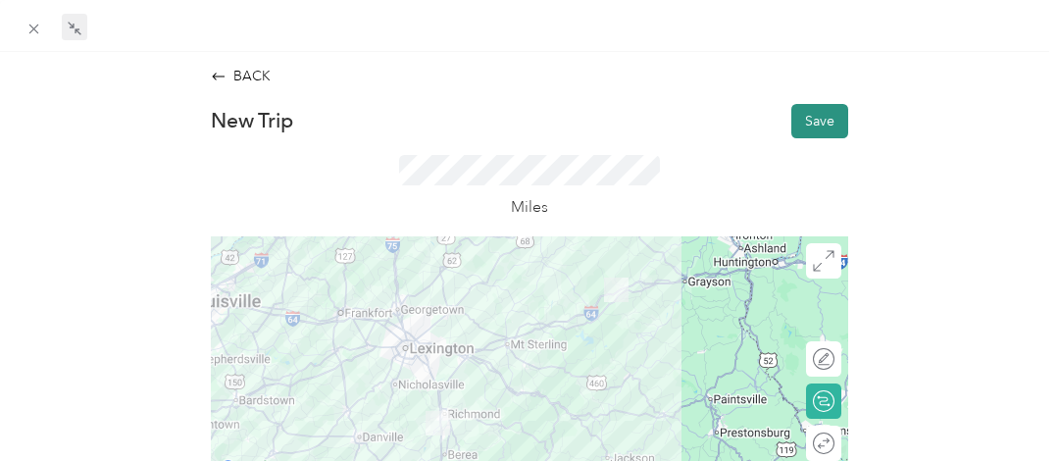
click at [829, 118] on button "Save" at bounding box center [819, 121] width 57 height 34
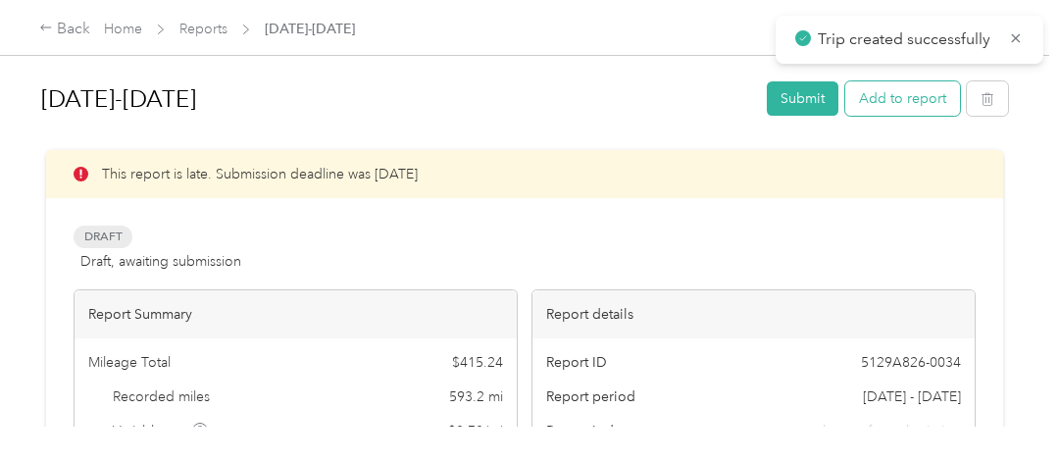
click at [898, 104] on button "Add to report" at bounding box center [902, 98] width 115 height 34
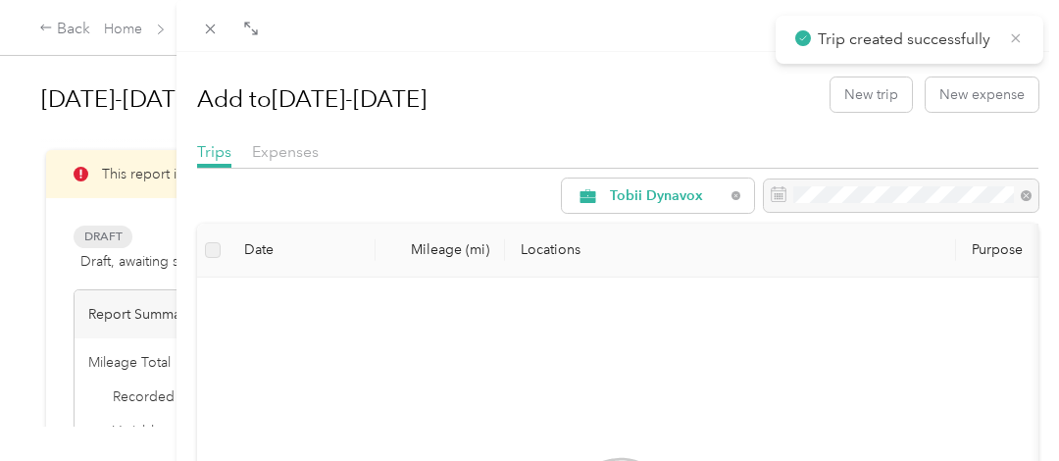
click at [1017, 40] on icon at bounding box center [1016, 38] width 16 height 18
click at [841, 85] on button "New trip" at bounding box center [870, 94] width 81 height 34
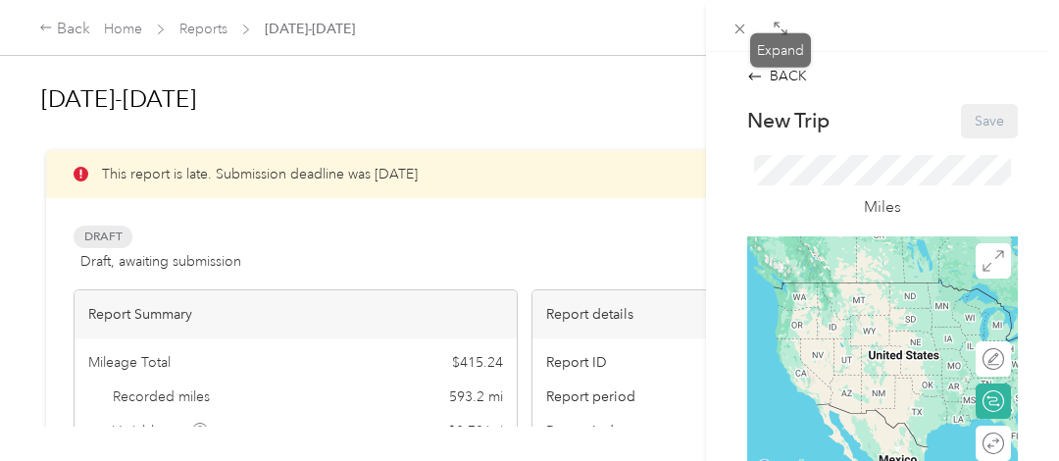
click at [781, 34] on icon at bounding box center [783, 31] width 6 height 6
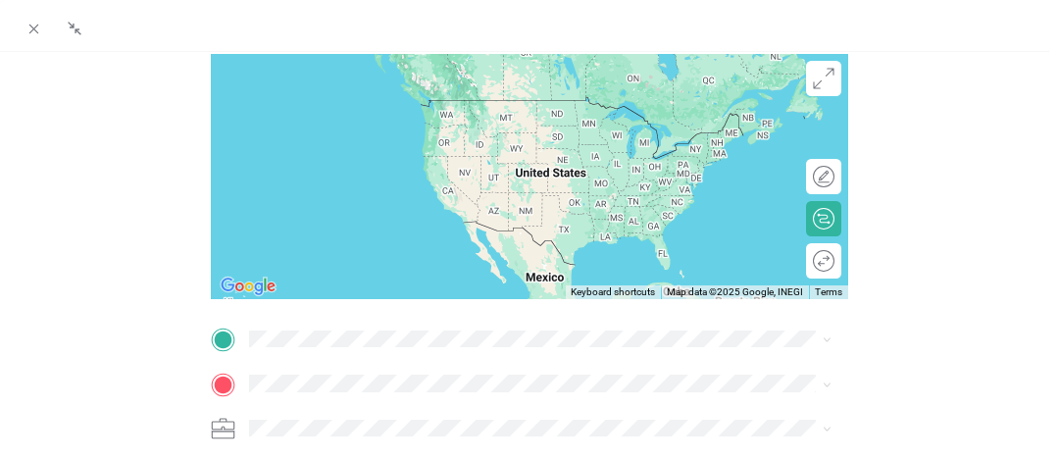
scroll to position [392, 0]
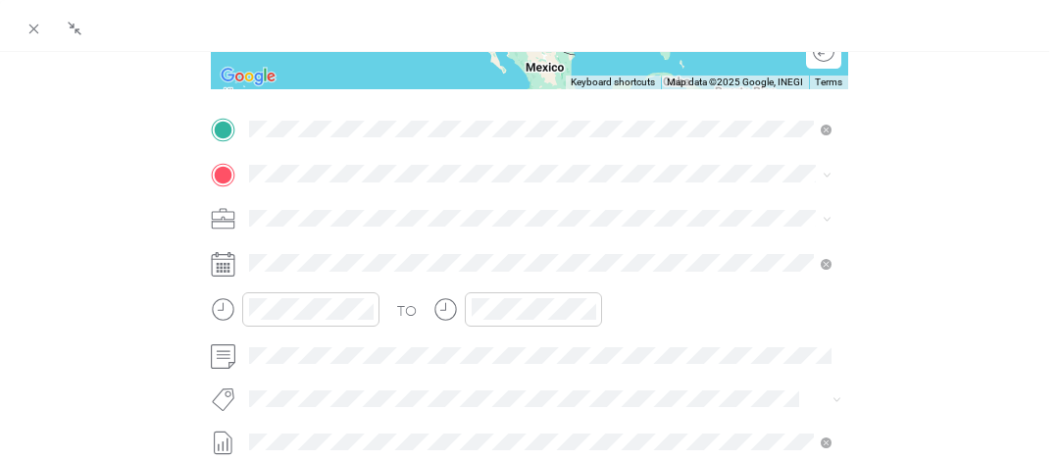
click at [344, 207] on span "[STREET_ADDRESS][US_STATE]" at bounding box center [381, 199] width 196 height 18
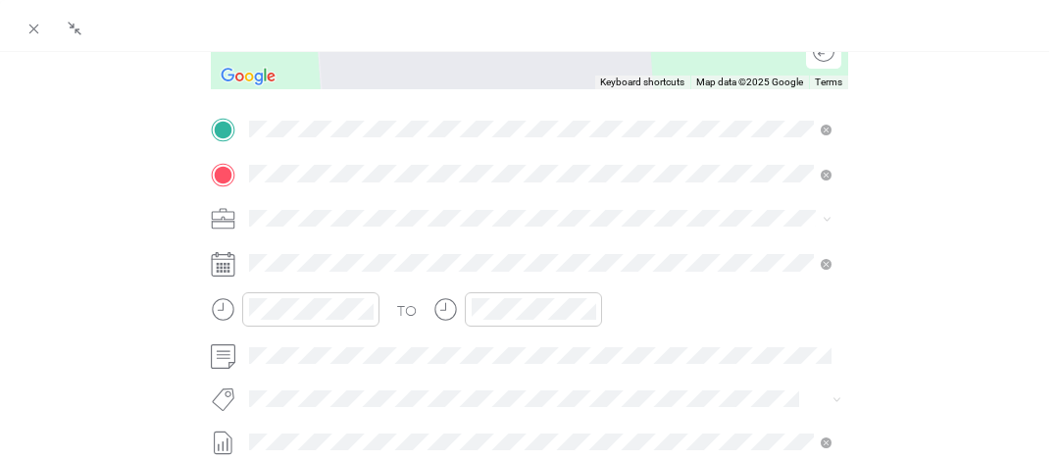
click at [340, 240] on span "[STREET_ADDRESS][US_STATE]" at bounding box center [381, 244] width 196 height 18
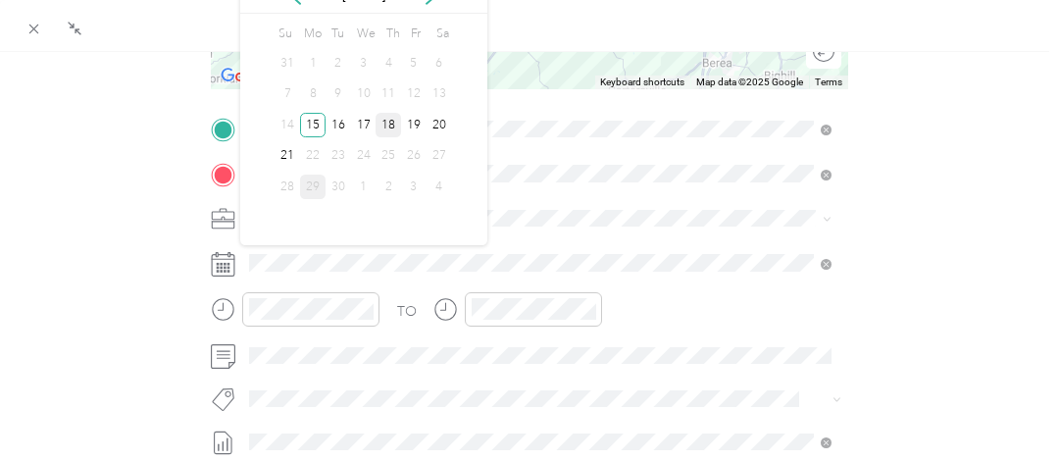
click at [392, 126] on div "18" at bounding box center [388, 125] width 25 height 25
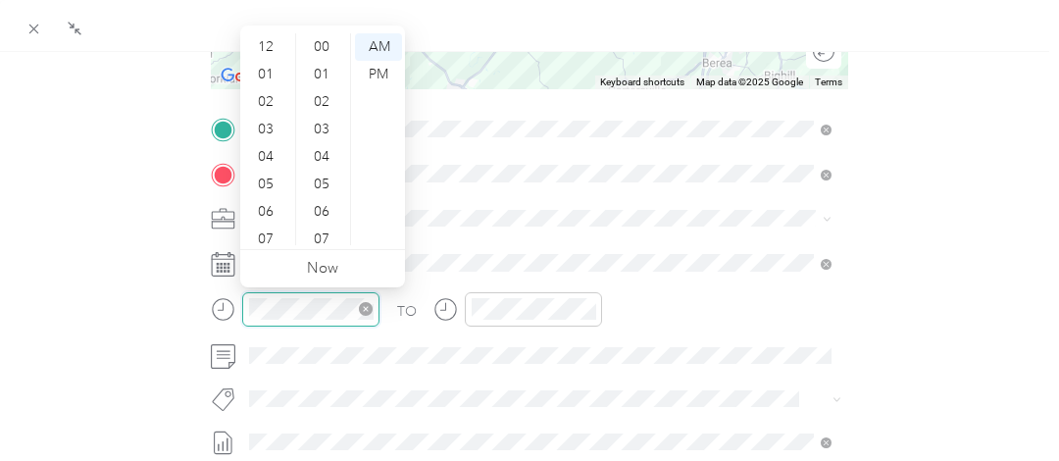
scroll to position [118, 0]
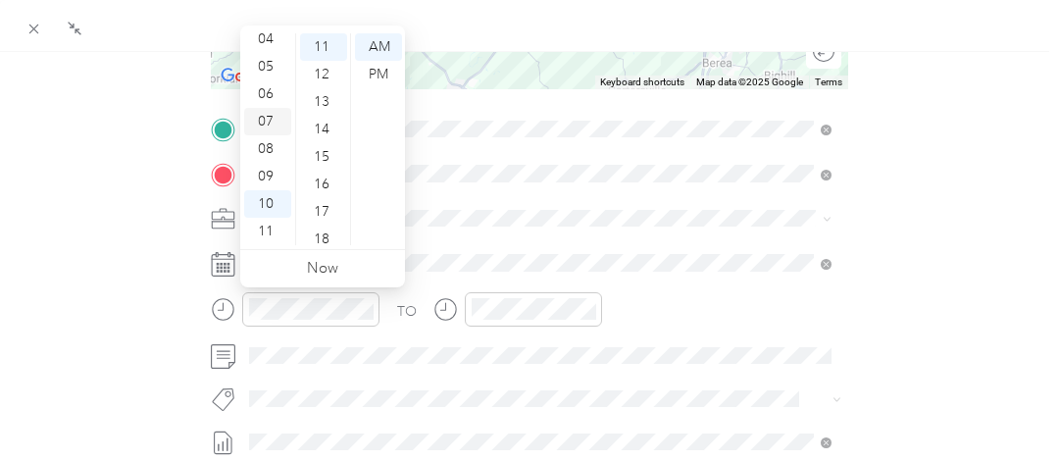
click at [269, 120] on div "07" at bounding box center [267, 121] width 47 height 27
click at [322, 32] on div "00" at bounding box center [323, 38] width 47 height 27
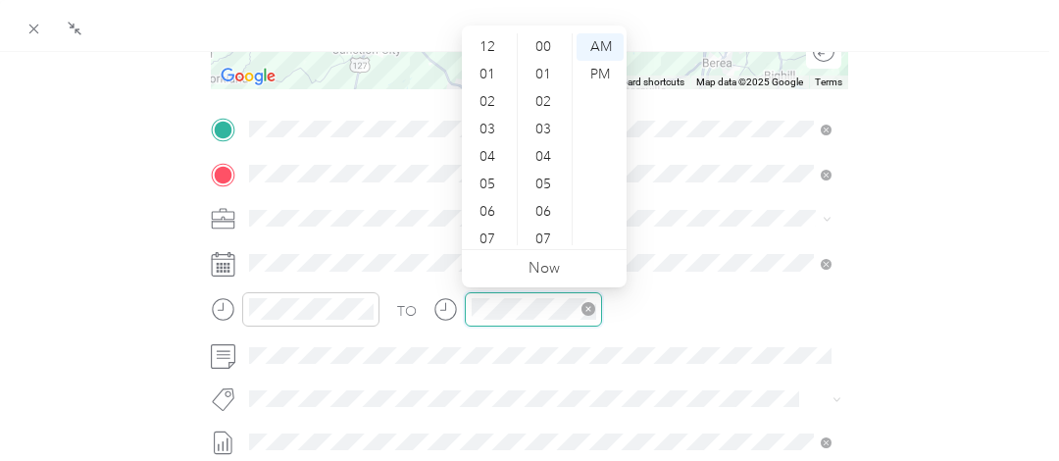
scroll to position [118, 0]
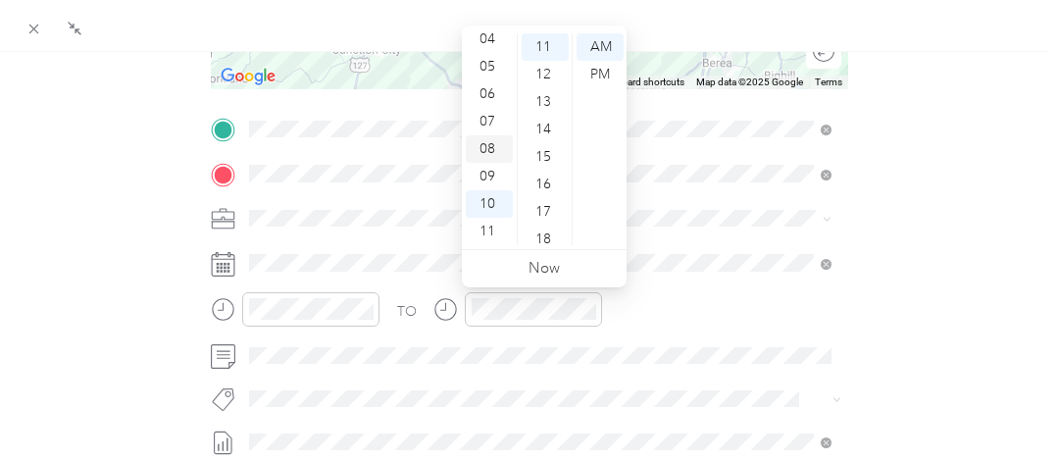
click at [487, 151] on div "08" at bounding box center [489, 148] width 47 height 27
click at [542, 65] on div "15" at bounding box center [545, 58] width 47 height 27
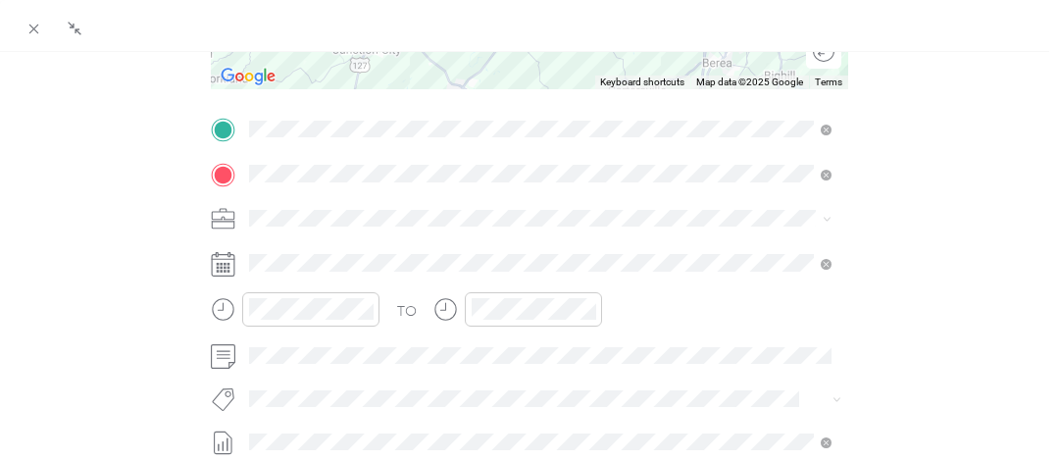
click at [621, 378] on div "TO Add photo" at bounding box center [529, 351] width 637 height 474
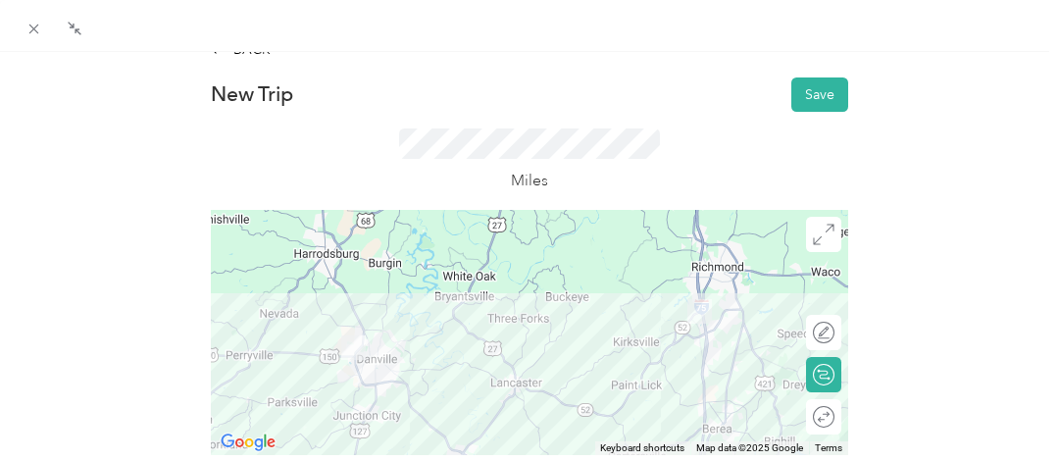
scroll to position [0, 0]
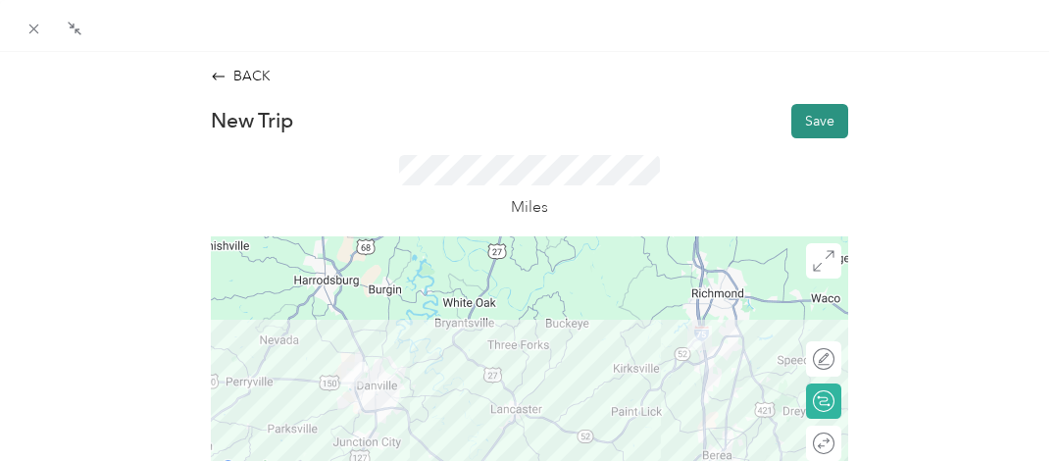
click at [815, 110] on button "Save" at bounding box center [819, 121] width 57 height 34
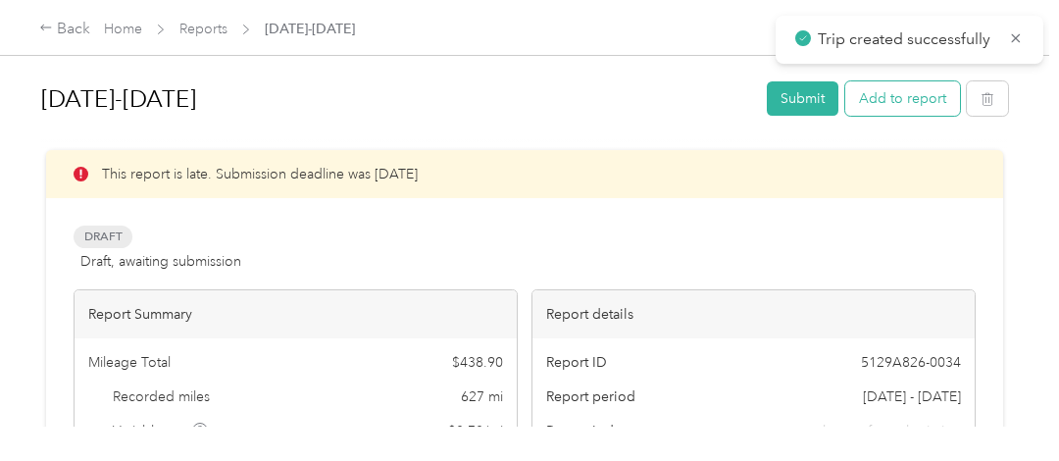
click at [888, 108] on button "Add to report" at bounding box center [902, 98] width 115 height 34
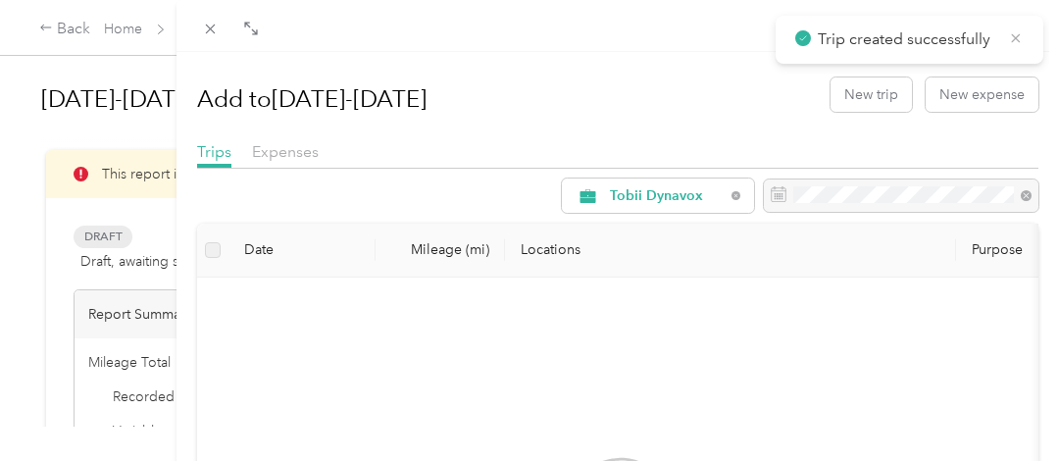
click at [1013, 36] on icon at bounding box center [1016, 38] width 16 height 18
click at [859, 107] on button "New trip" at bounding box center [870, 94] width 81 height 34
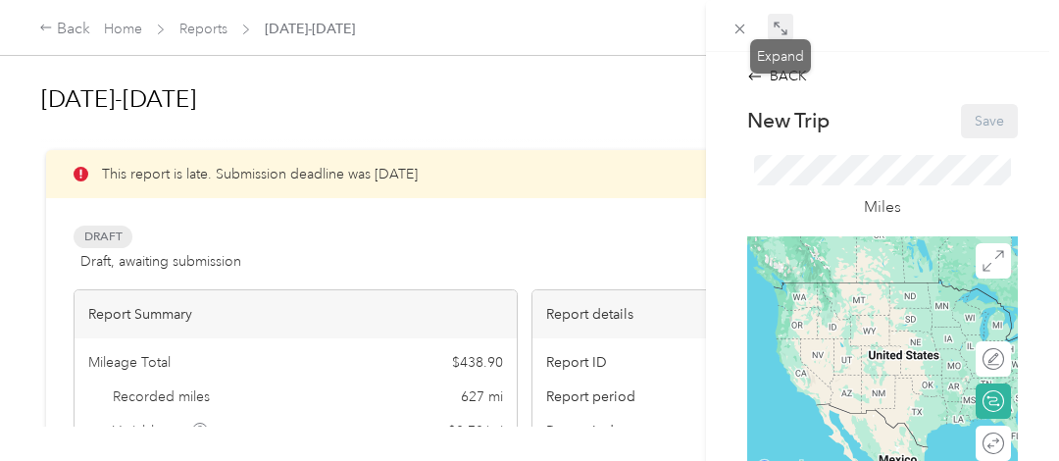
click at [780, 25] on icon at bounding box center [781, 29] width 16 height 16
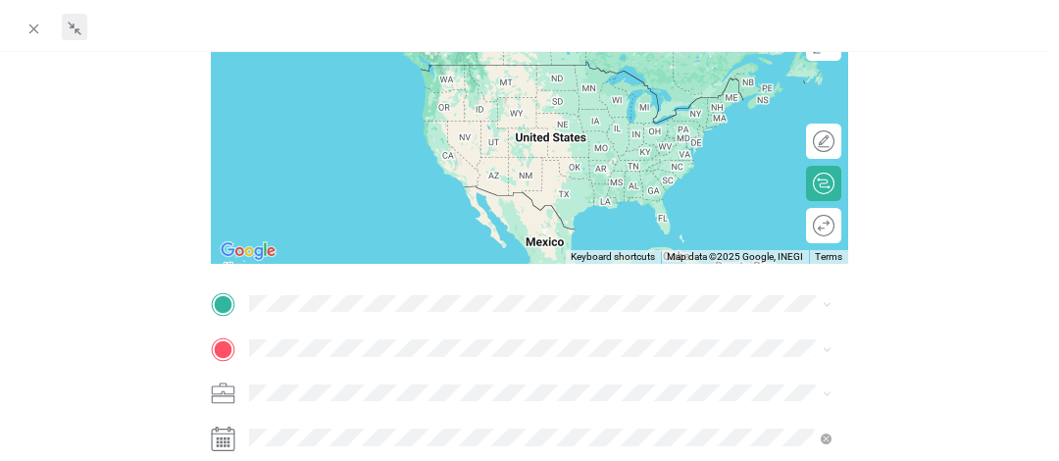
scroll to position [392, 0]
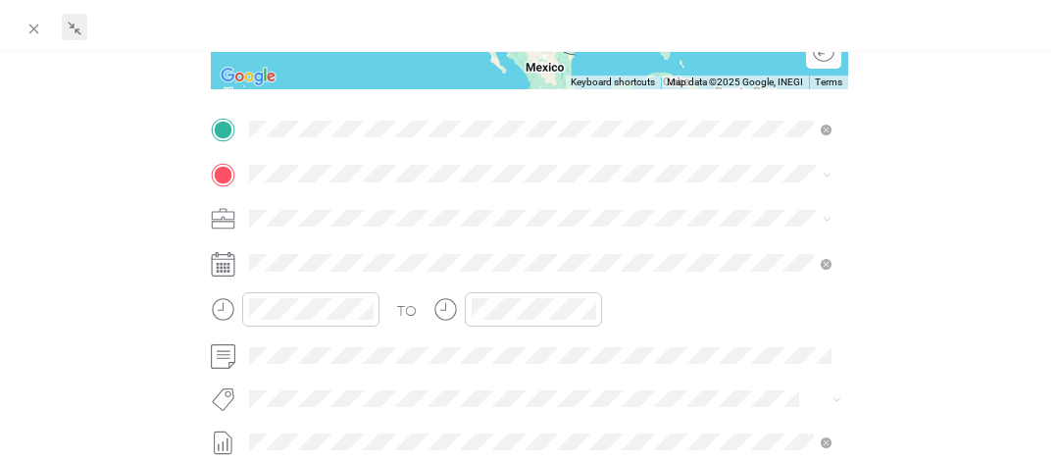
click at [947, 138] on div "BACK New Trip Save This trip cannot be edited because it is either under review…" at bounding box center [530, 191] width 1018 height 1037
click at [332, 201] on span "[STREET_ADDRESS][US_STATE]" at bounding box center [381, 199] width 196 height 18
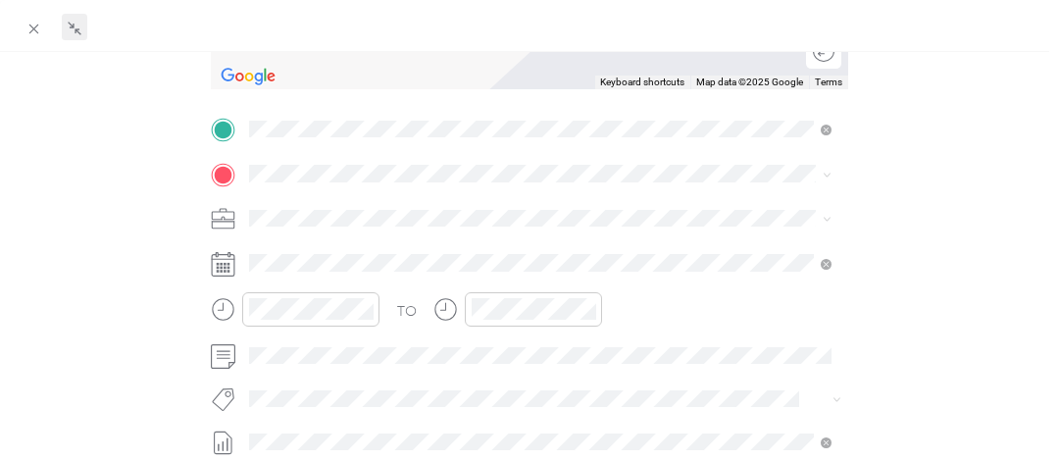
click at [361, 251] on span "[STREET_ADDRESS][US_STATE]" at bounding box center [381, 242] width 196 height 18
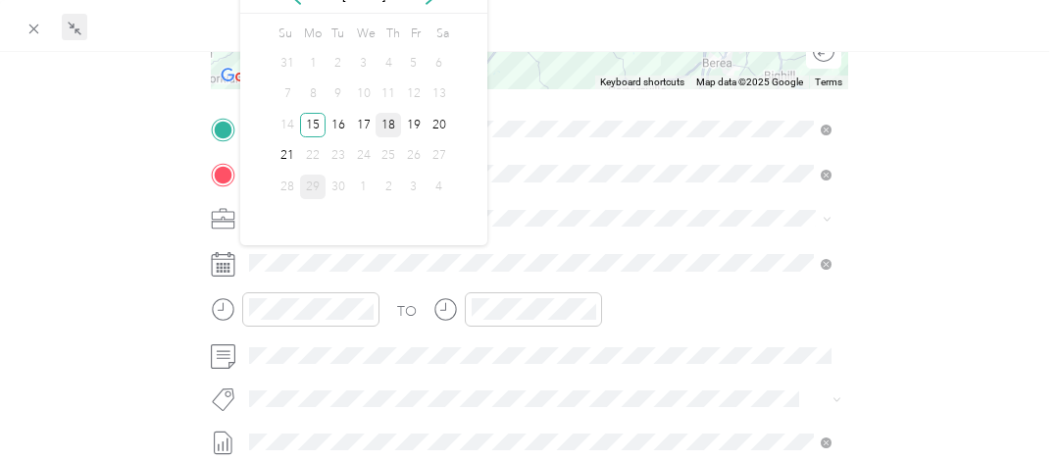
click at [399, 123] on div "18" at bounding box center [388, 125] width 25 height 25
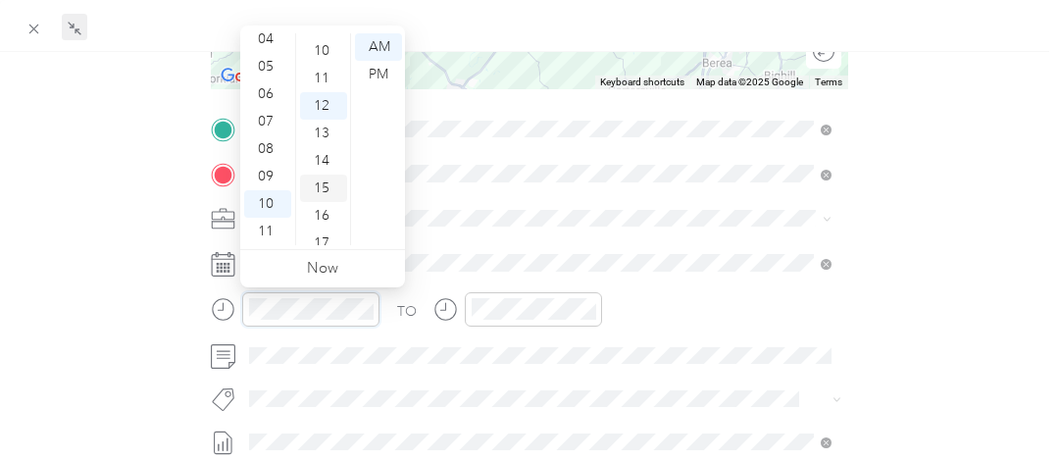
scroll to position [231, 0]
click at [323, 227] on div "15" at bounding box center [323, 227] width 47 height 27
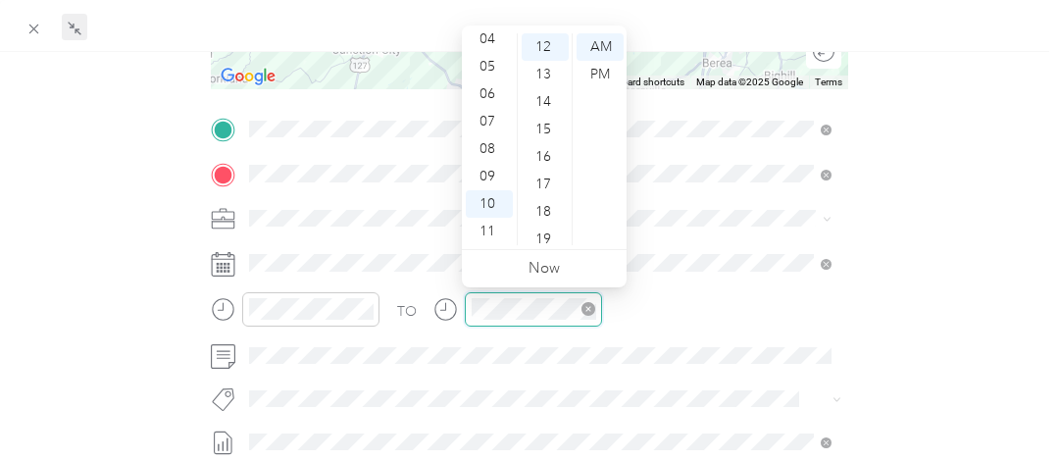
scroll to position [329, 0]
click at [494, 232] on div "11" at bounding box center [489, 231] width 47 height 27
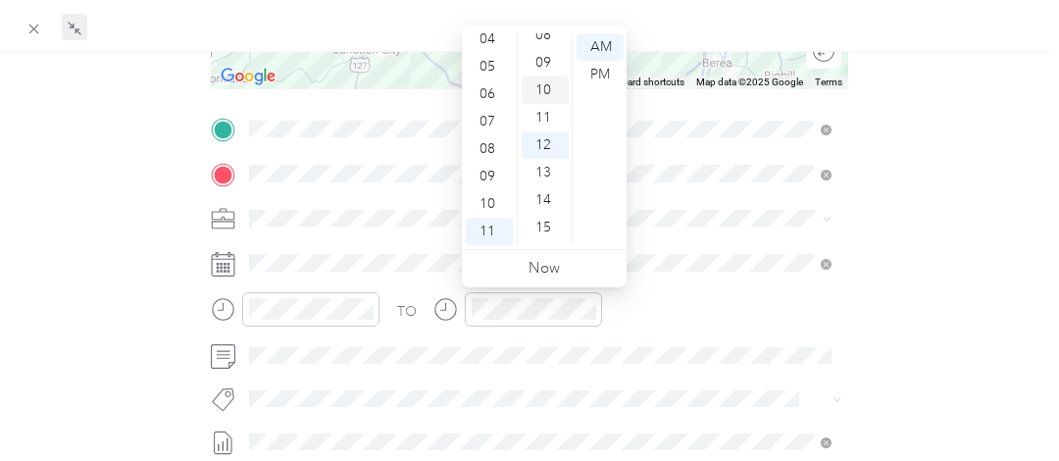
click at [540, 88] on div "10" at bounding box center [545, 89] width 47 height 27
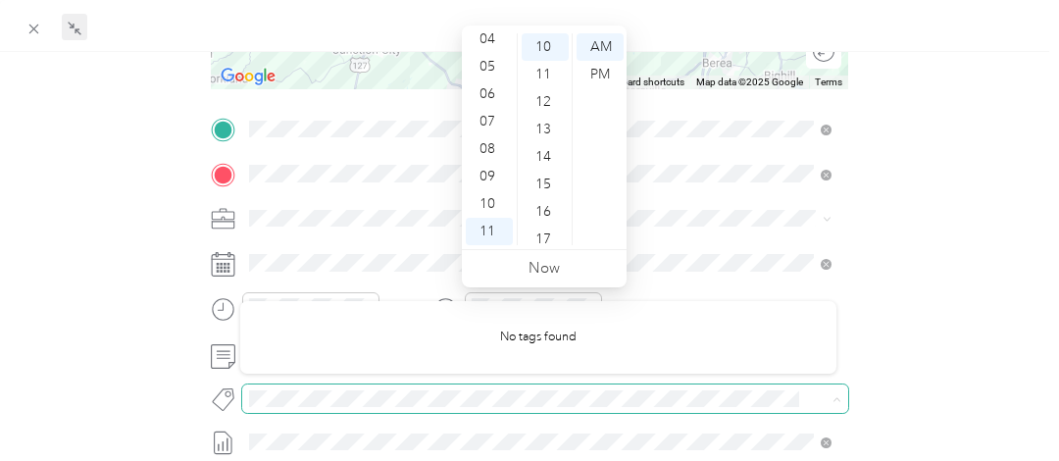
click at [645, 384] on span at bounding box center [545, 397] width 606 height 27
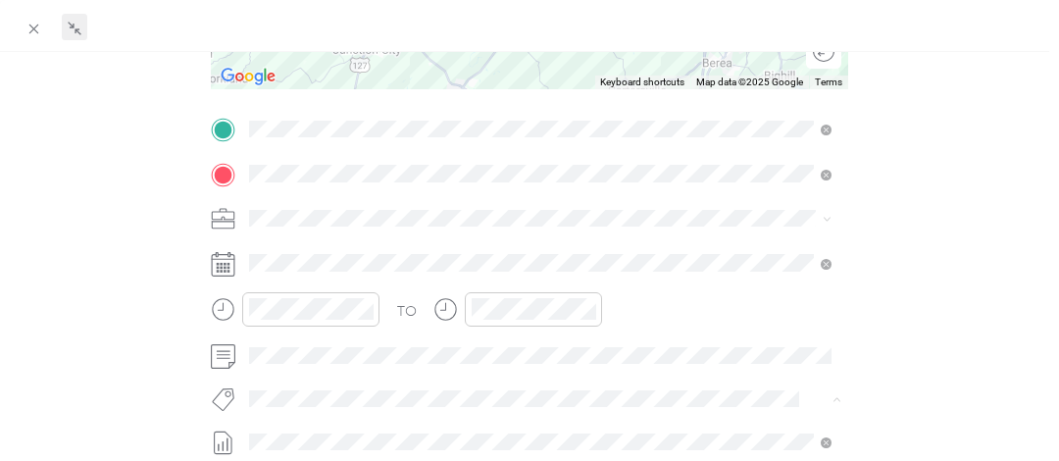
click at [925, 245] on div "BACK New Trip Save This trip cannot be edited because it is either under review…" at bounding box center [530, 191] width 1018 height 1037
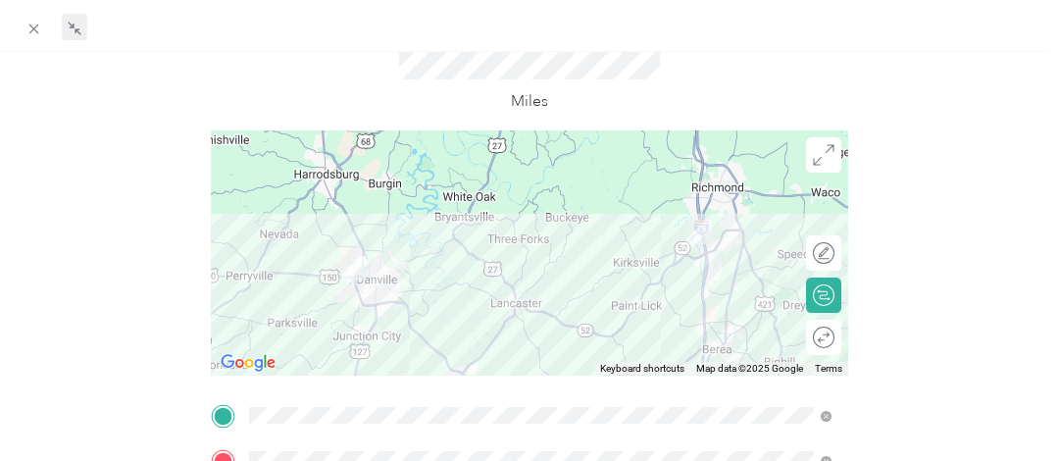
scroll to position [0, 0]
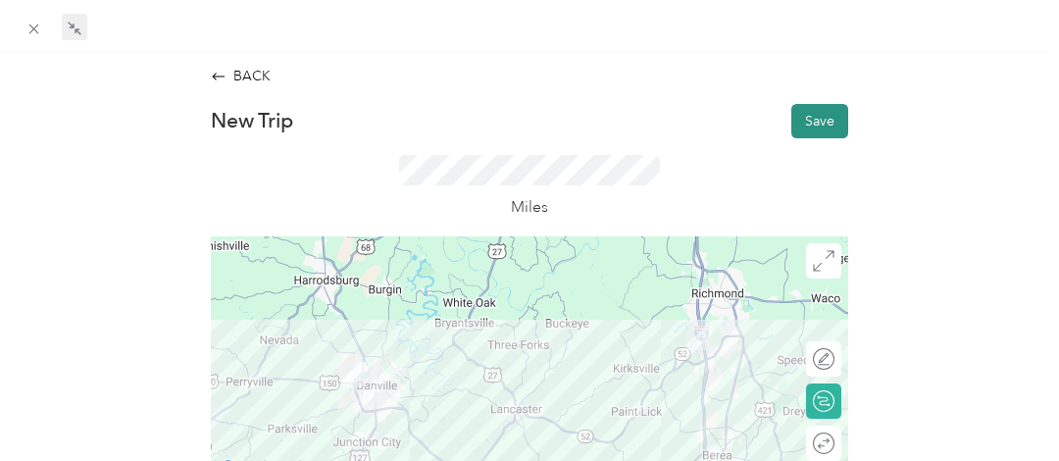
click at [821, 114] on button "Save" at bounding box center [819, 121] width 57 height 34
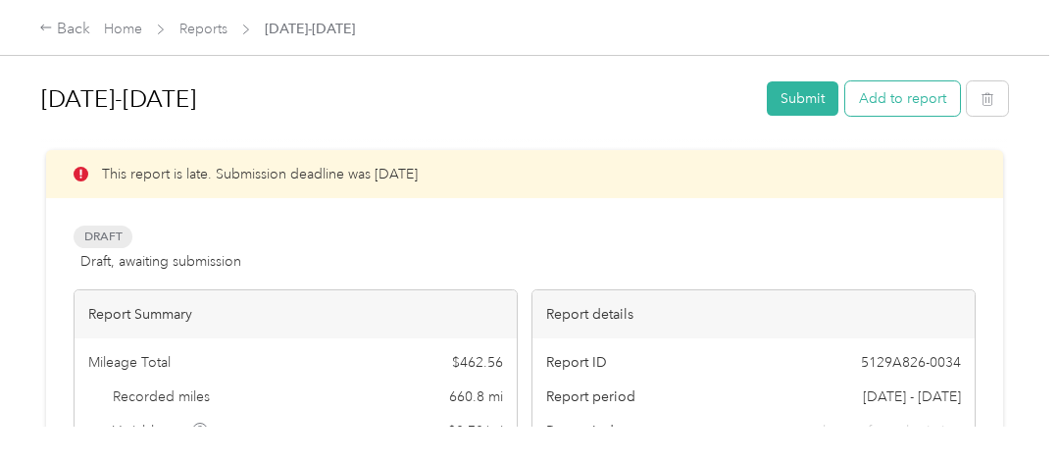
click at [886, 106] on button "Add to report" at bounding box center [902, 98] width 115 height 34
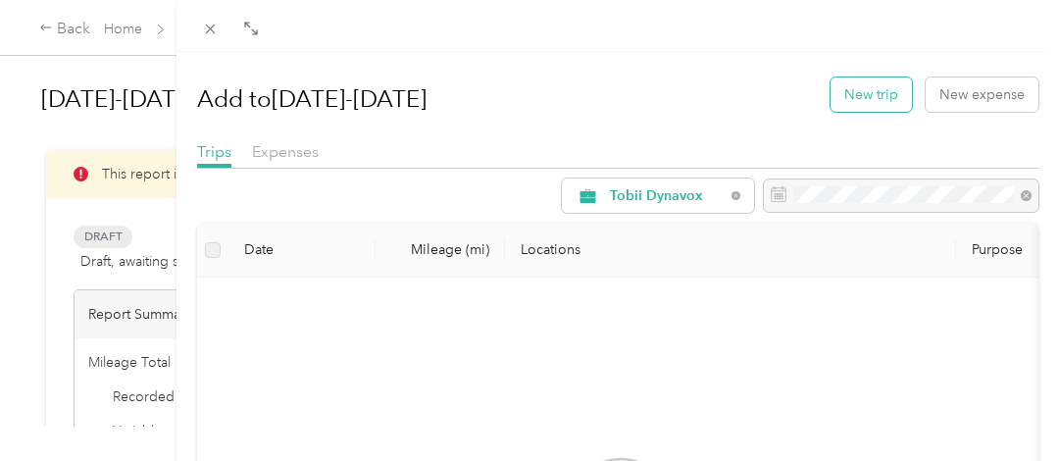
click at [844, 96] on button "New trip" at bounding box center [870, 94] width 81 height 34
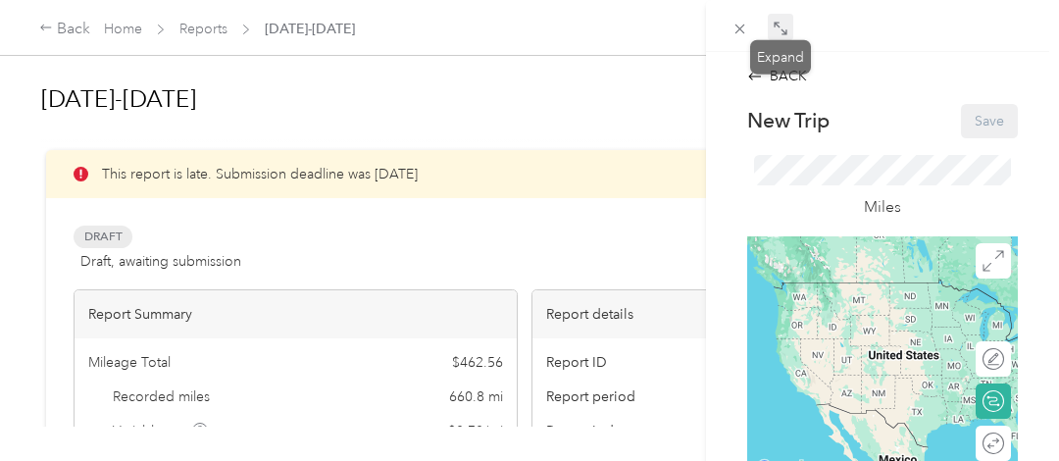
click at [785, 26] on icon at bounding box center [781, 29] width 16 height 16
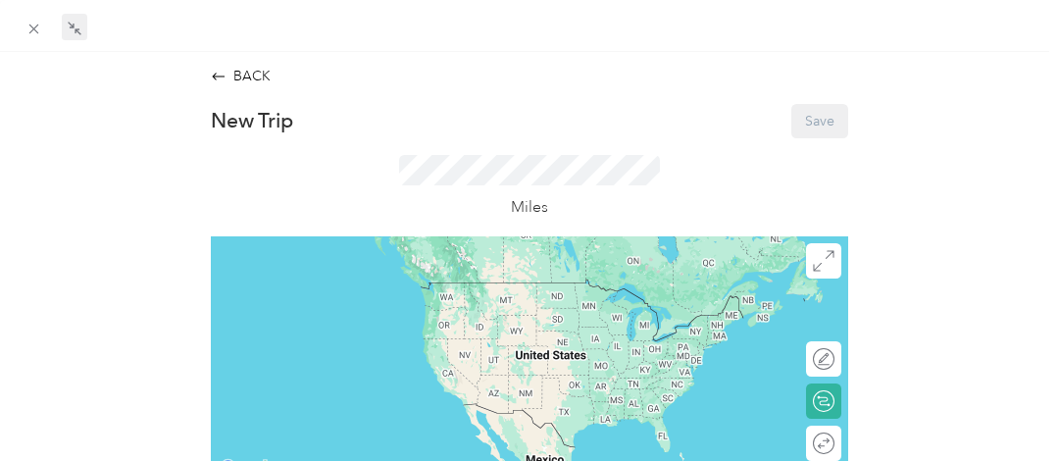
scroll to position [294, 0]
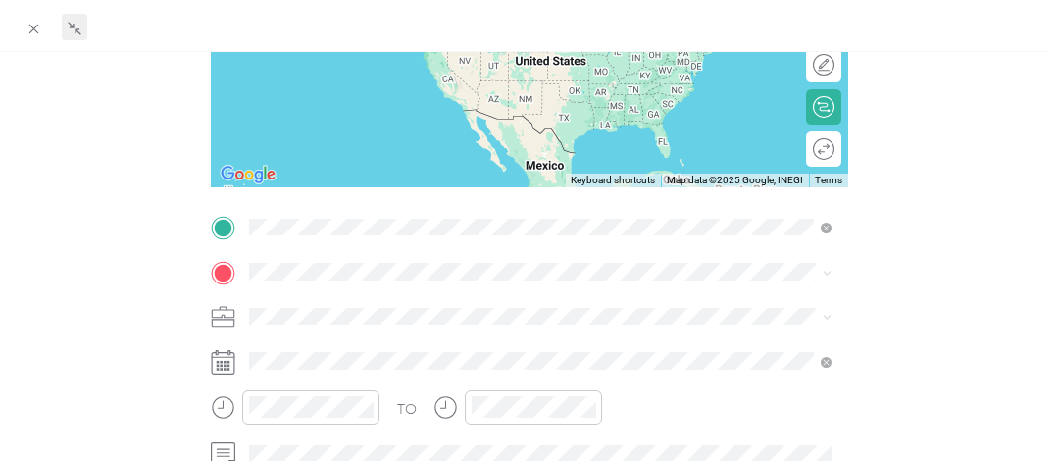
click at [392, 293] on span "[STREET_ADDRESS][US_STATE]" at bounding box center [381, 297] width 196 height 18
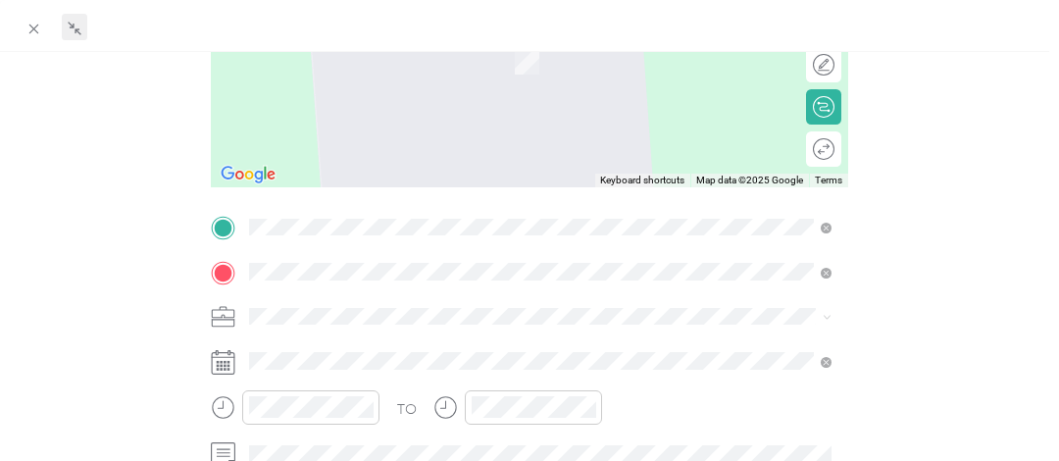
click at [377, 61] on span "[STREET_ADDRESS][US_STATE]" at bounding box center [381, 53] width 196 height 18
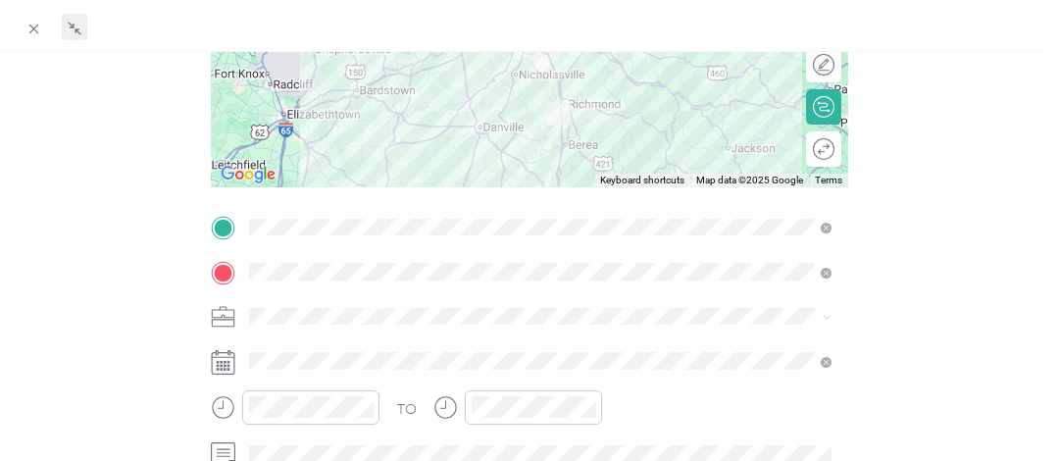
scroll to position [392, 0]
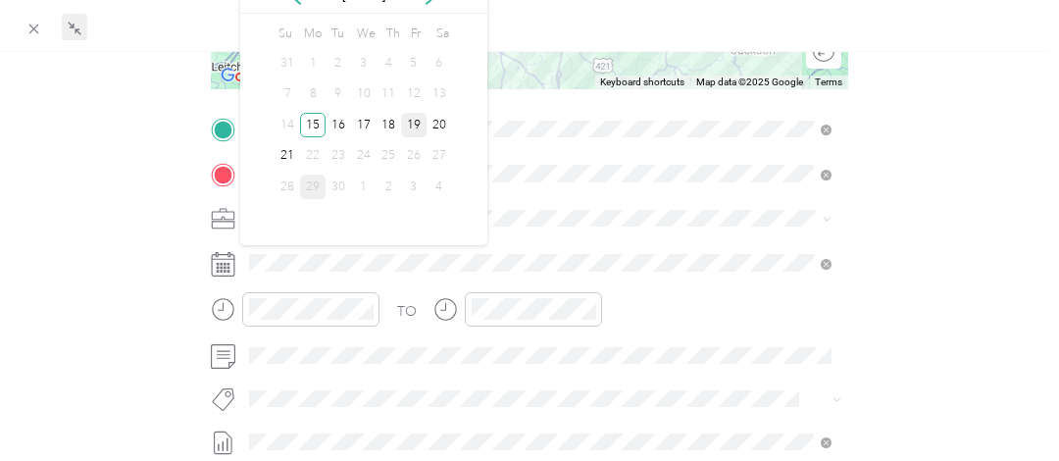
click at [424, 122] on div "19" at bounding box center [413, 125] width 25 height 25
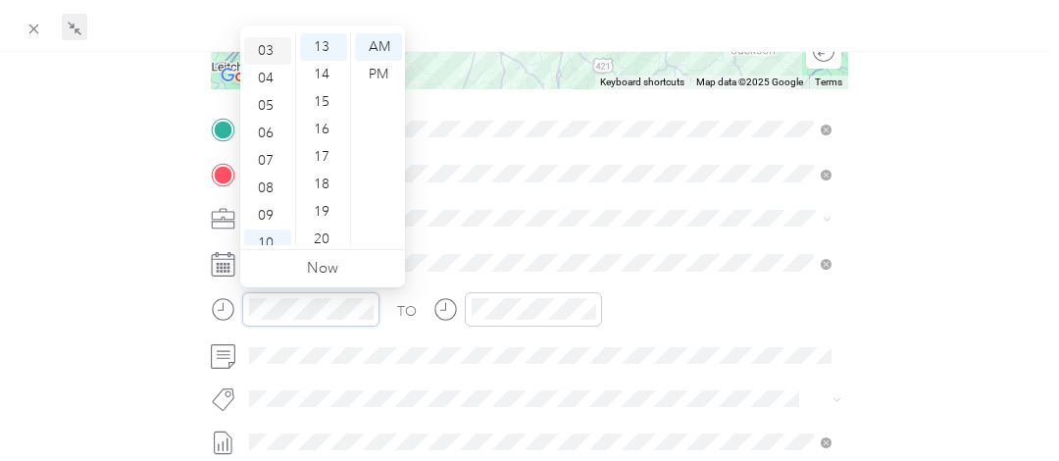
scroll to position [118, 0]
click at [268, 175] on div "09" at bounding box center [267, 176] width 47 height 27
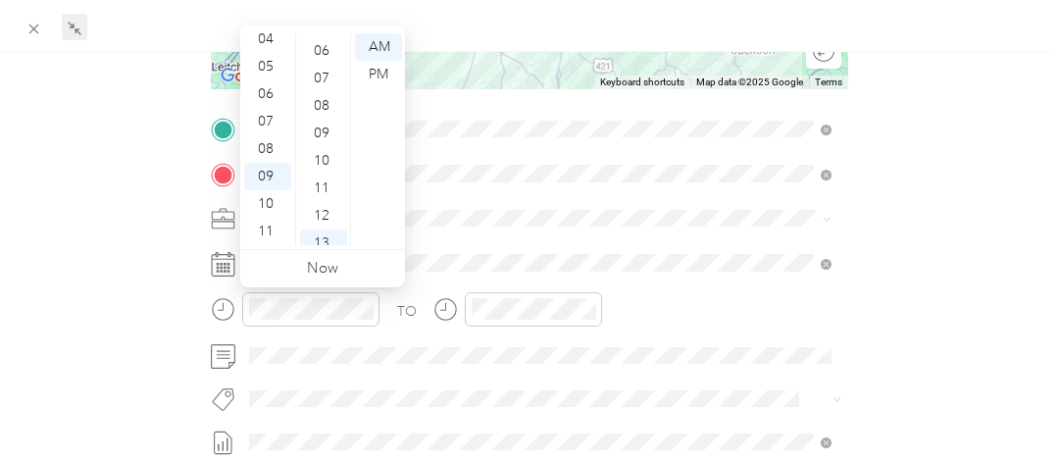
scroll to position [0, 0]
click at [322, 43] on div "00" at bounding box center [323, 46] width 47 height 27
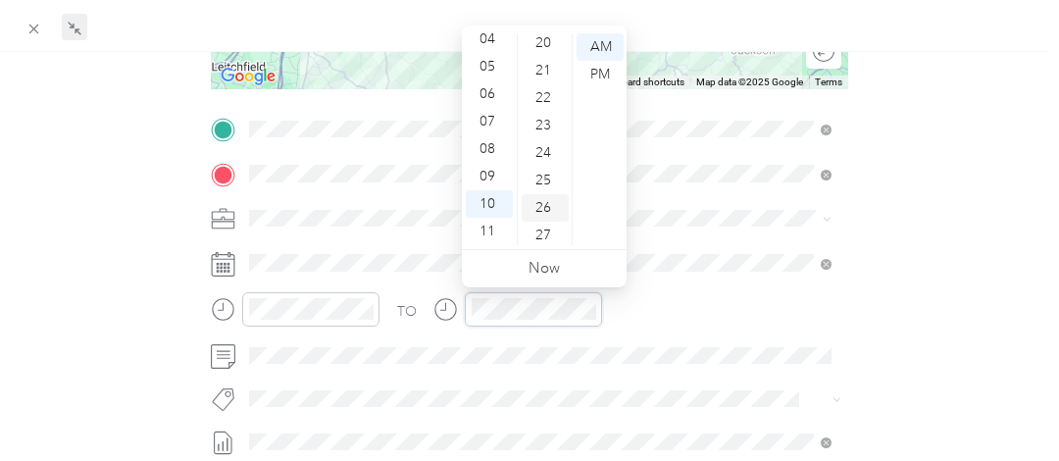
scroll to position [749, 0]
click at [540, 118] on div "30" at bounding box center [545, 121] width 47 height 27
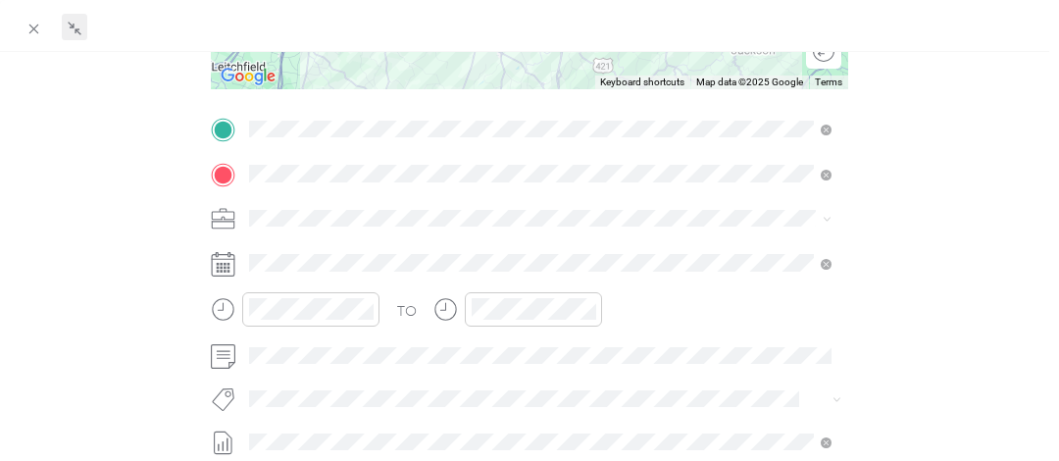
click at [932, 203] on div "BACK New Trip Save This trip cannot be edited because it is either under review…" at bounding box center [530, 191] width 1018 height 1037
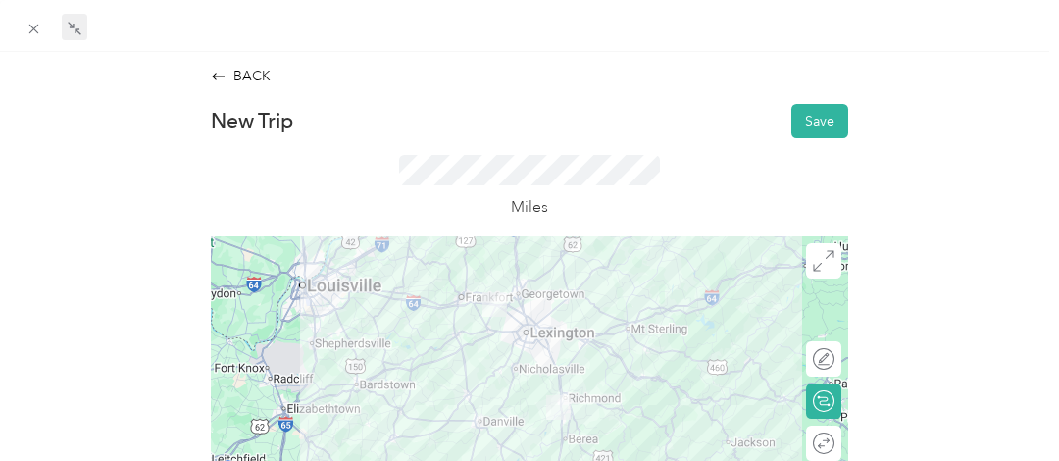
scroll to position [0, 0]
click at [809, 111] on button "Save" at bounding box center [819, 121] width 57 height 34
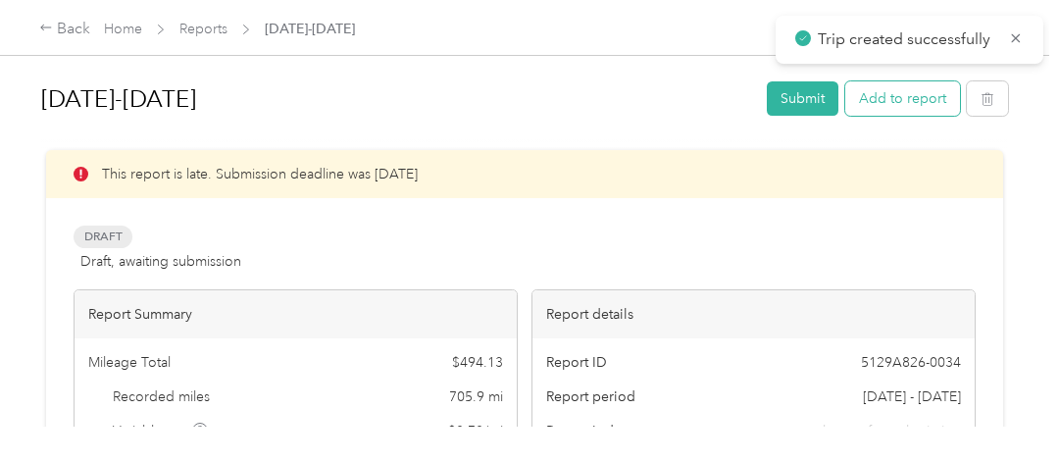
click at [886, 101] on button "Add to report" at bounding box center [902, 98] width 115 height 34
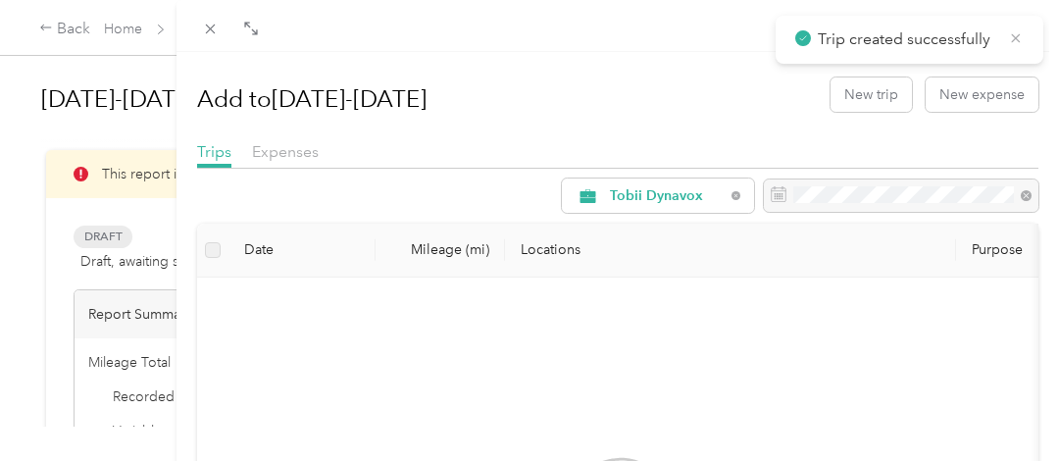
click at [1016, 38] on icon at bounding box center [1016, 37] width 9 height 9
click at [867, 91] on button "New trip" at bounding box center [870, 94] width 81 height 34
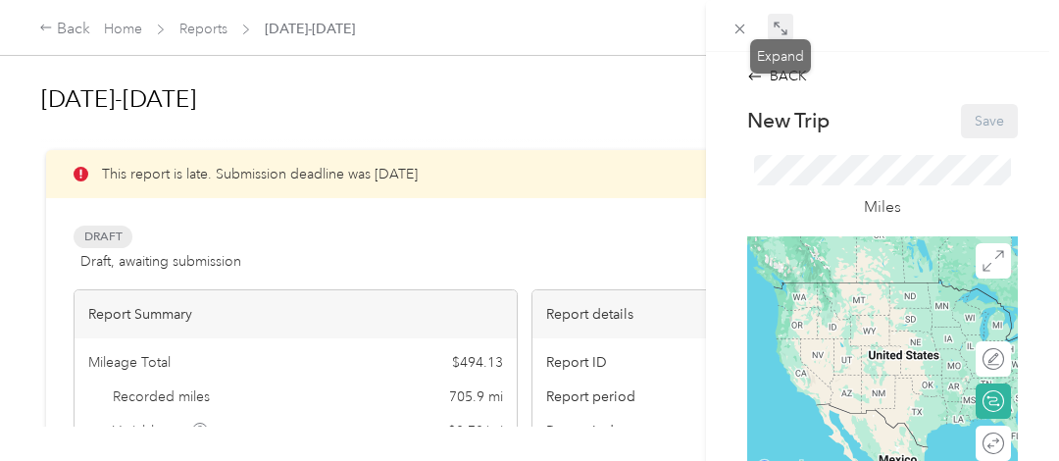
click at [778, 25] on icon at bounding box center [781, 29] width 16 height 16
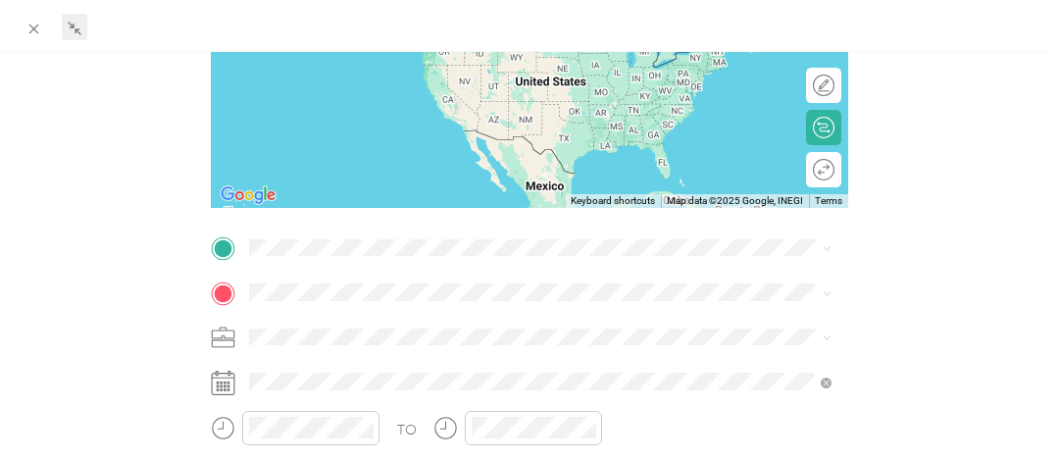
scroll to position [392, 0]
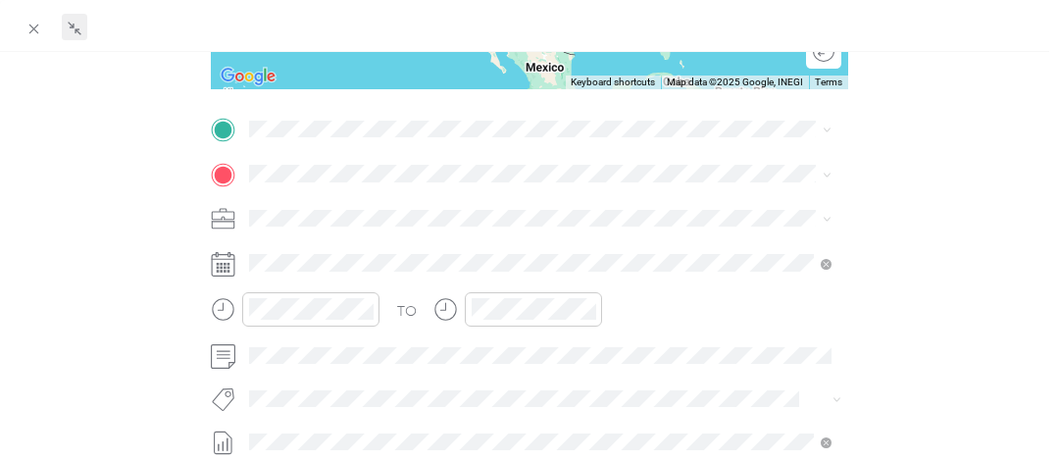
click at [300, 200] on span "[STREET_ADDRESS][US_STATE]" at bounding box center [381, 199] width 196 height 18
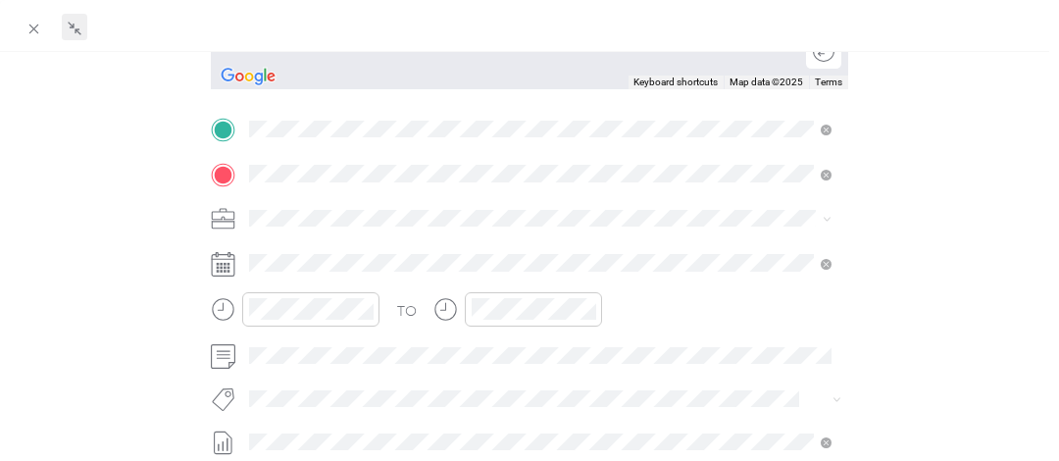
click at [375, 247] on span "[STREET_ADDRESS][US_STATE]" at bounding box center [381, 244] width 196 height 18
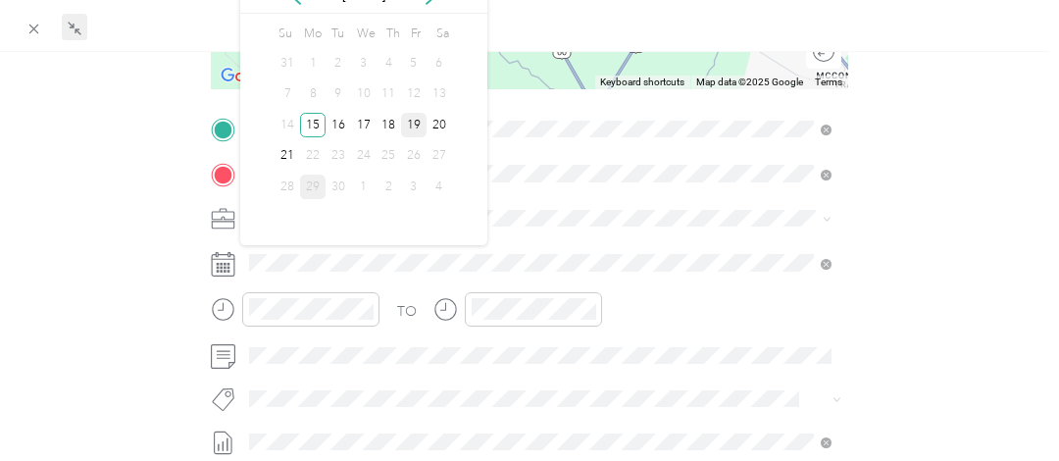
click at [411, 123] on div "19" at bounding box center [413, 125] width 25 height 25
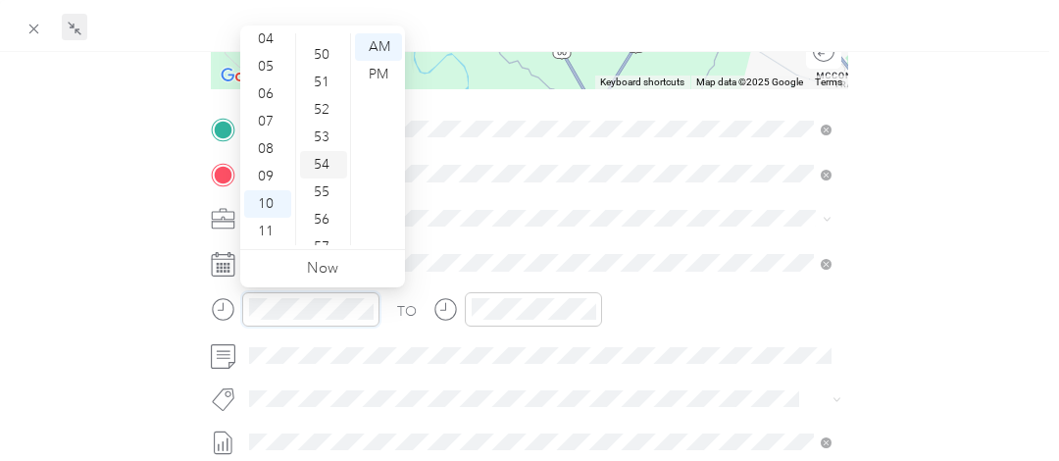
scroll to position [1435, 0]
click at [323, 126] on div "55" at bounding box center [323, 121] width 47 height 27
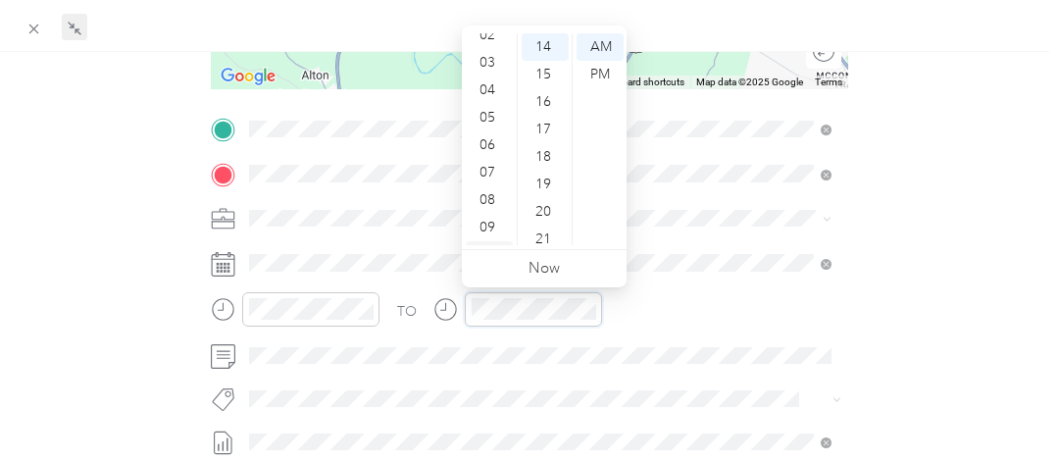
scroll to position [0, 0]
click at [491, 49] on div "12" at bounding box center [489, 46] width 47 height 27
click at [493, 231] on div "11" at bounding box center [489, 231] width 47 height 27
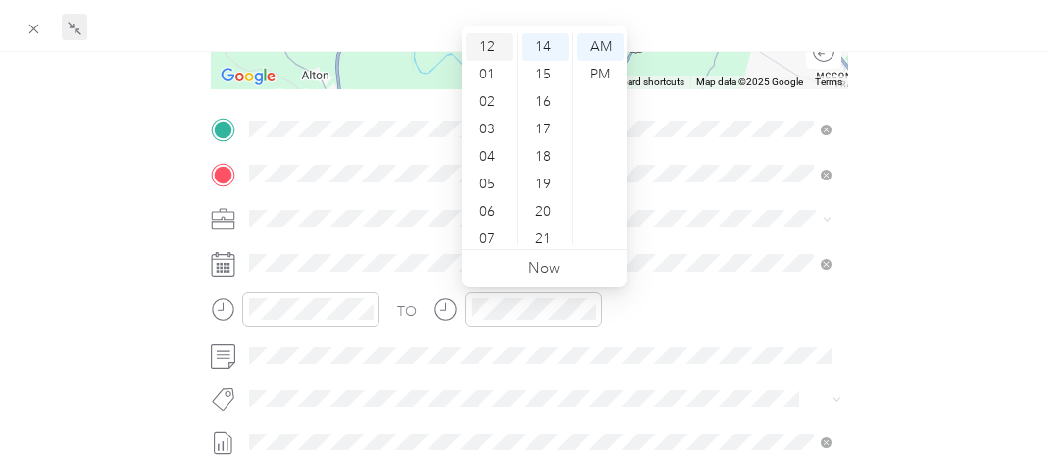
click at [483, 43] on div "12" at bounding box center [489, 46] width 47 height 27
click at [539, 44] on div "00" at bounding box center [545, 46] width 47 height 27
click at [605, 69] on div "PM" at bounding box center [600, 74] width 47 height 27
click at [928, 218] on div "BACK New Trip Save This trip cannot be edited because it is either under review…" at bounding box center [530, 191] width 1018 height 1037
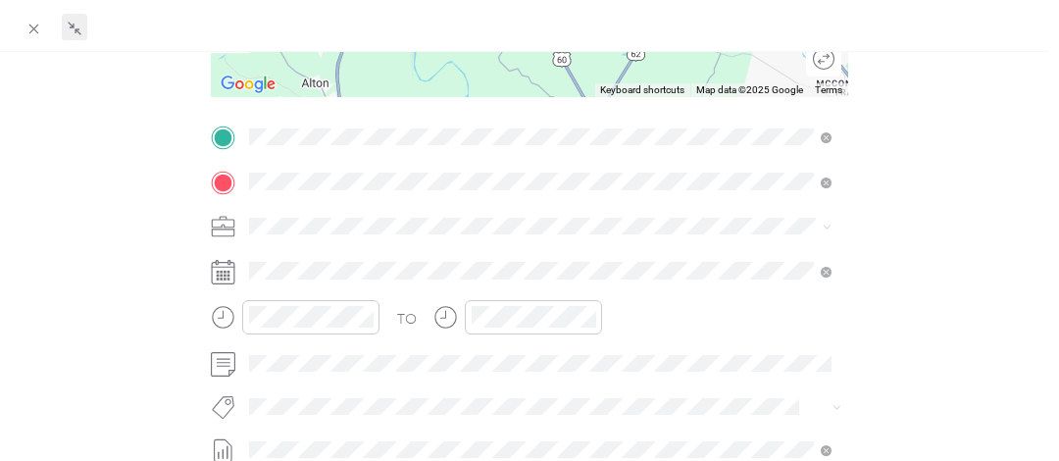
scroll to position [392, 0]
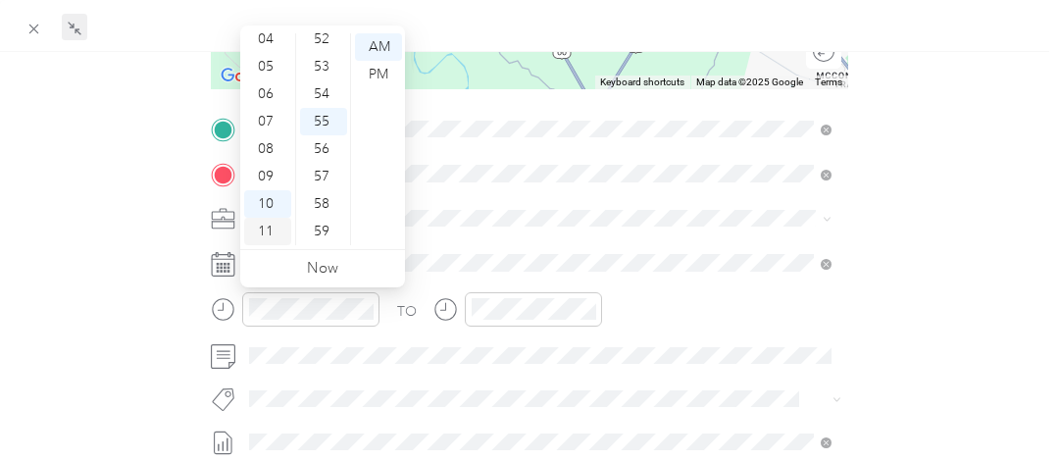
click at [268, 229] on div "11" at bounding box center [267, 231] width 47 height 27
click at [314, 119] on div "30" at bounding box center [323, 121] width 47 height 27
click at [911, 217] on div "BACK New Trip Save This trip cannot be edited because it is either under review…" at bounding box center [530, 191] width 1018 height 1037
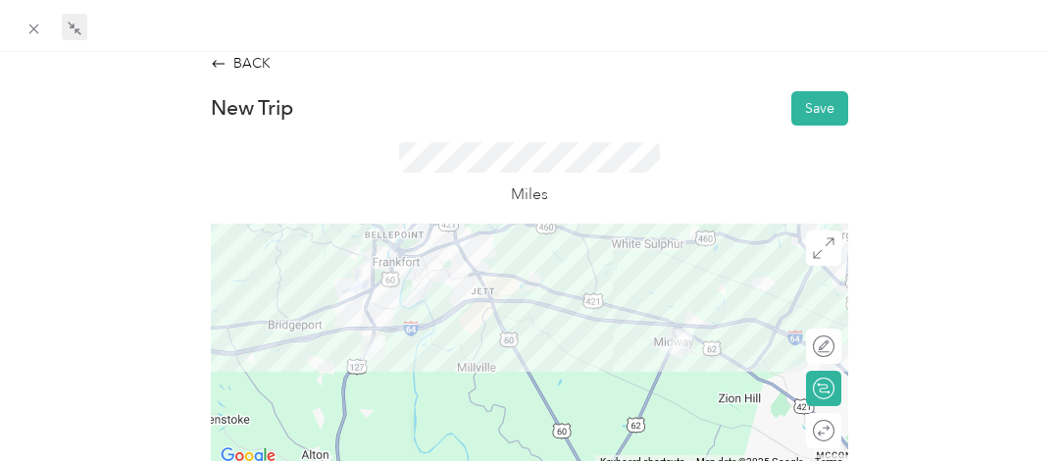
scroll to position [0, 0]
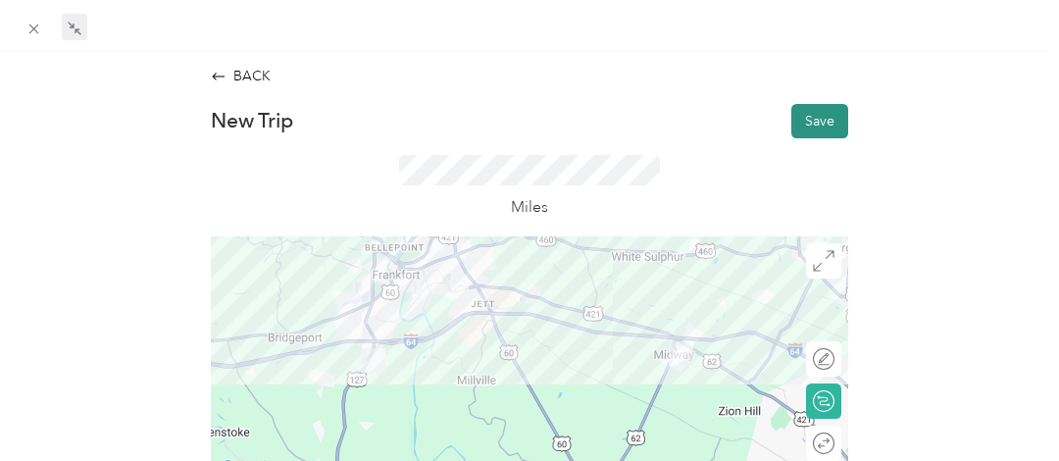
click at [811, 119] on button "Save" at bounding box center [819, 121] width 57 height 34
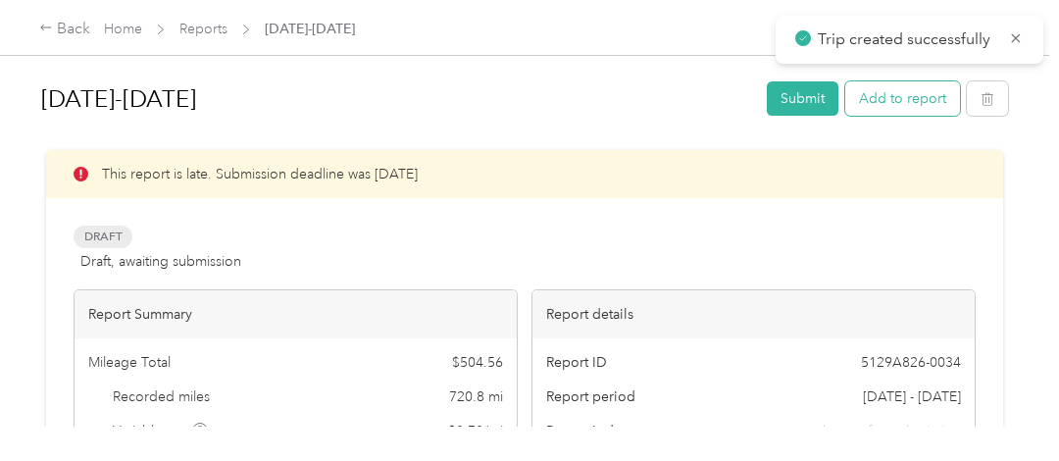
click at [884, 95] on button "Add to report" at bounding box center [902, 98] width 115 height 34
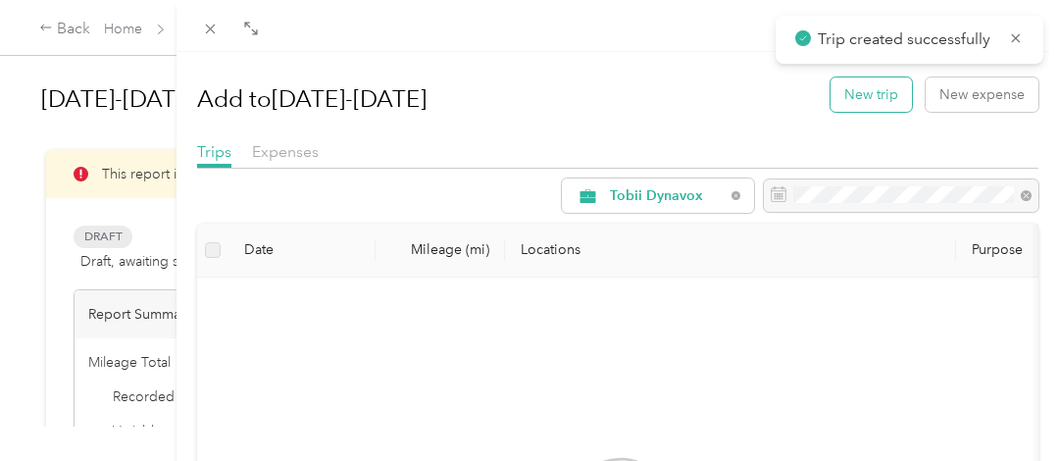
click at [849, 99] on button "New trip" at bounding box center [870, 94] width 81 height 34
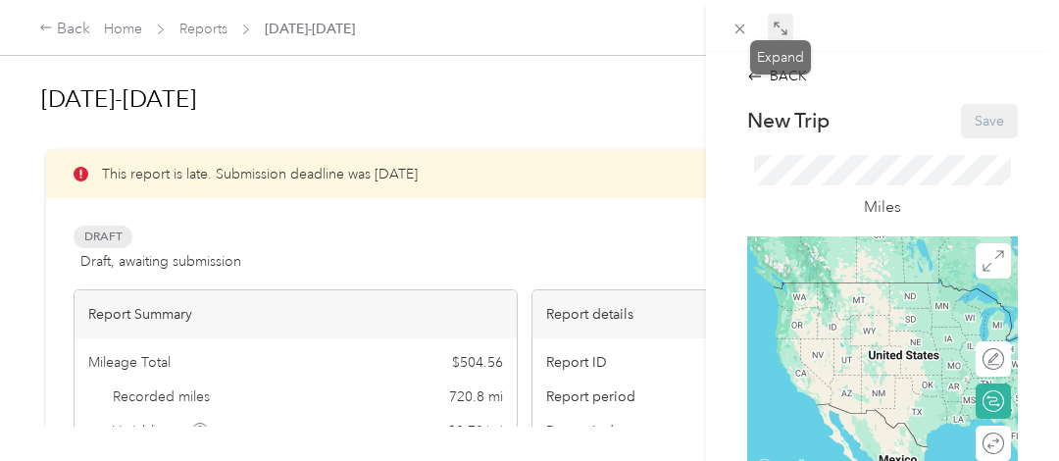
click at [780, 27] on icon at bounding box center [781, 29] width 16 height 16
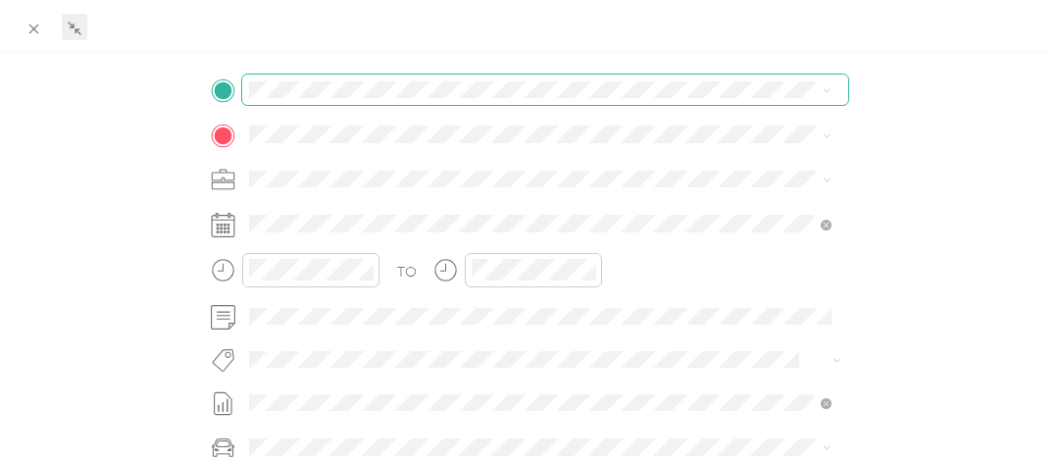
scroll to position [392, 0]
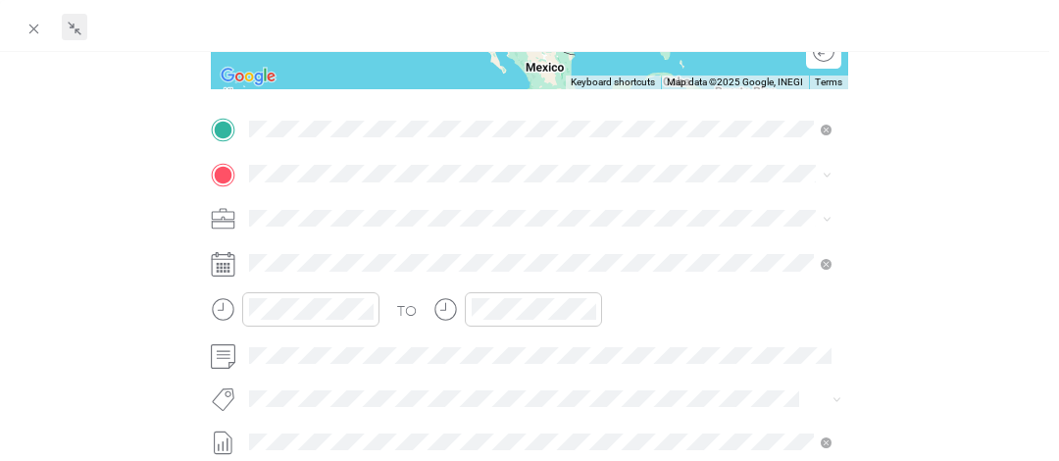
click at [352, 201] on span "[STREET_ADDRESS][US_STATE]" at bounding box center [381, 199] width 196 height 18
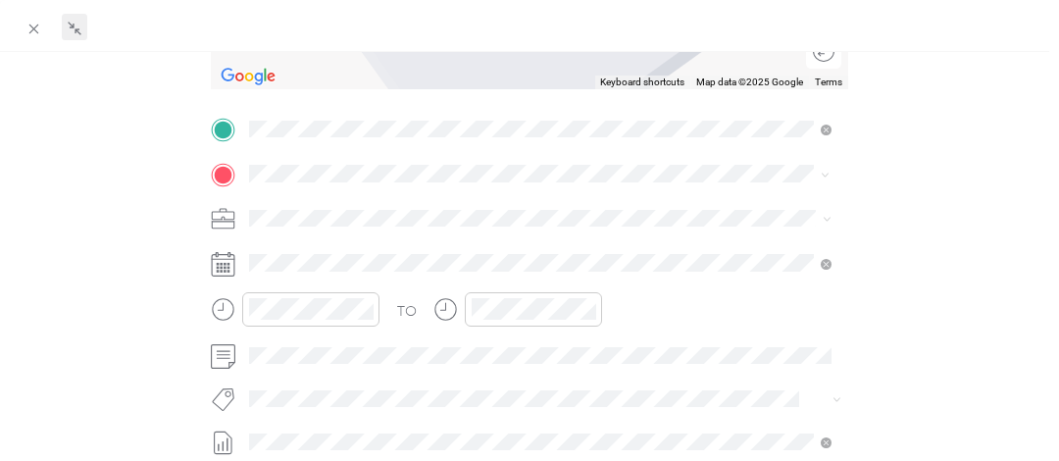
click at [344, 245] on span "[STREET_ADDRESS][US_STATE]" at bounding box center [381, 243] width 196 height 18
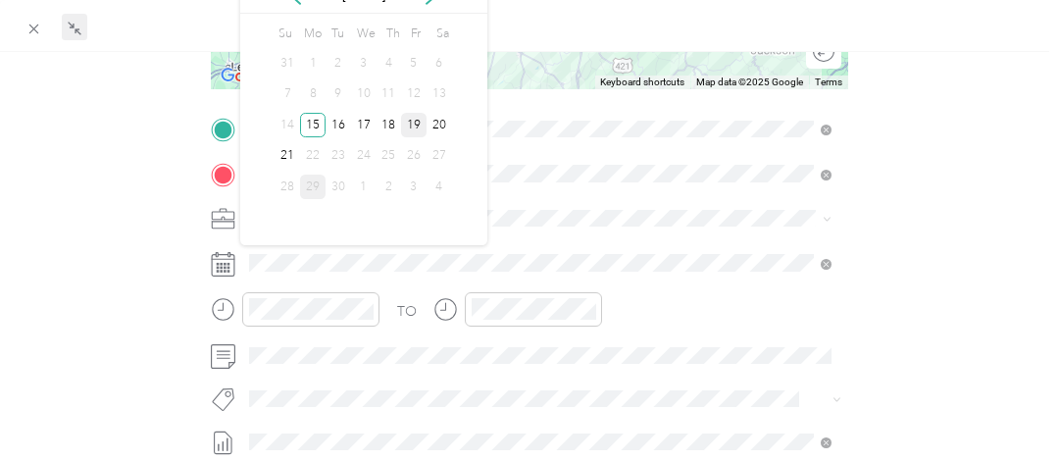
click at [410, 115] on div "19" at bounding box center [413, 125] width 25 height 25
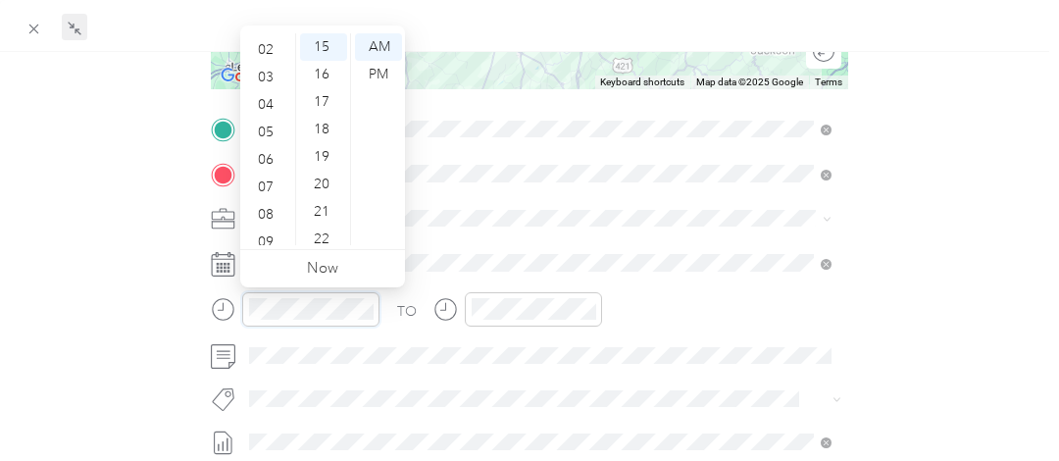
scroll to position [0, 0]
click at [264, 43] on div "12" at bounding box center [267, 46] width 47 height 27
click at [326, 82] on div "45" at bounding box center [323, 86] width 47 height 27
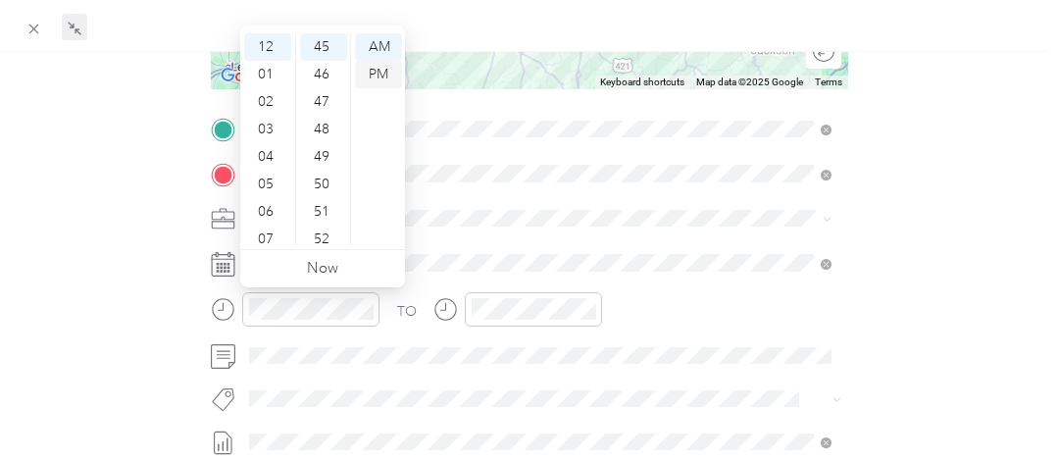
click at [382, 73] on div "PM" at bounding box center [378, 74] width 47 height 27
click at [504, 322] on div at bounding box center [533, 309] width 137 height 34
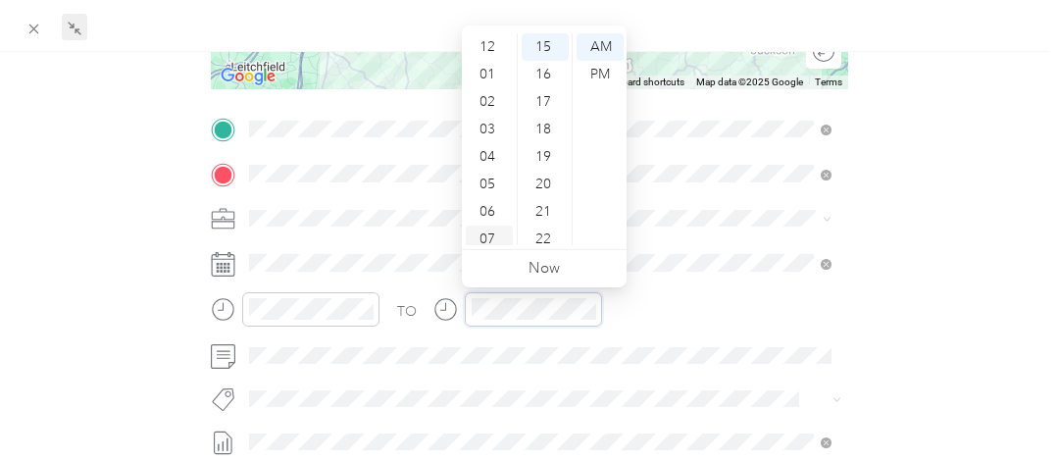
scroll to position [0, 0]
click at [490, 75] on div "01" at bounding box center [489, 74] width 47 height 27
click at [491, 75] on div "02" at bounding box center [489, 74] width 47 height 27
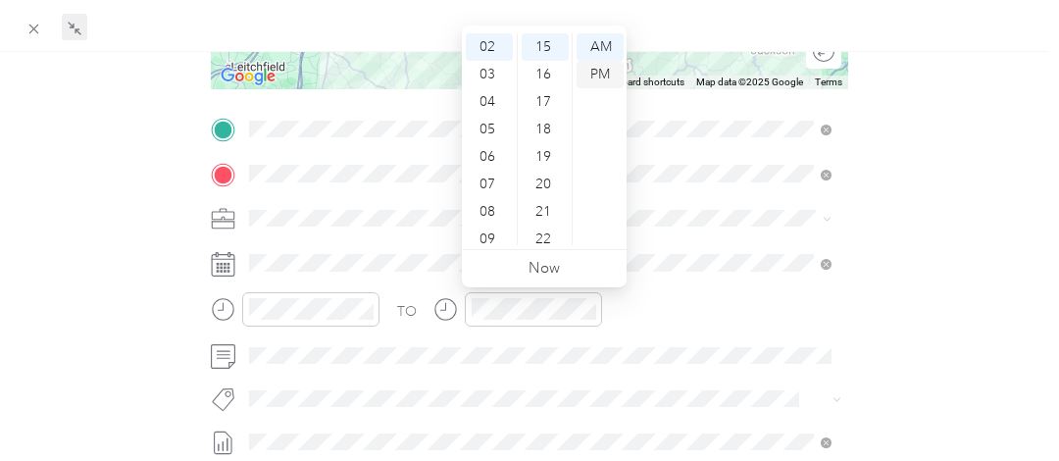
click at [601, 73] on div "PM" at bounding box center [600, 74] width 47 height 27
click at [897, 223] on div "BACK New Trip Save This trip cannot be edited because it is either under review…" at bounding box center [530, 191] width 1018 height 1037
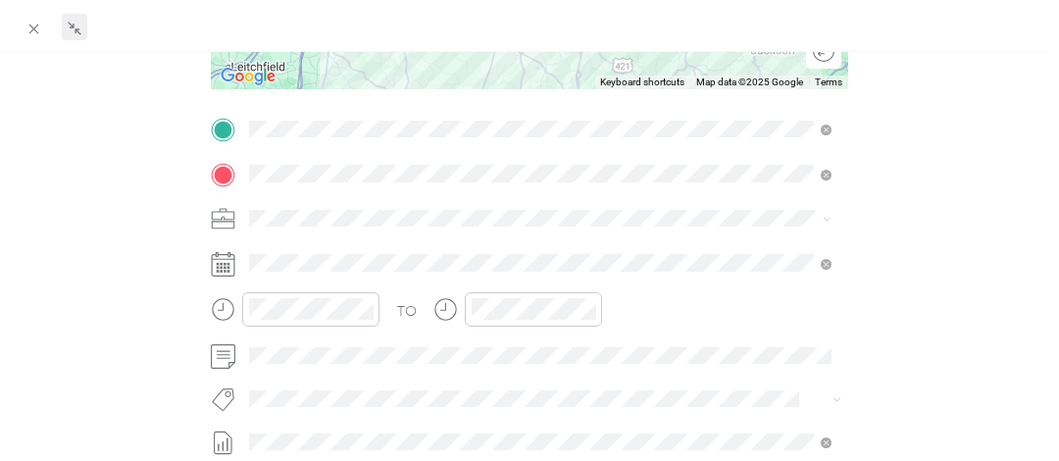
scroll to position [0, 0]
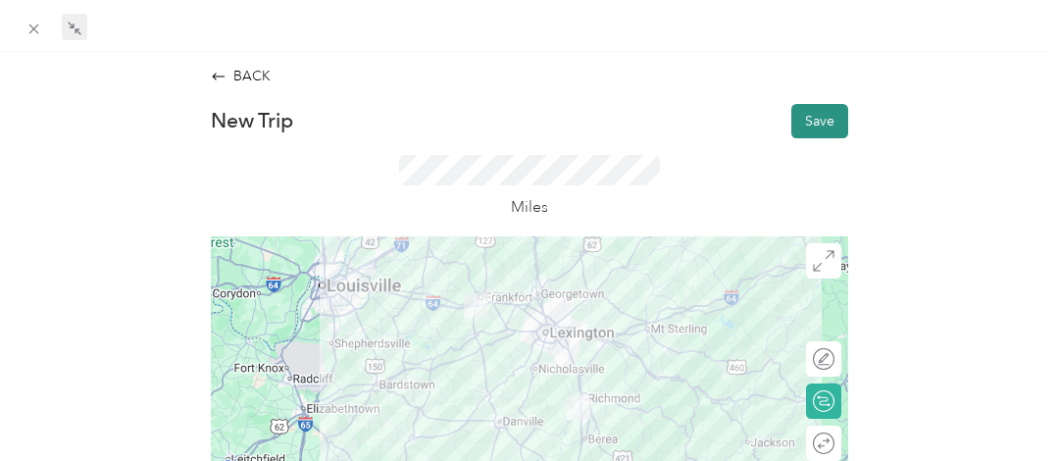
click at [816, 117] on button "Save" at bounding box center [819, 121] width 57 height 34
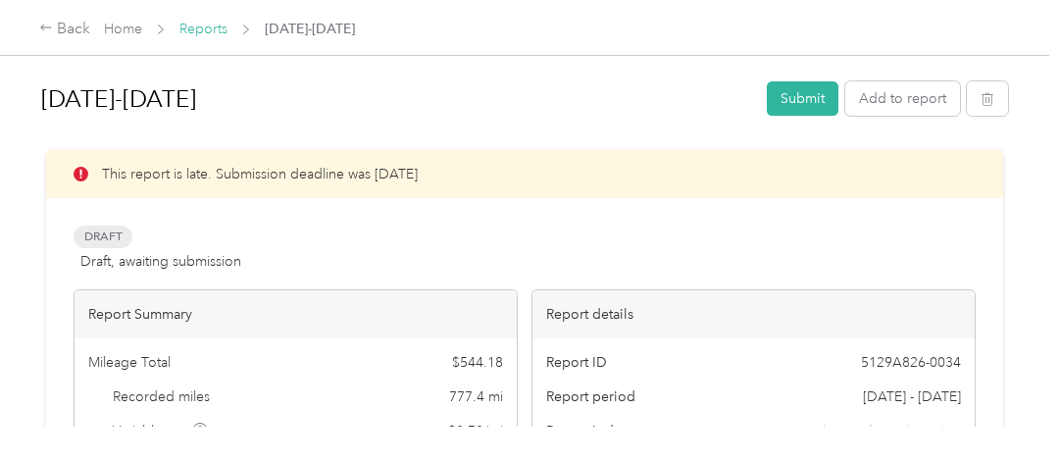
click at [212, 27] on link "Reports" at bounding box center [203, 29] width 48 height 17
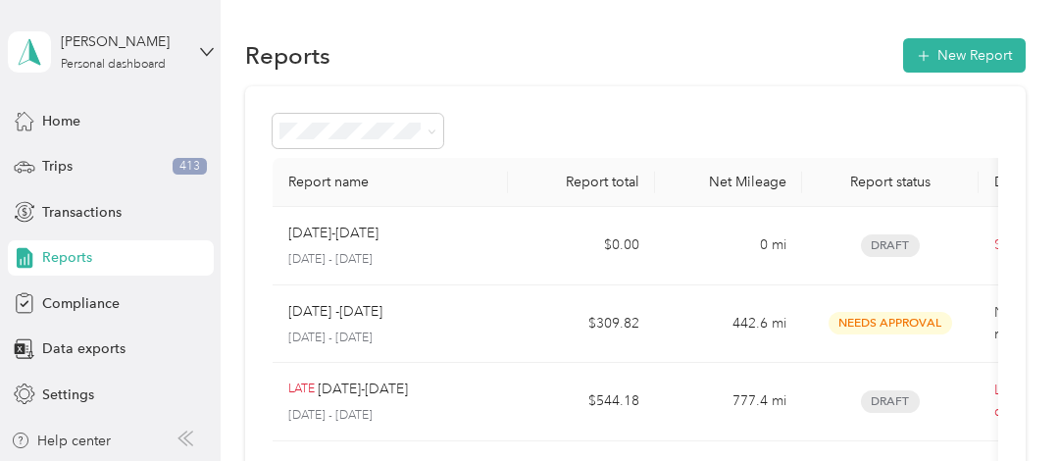
scroll to position [196, 0]
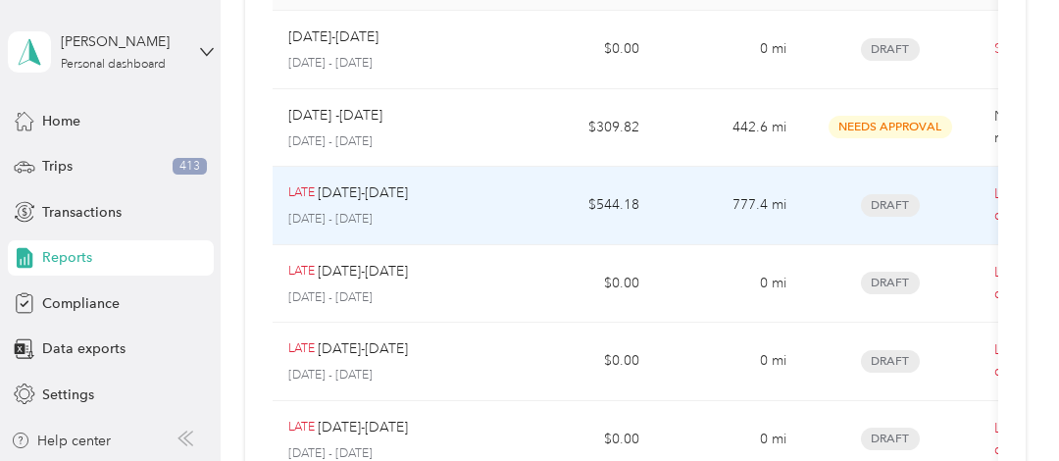
click at [425, 204] on div "LATE Sep [DATE]-[DATE] - [DATE]" at bounding box center [390, 205] width 204 height 46
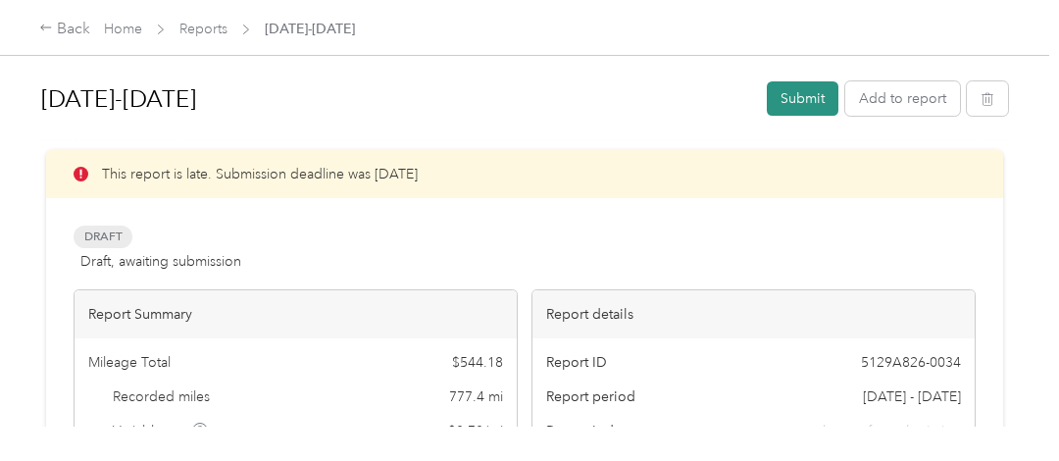
click at [792, 96] on button "Submit" at bounding box center [803, 98] width 72 height 34
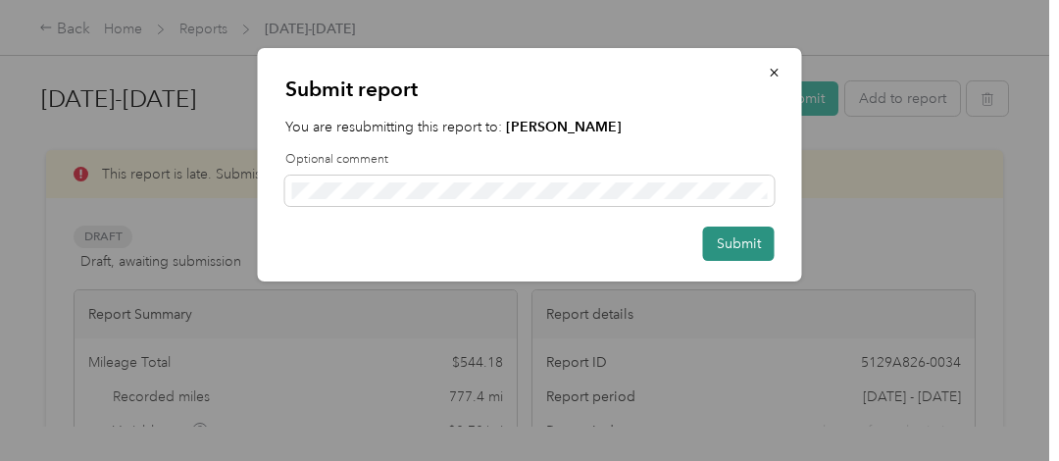
click at [738, 244] on button "Submit" at bounding box center [739, 243] width 72 height 34
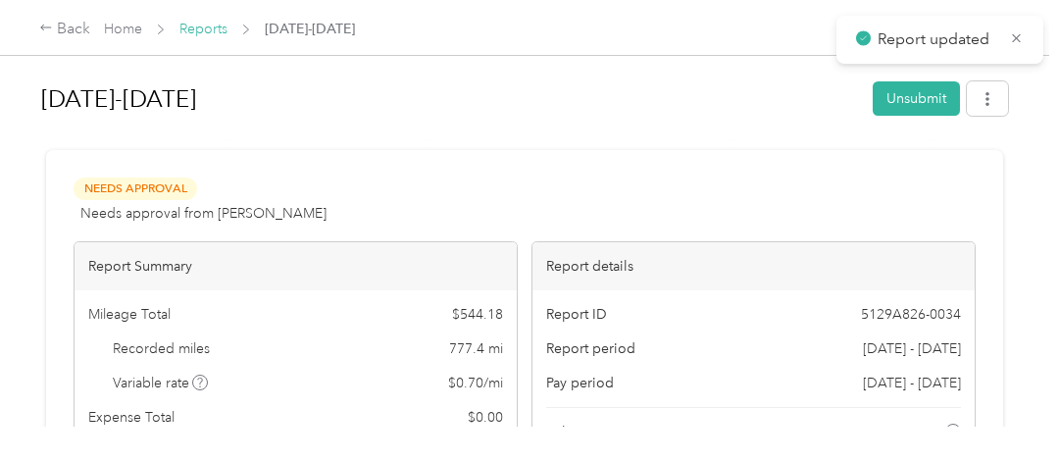
click at [192, 29] on link "Reports" at bounding box center [203, 29] width 48 height 17
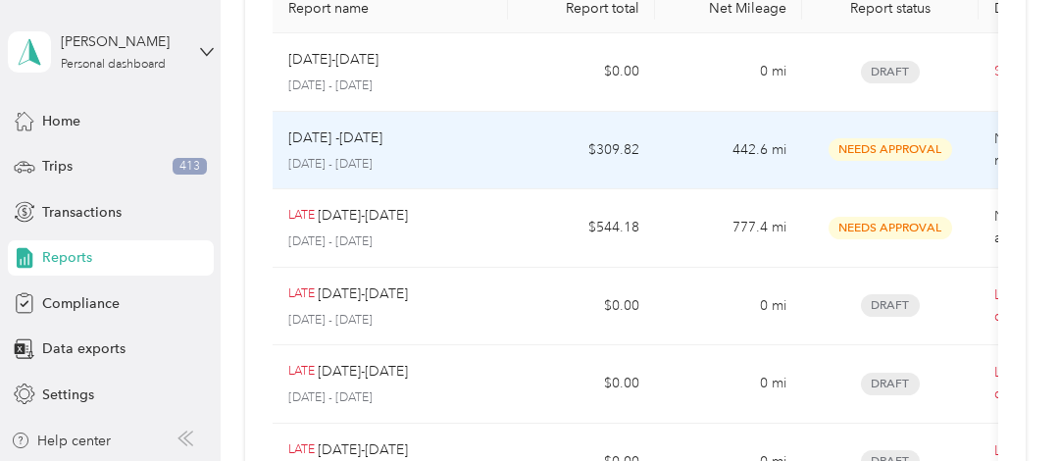
scroll to position [196, 0]
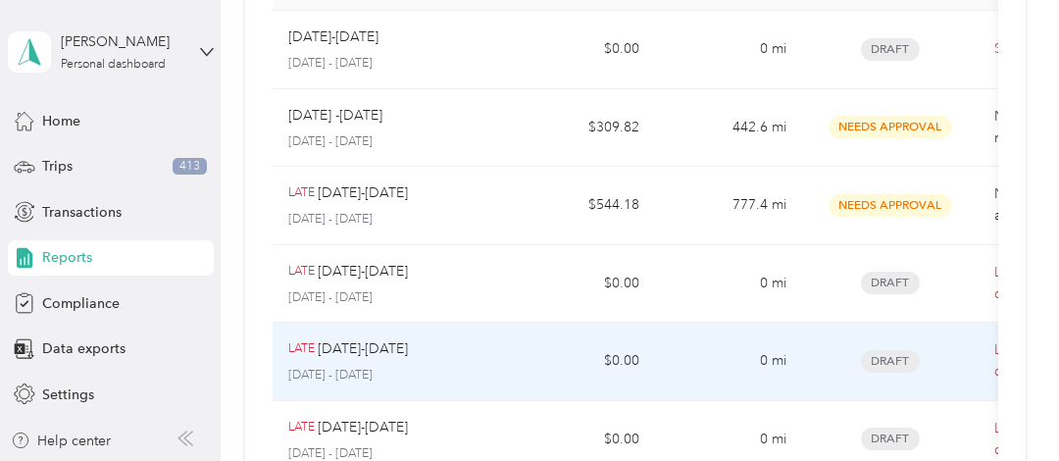
click at [479, 355] on div "LATE [DATE]-[DATE]" at bounding box center [390, 349] width 204 height 22
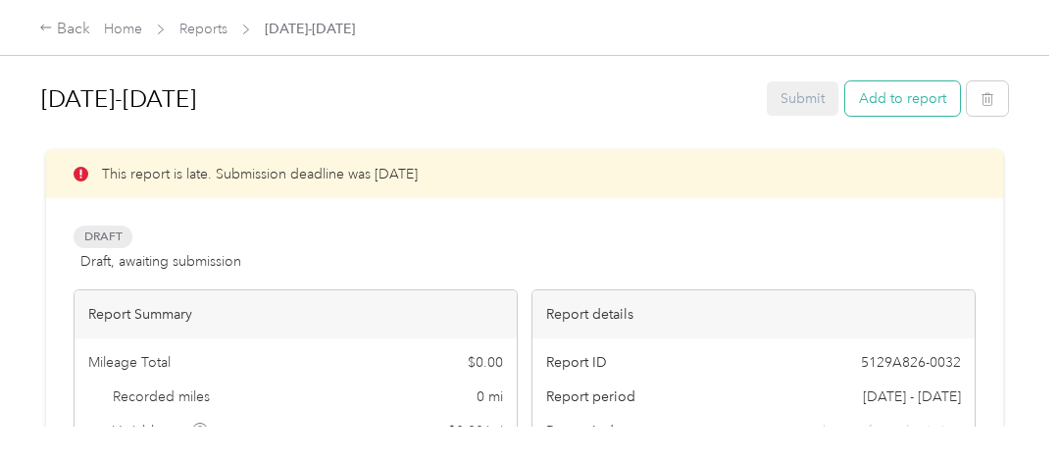
click at [902, 87] on button "Add to report" at bounding box center [902, 98] width 115 height 34
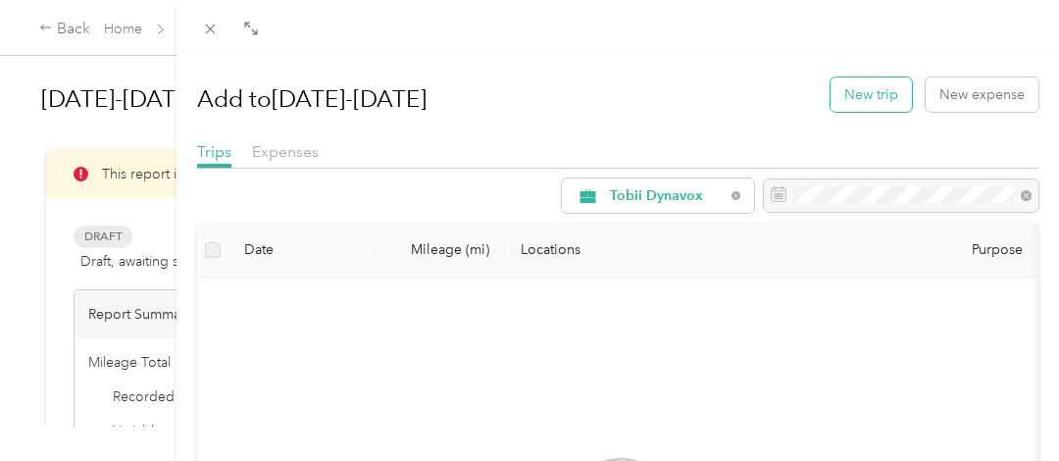
click at [860, 91] on button "New trip" at bounding box center [870, 94] width 81 height 34
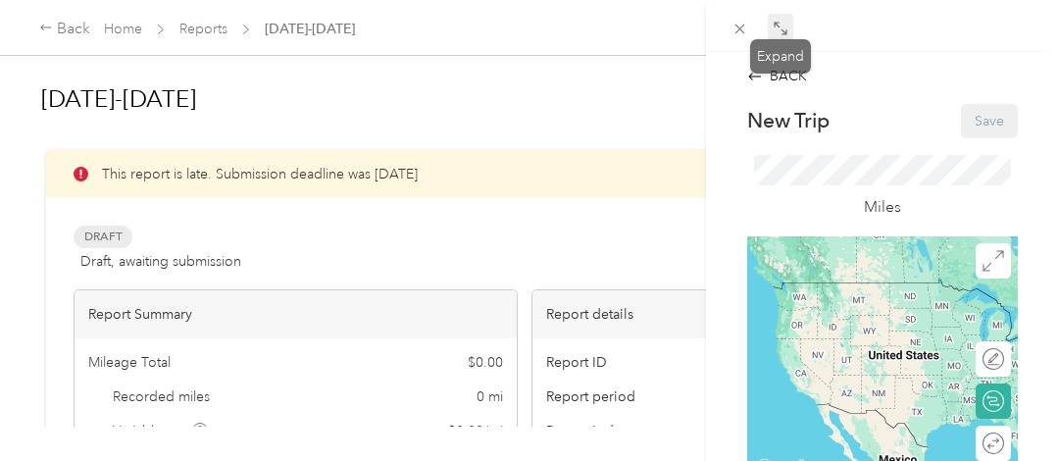
click at [786, 33] on icon at bounding box center [781, 29] width 16 height 16
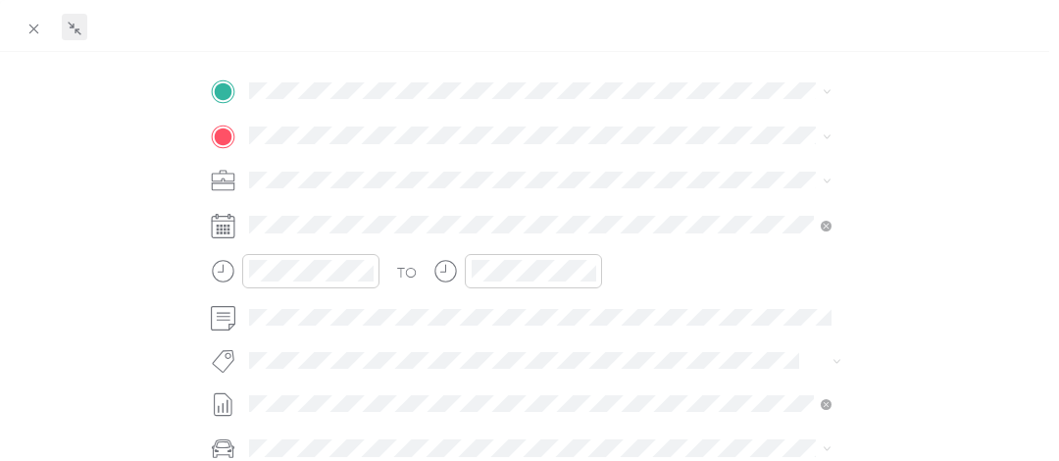
scroll to position [392, 0]
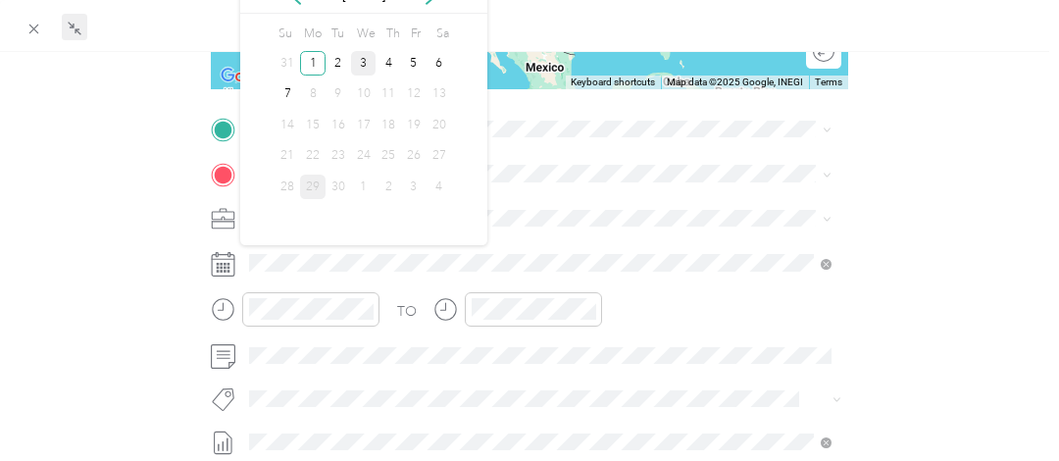
click at [359, 57] on div "3" at bounding box center [363, 63] width 25 height 25
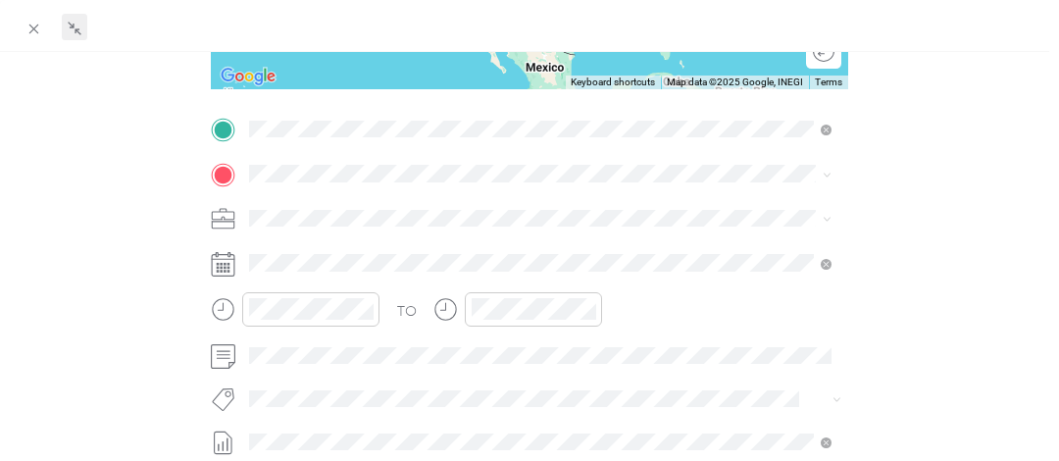
click at [351, 208] on span "[STREET_ADDRESS][US_STATE]" at bounding box center [381, 199] width 196 height 18
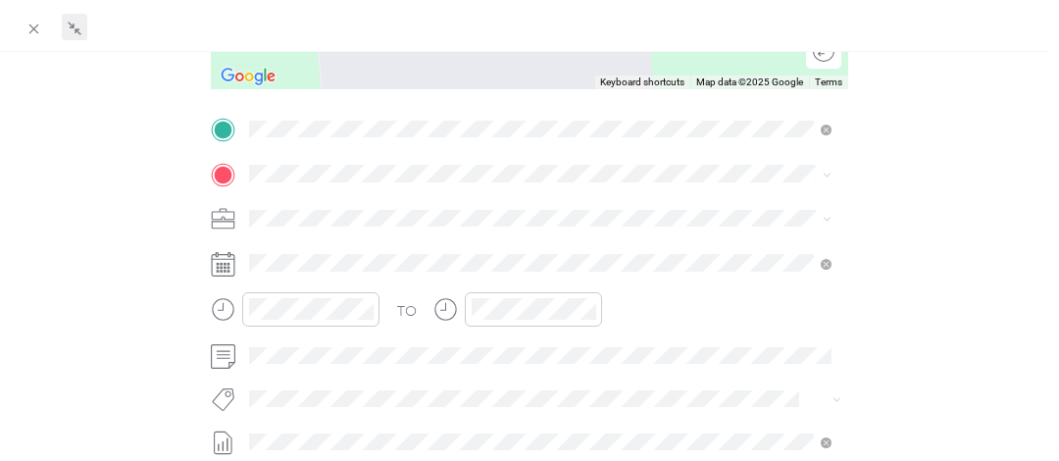
click at [329, 248] on span "Florence [US_STATE], [GEOGRAPHIC_DATA]" at bounding box center [393, 250] width 221 height 34
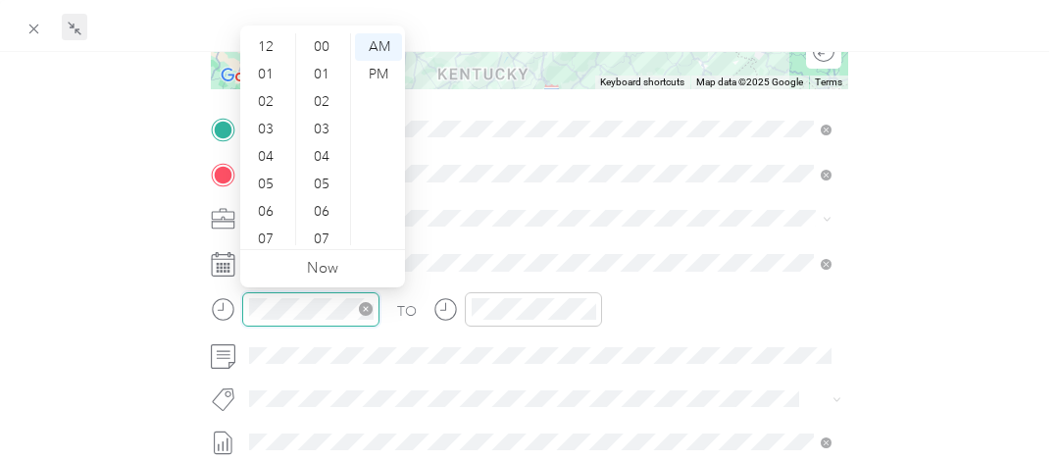
scroll to position [118, 0]
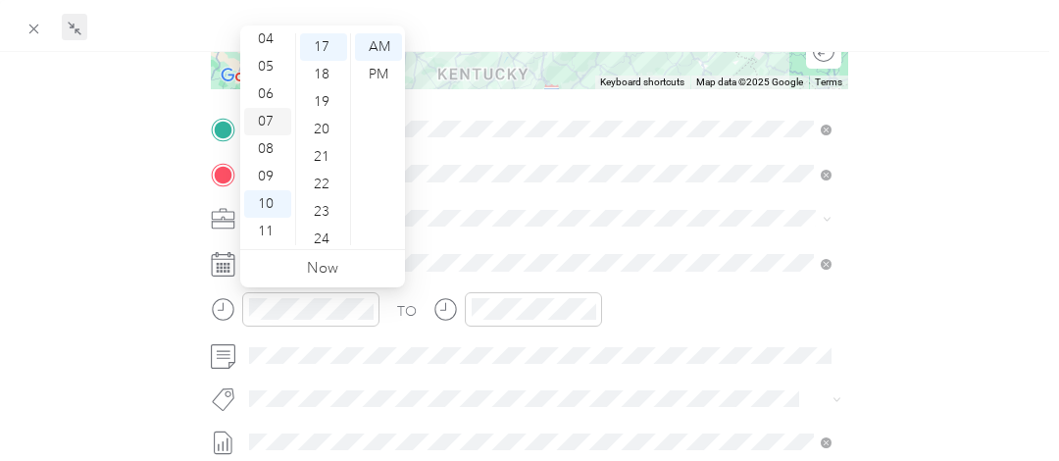
click at [266, 119] on div "07" at bounding box center [267, 121] width 47 height 27
click at [322, 130] on div "20" at bounding box center [323, 129] width 47 height 27
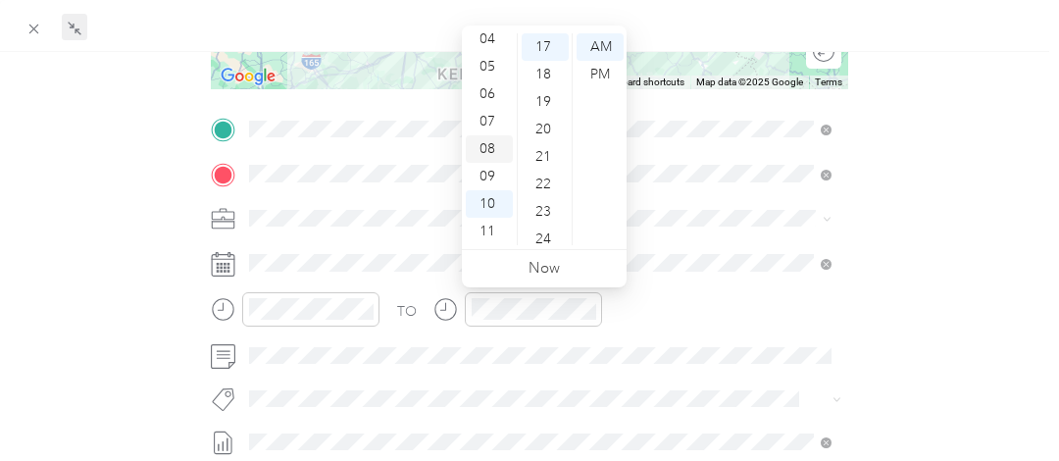
click at [482, 143] on div "08" at bounding box center [489, 148] width 47 height 27
click at [547, 112] on div "30" at bounding box center [545, 109] width 47 height 27
click at [955, 218] on div "BACK New Trip Save This trip cannot be edited because it is either under review…" at bounding box center [530, 191] width 1018 height 1037
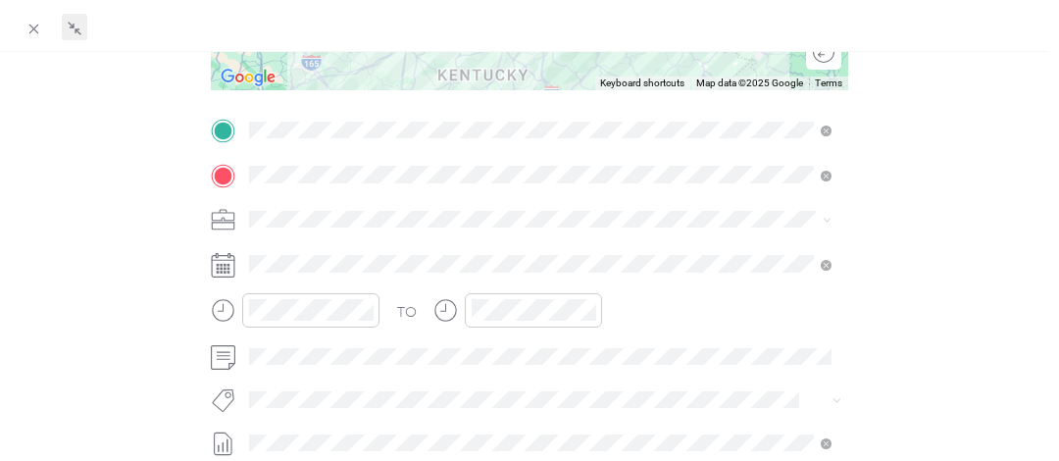
scroll to position [392, 0]
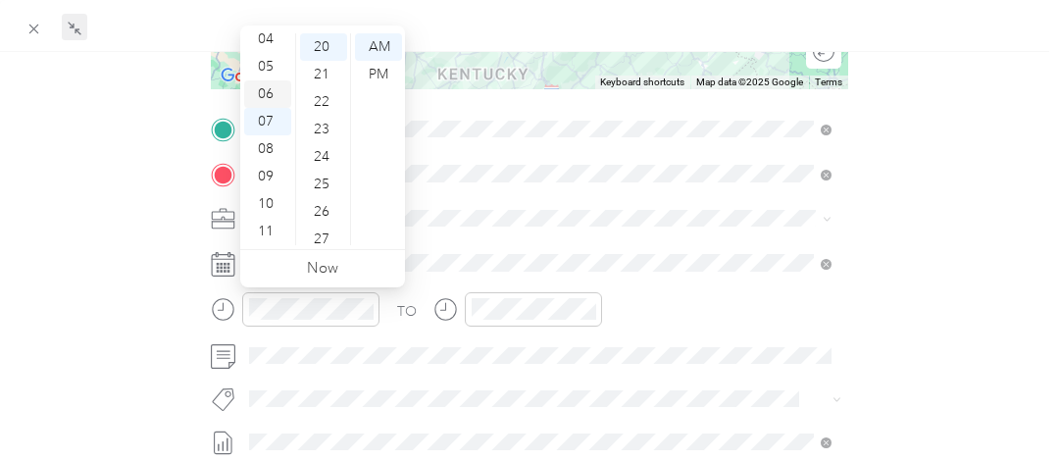
click at [271, 92] on div "06" at bounding box center [267, 93] width 47 height 27
click at [322, 125] on div "30" at bounding box center [323, 125] width 47 height 27
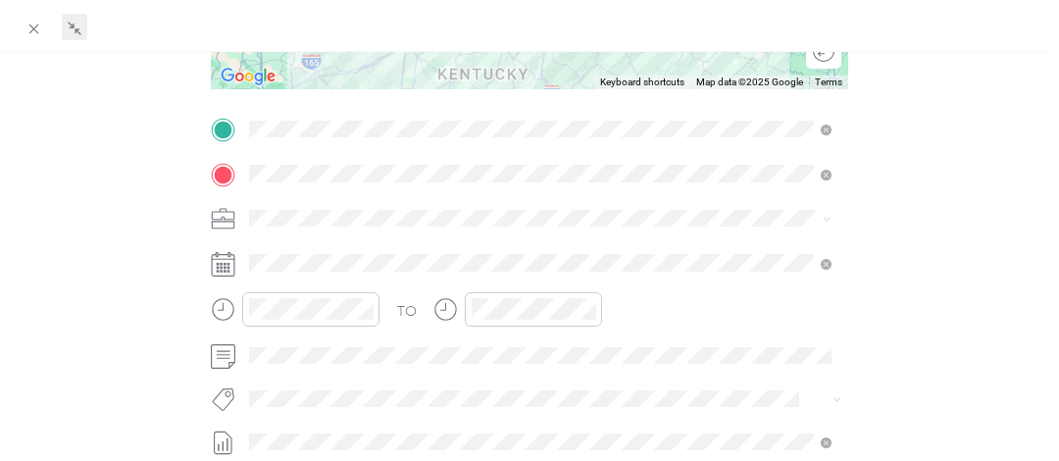
click at [996, 261] on div "BACK New Trip Save This trip cannot be edited because it is either under review…" at bounding box center [530, 191] width 1018 height 1037
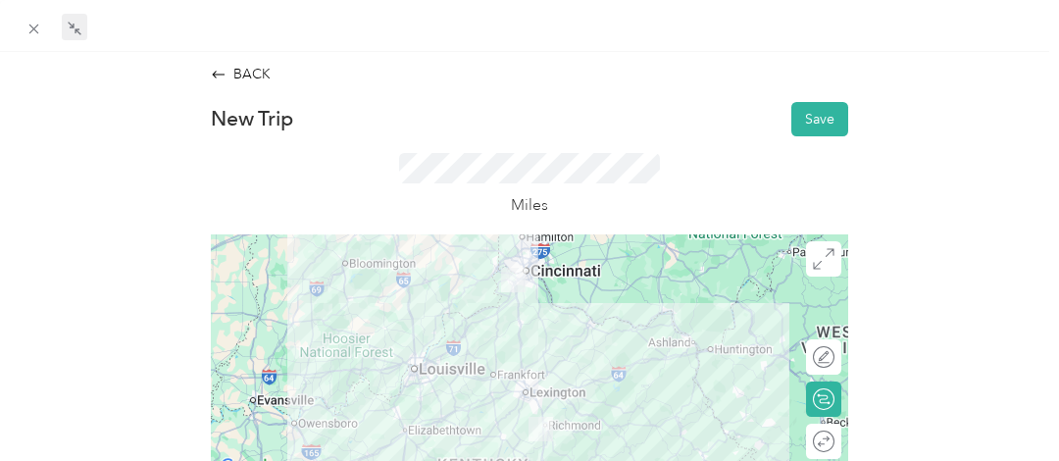
scroll to position [0, 0]
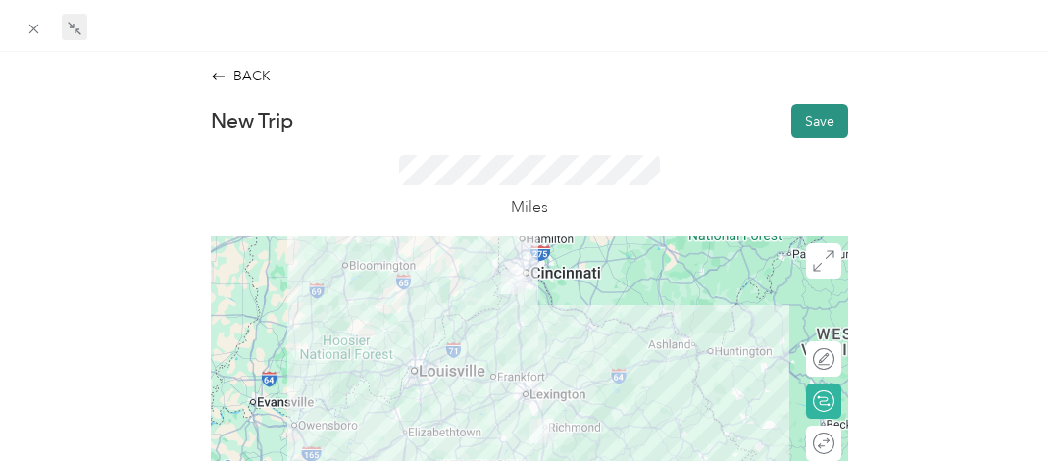
click at [817, 119] on button "Save" at bounding box center [819, 121] width 57 height 34
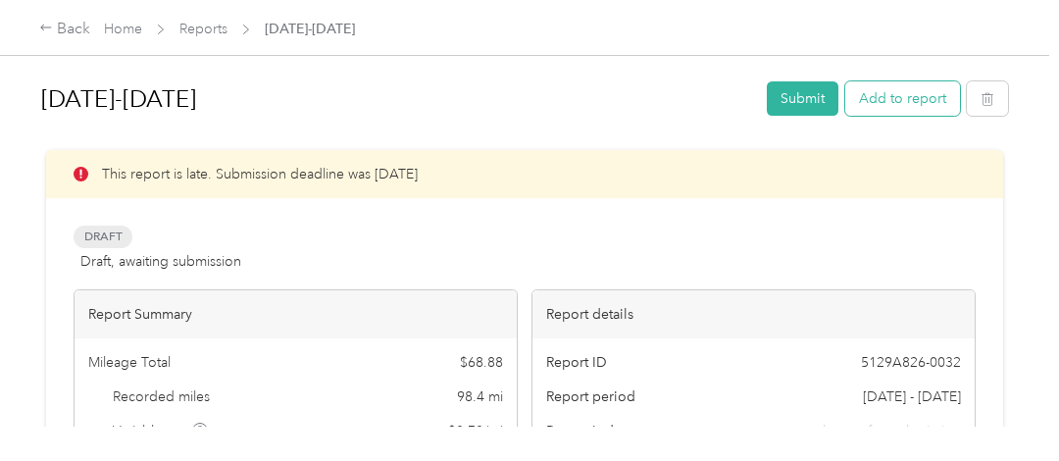
click at [898, 105] on button "Add to report" at bounding box center [902, 98] width 115 height 34
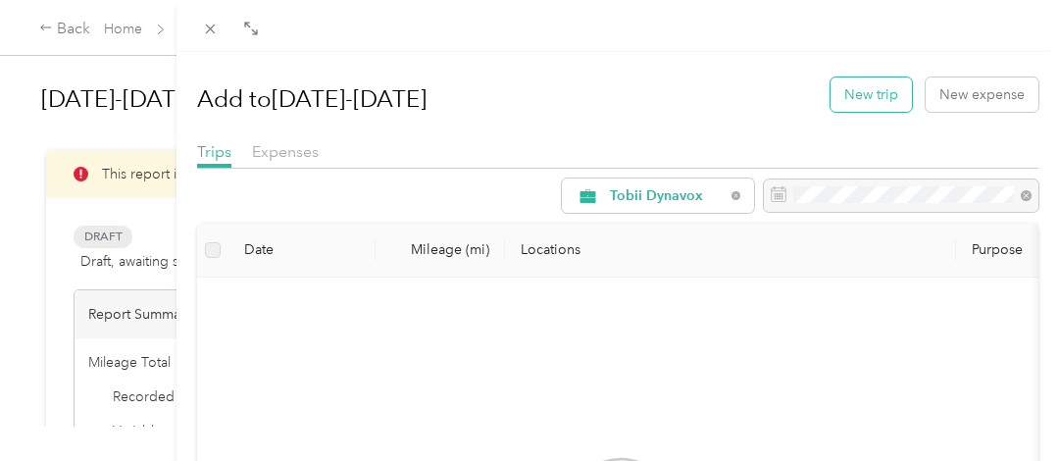
click at [863, 90] on button "New trip" at bounding box center [870, 94] width 81 height 34
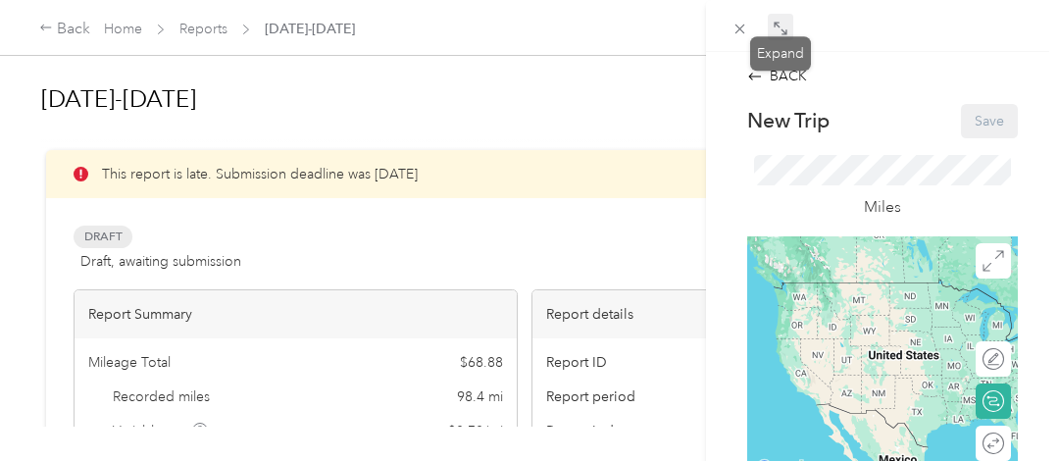
click at [784, 33] on icon at bounding box center [783, 31] width 6 height 6
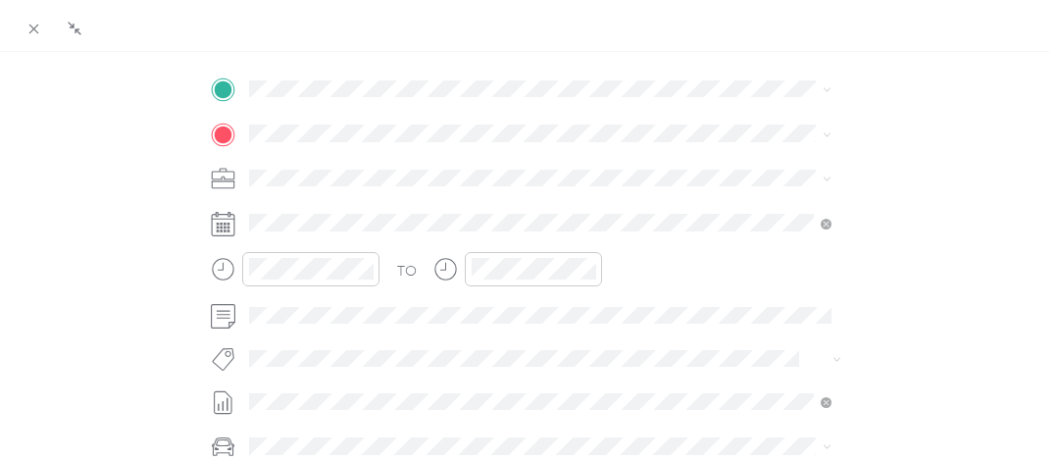
scroll to position [392, 0]
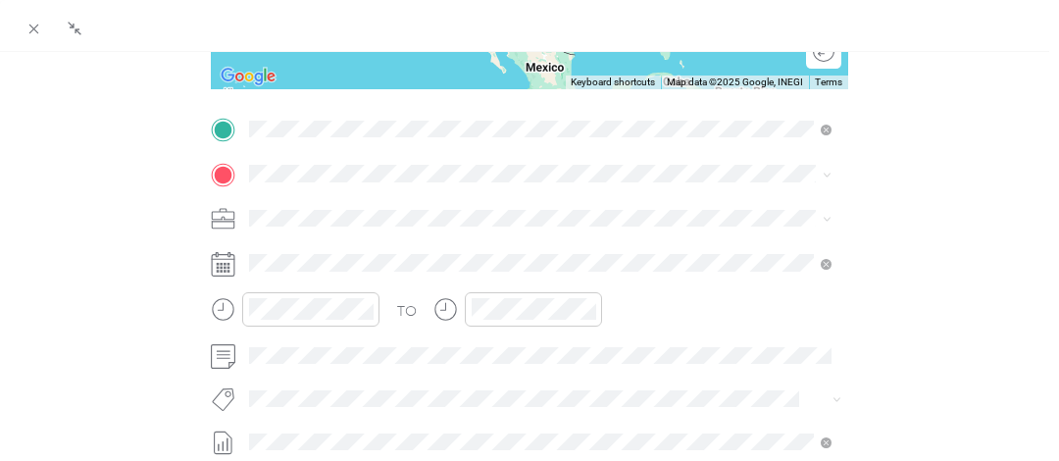
click at [362, 216] on span "Florence [US_STATE], [GEOGRAPHIC_DATA]" at bounding box center [393, 207] width 221 height 34
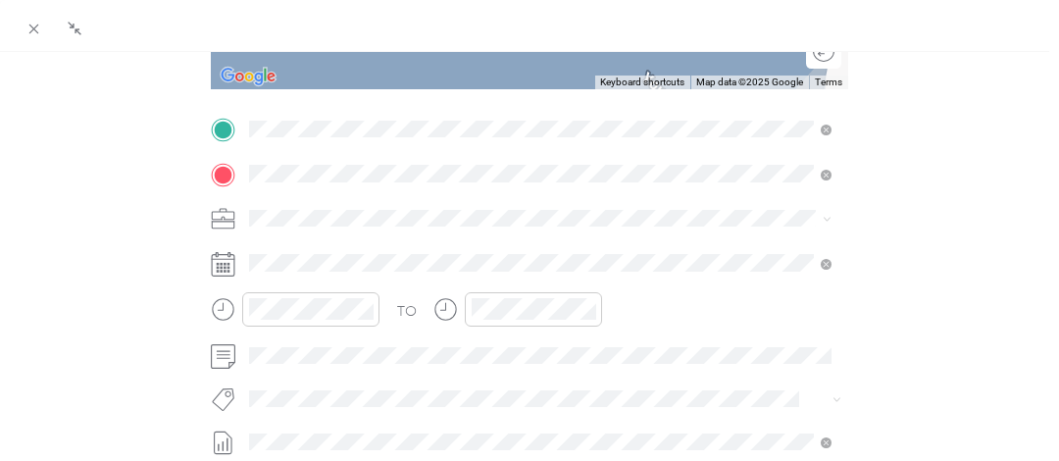
click at [367, 237] on span "[STREET_ADDRESS][US_STATE]" at bounding box center [381, 244] width 196 height 18
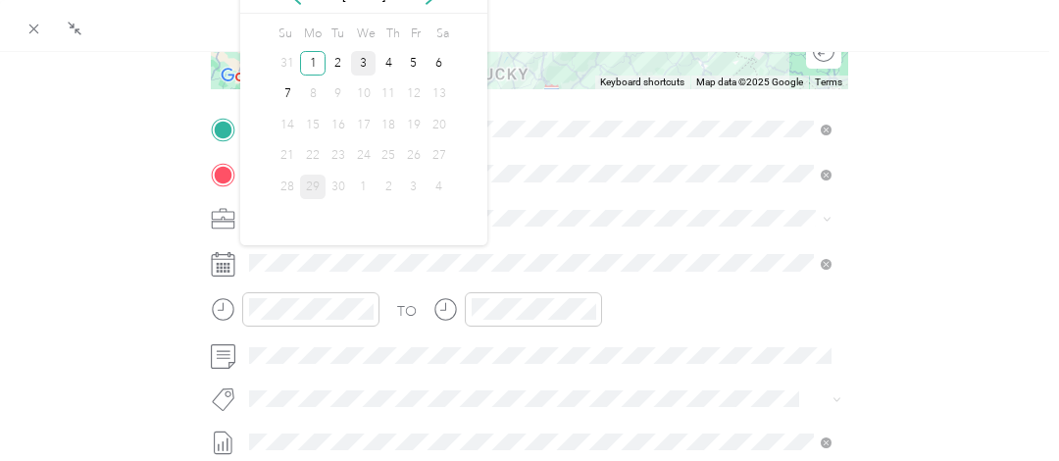
click at [366, 58] on div "3" at bounding box center [363, 63] width 25 height 25
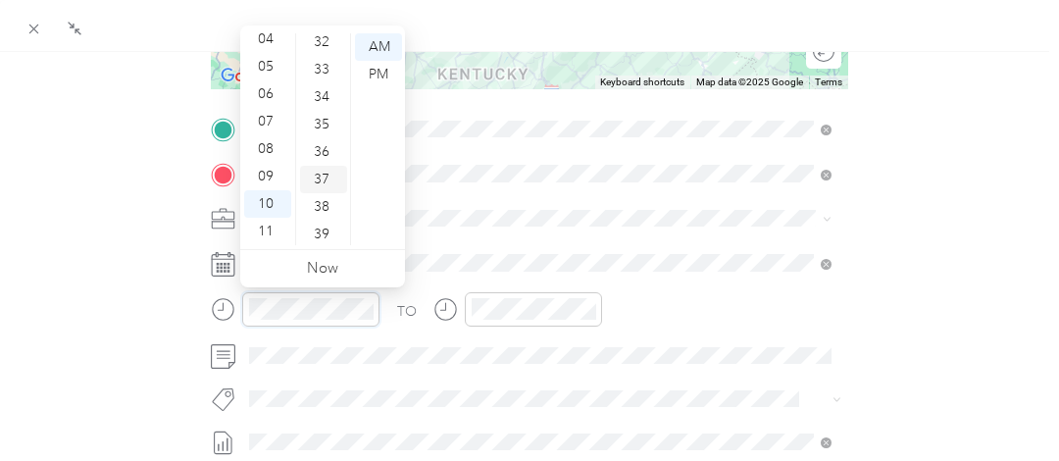
scroll to position [886, 0]
click at [315, 86] on div "30" at bounding box center [323, 82] width 47 height 27
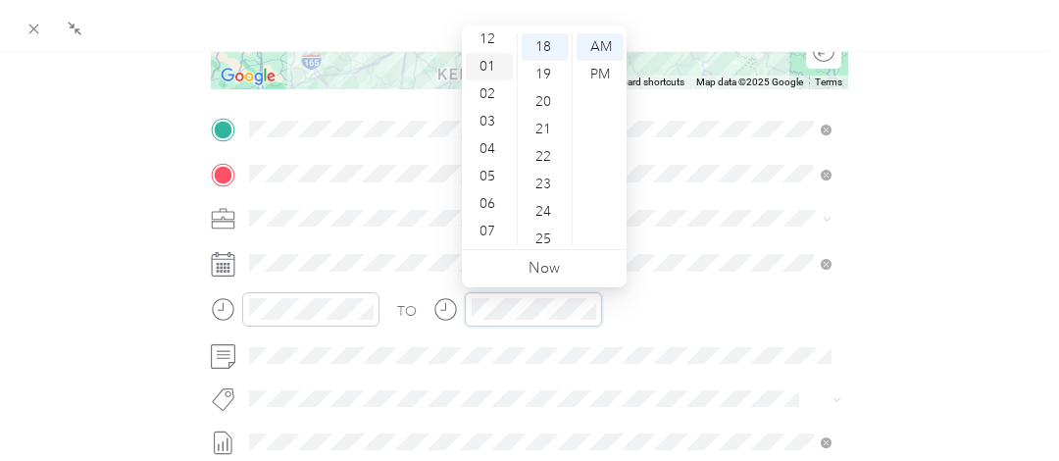
scroll to position [0, 0]
click at [488, 48] on div "12" at bounding box center [489, 46] width 47 height 27
click at [542, 159] on div "15" at bounding box center [545, 160] width 47 height 27
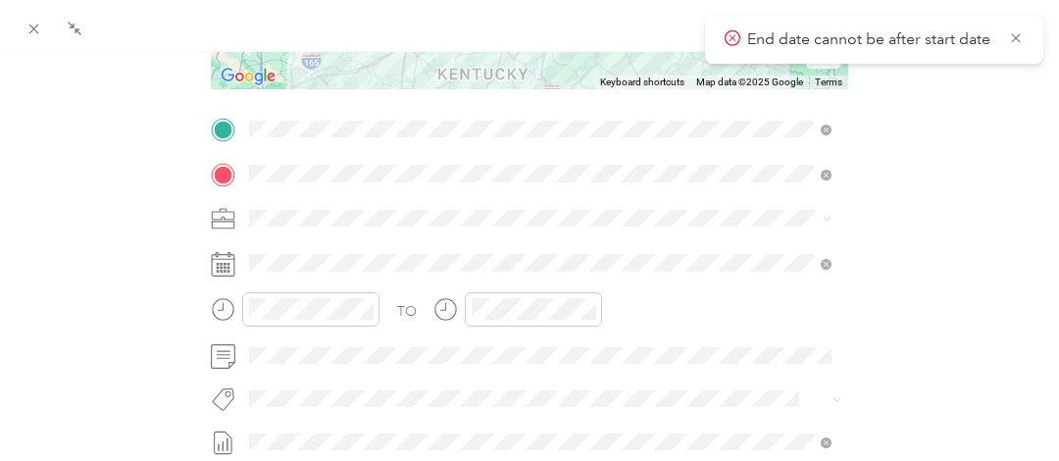
click at [653, 380] on div "TO Add photo" at bounding box center [529, 351] width 637 height 474
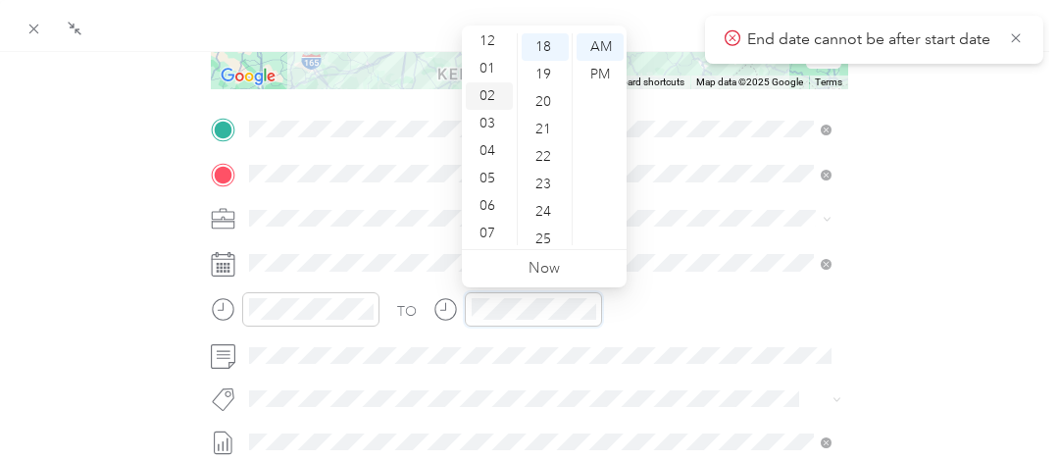
scroll to position [0, 0]
click at [496, 39] on div "12" at bounding box center [489, 46] width 47 height 27
click at [545, 86] on div "30" at bounding box center [545, 82] width 47 height 27
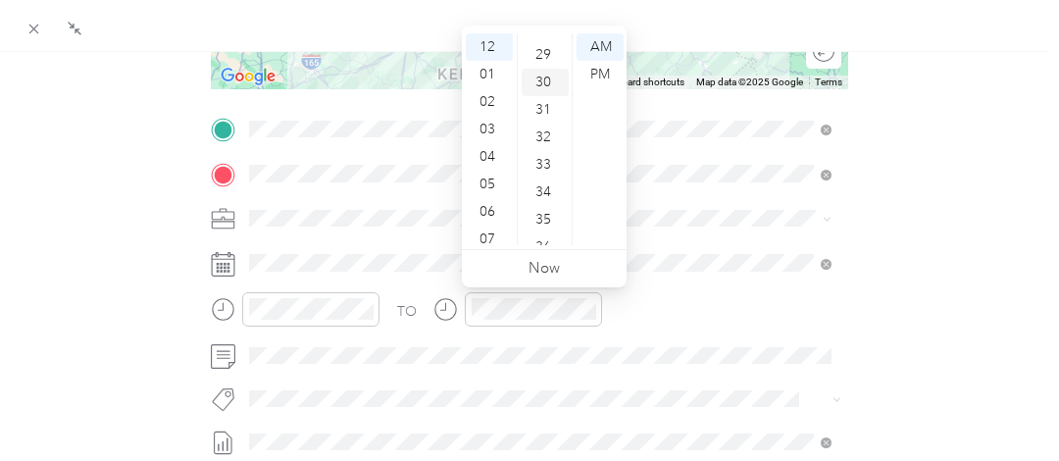
scroll to position [824, 0]
click at [605, 75] on div "PM" at bounding box center [600, 74] width 47 height 27
click at [1004, 307] on div "BACK New Trip Save This trip cannot be edited because it is either under review…" at bounding box center [530, 191] width 1018 height 1037
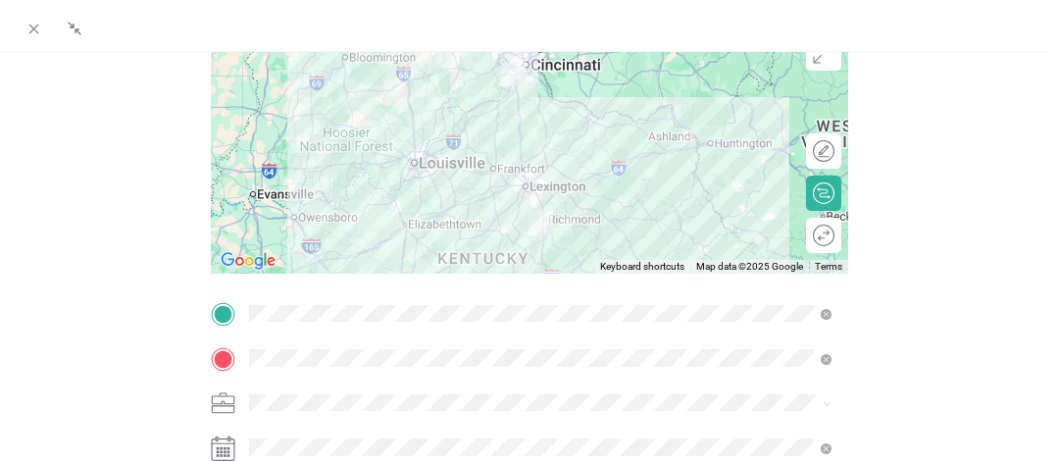
scroll to position [0, 0]
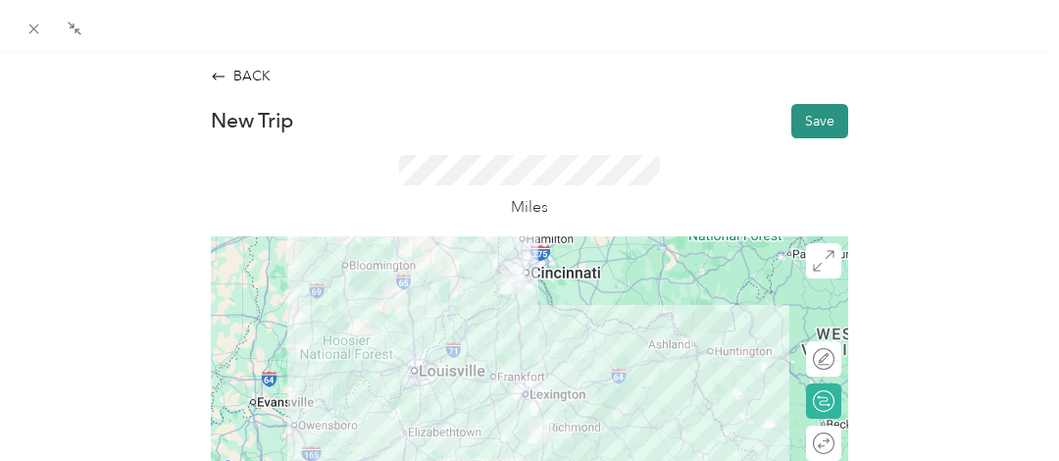
click at [818, 114] on button "Save" at bounding box center [819, 121] width 57 height 34
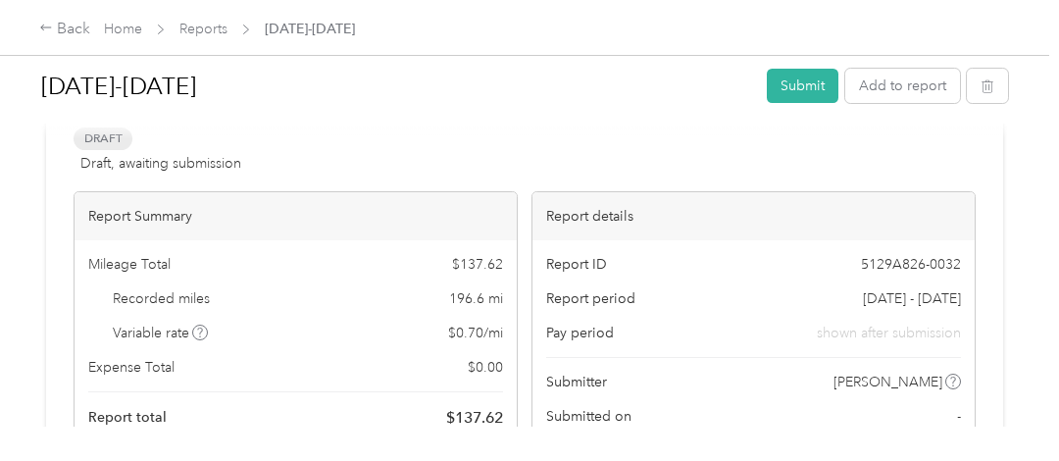
scroll to position [196, 0]
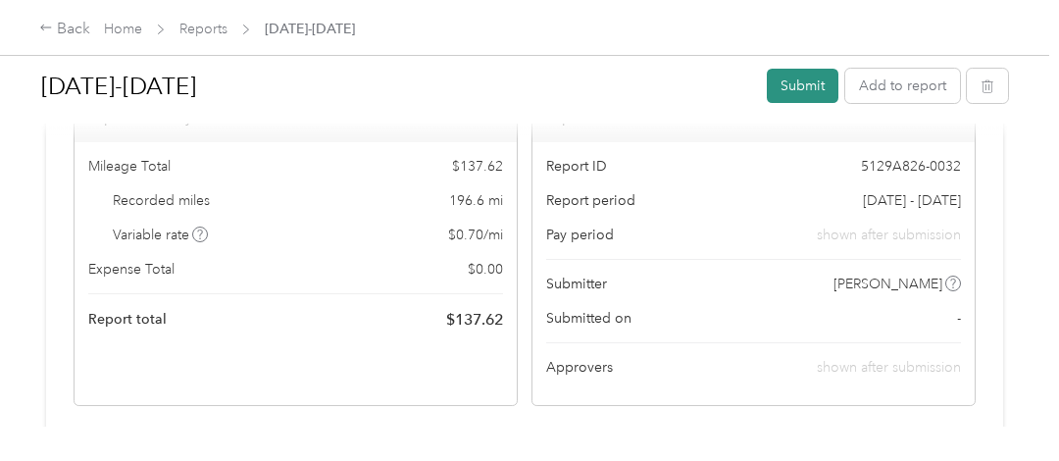
click at [798, 86] on button "Submit" at bounding box center [803, 86] width 72 height 34
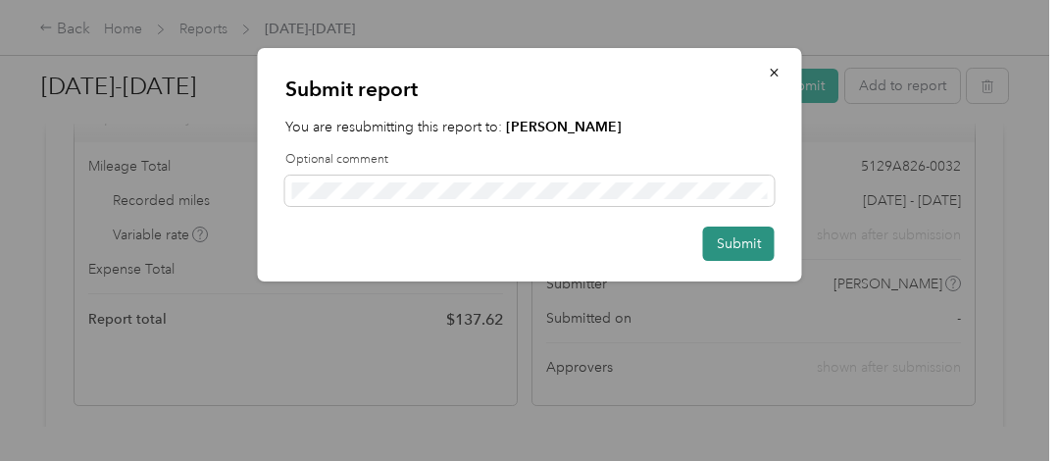
click at [735, 242] on button "Submit" at bounding box center [739, 243] width 72 height 34
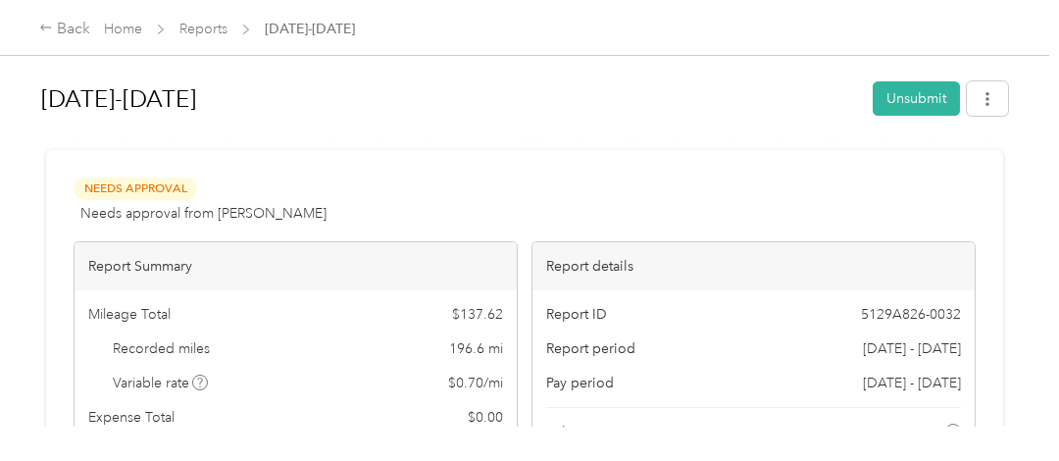
scroll to position [0, 0]
click at [229, 25] on div "Home Reports [DATE]-[DATE]" at bounding box center [229, 29] width 251 height 21
click at [218, 25] on link "Reports" at bounding box center [203, 29] width 48 height 17
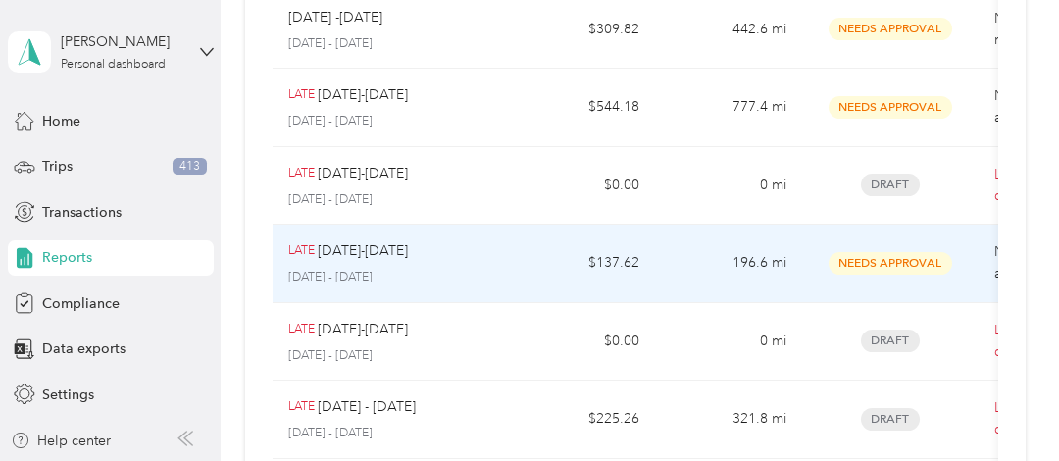
scroll to position [392, 0]
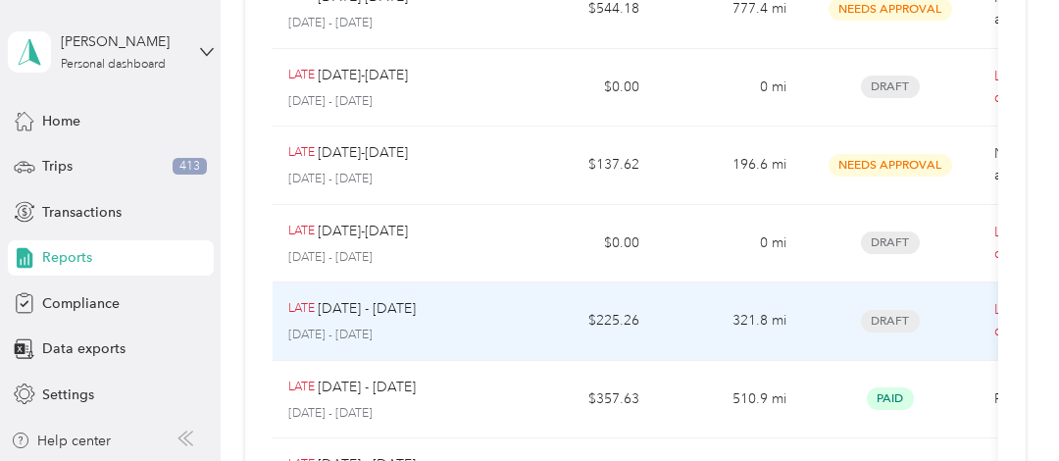
click at [440, 316] on div "LATE [DATE] - [DATE] [DATE] - [DATE]" at bounding box center [390, 321] width 204 height 46
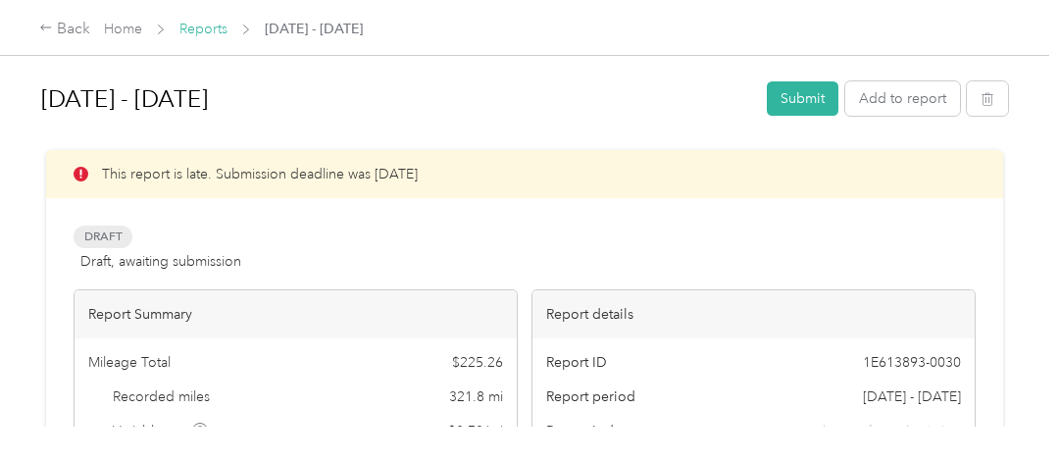
click at [200, 33] on link "Reports" at bounding box center [203, 29] width 48 height 17
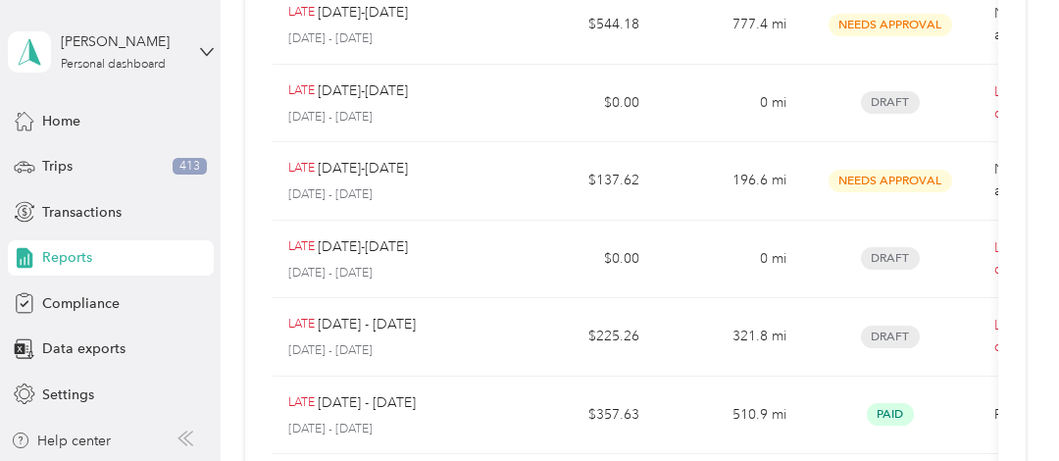
scroll to position [392, 0]
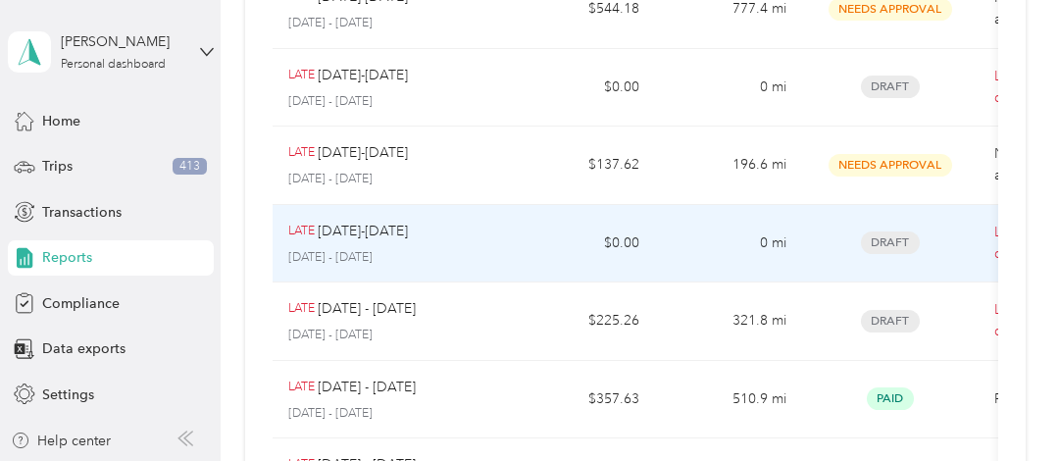
click at [662, 235] on td "0 mi" at bounding box center [728, 244] width 147 height 78
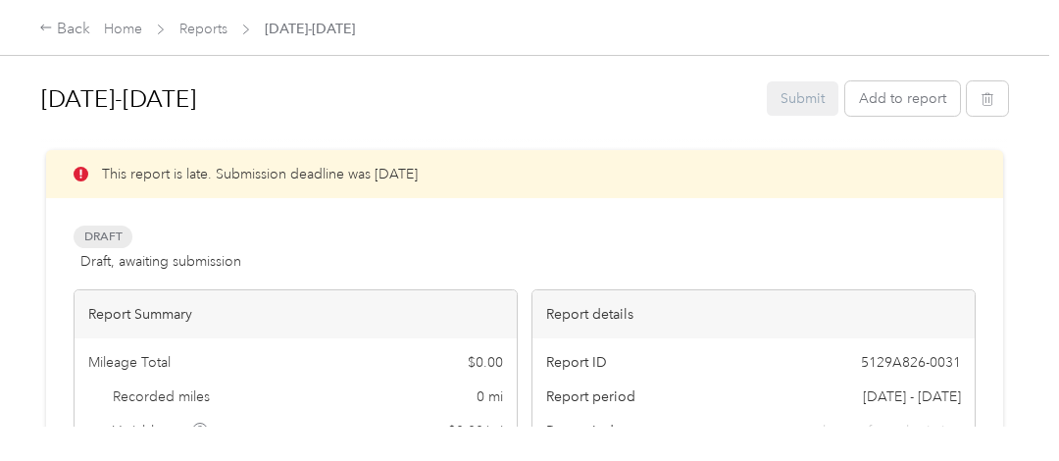
scroll to position [392, 0]
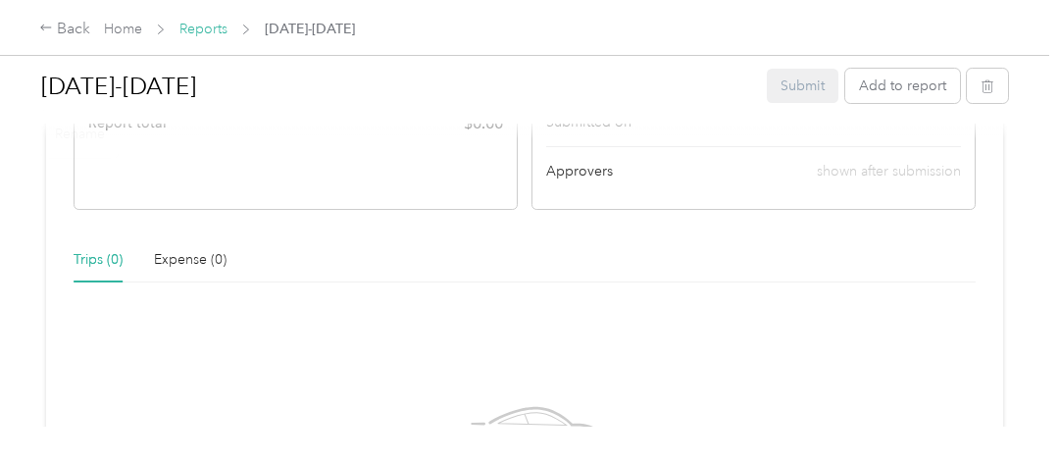
click at [216, 32] on link "Reports" at bounding box center [203, 29] width 48 height 17
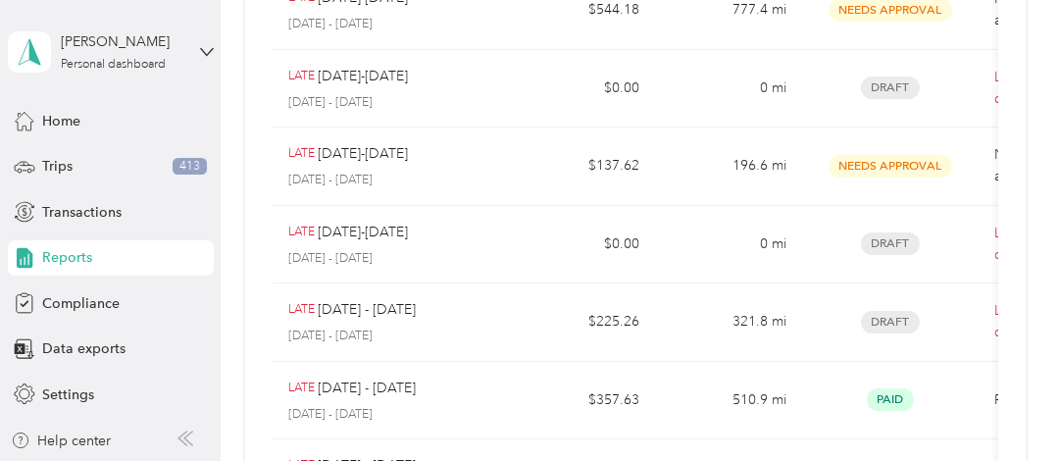
scroll to position [392, 0]
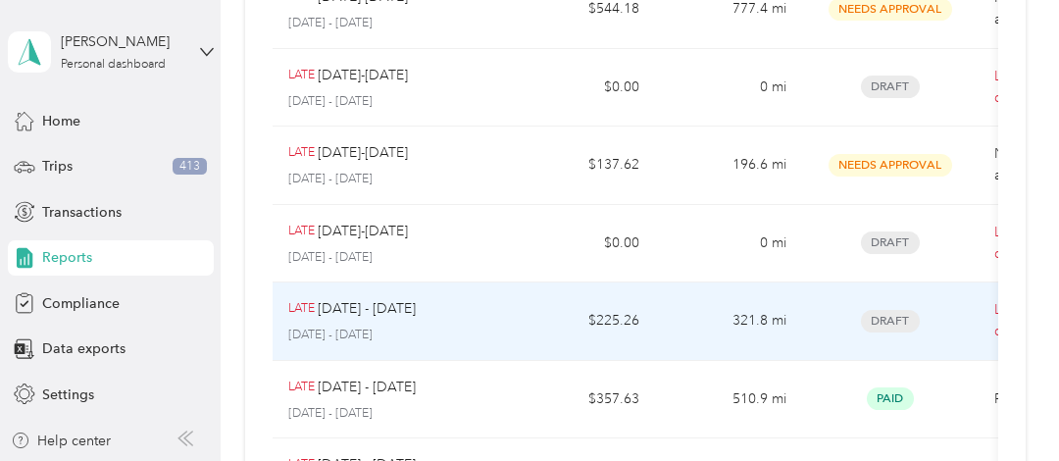
click at [486, 312] on div "LATE [DATE] - [DATE]" at bounding box center [390, 309] width 204 height 22
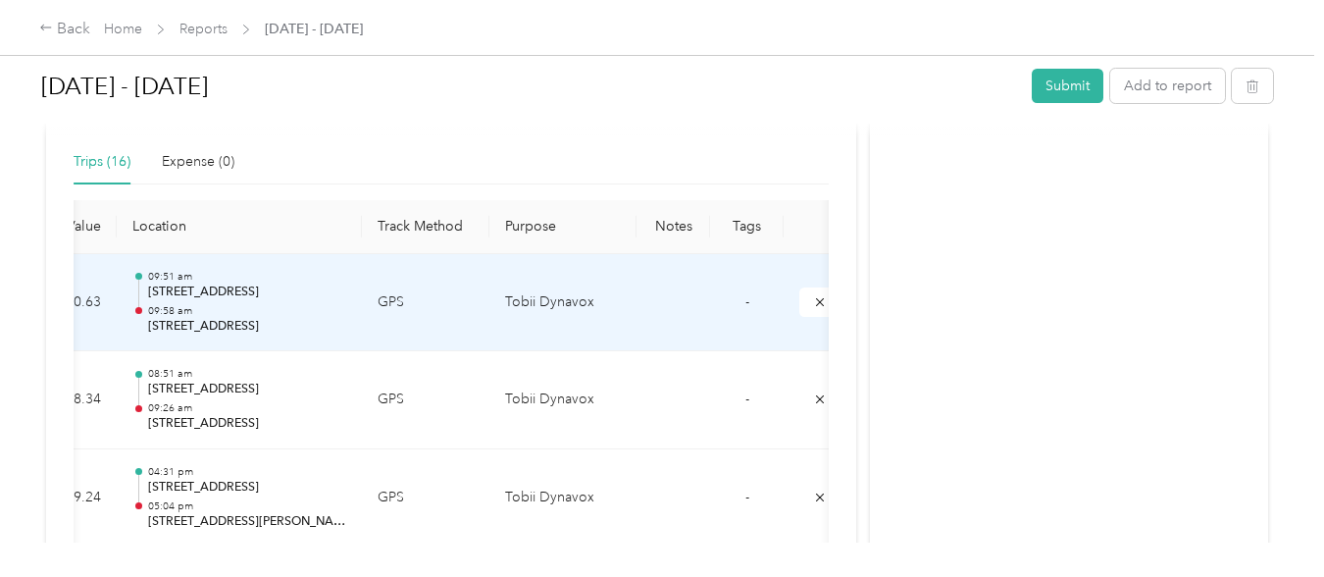
scroll to position [0, 397]
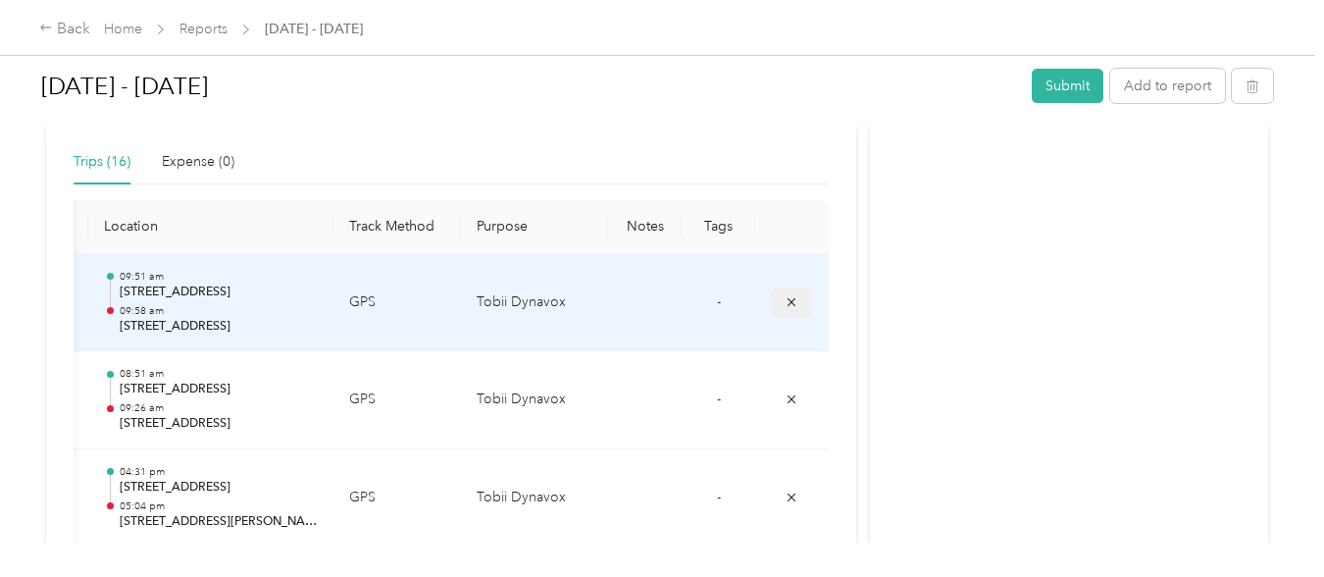
click at [789, 299] on icon "submit" at bounding box center [791, 302] width 14 height 14
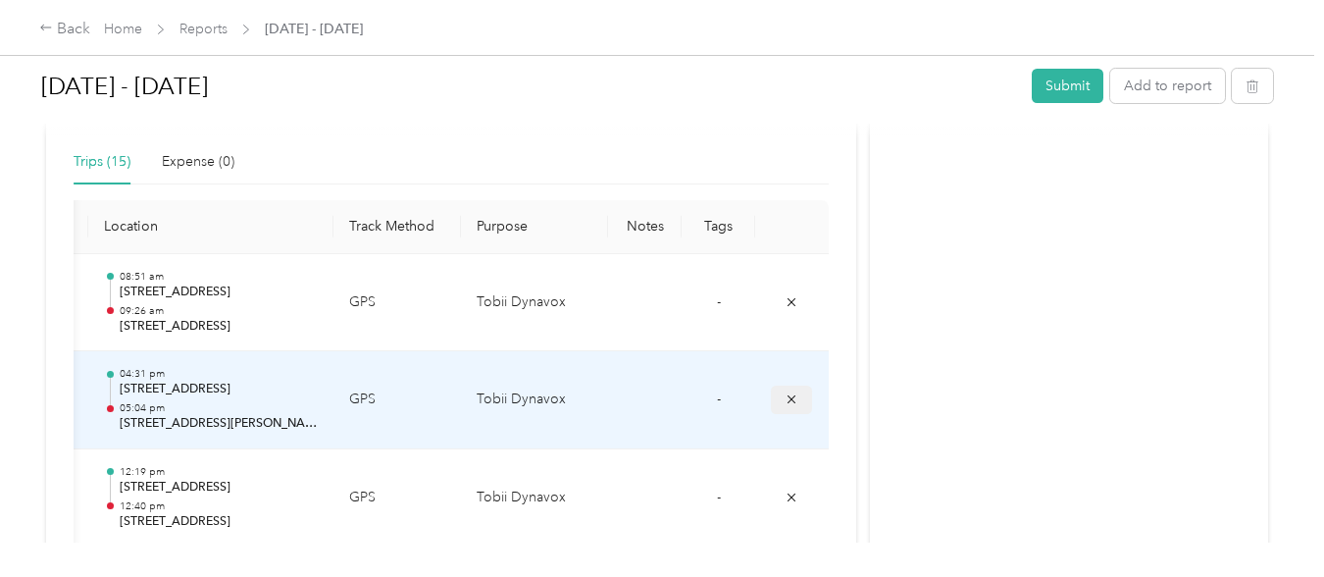
click at [785, 402] on icon "submit" at bounding box center [791, 399] width 14 height 14
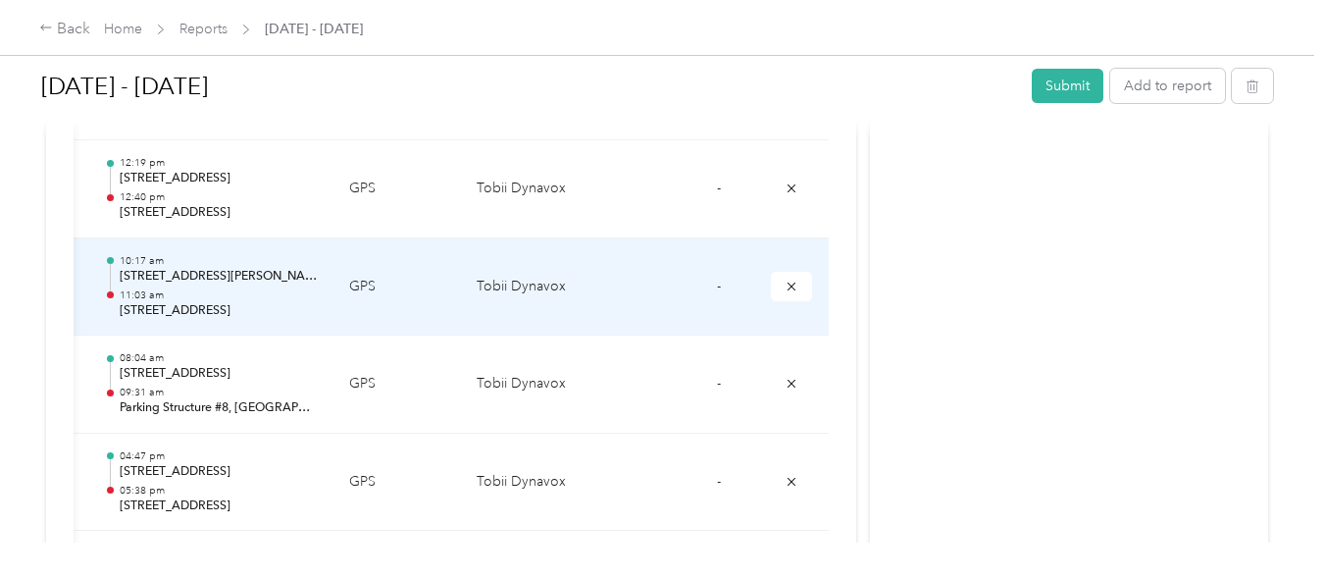
scroll to position [735, 0]
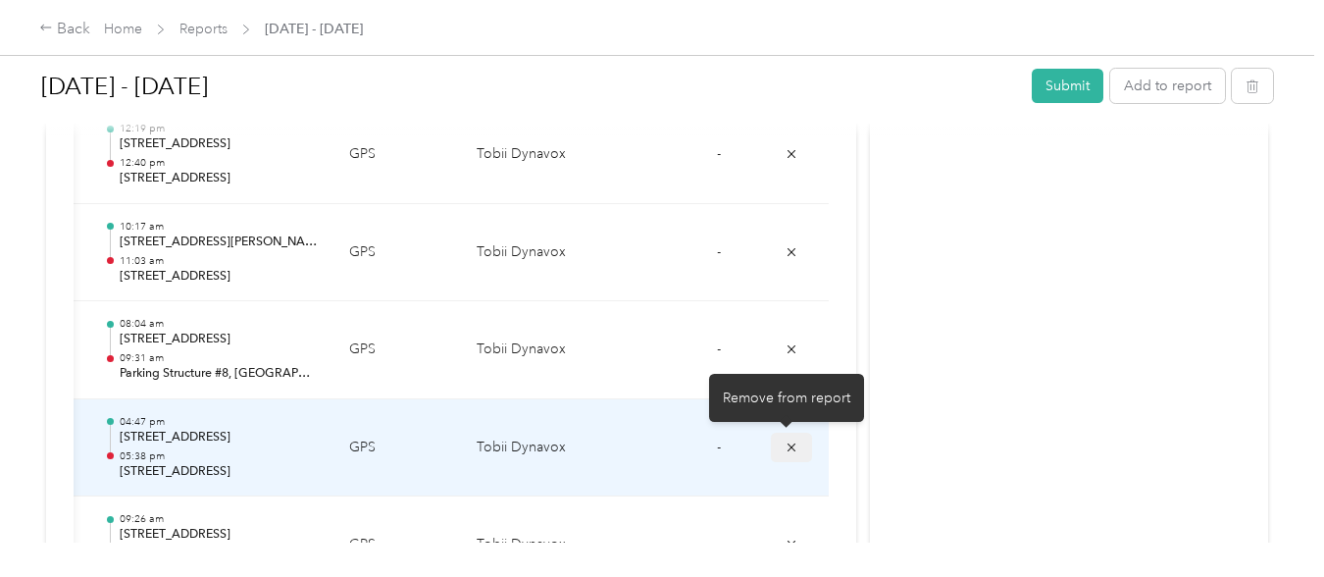
click at [789, 445] on icon "submit" at bounding box center [791, 447] width 14 height 14
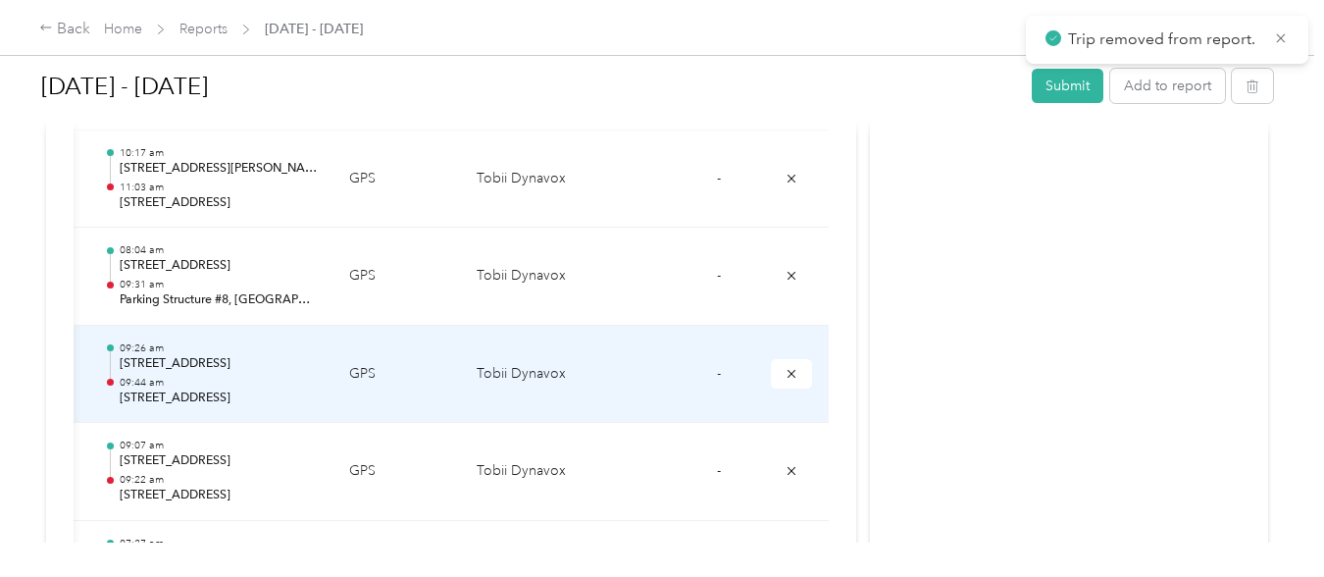
scroll to position [858, 0]
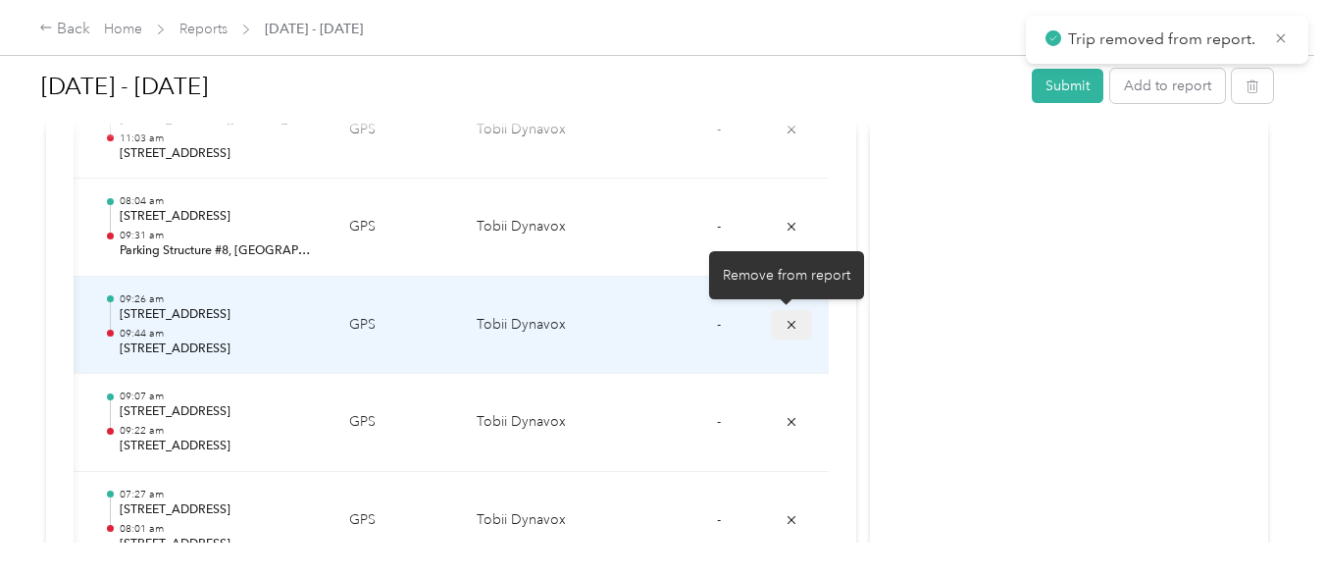
click at [789, 326] on icon "submit" at bounding box center [791, 325] width 14 height 14
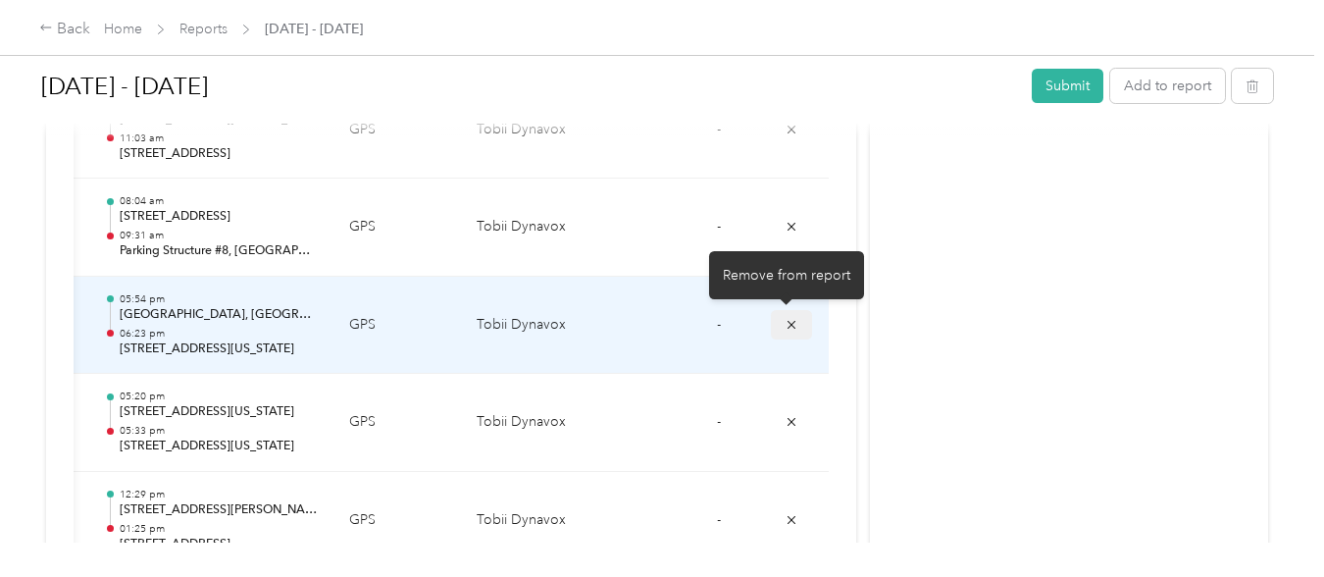
click at [789, 318] on icon "submit" at bounding box center [791, 325] width 14 height 14
click at [787, 320] on icon "submit" at bounding box center [791, 324] width 8 height 8
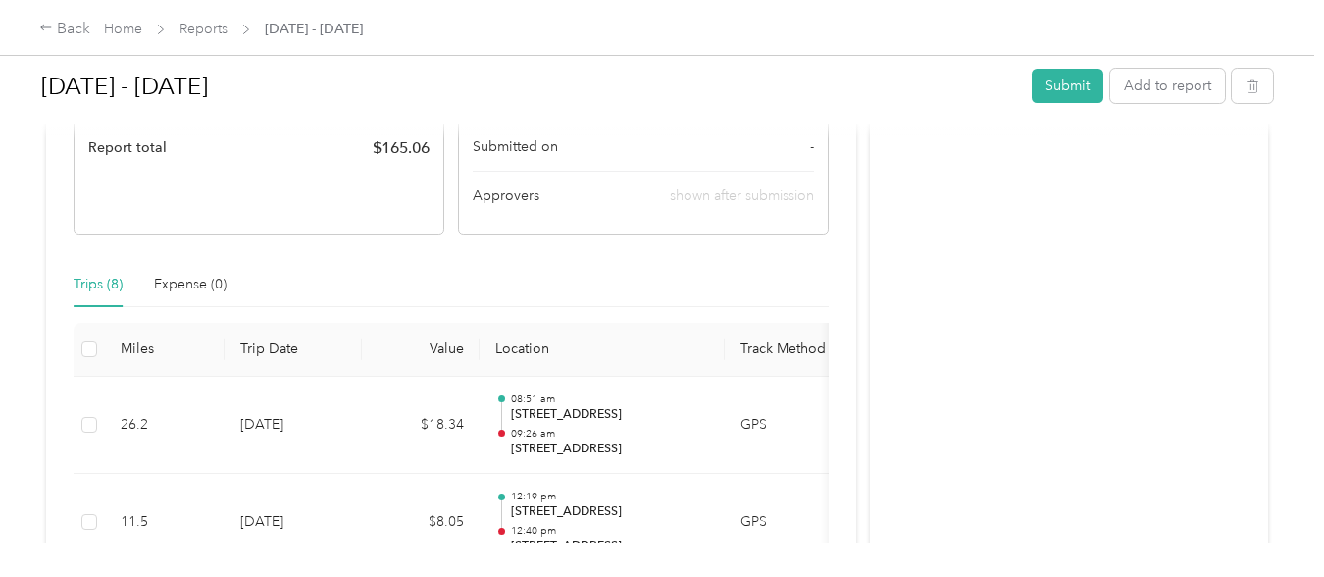
scroll to position [0, 0]
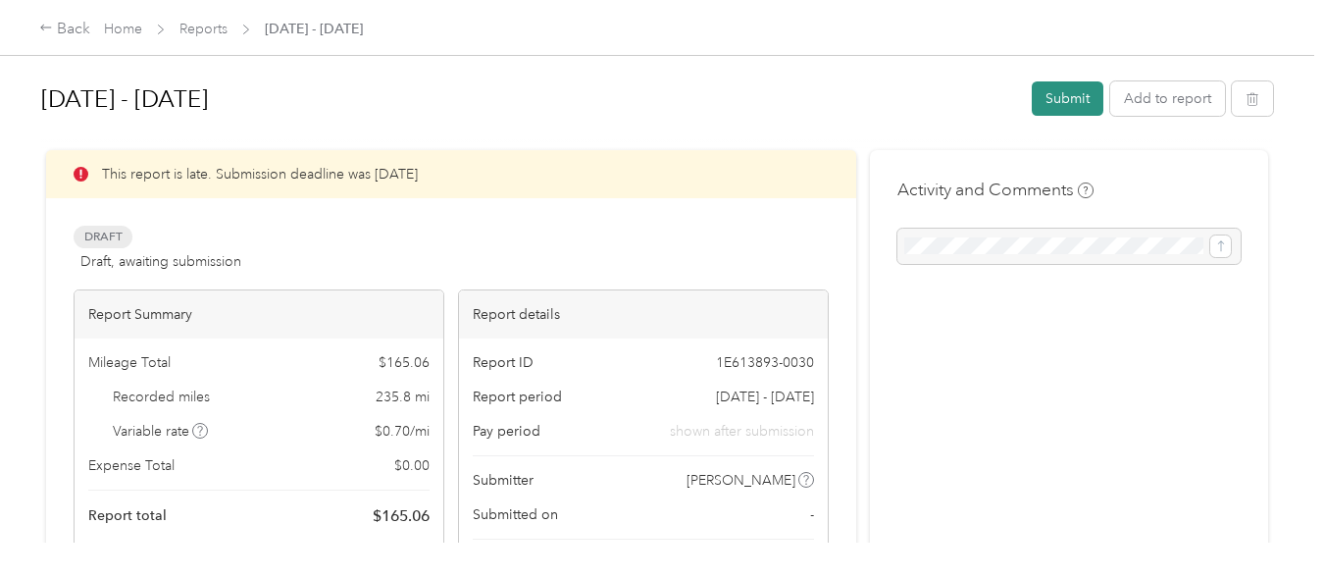
click at [1052, 97] on button "Submit" at bounding box center [1067, 98] width 72 height 34
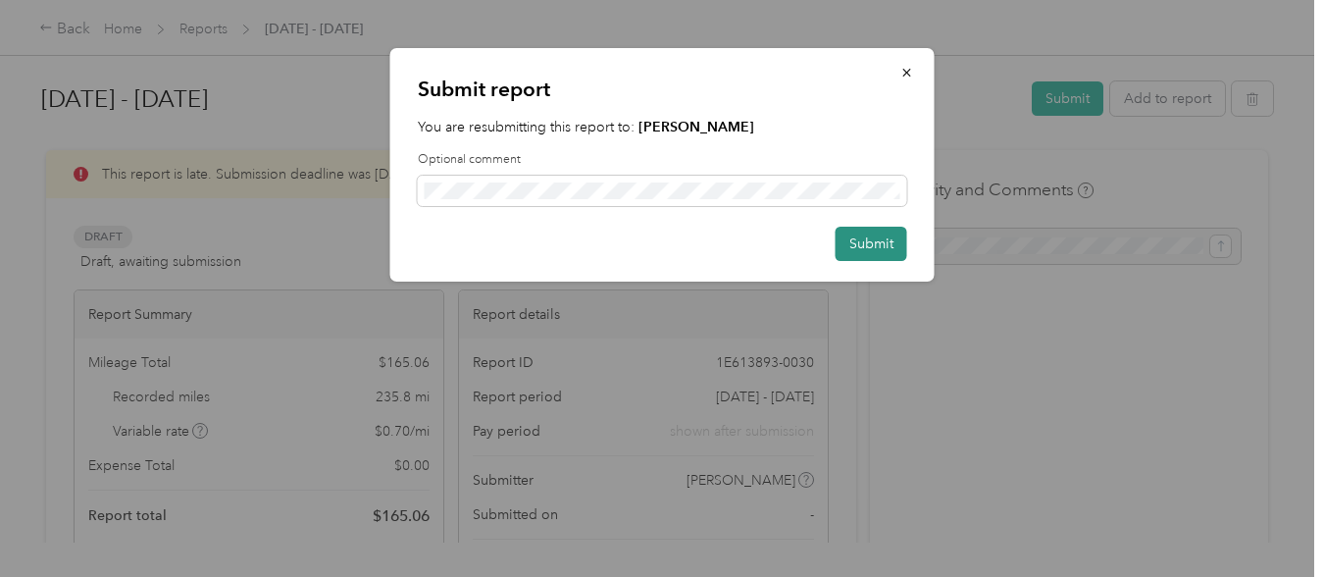
click at [879, 247] on button "Submit" at bounding box center [871, 243] width 72 height 34
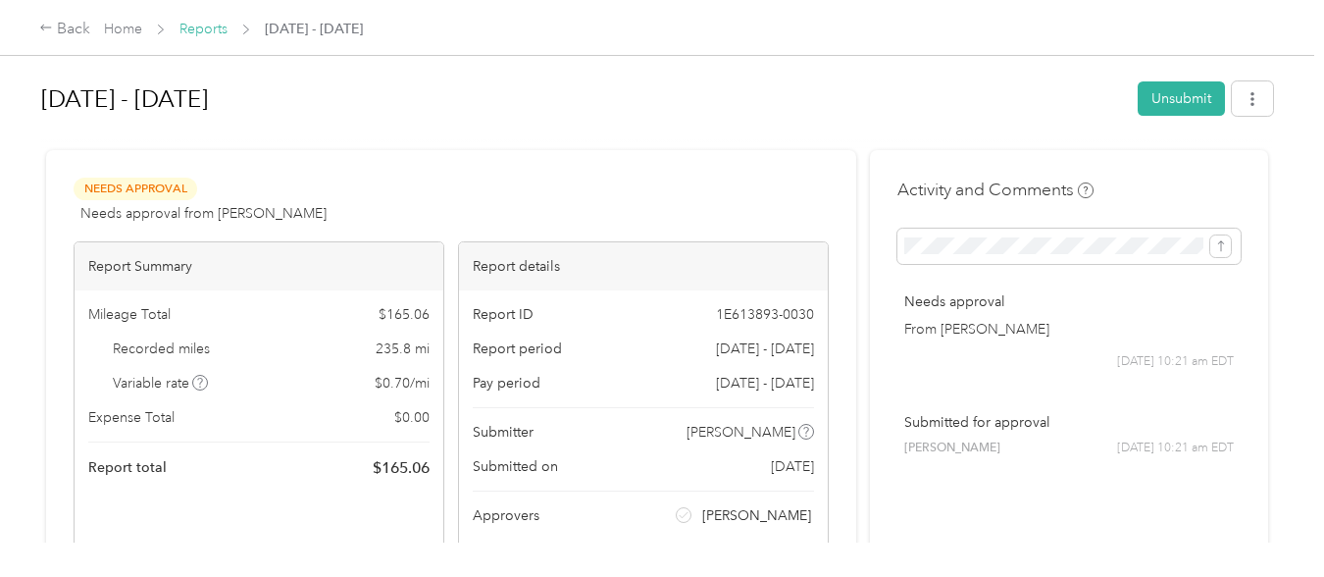
click at [196, 31] on link "Reports" at bounding box center [203, 29] width 48 height 17
